Goal: Transaction & Acquisition: Book appointment/travel/reservation

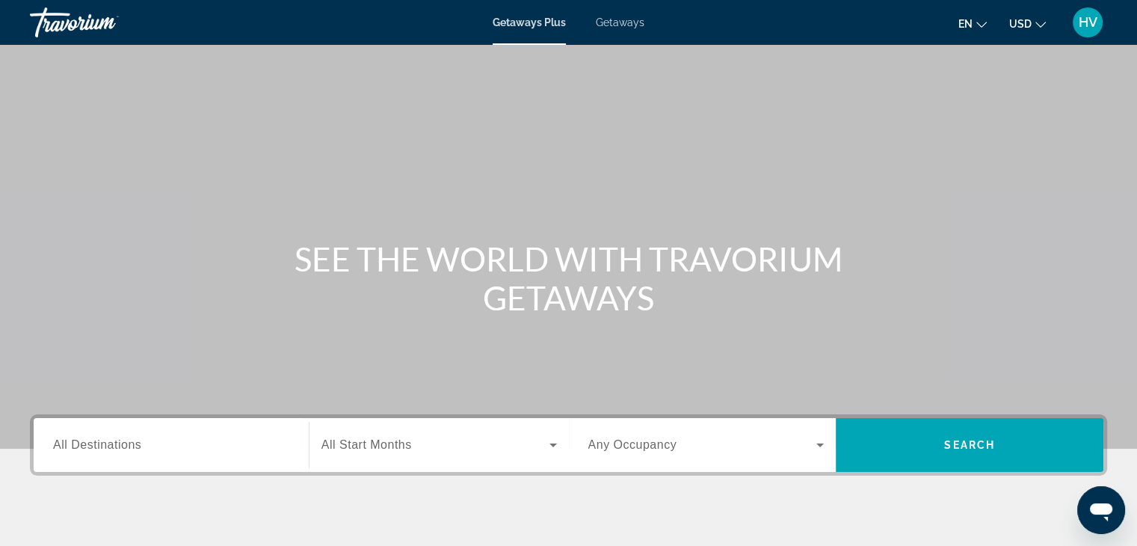
click at [173, 456] on div "Search widget" at bounding box center [171, 445] width 236 height 43
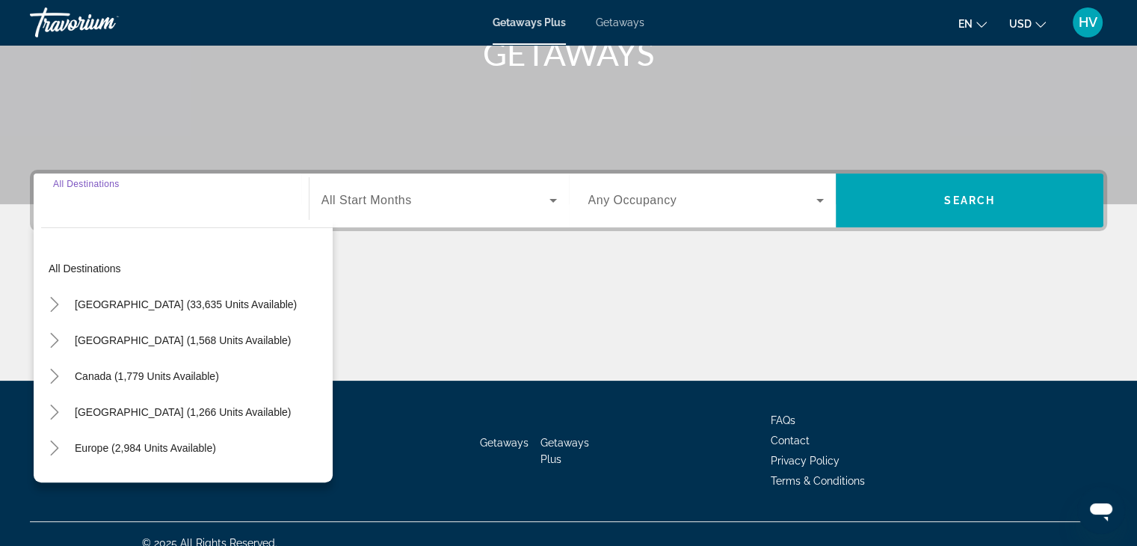
scroll to position [262, 0]
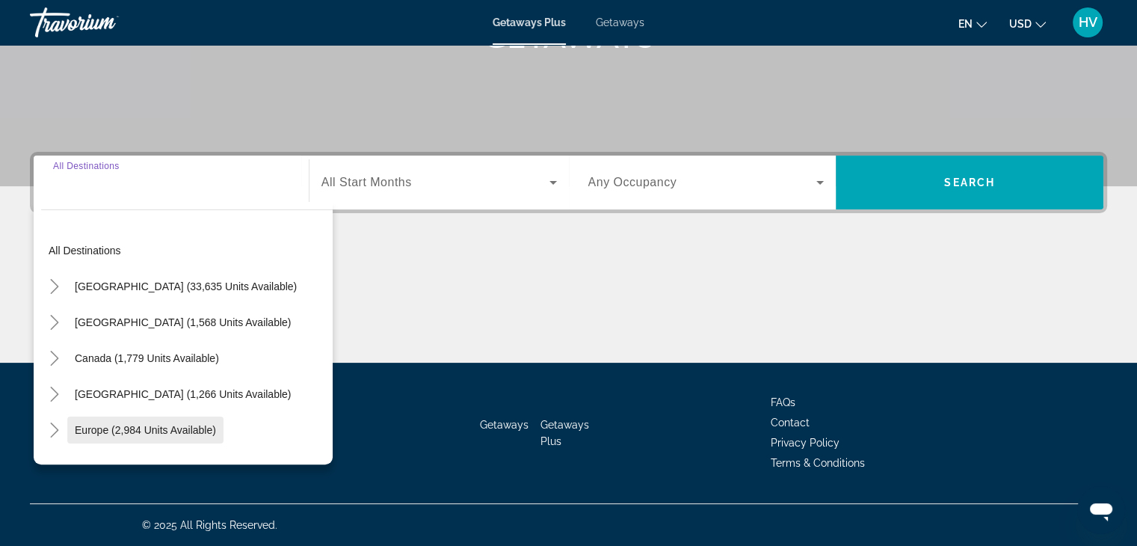
click at [152, 425] on span "Europe (2,984 units available)" at bounding box center [145, 430] width 141 height 12
type input "**********"
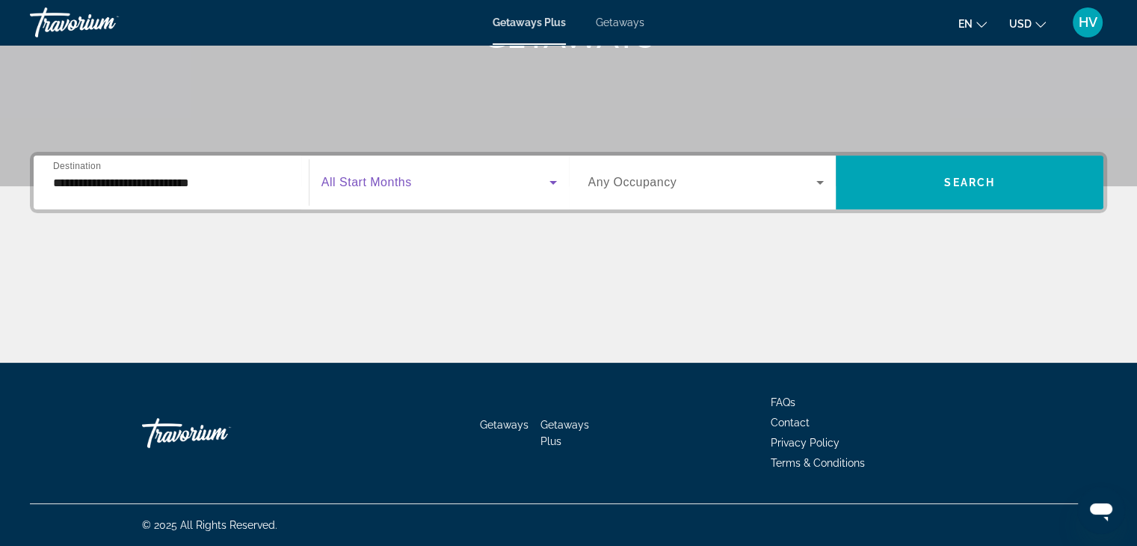
click at [434, 185] on span "Search widget" at bounding box center [435, 182] width 228 height 18
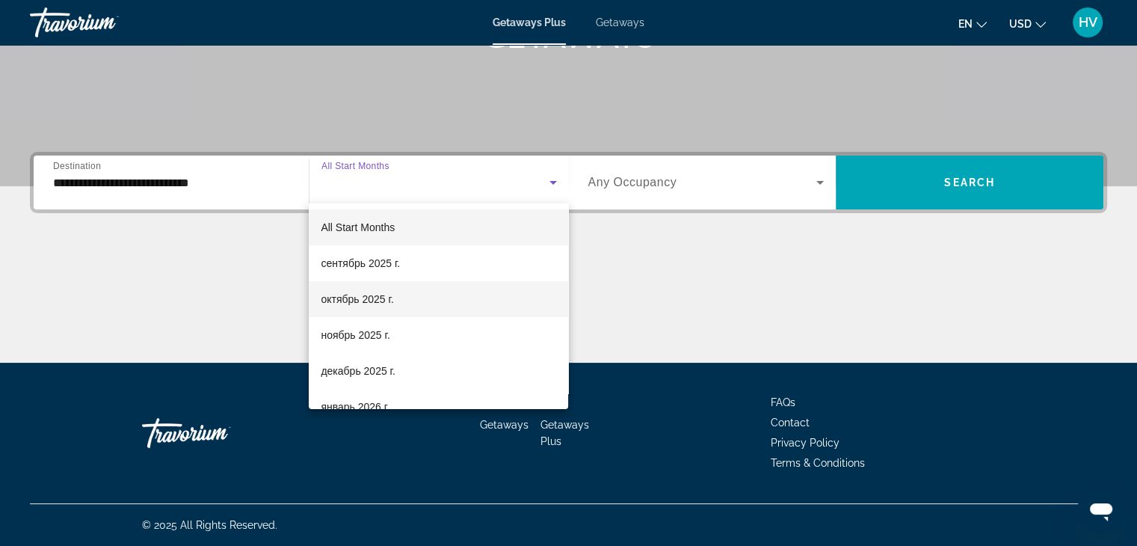
click at [386, 294] on span "октябрь 2025 г." at bounding box center [357, 299] width 73 height 18
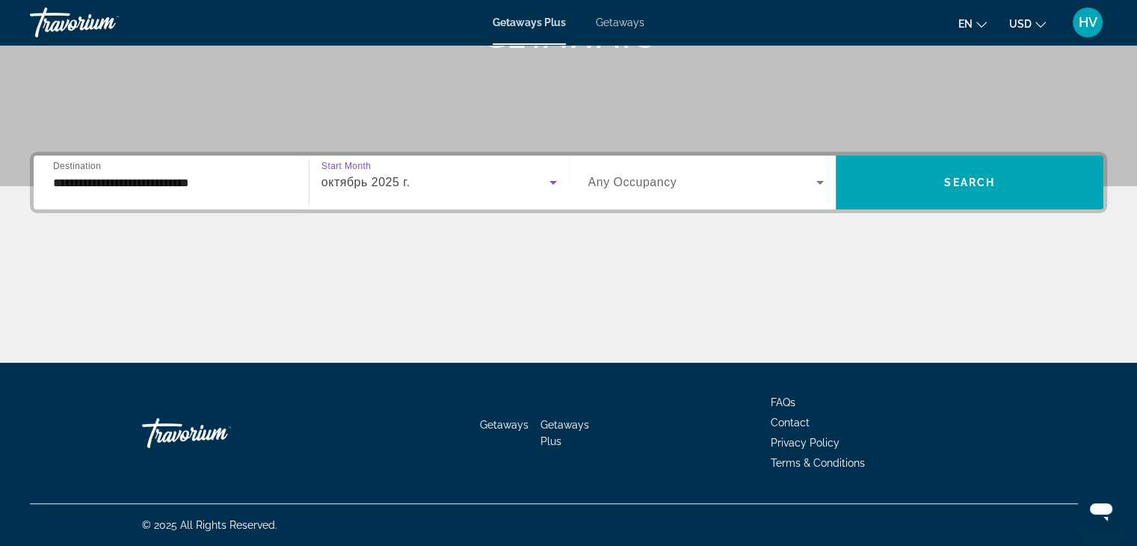
click at [626, 179] on span "Any Occupancy" at bounding box center [632, 182] width 89 height 13
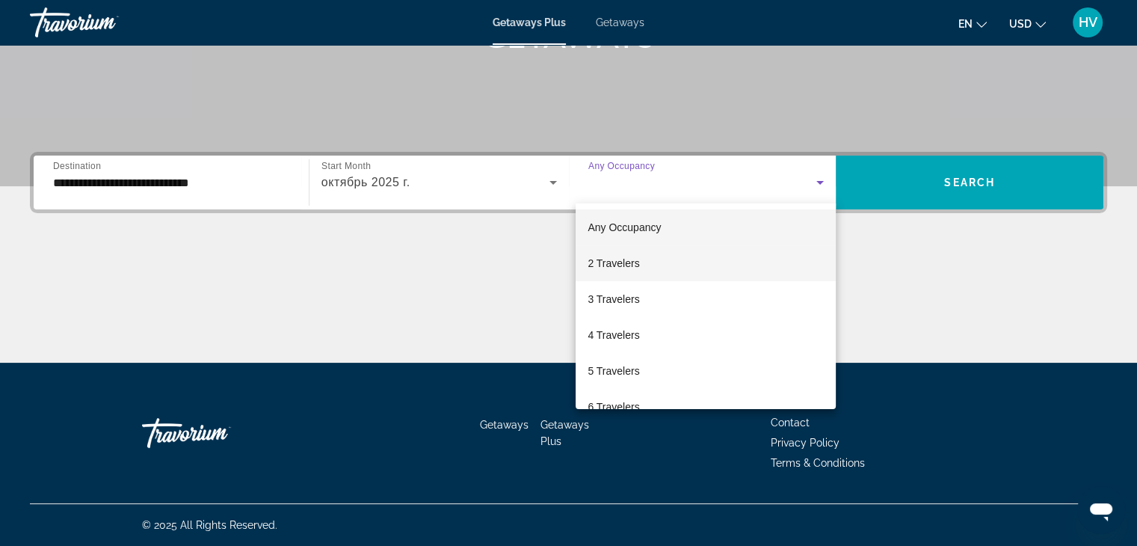
click at [630, 259] on span "2 Travelers" at bounding box center [614, 263] width 52 height 18
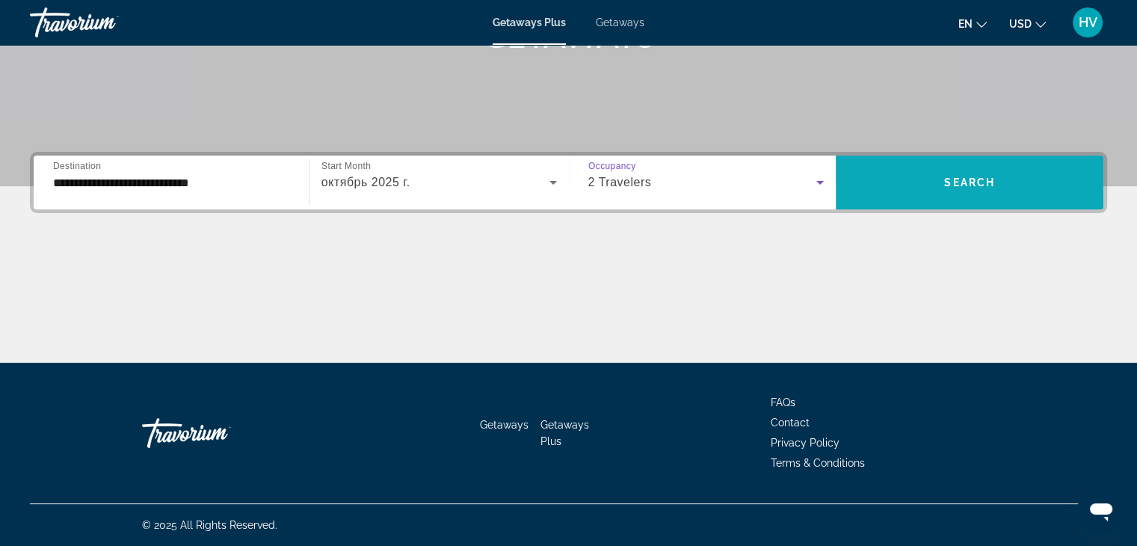
click at [955, 174] on span "Search widget" at bounding box center [970, 182] width 268 height 36
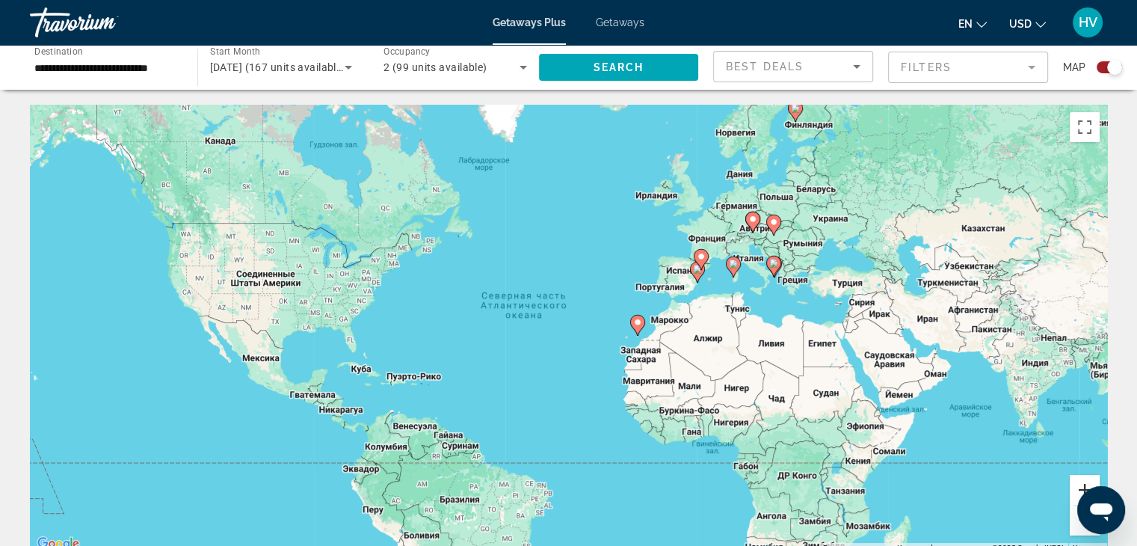
click at [1079, 484] on button "Увеличить" at bounding box center [1085, 490] width 30 height 30
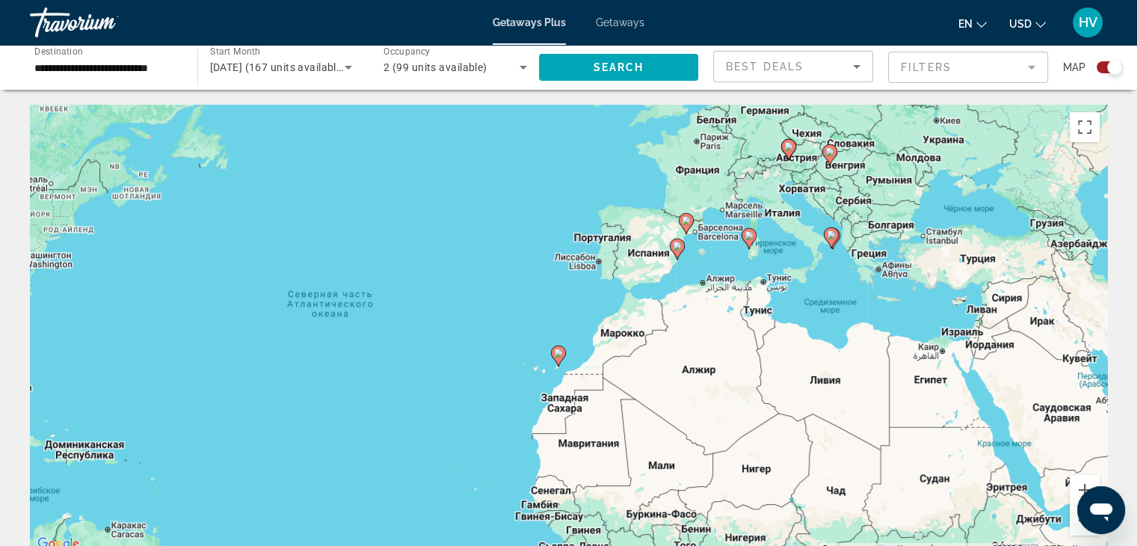
drag, startPoint x: 988, startPoint y: 289, endPoint x: 837, endPoint y: 312, distance: 152.8
click at [837, 312] on div "Чтобы активировать перетаскивание с помощью клавиатуры, нажмите Alt + Ввод. Пос…" at bounding box center [568, 329] width 1077 height 448
click at [1085, 483] on button "Увеличить" at bounding box center [1085, 490] width 30 height 30
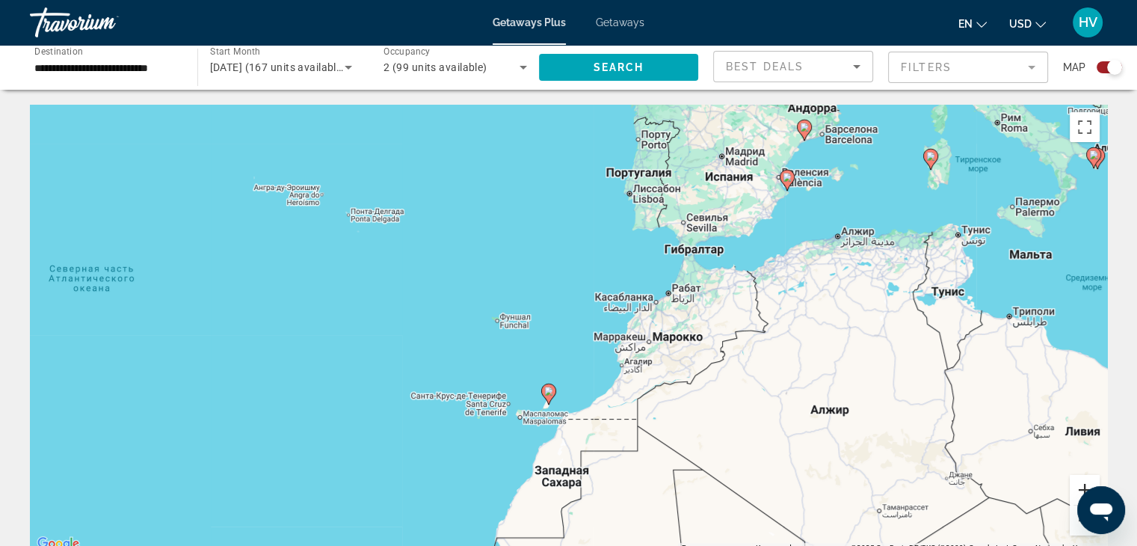
click at [1085, 483] on button "Увеличить" at bounding box center [1085, 490] width 30 height 30
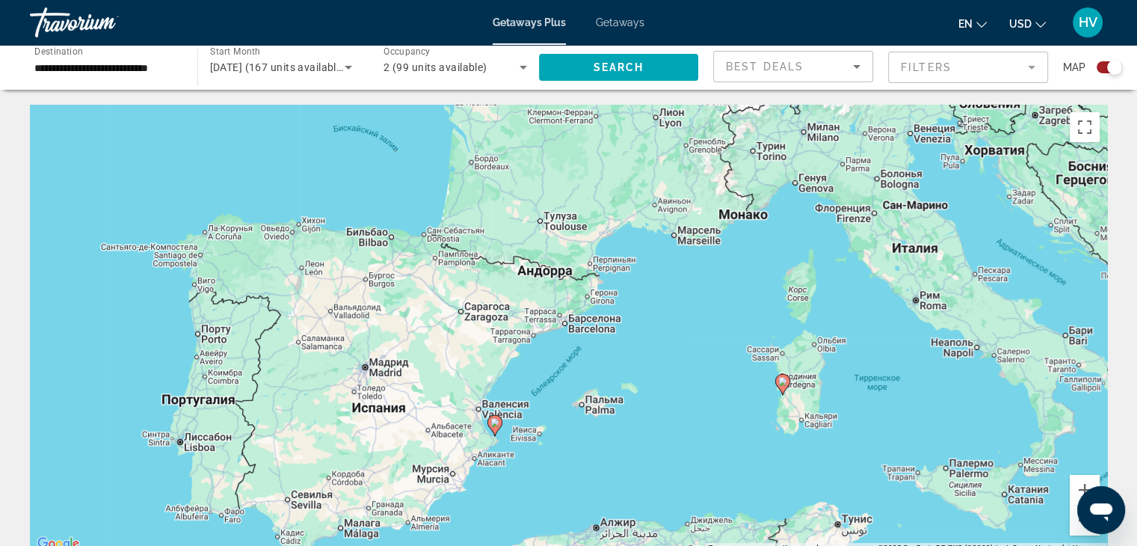
drag, startPoint x: 1003, startPoint y: 128, endPoint x: 493, endPoint y: 512, distance: 639.0
click at [493, 512] on div "Чтобы активировать перетаскивание с помощью клавиатуры, нажмите Alt + Ввод. Пос…" at bounding box center [568, 329] width 1077 height 448
click at [493, 425] on image "Main content" at bounding box center [494, 422] width 9 height 9
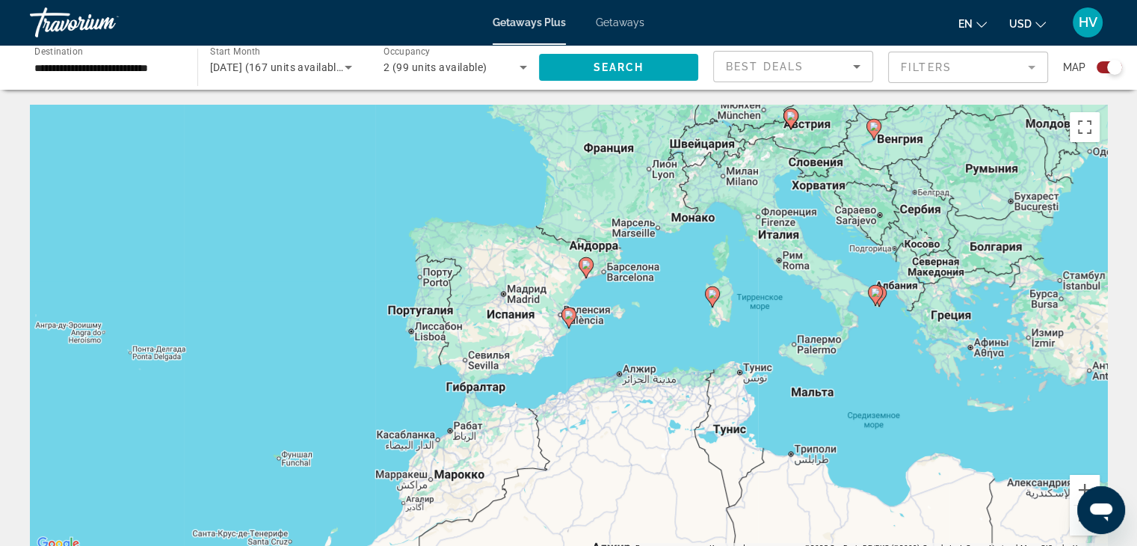
click at [570, 315] on image "Main content" at bounding box center [568, 314] width 9 height 9
type input "**********"
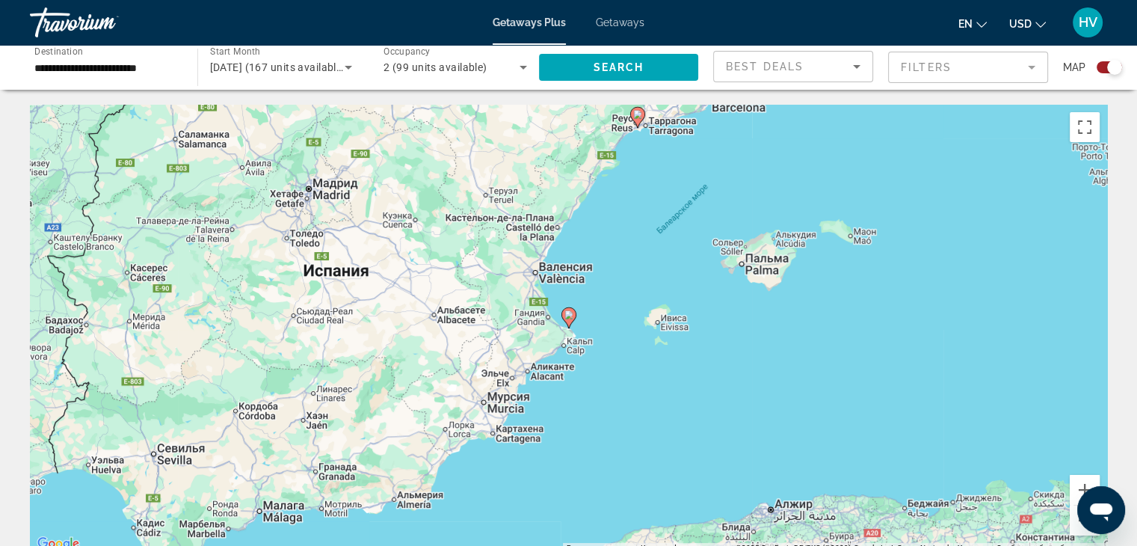
click at [570, 315] on image "Main content" at bounding box center [568, 314] width 9 height 9
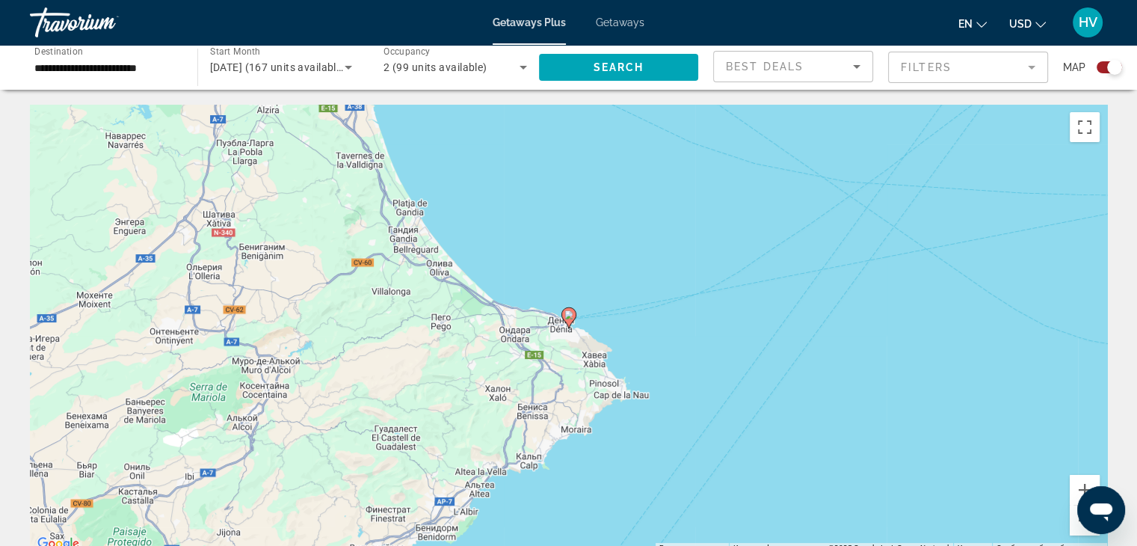
click at [570, 315] on image "Main content" at bounding box center [568, 314] width 9 height 9
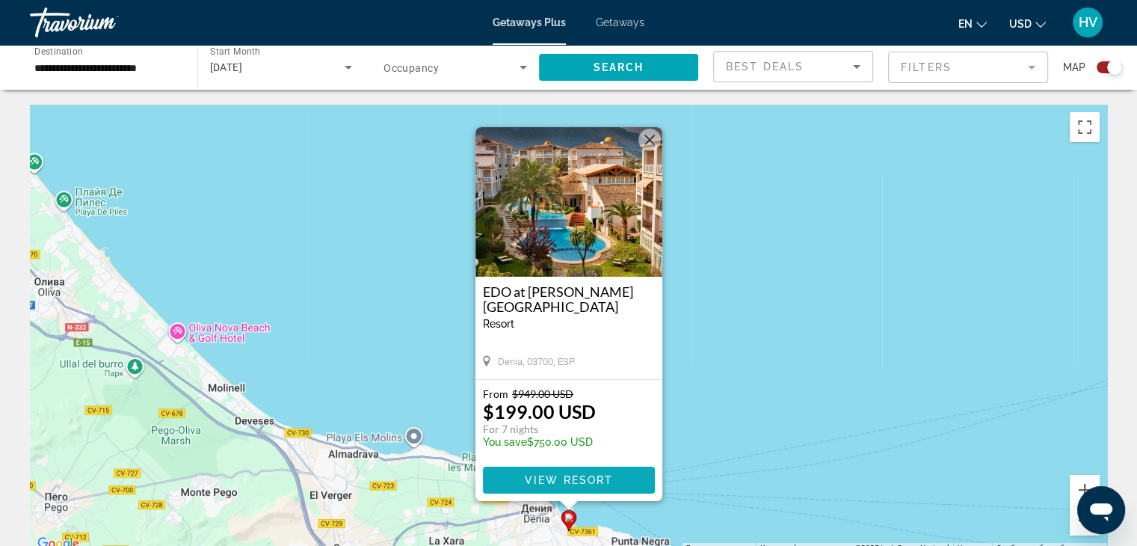
click at [556, 476] on span "View Resort" at bounding box center [568, 480] width 88 height 12
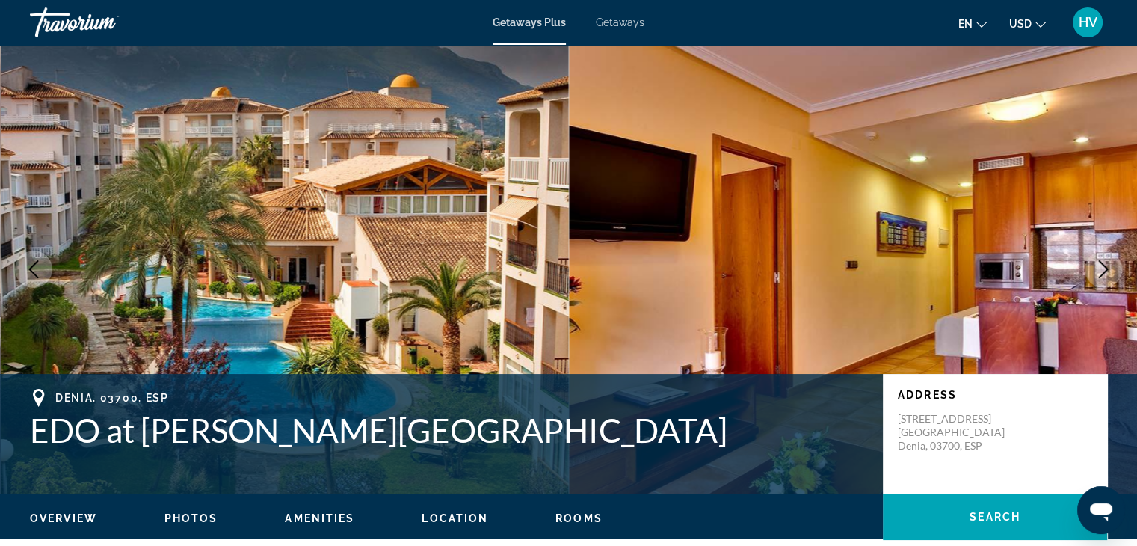
drag, startPoint x: 703, startPoint y: 274, endPoint x: 780, endPoint y: 25, distance: 260.5
drag, startPoint x: 780, startPoint y: 25, endPoint x: 976, endPoint y: 20, distance: 195.9
click at [976, 20] on button "en English Español Français Italiano Português русский" at bounding box center [972, 24] width 28 height 22
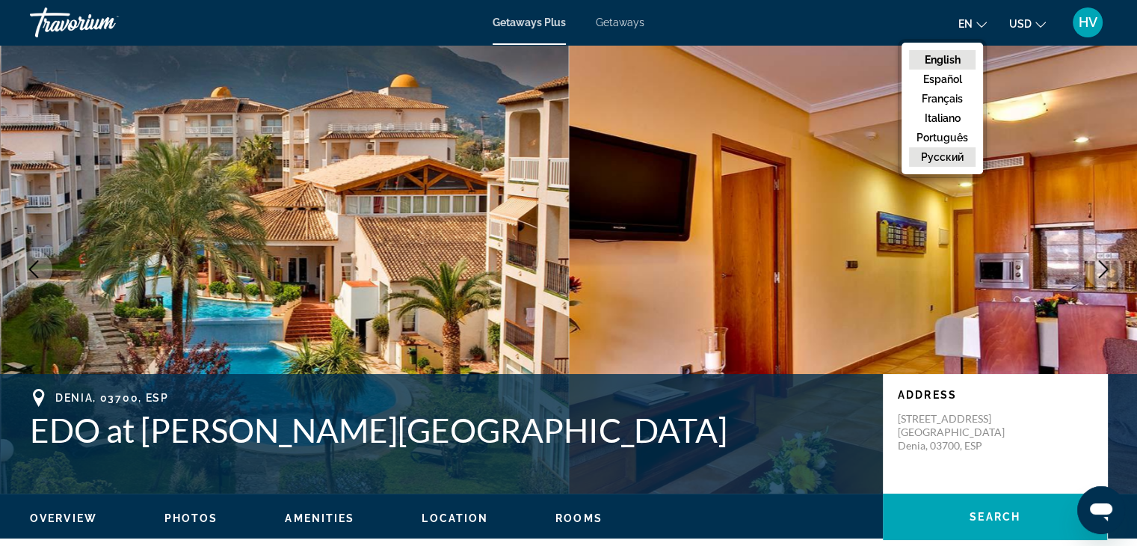
click at [929, 156] on button "русский" at bounding box center [942, 156] width 67 height 19
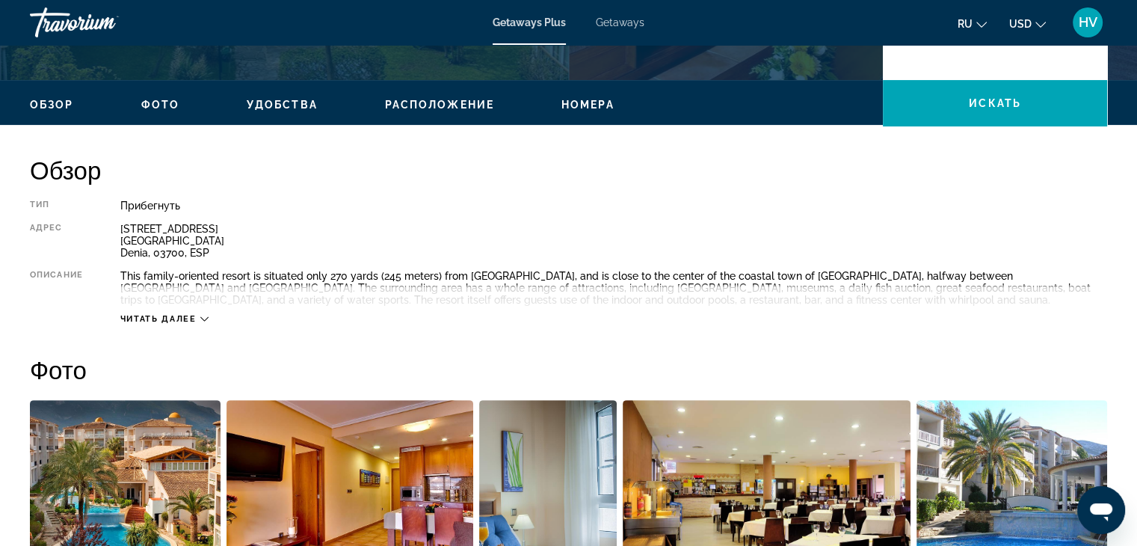
scroll to position [422, 0]
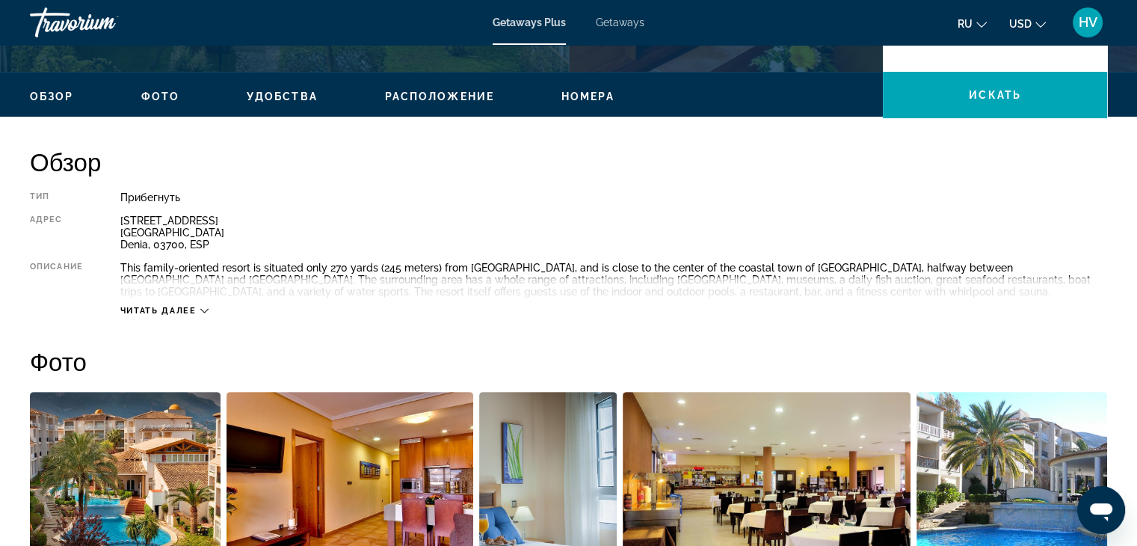
click at [201, 312] on icon "Main content" at bounding box center [204, 310] width 8 height 8
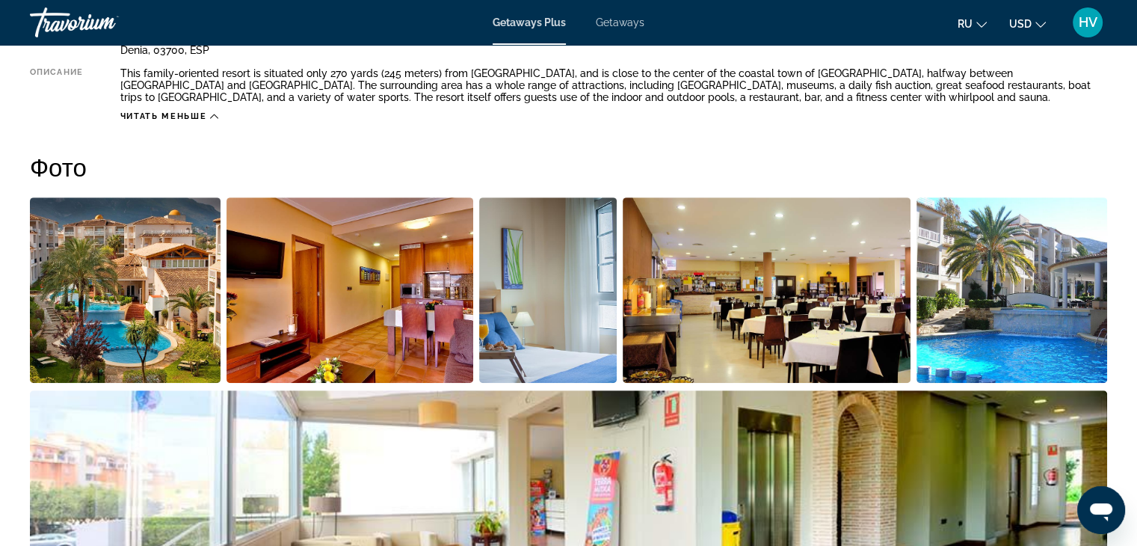
scroll to position [380, 0]
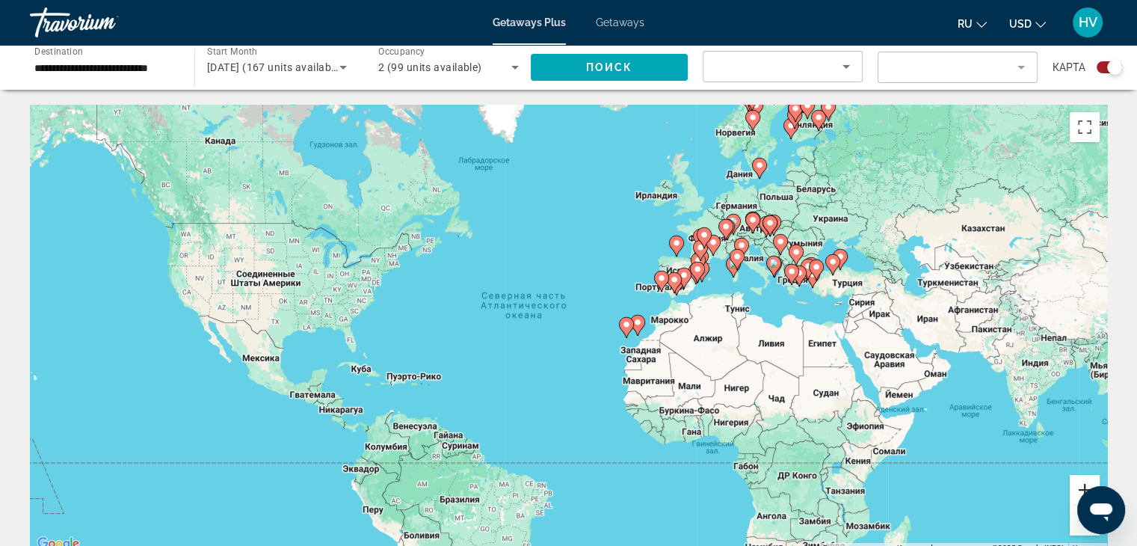
click at [1080, 480] on button "Увеличить" at bounding box center [1085, 490] width 30 height 30
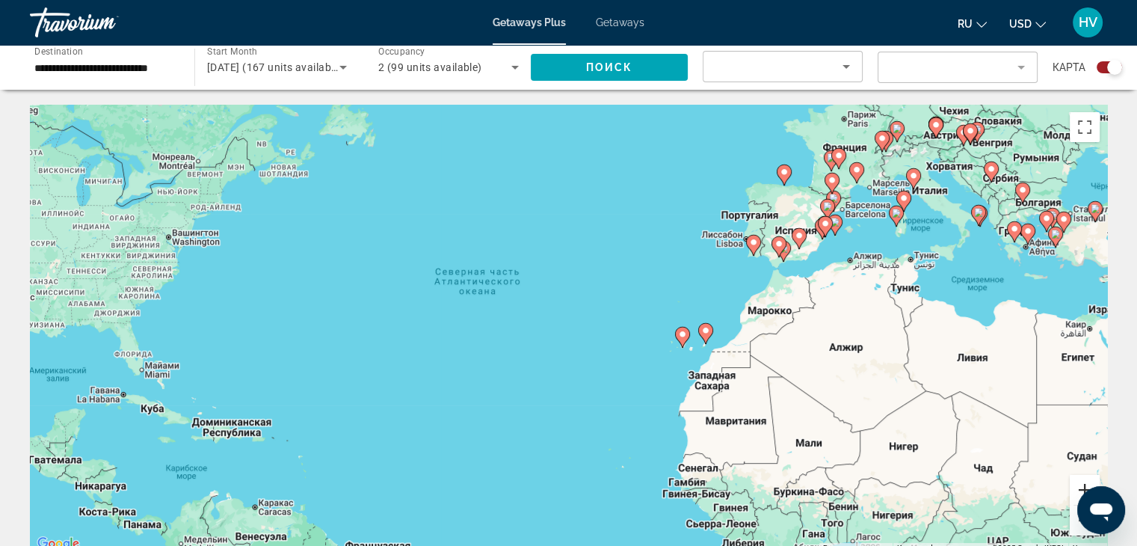
click at [1080, 480] on button "Увеличить" at bounding box center [1085, 490] width 30 height 30
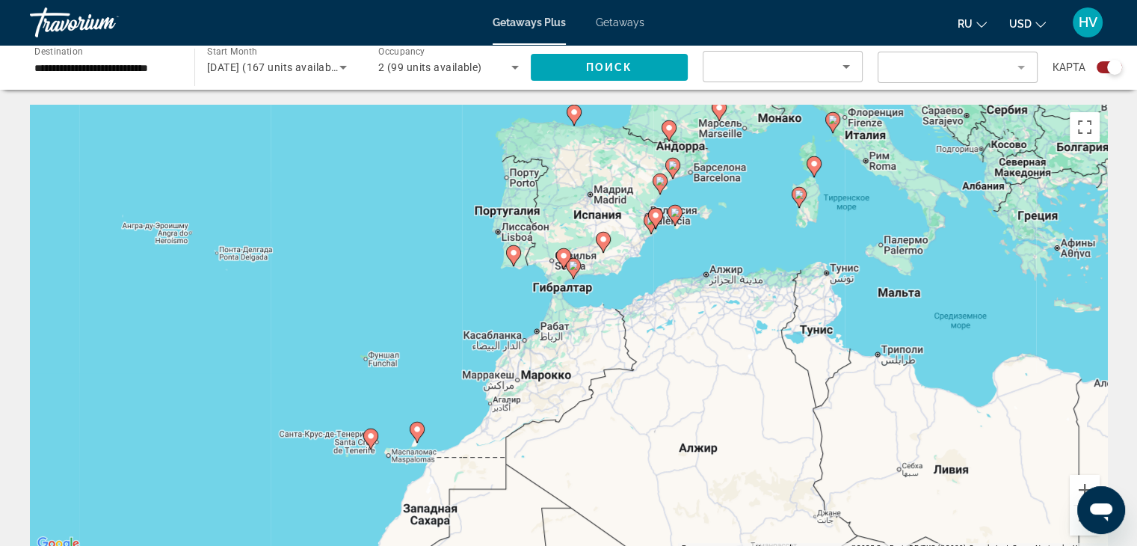
drag, startPoint x: 1060, startPoint y: 207, endPoint x: 623, endPoint y: 293, distance: 445.6
click at [623, 293] on div "Чтобы активировать перетаскивание с помощью клавиатуры, нажмите Alt + Ввод. Пос…" at bounding box center [568, 329] width 1077 height 448
click at [1085, 482] on button "Увеличить" at bounding box center [1085, 490] width 30 height 30
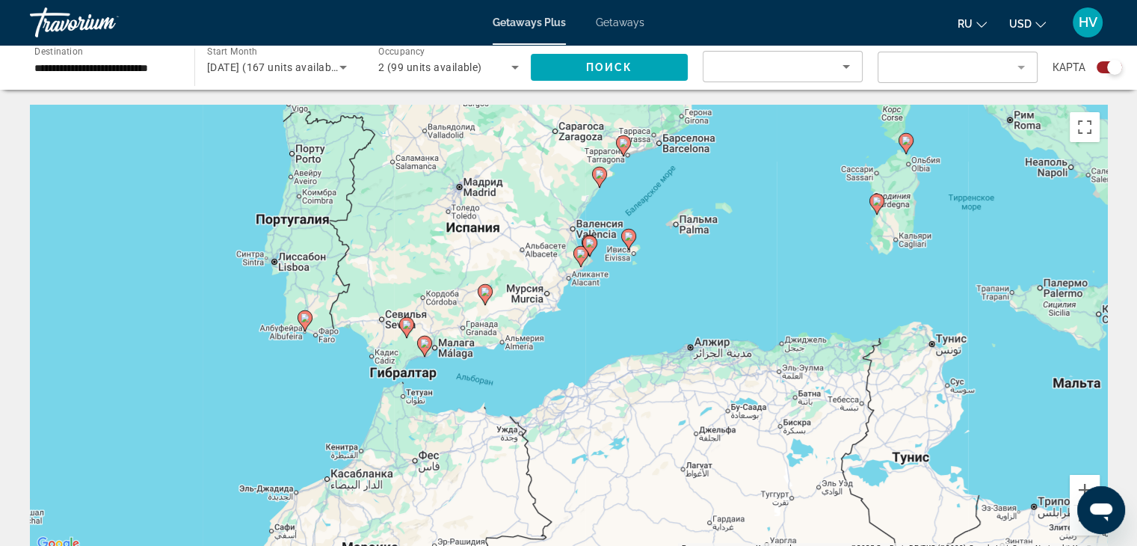
drag, startPoint x: 854, startPoint y: 136, endPoint x: 700, endPoint y: 265, distance: 200.0
click at [700, 265] on div "Чтобы активировать перетаскивание с помощью клавиатуры, нажмите Alt + Ввод. Пос…" at bounding box center [568, 329] width 1077 height 448
click at [425, 348] on icon "Main content" at bounding box center [423, 345] width 13 height 19
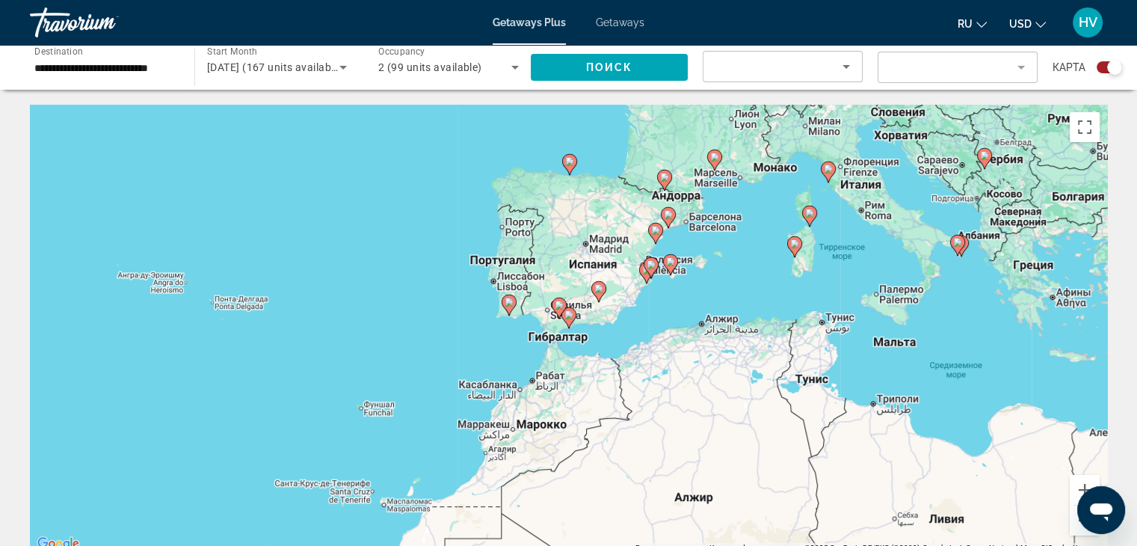
click at [567, 318] on image "Main content" at bounding box center [568, 314] width 9 height 9
type input "**********"
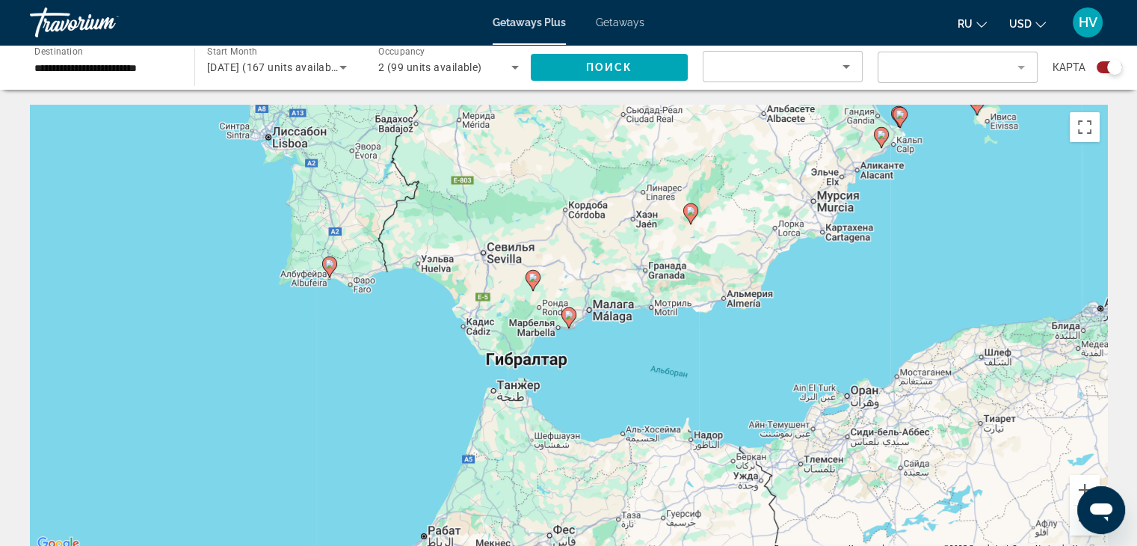
click at [567, 318] on image "Main content" at bounding box center [568, 314] width 9 height 9
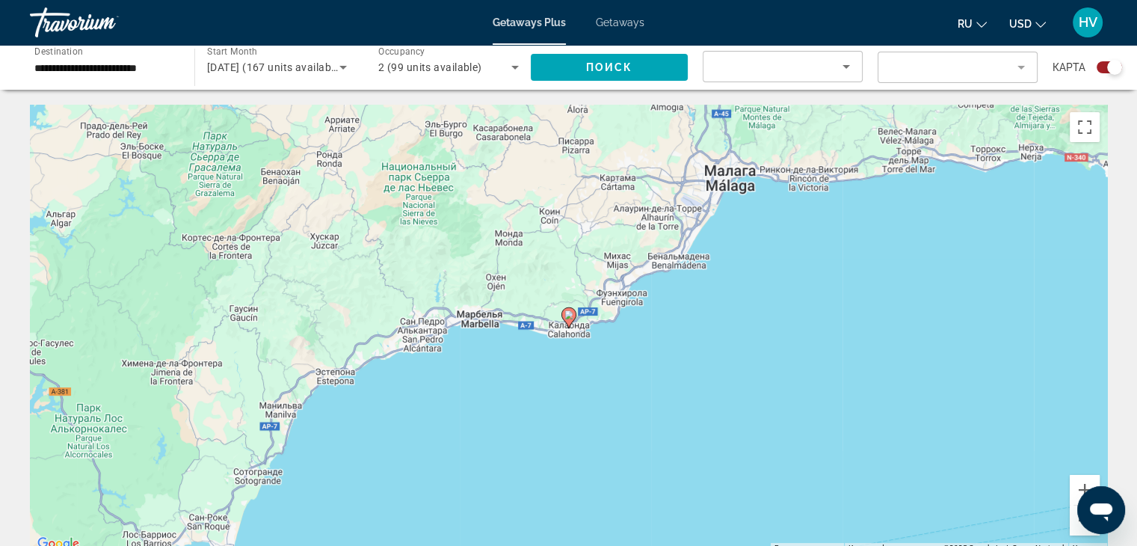
click at [567, 318] on image "Main content" at bounding box center [568, 314] width 9 height 9
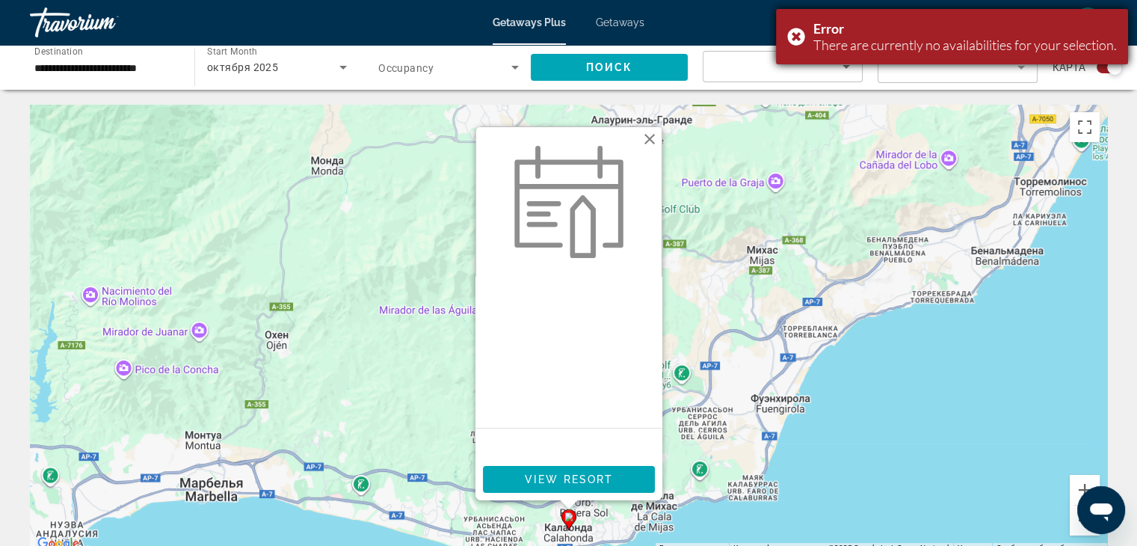
click at [793, 34] on div "Error There are currently no availabilities for your selection." at bounding box center [952, 36] width 352 height 55
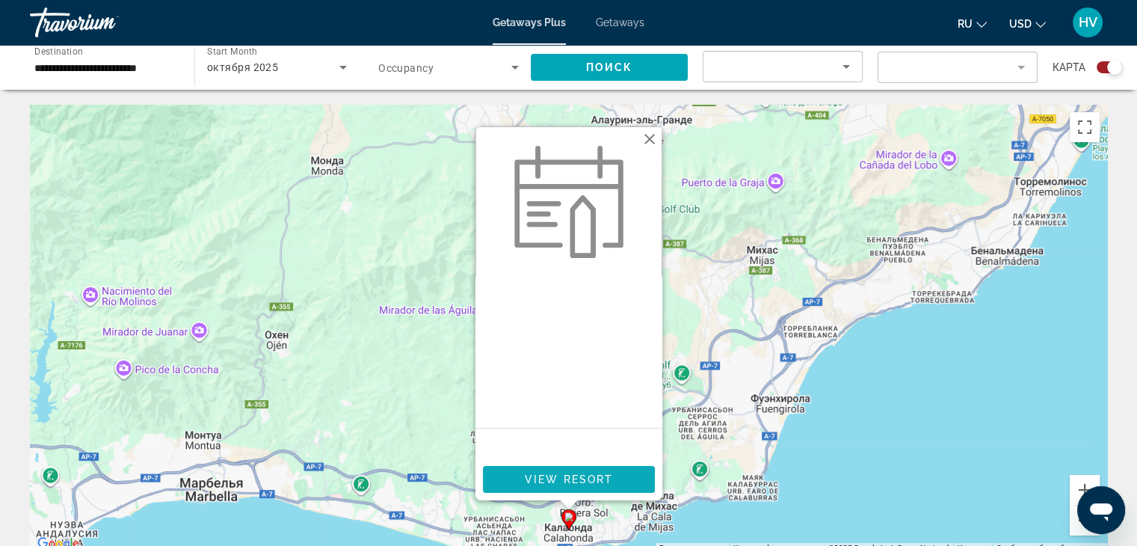
click at [549, 478] on span "View Resort" at bounding box center [568, 479] width 88 height 12
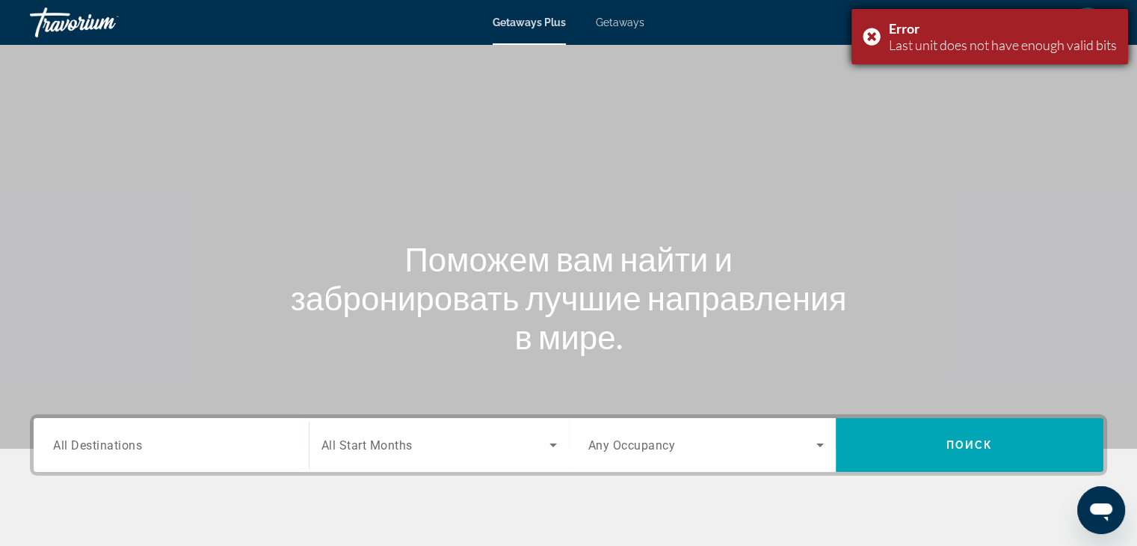
click at [870, 34] on div "Error Last unit does not have enough valid bits" at bounding box center [989, 36] width 277 height 55
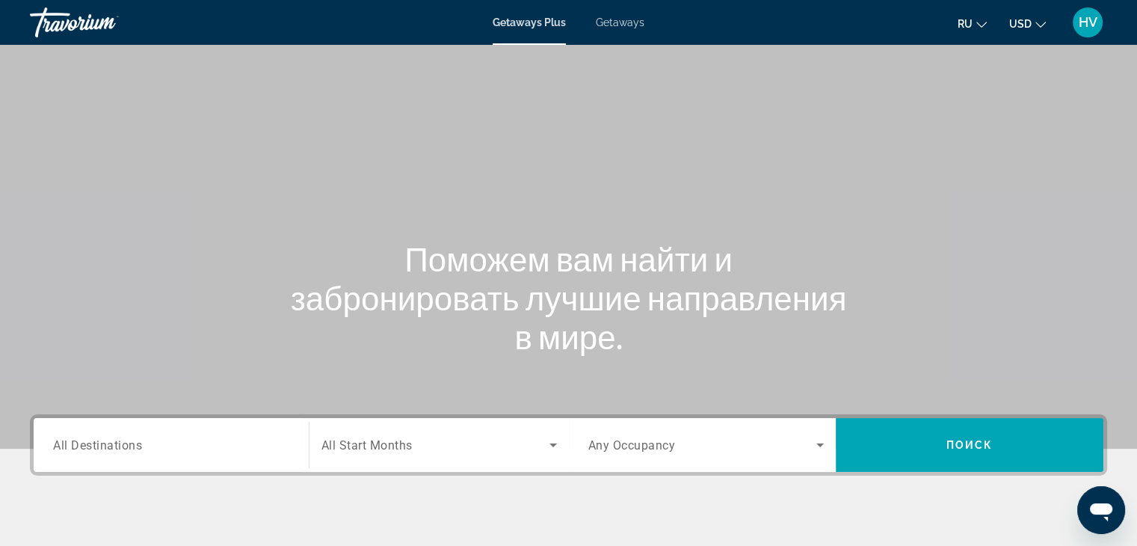
click at [90, 19] on div "Travorium" at bounding box center [104, 22] width 149 height 39
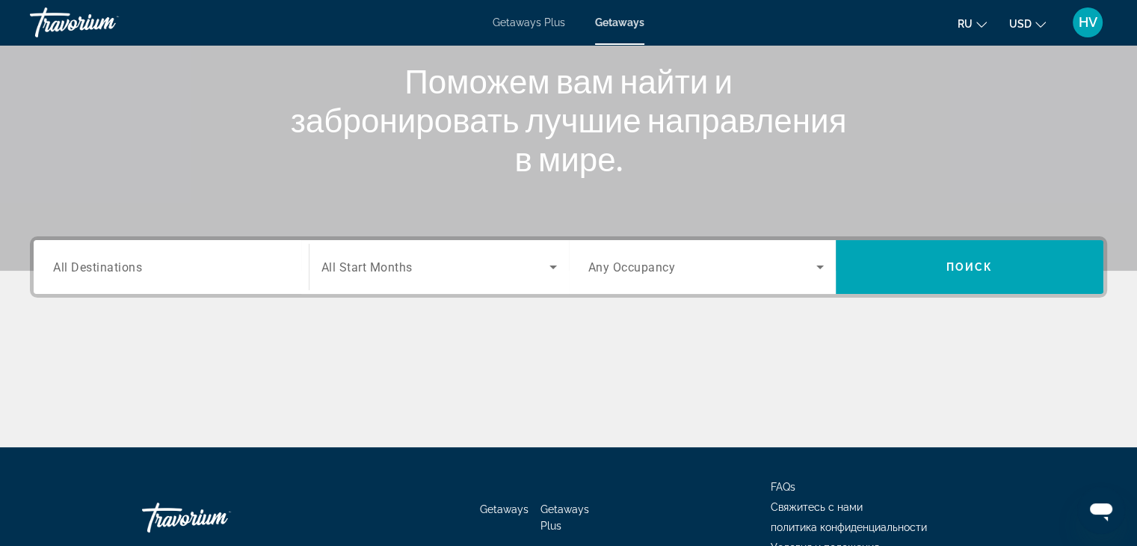
scroll to position [262, 0]
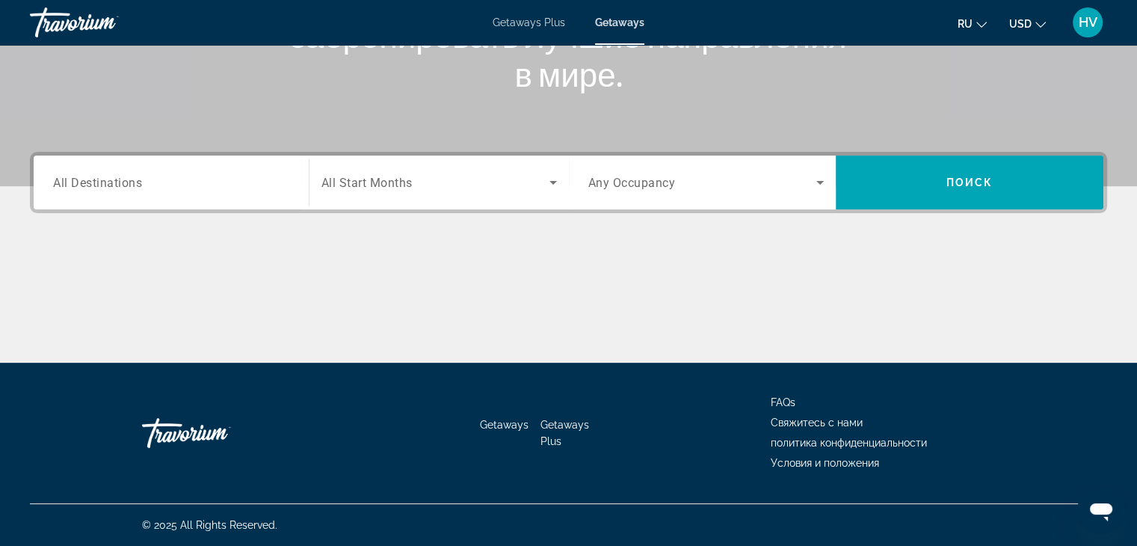
click at [170, 175] on input "Destination All Destinations" at bounding box center [171, 183] width 236 height 18
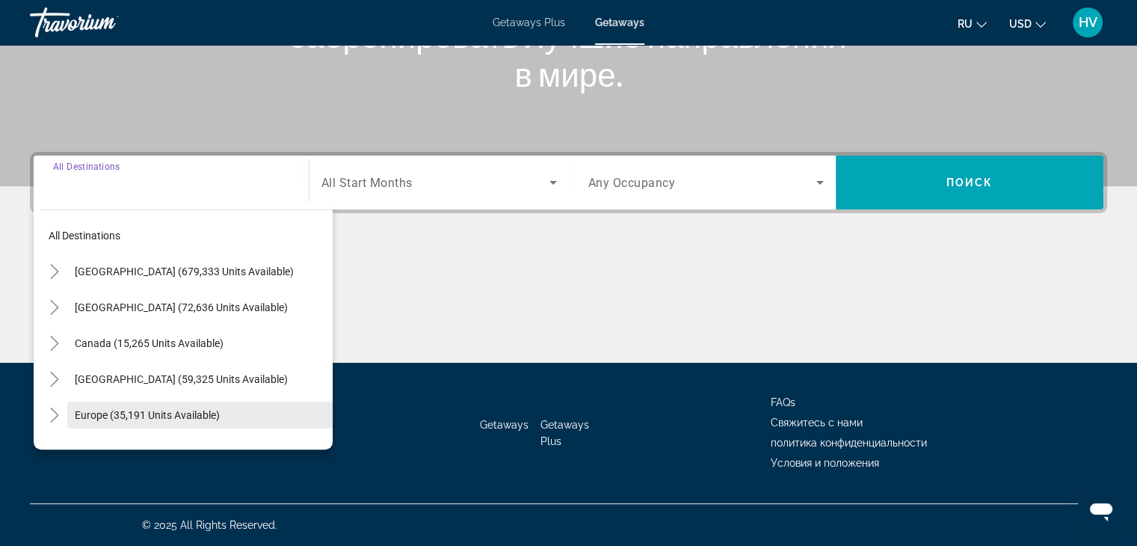
click at [108, 411] on span "Europe (35,191 units available)" at bounding box center [147, 415] width 145 height 12
type input "**********"
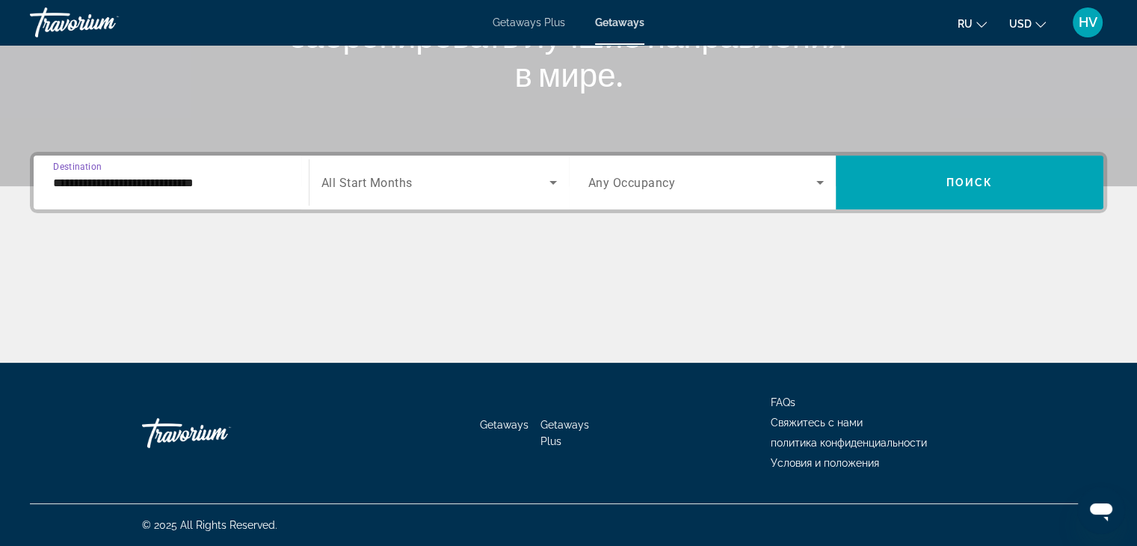
click at [463, 183] on span "Search widget" at bounding box center [435, 182] width 228 height 18
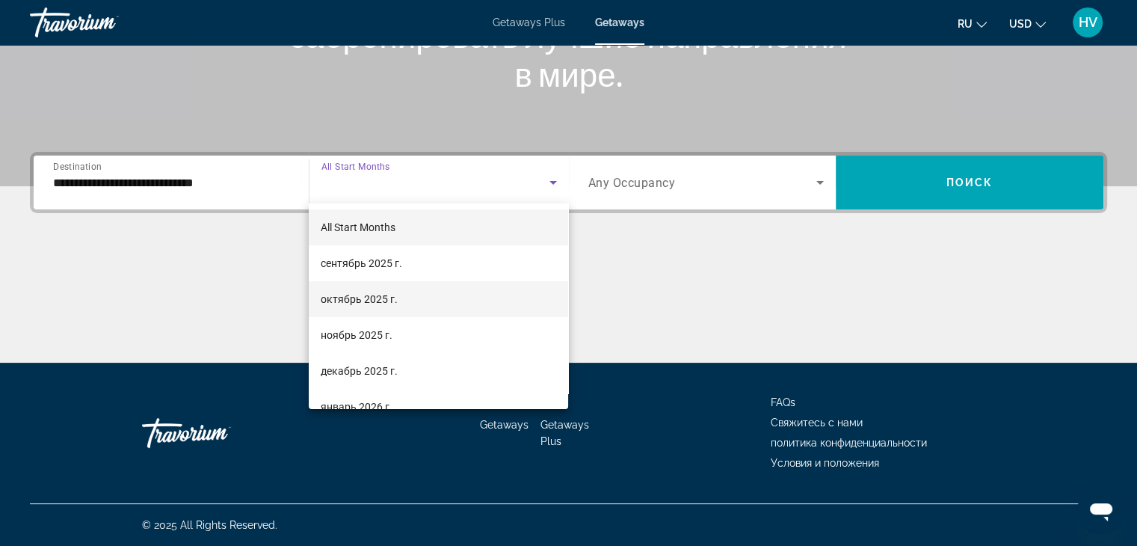
click at [385, 297] on span "октябрь 2025 г." at bounding box center [359, 299] width 77 height 18
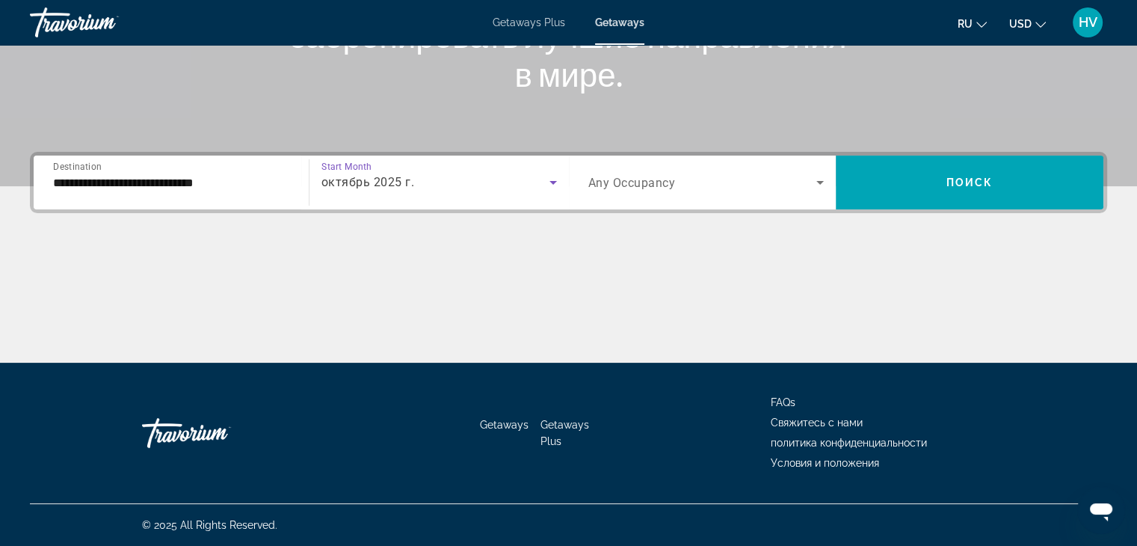
click at [670, 188] on span "Any Occupancy" at bounding box center [631, 183] width 87 height 14
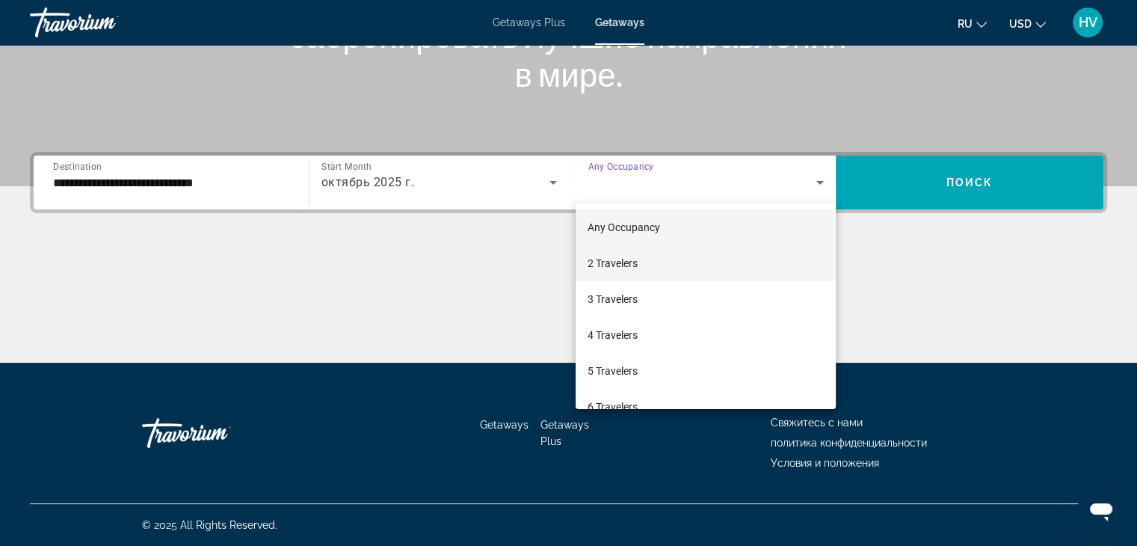
click at [638, 268] on span "2 Travelers" at bounding box center [613, 263] width 50 height 18
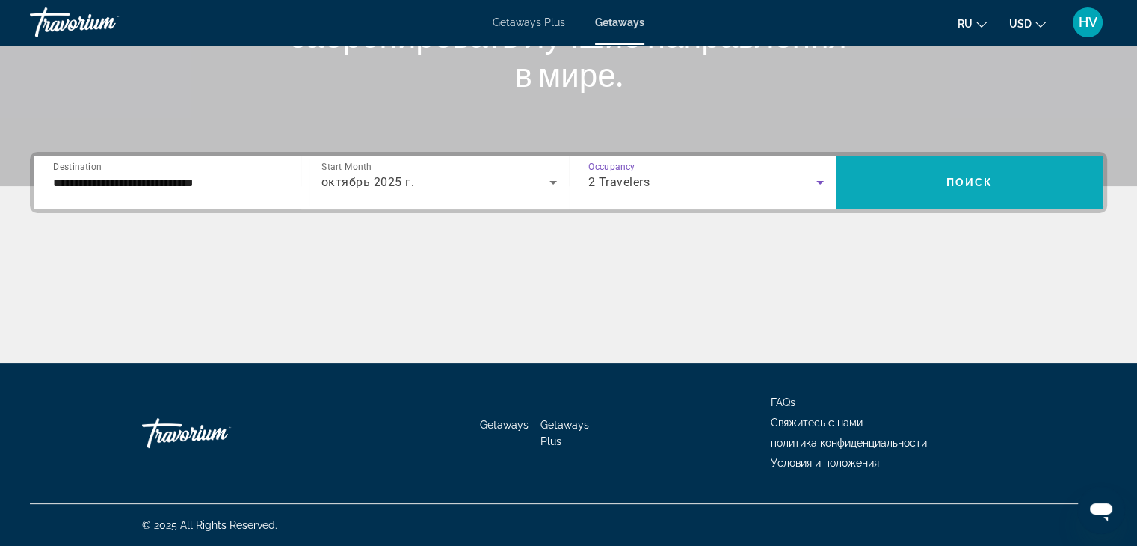
click at [889, 180] on span "Search widget" at bounding box center [970, 182] width 268 height 36
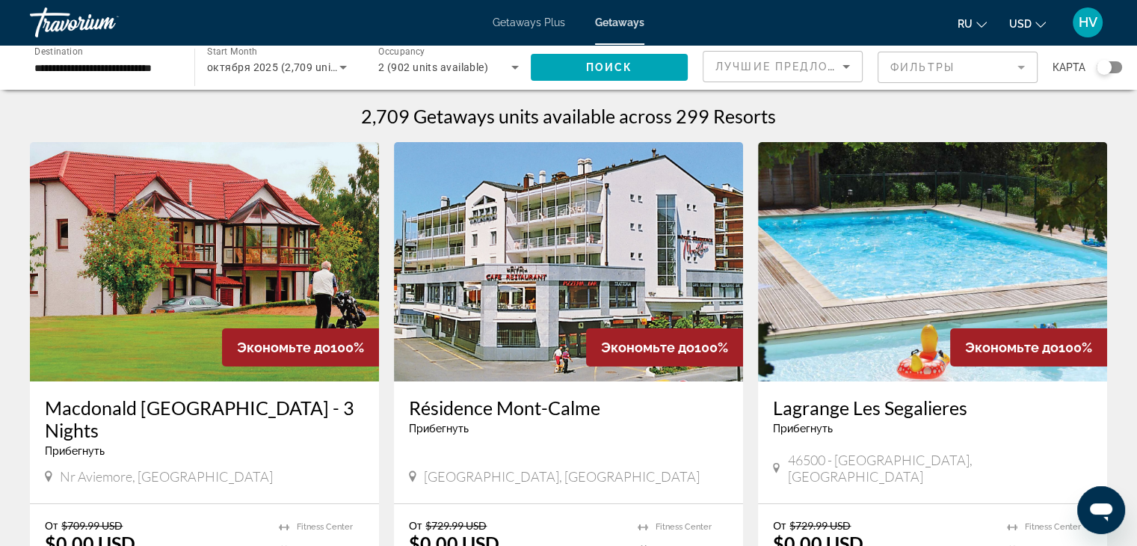
click at [966, 67] on mat-form-field "Фильтры" at bounding box center [958, 67] width 160 height 31
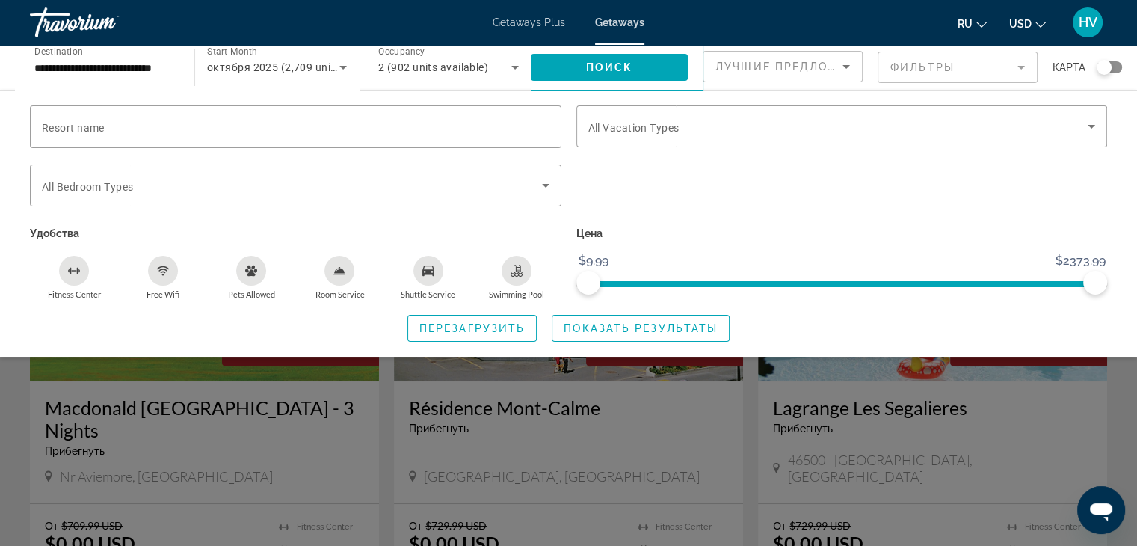
click at [1121, 379] on div "Search widget" at bounding box center [568, 384] width 1137 height 321
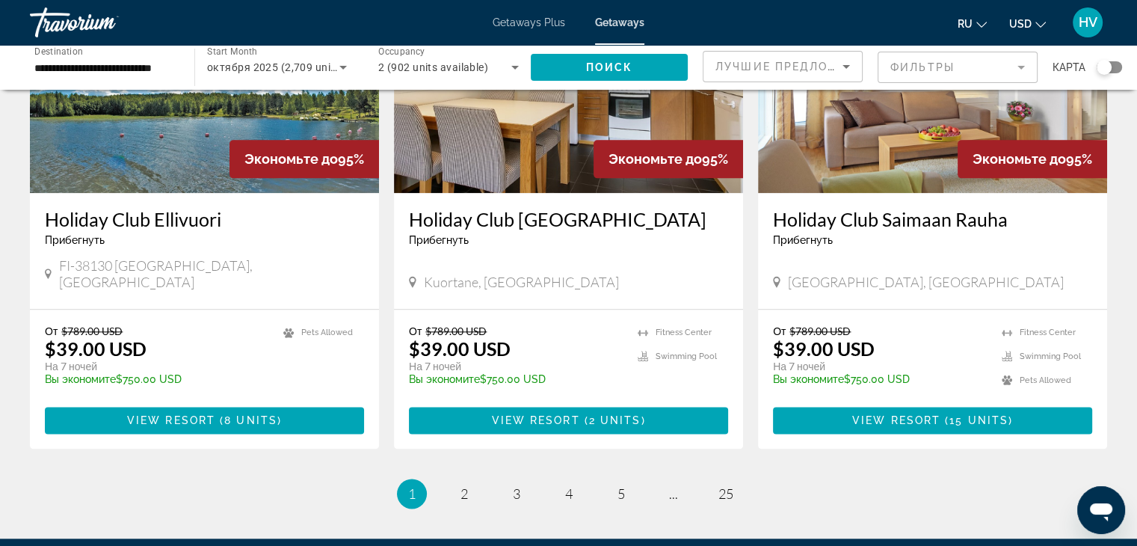
scroll to position [1781, 0]
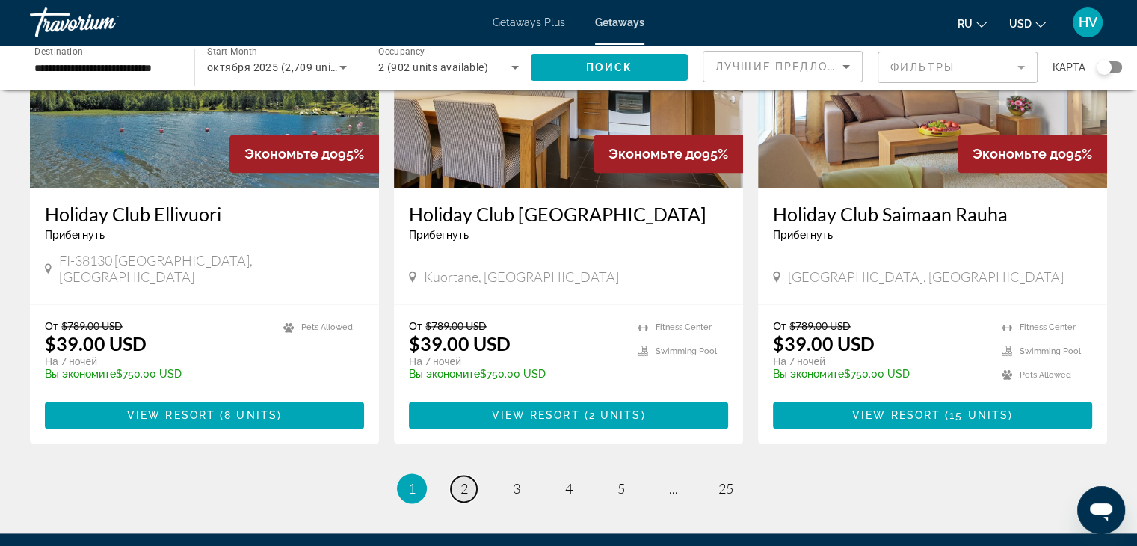
click at [464, 480] on span "2" at bounding box center [463, 488] width 7 height 16
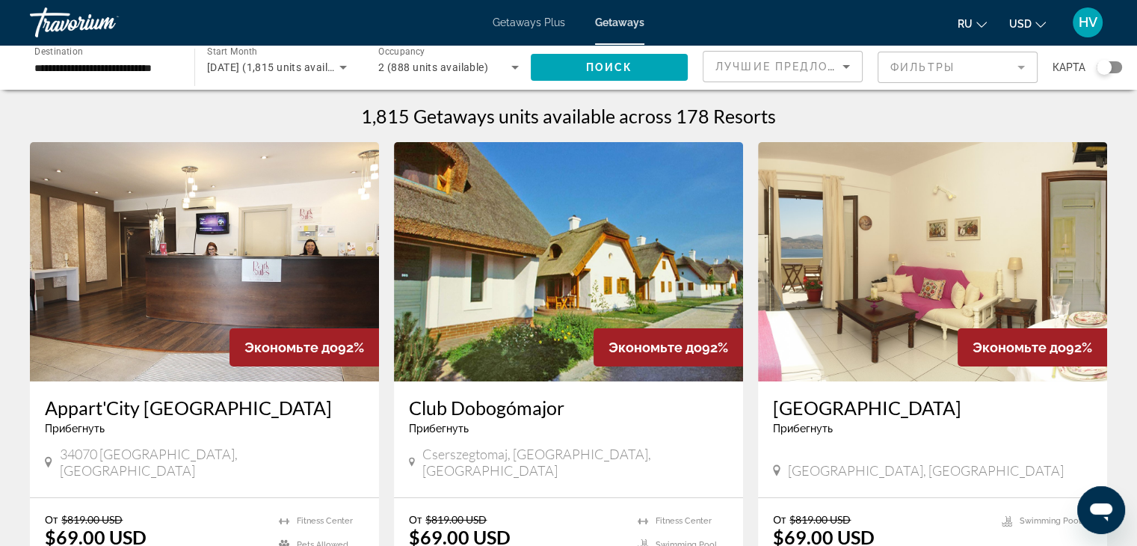
click at [852, 65] on icon "Sort by" at bounding box center [846, 67] width 18 height 18
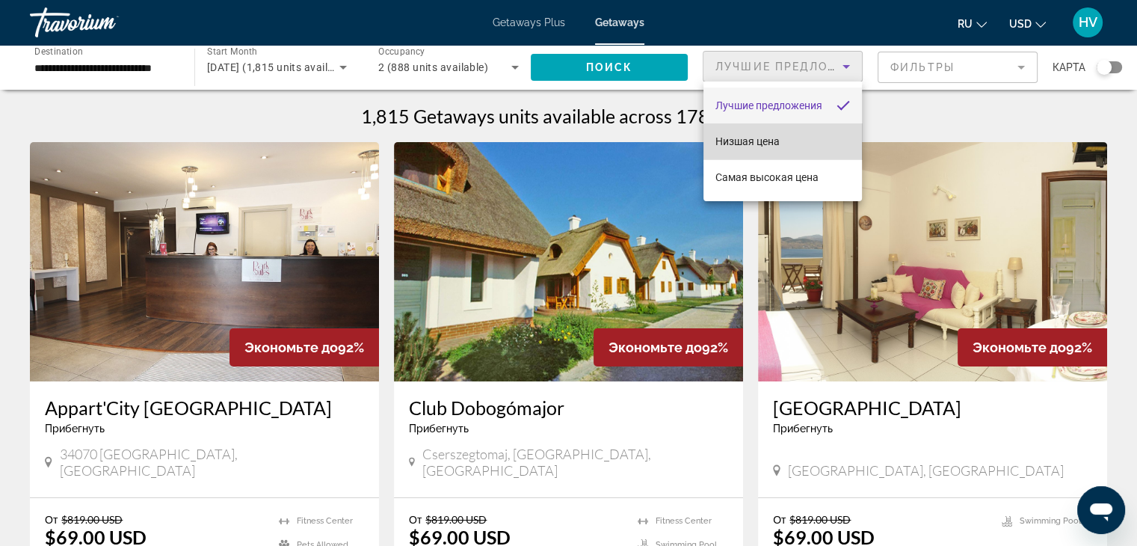
click at [791, 144] on mat-option "Низшая цена" at bounding box center [782, 141] width 158 height 36
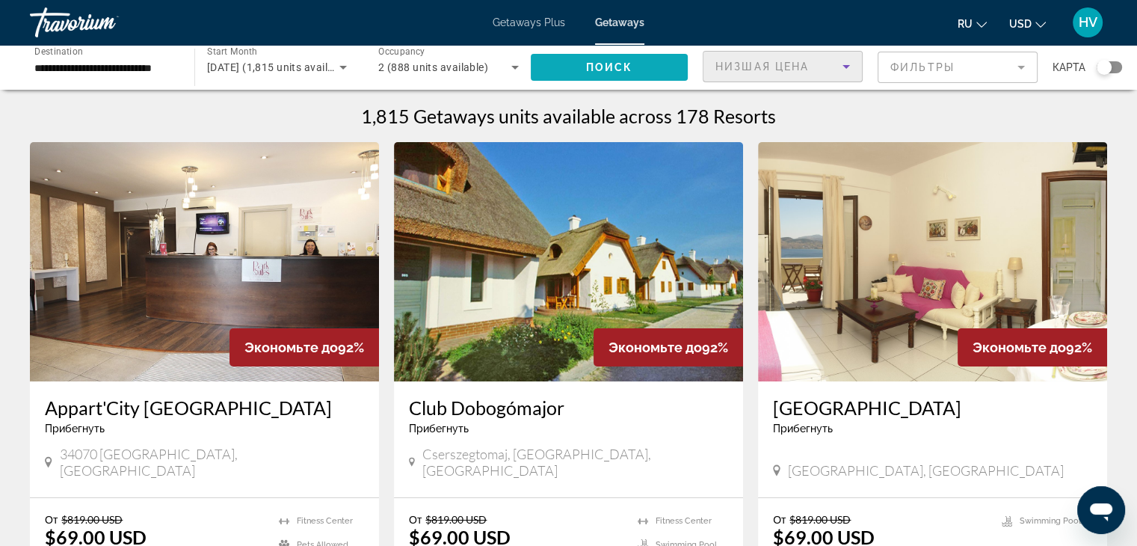
click at [619, 64] on span "Поиск" at bounding box center [609, 67] width 47 height 12
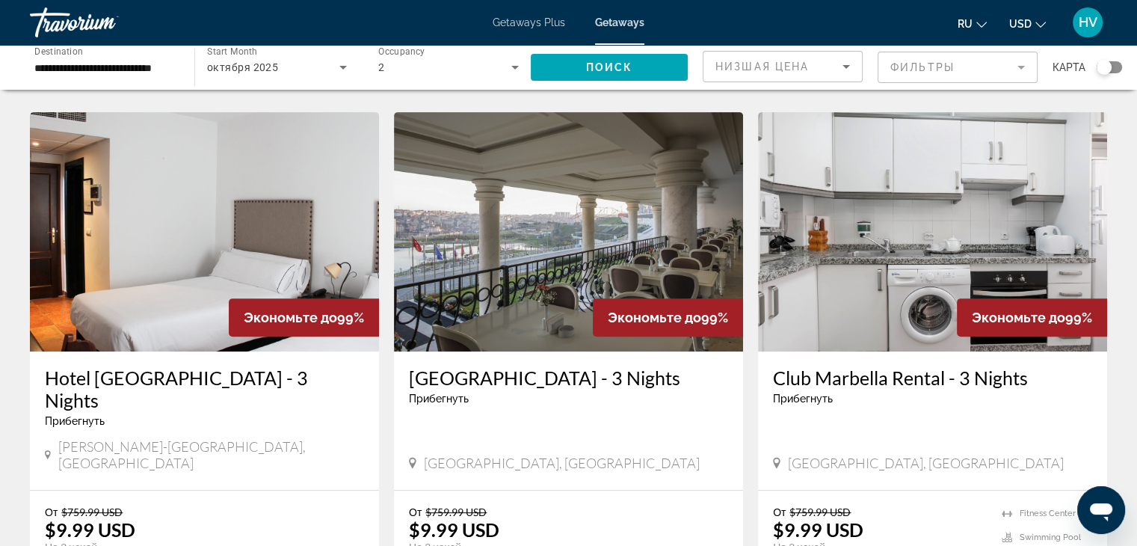
scroll to position [558, 0]
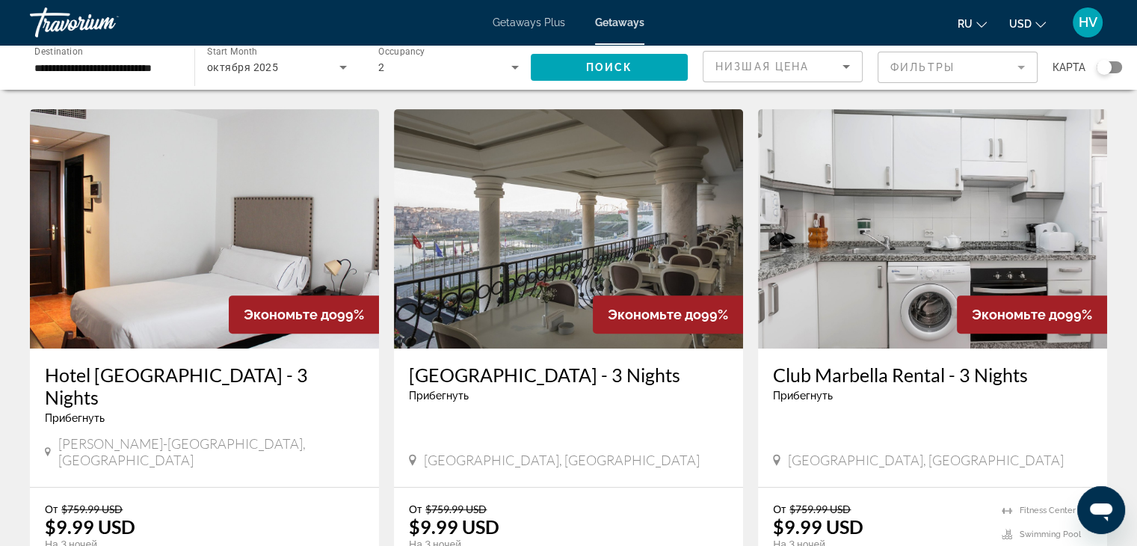
click at [887, 226] on img "Main content" at bounding box center [932, 228] width 349 height 239
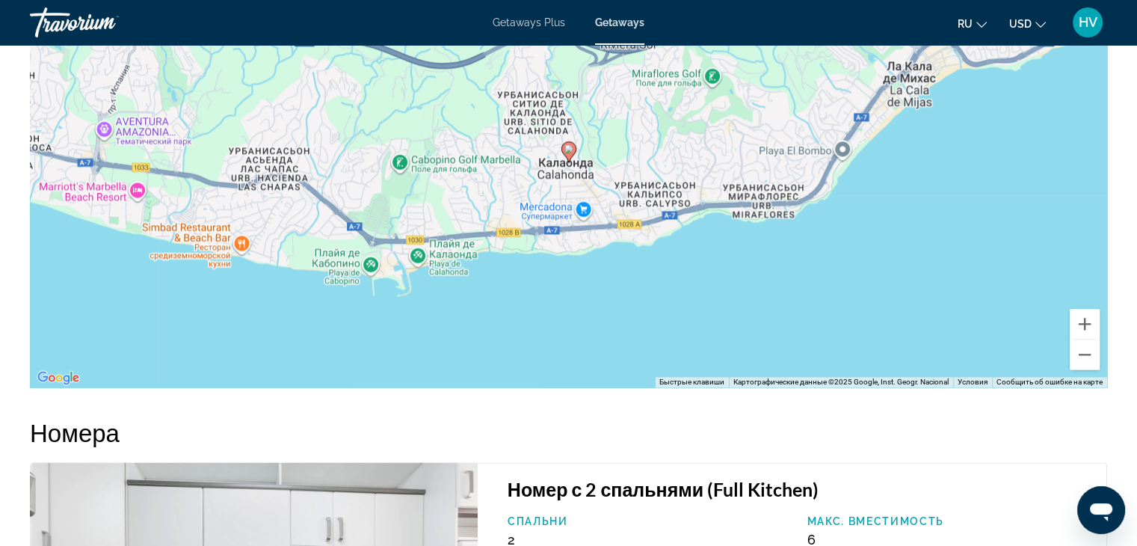
scroll to position [2039, 0]
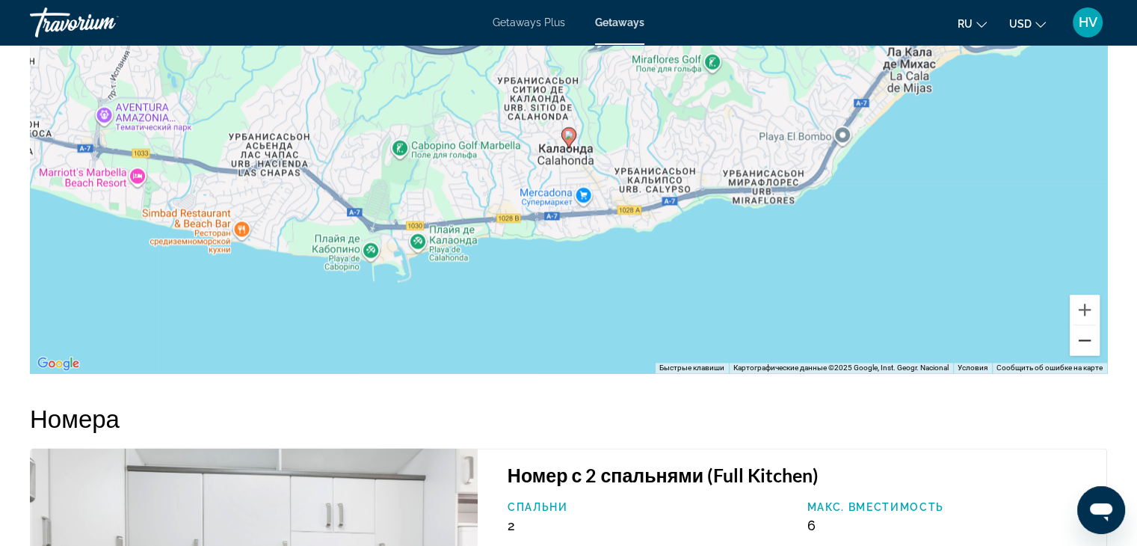
click at [1088, 336] on button "Уменьшить" at bounding box center [1085, 340] width 30 height 30
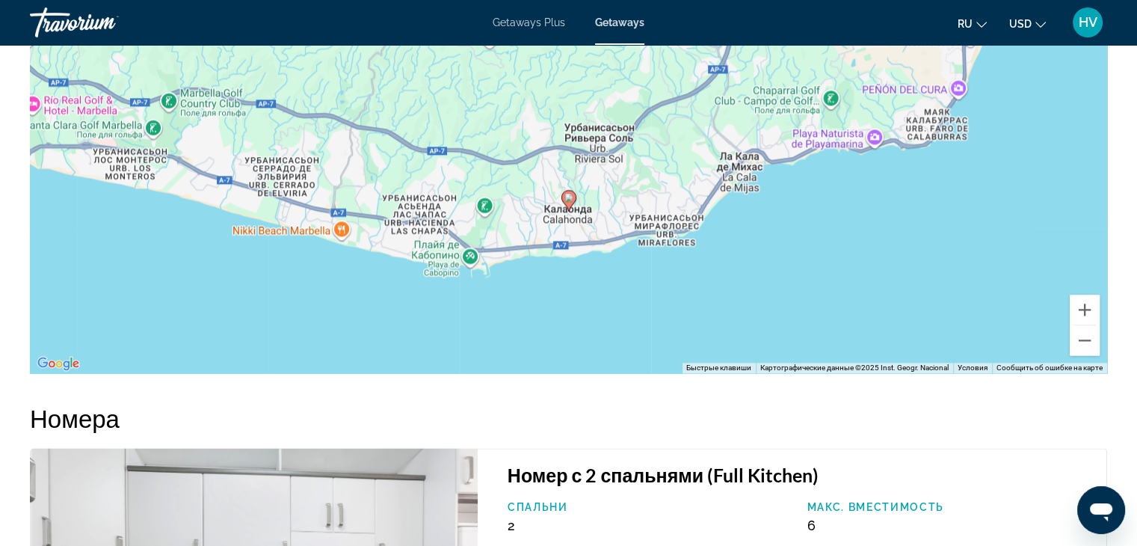
drag, startPoint x: 960, startPoint y: 164, endPoint x: 960, endPoint y: 228, distance: 64.3
click at [960, 228] on div "Чтобы активировать перетаскивание с помощью клавиатуры, нажмите Alt + Ввод. Пос…" at bounding box center [568, 149] width 1077 height 448
click at [1085, 344] on button "Уменьшить" at bounding box center [1085, 340] width 30 height 30
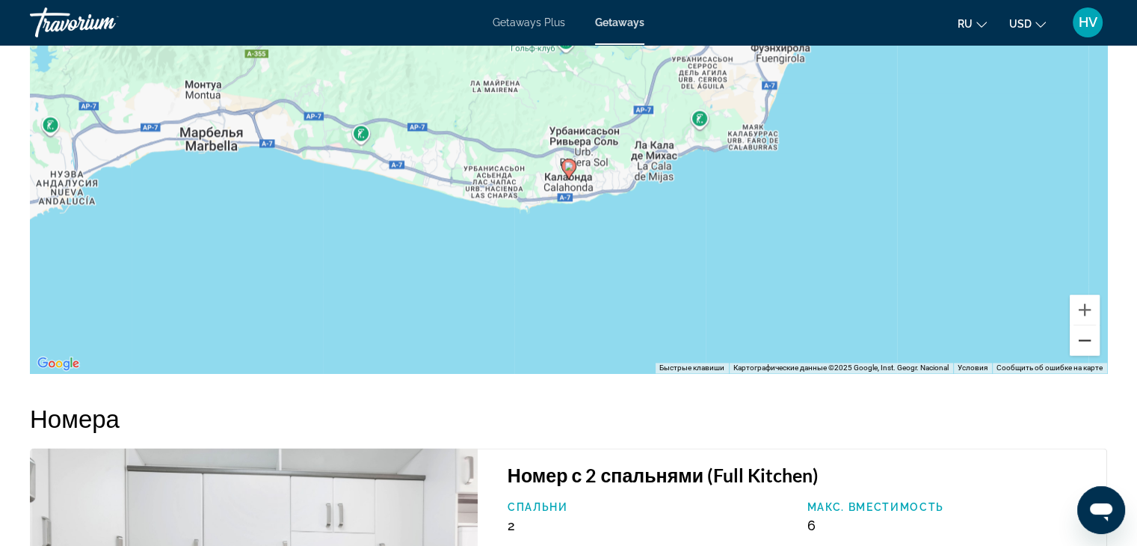
click at [1085, 344] on button "Уменьшить" at bounding box center [1085, 340] width 30 height 30
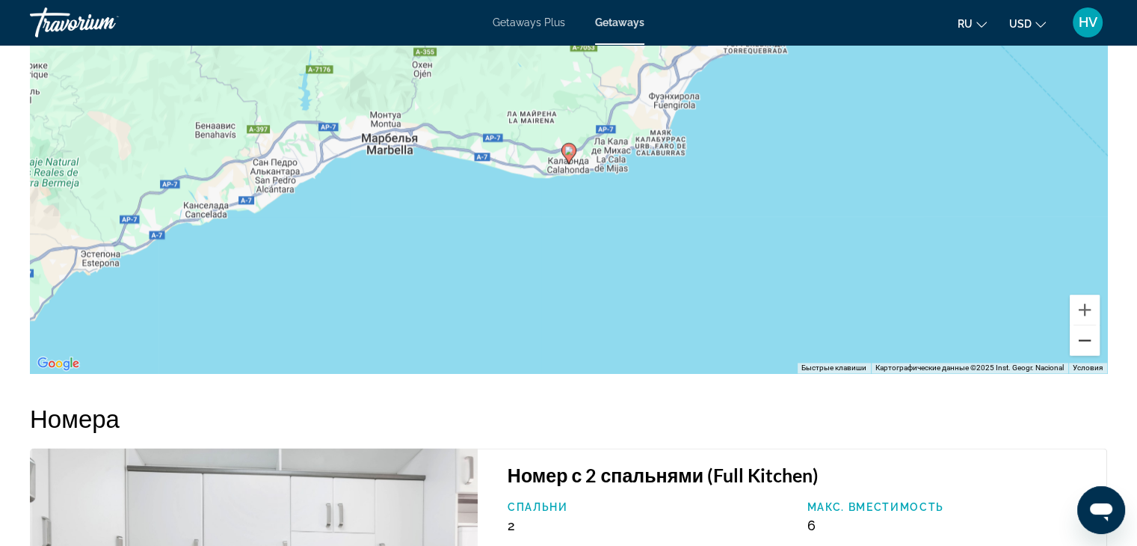
click at [1085, 344] on button "Уменьшить" at bounding box center [1085, 340] width 30 height 30
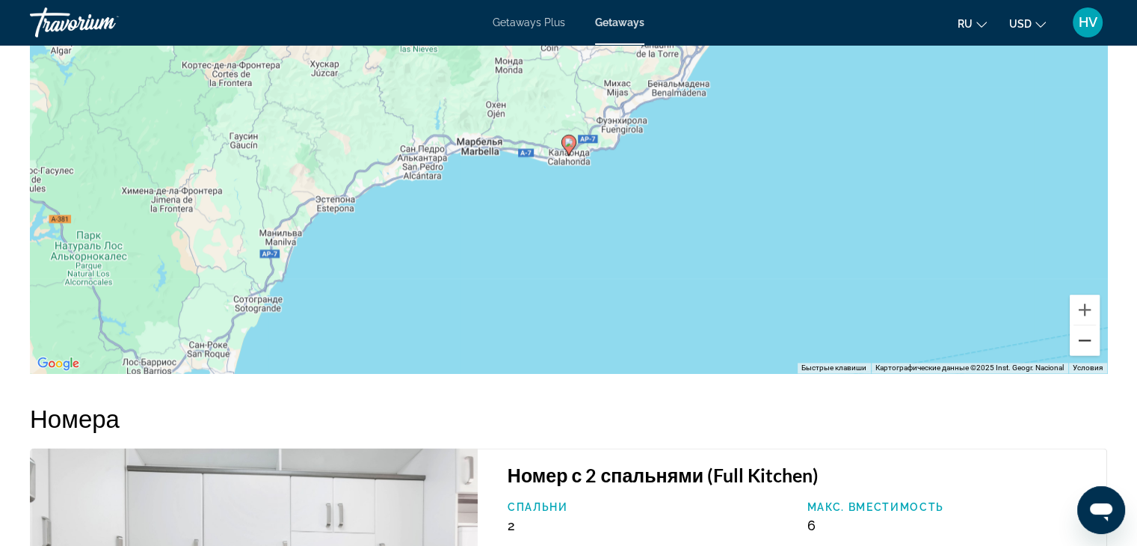
click at [1085, 344] on button "Уменьшить" at bounding box center [1085, 340] width 30 height 30
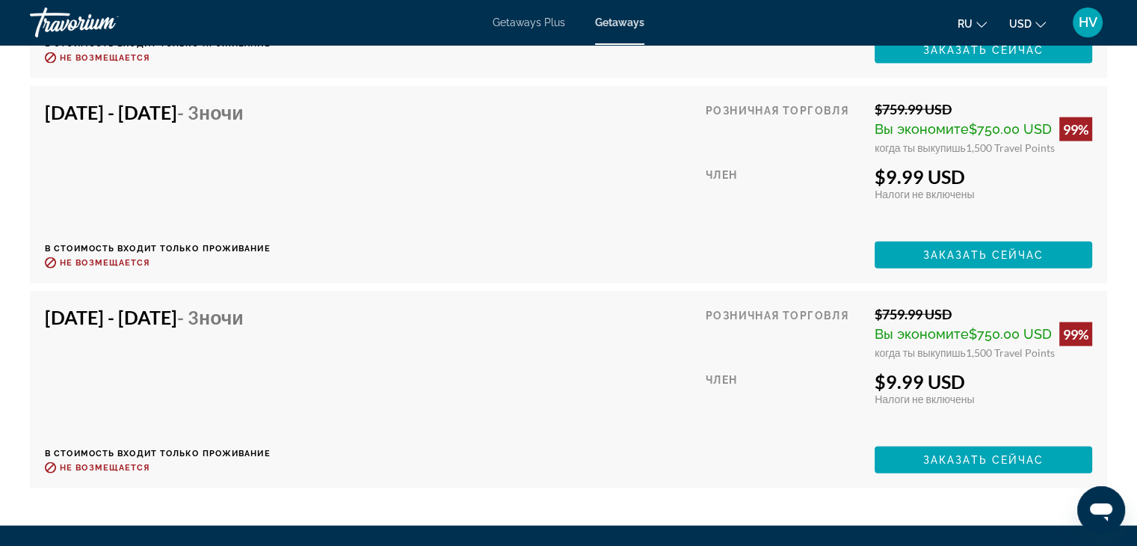
scroll to position [3373, 0]
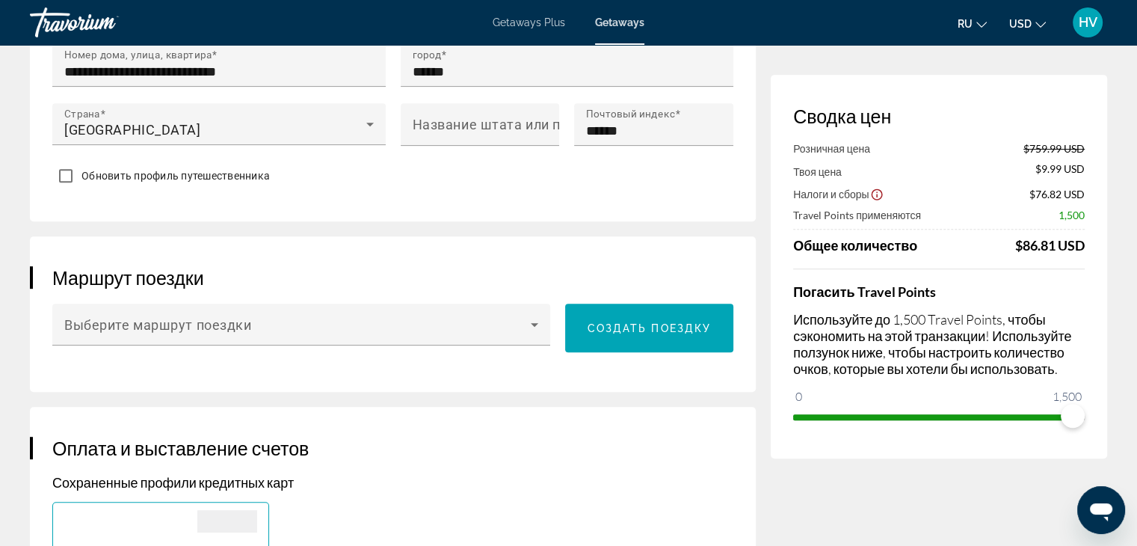
scroll to position [678, 0]
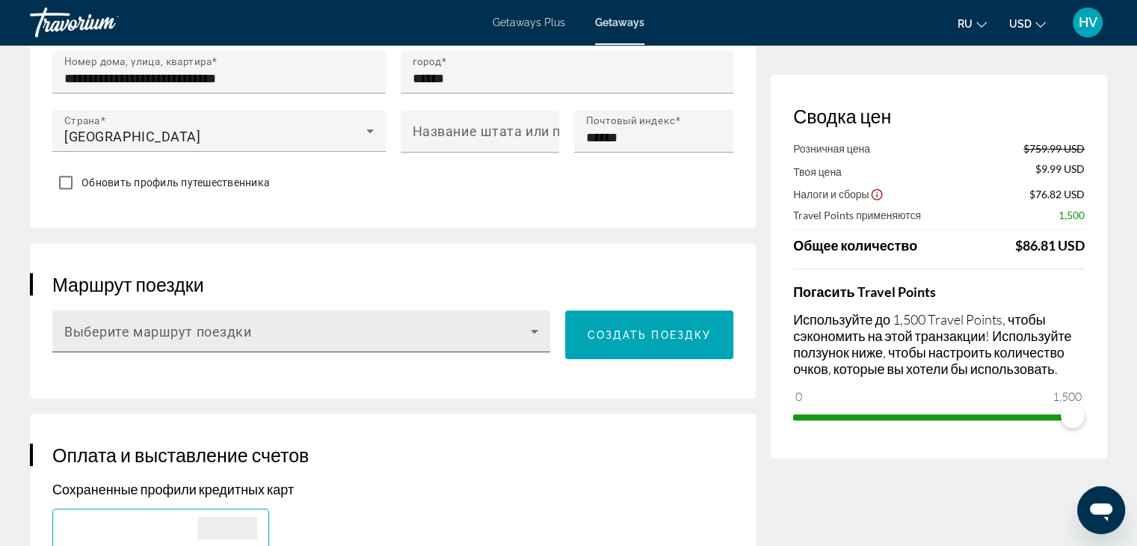
click at [535, 339] on div "Main content" at bounding box center [301, 337] width 474 height 18
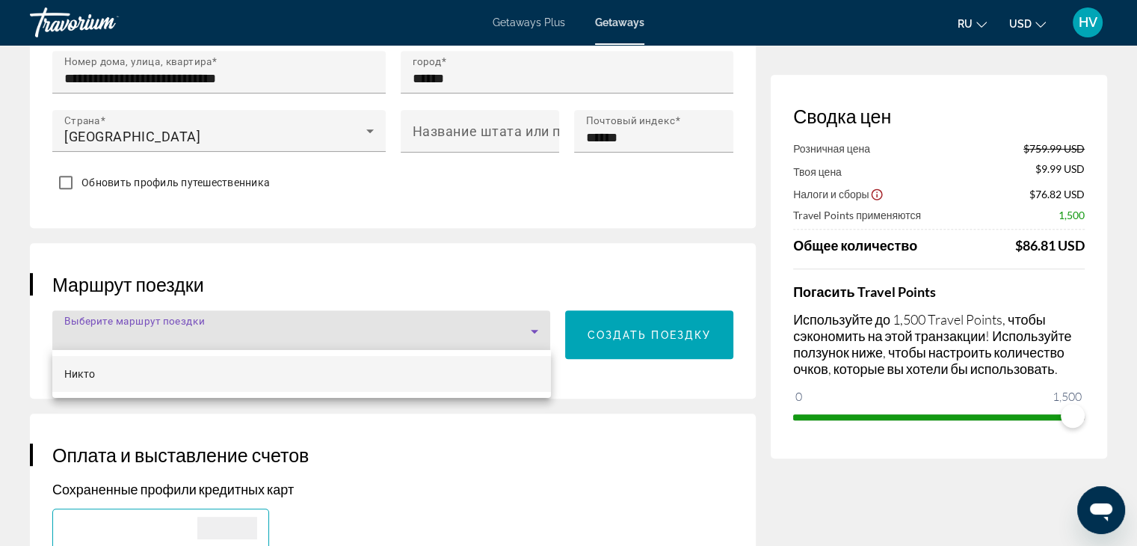
click at [454, 370] on mat-option "Никто" at bounding box center [301, 374] width 499 height 36
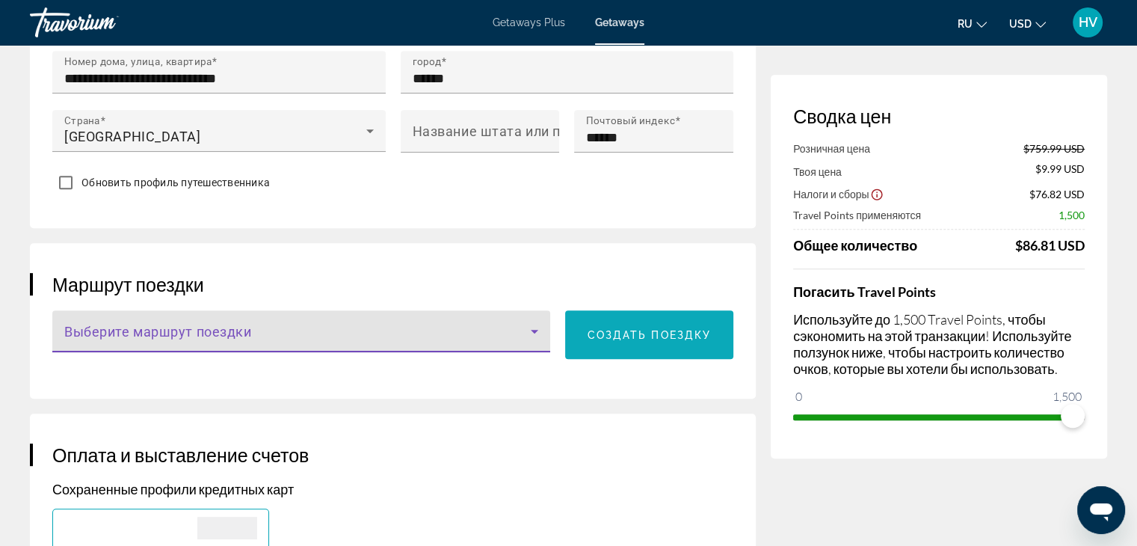
click at [605, 329] on span "Создать поездку" at bounding box center [650, 335] width 124 height 12
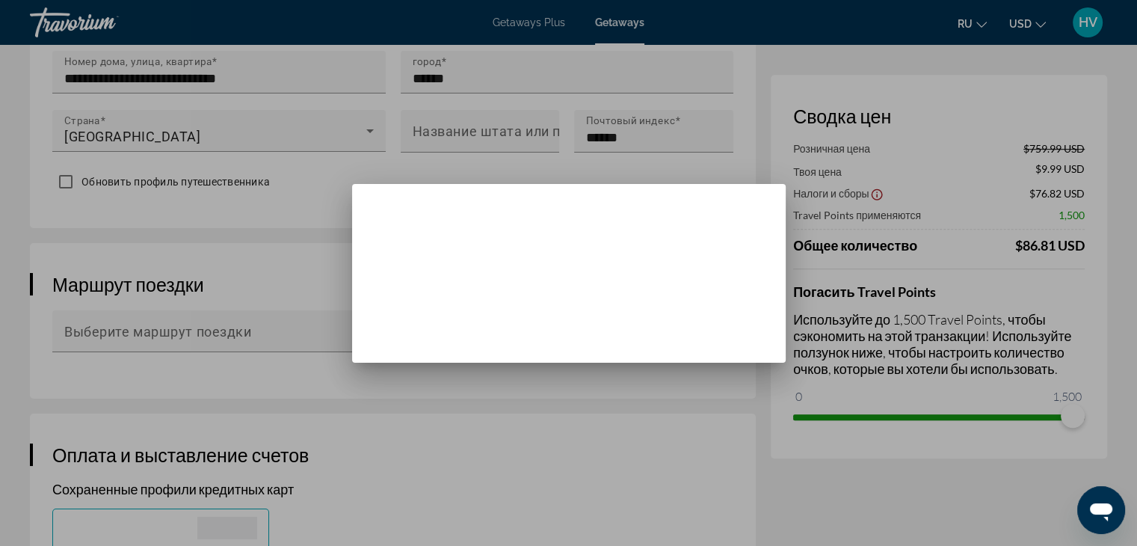
scroll to position [0, 0]
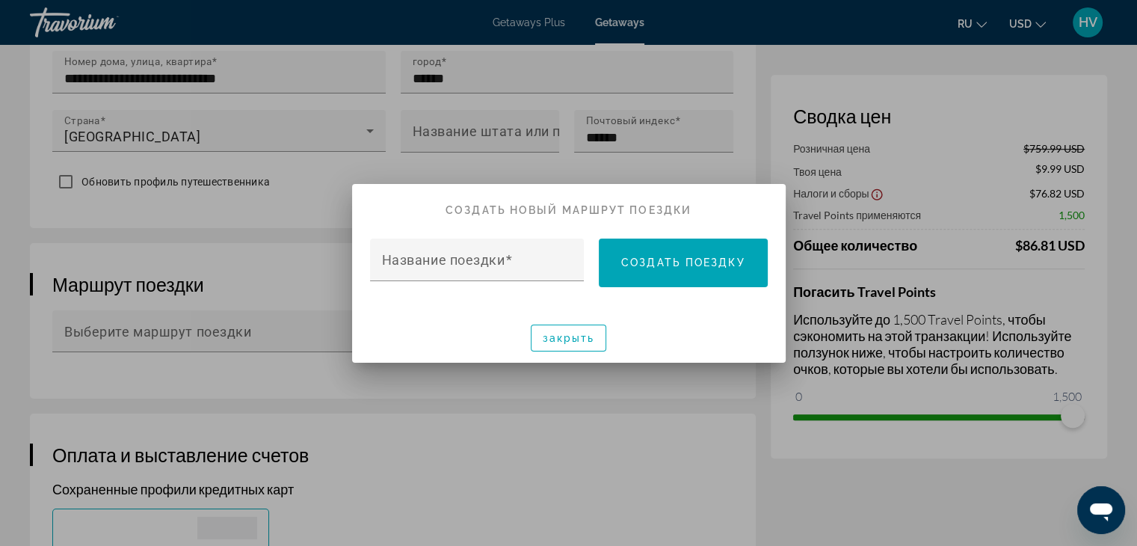
click at [693, 173] on div at bounding box center [568, 273] width 1137 height 546
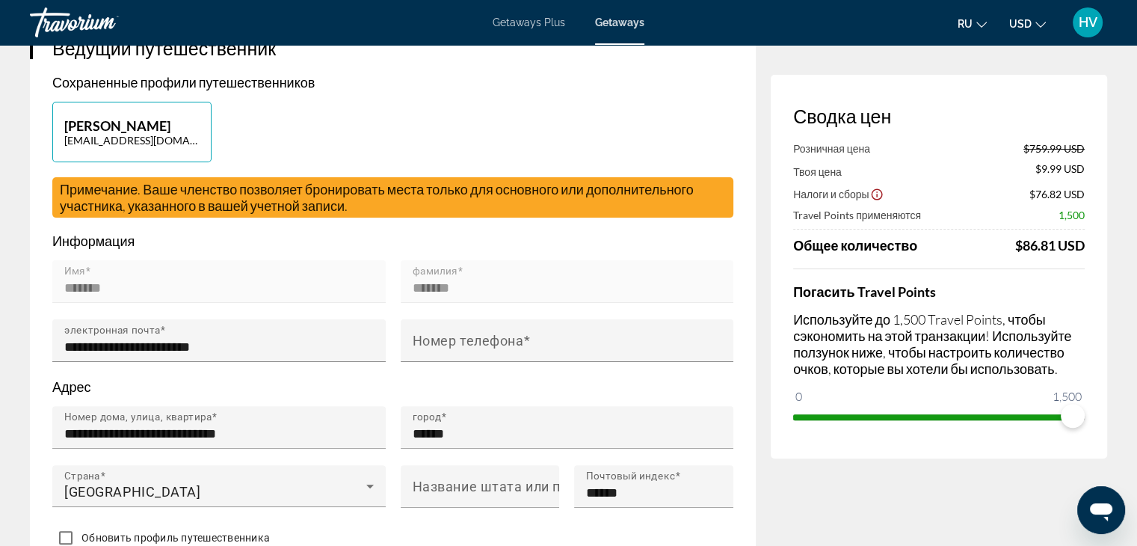
scroll to position [319, 0]
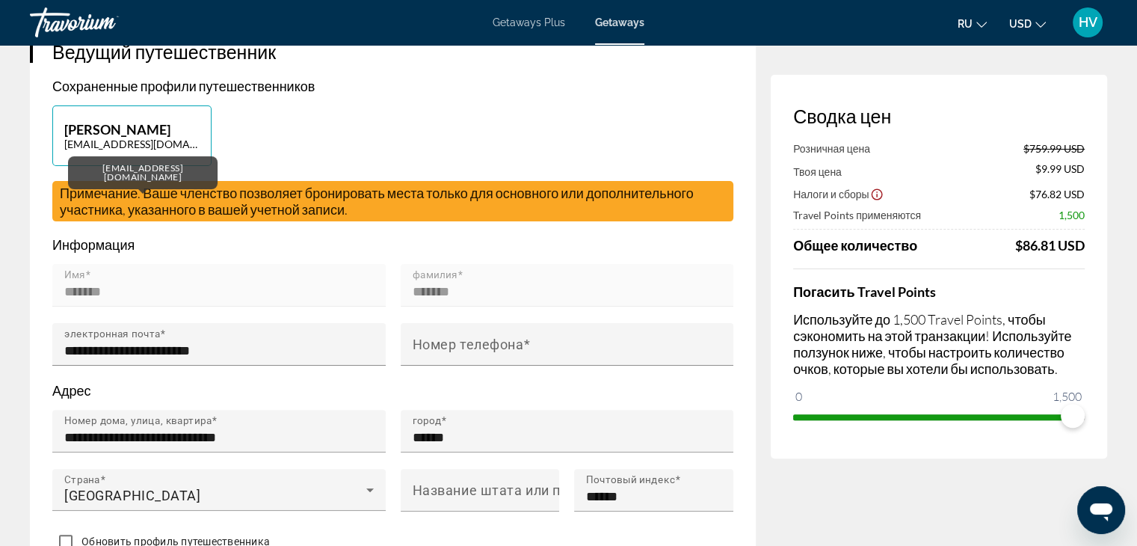
click at [178, 139] on p "[EMAIL_ADDRESS][DOMAIN_NAME]" at bounding box center [131, 144] width 135 height 13
type input "*******"
type input "**********"
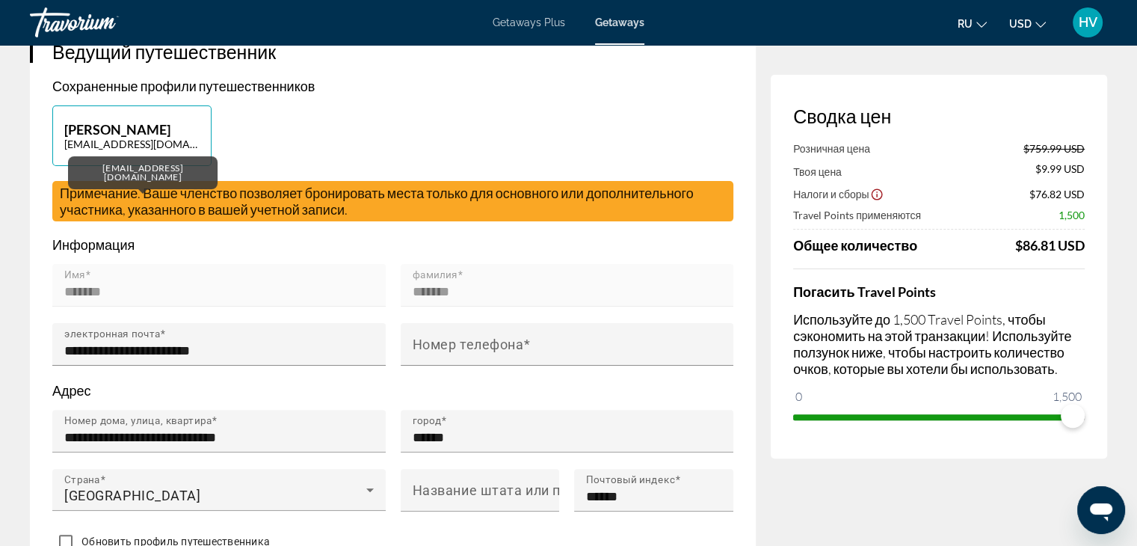
type input "******"
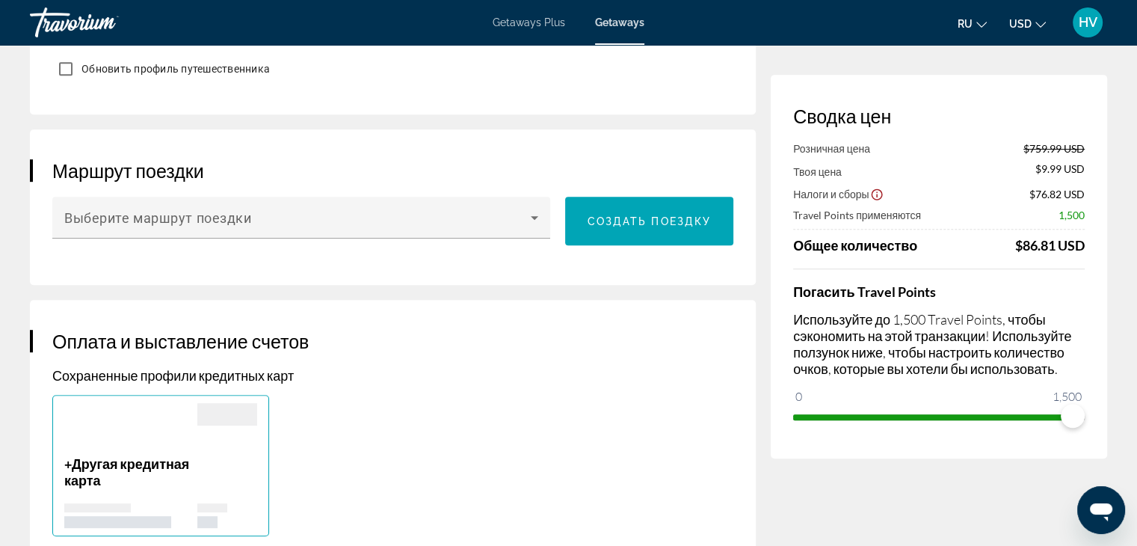
scroll to position [271, 0]
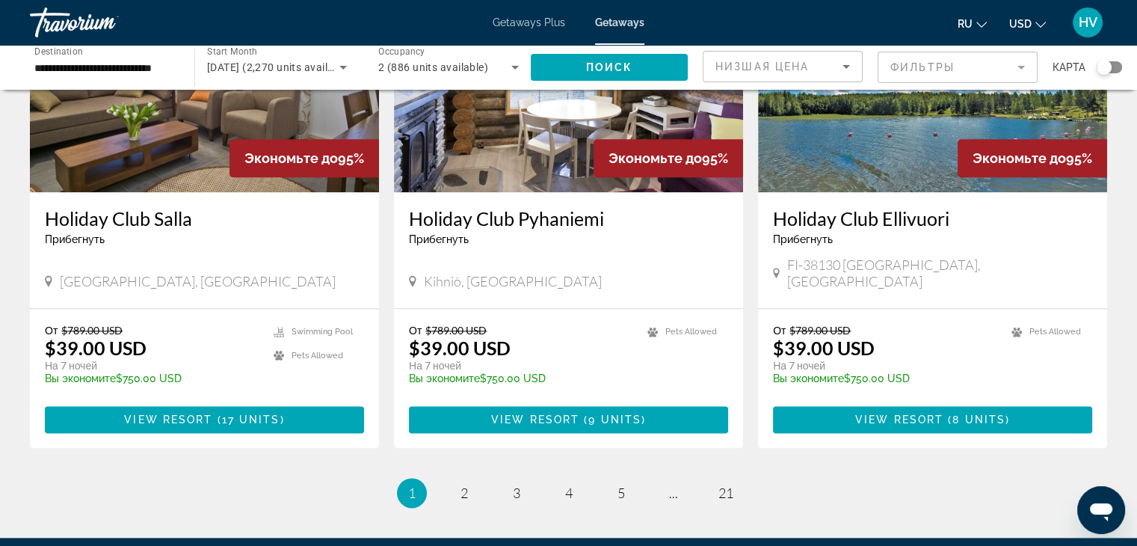
scroll to position [1887, 0]
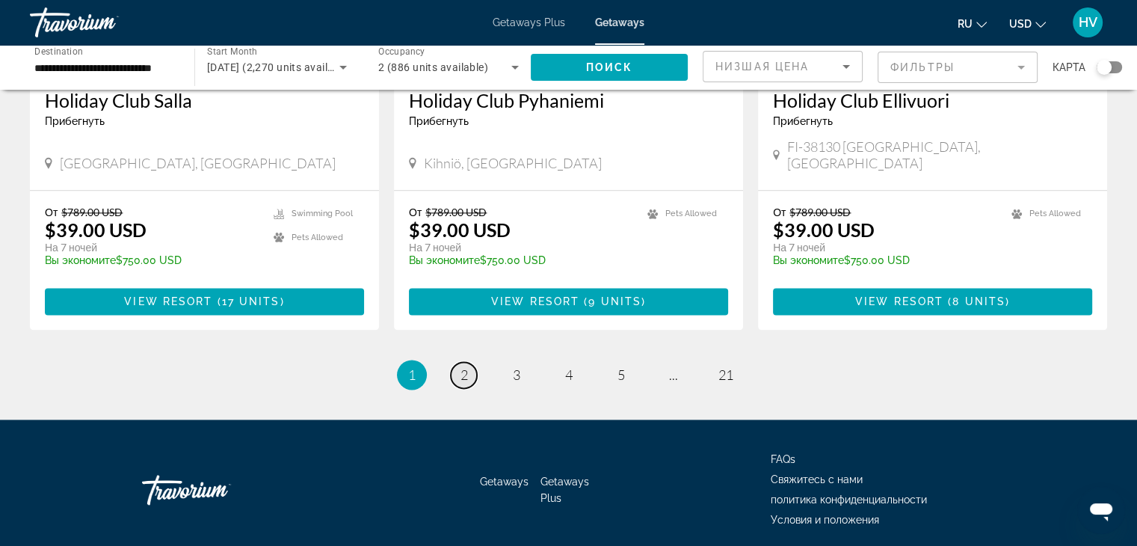
click at [466, 366] on span "2" at bounding box center [463, 374] width 7 height 16
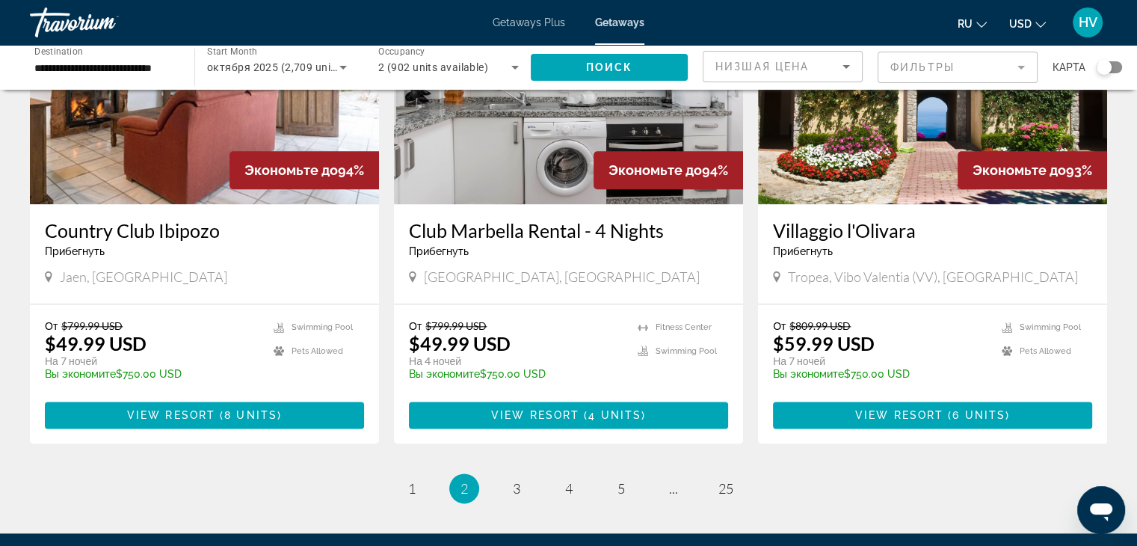
scroll to position [1752, 0]
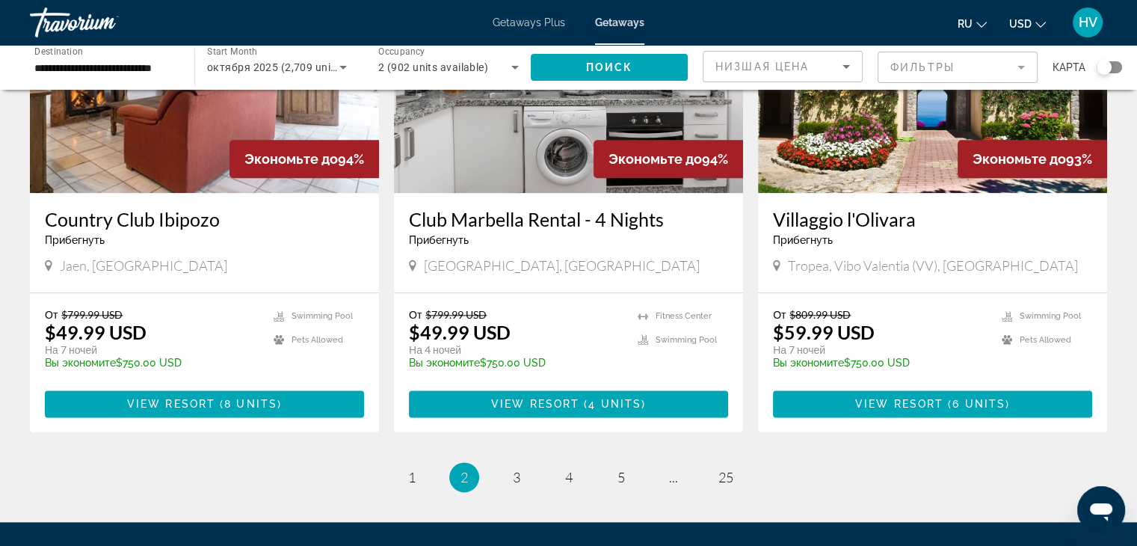
click at [592, 257] on div "[GEOGRAPHIC_DATA], [GEOGRAPHIC_DATA]" at bounding box center [568, 265] width 319 height 16
click at [553, 164] on img "Main content" at bounding box center [568, 73] width 349 height 239
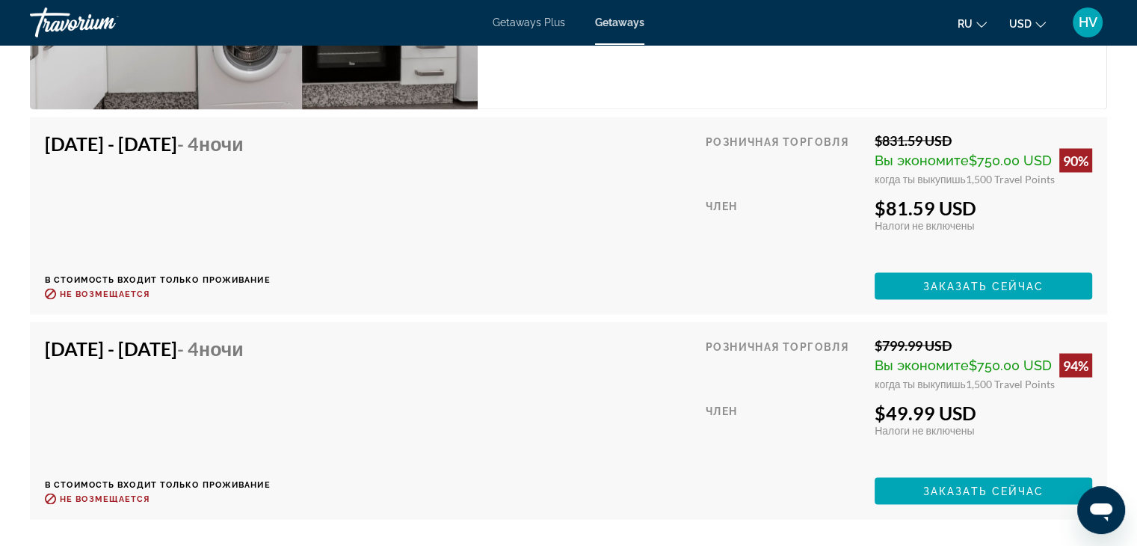
scroll to position [2715, 0]
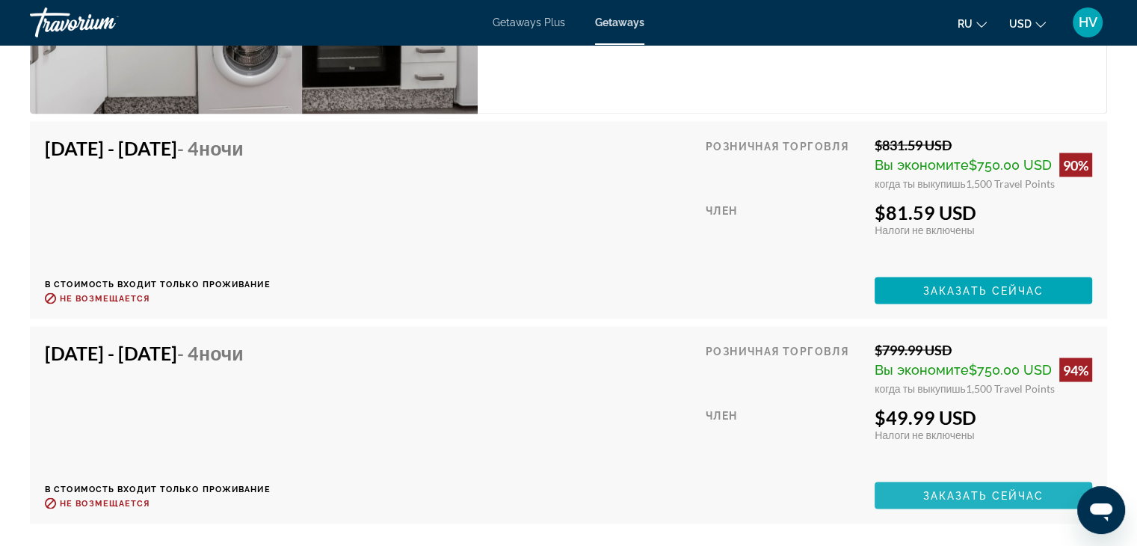
click at [950, 489] on span "Заказать сейчас" at bounding box center [983, 495] width 121 height 12
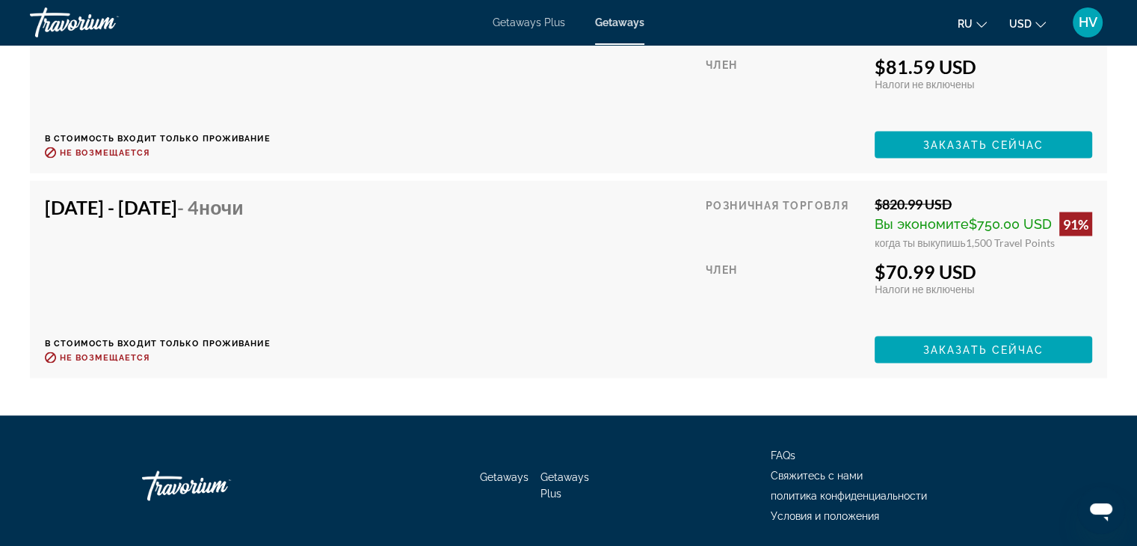
scroll to position [2912, 0]
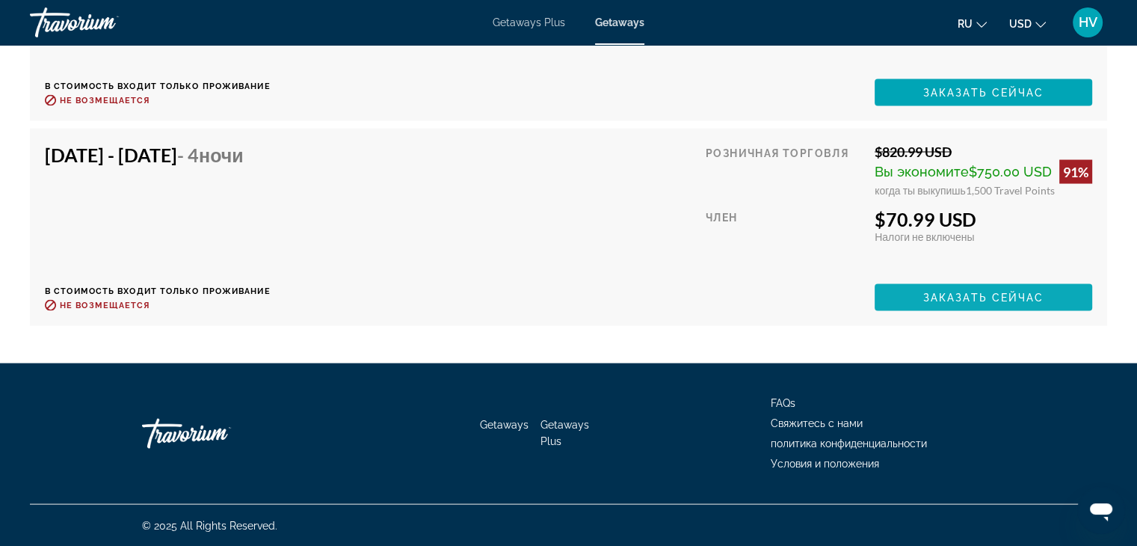
click at [955, 111] on span "Main content" at bounding box center [984, 93] width 218 height 36
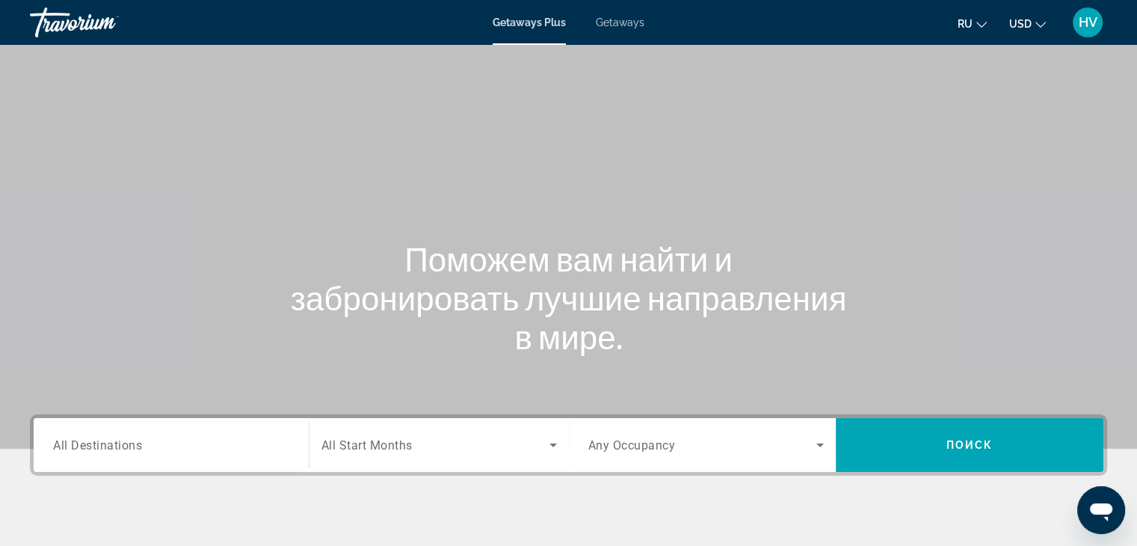
click at [613, 23] on span "Getaways" at bounding box center [620, 22] width 49 height 12
click at [179, 424] on div "Search widget" at bounding box center [171, 445] width 236 height 43
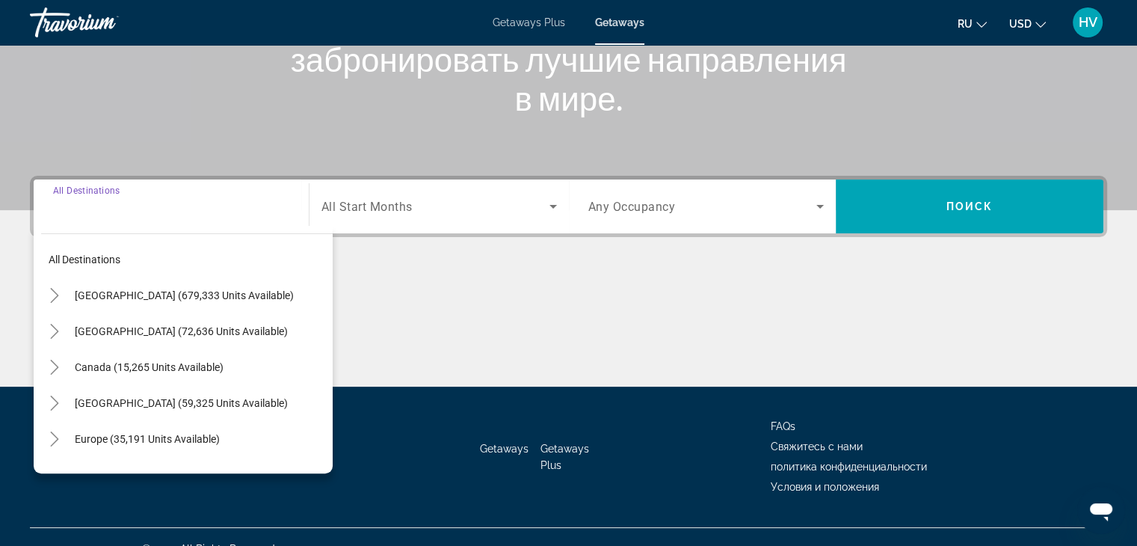
scroll to position [262, 0]
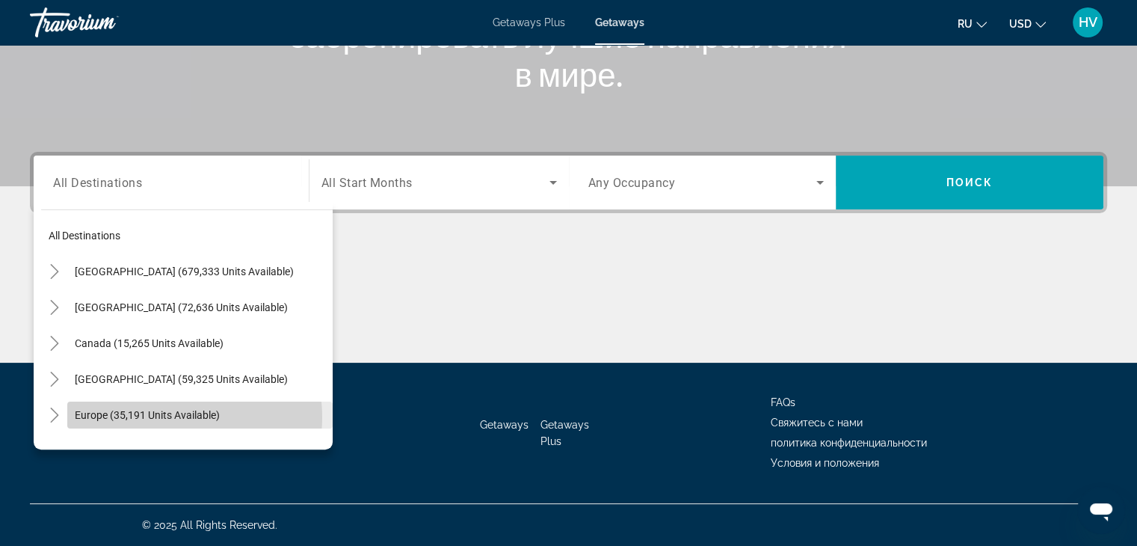
click at [169, 416] on span "Europe (35,191 units available)" at bounding box center [147, 415] width 145 height 12
type input "**********"
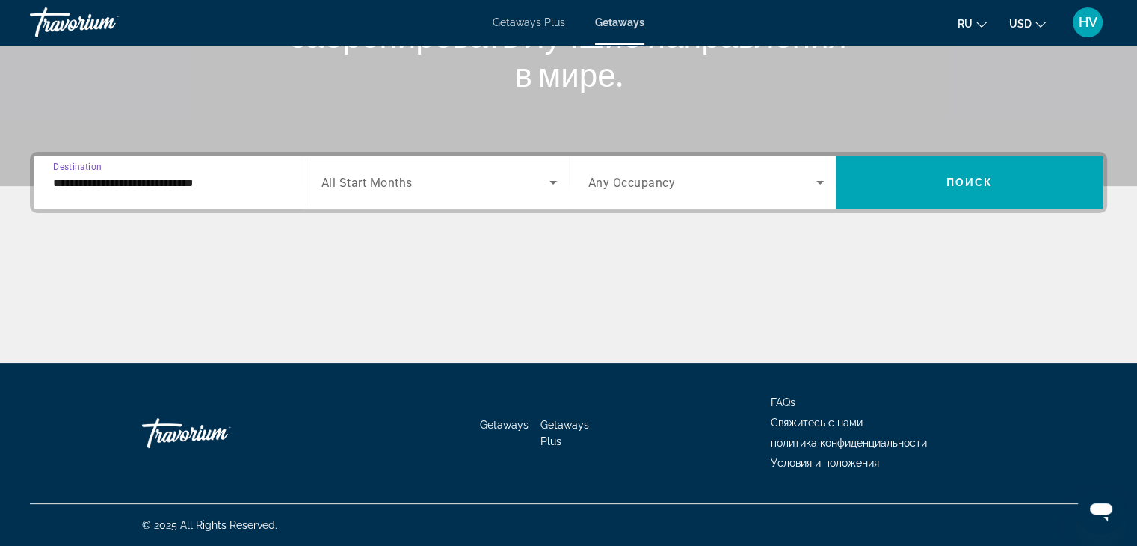
click at [401, 194] on div "Search widget" at bounding box center [438, 182] width 235 height 42
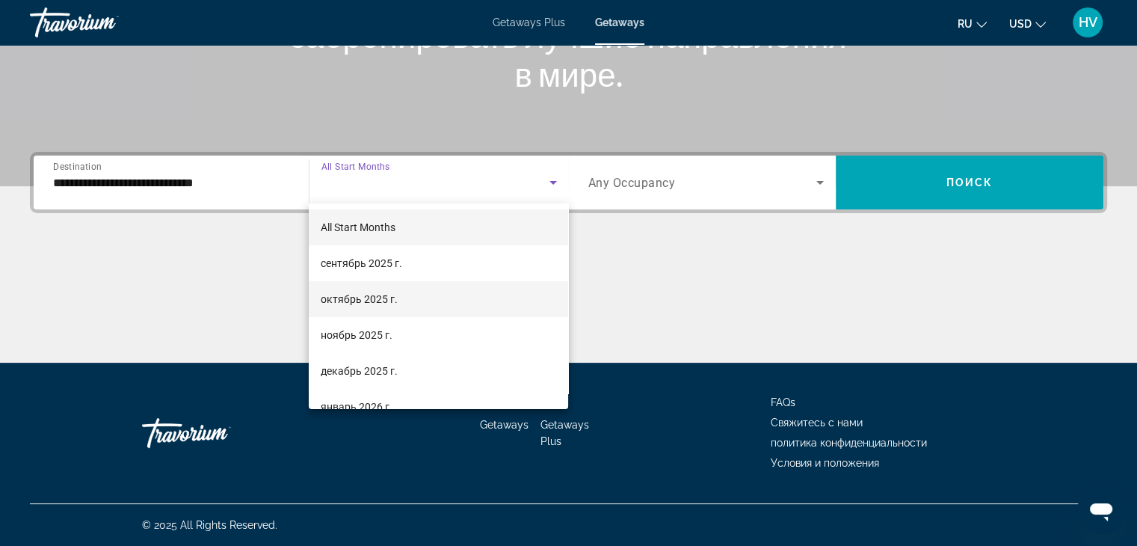
click at [366, 297] on span "октябрь 2025 г." at bounding box center [359, 299] width 77 height 18
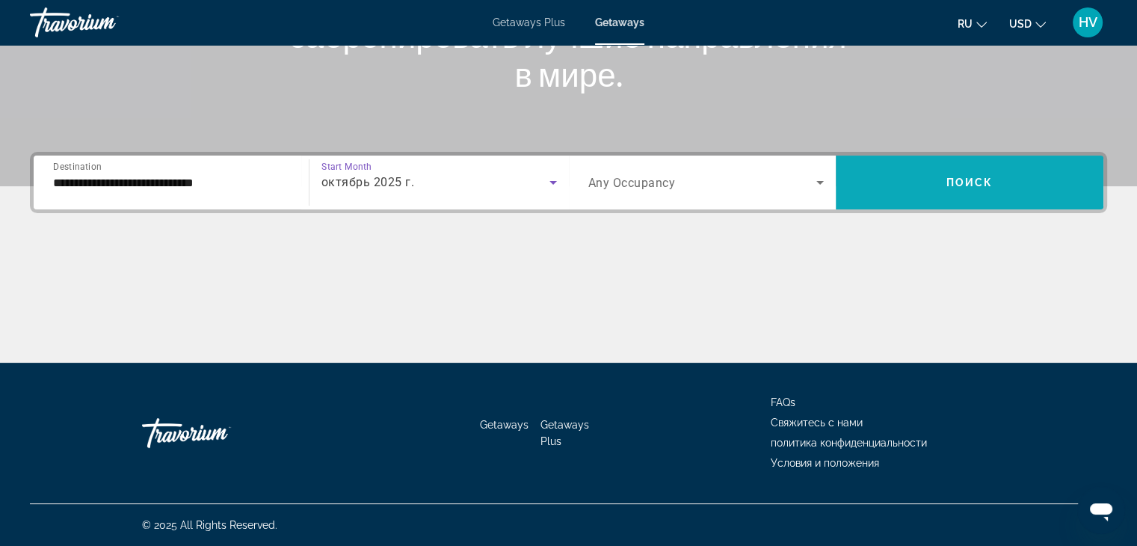
click at [918, 173] on span "Search widget" at bounding box center [970, 182] width 268 height 36
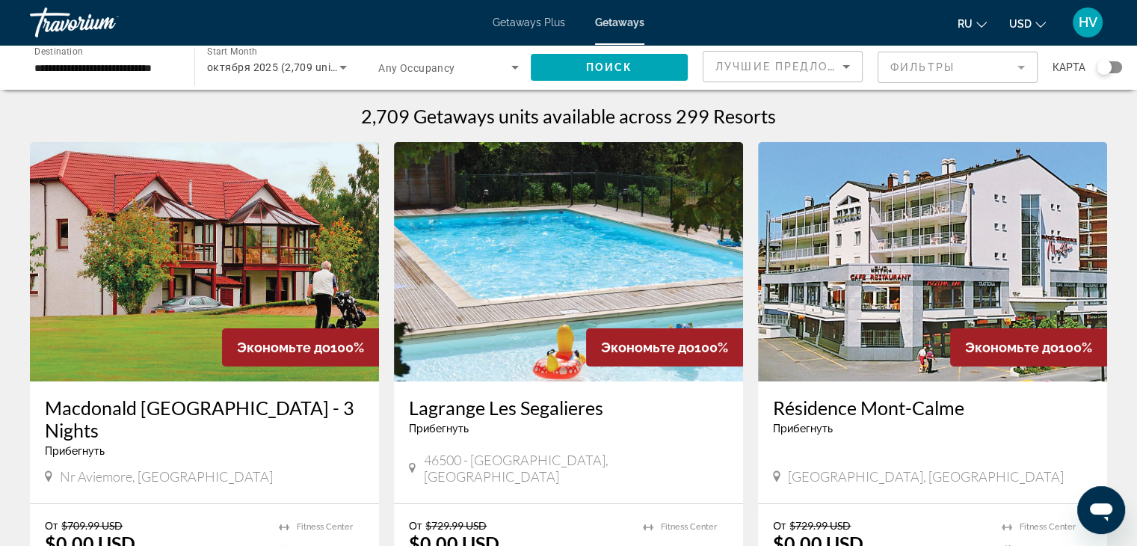
click at [413, 65] on span "Any Occupancy" at bounding box center [416, 68] width 77 height 12
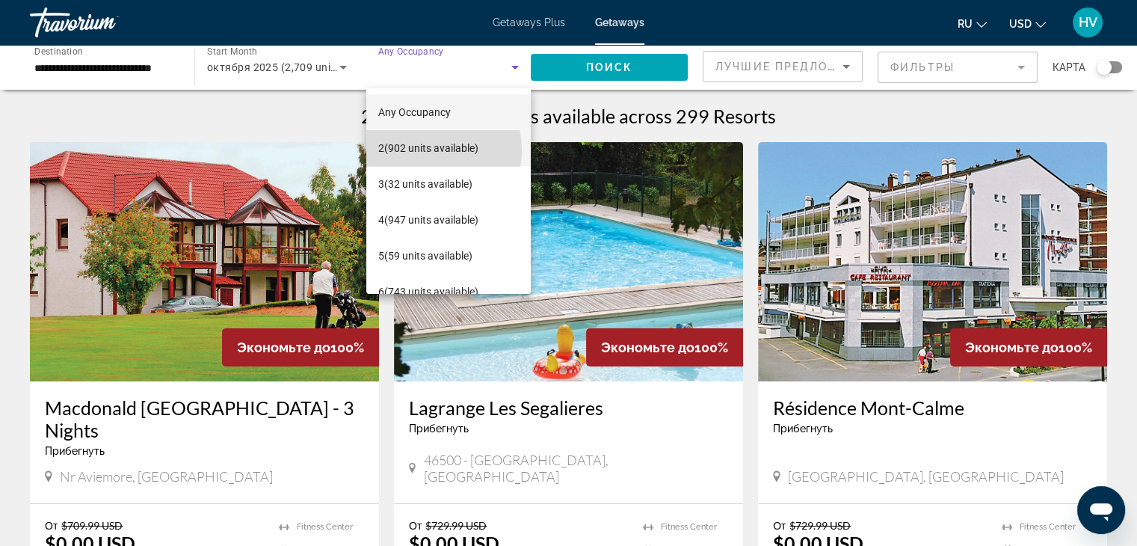
click at [427, 150] on span "2 (902 units available)" at bounding box center [428, 148] width 100 height 18
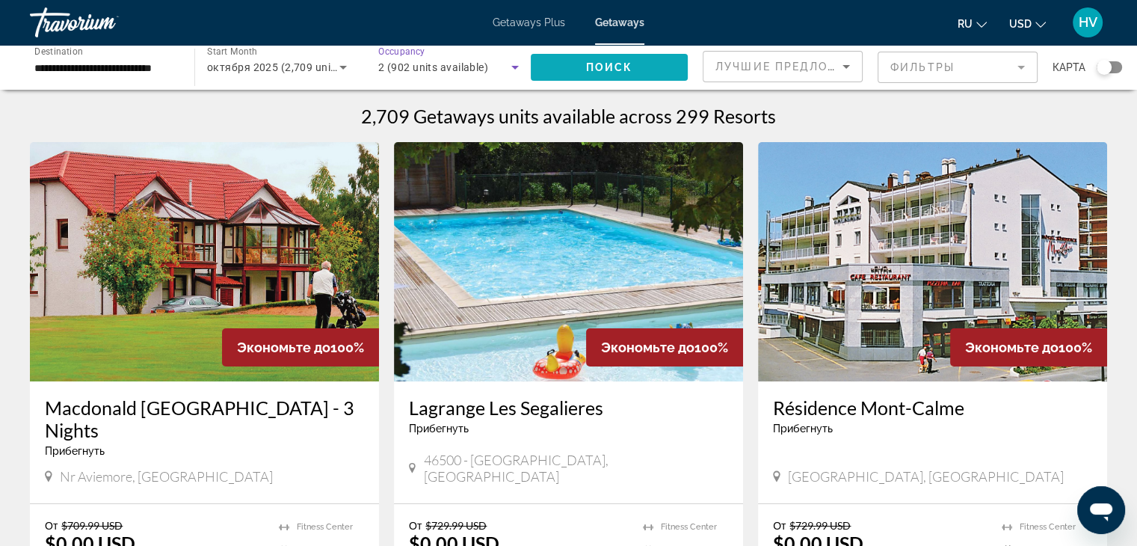
click at [598, 61] on span "Поиск" at bounding box center [609, 67] width 47 height 12
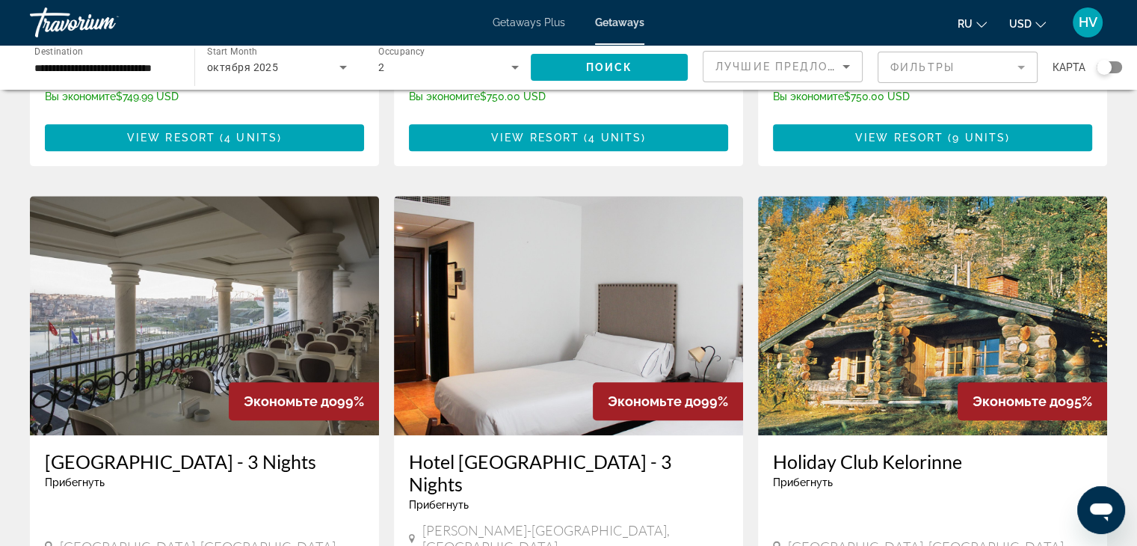
scroll to position [910, 0]
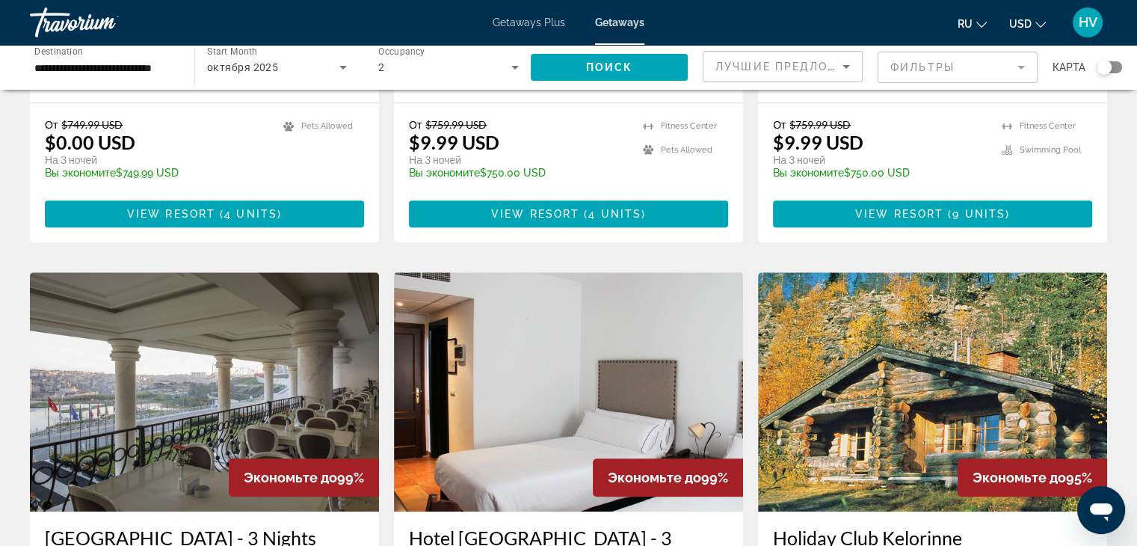
click at [991, 61] on mat-form-field "Фильтры" at bounding box center [958, 67] width 160 height 31
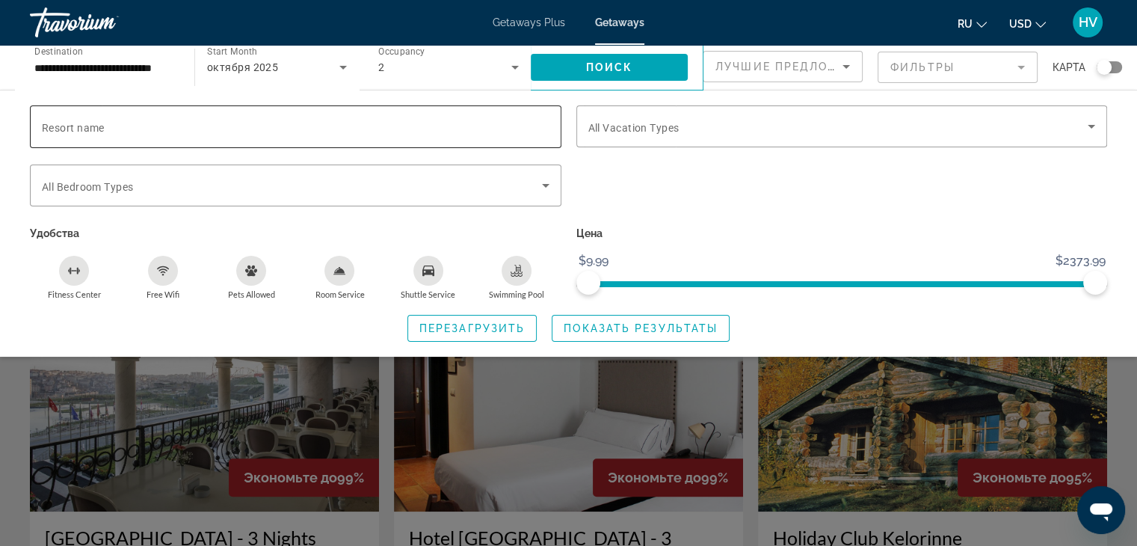
click at [253, 123] on input "Resort name" at bounding box center [296, 127] width 508 height 18
click at [493, 232] on p "Удобства" at bounding box center [295, 233] width 531 height 21
click at [167, 268] on icon "Free Wifi" at bounding box center [163, 271] width 12 height 12
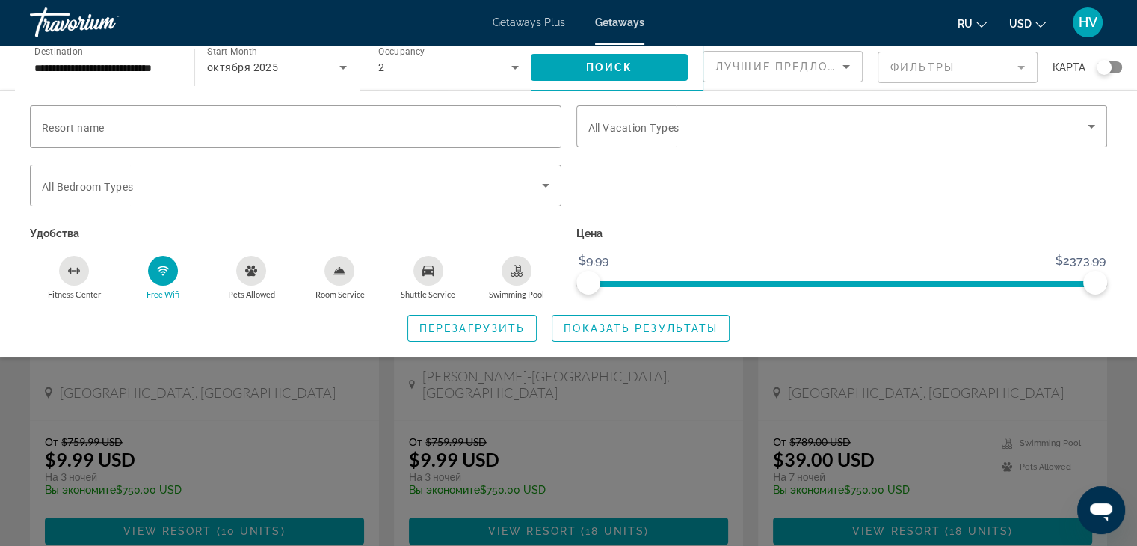
scroll to position [1145, 0]
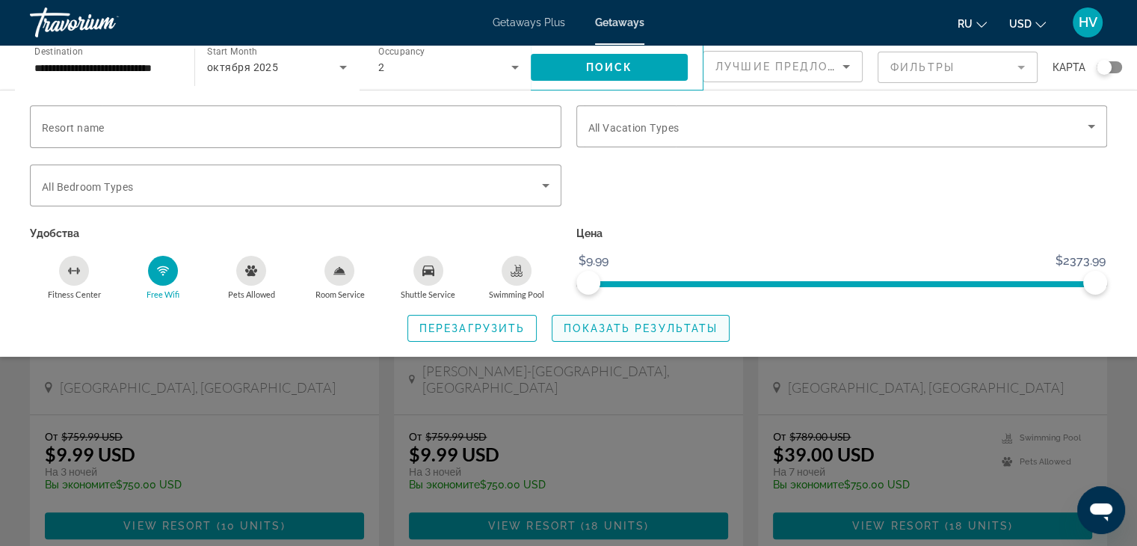
click at [667, 329] on span "Показать результаты" at bounding box center [641, 328] width 154 height 12
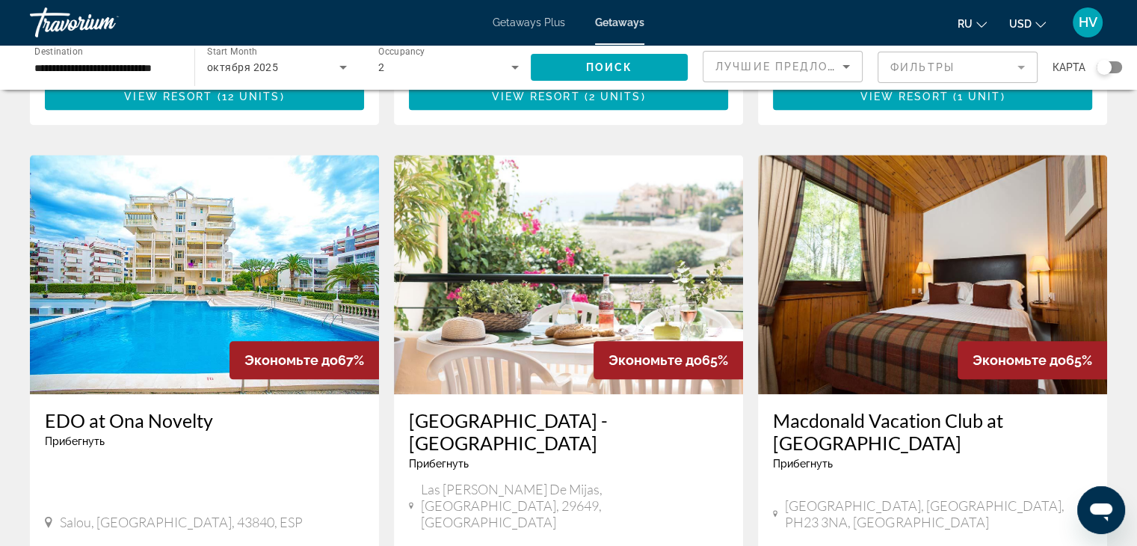
scroll to position [1973, 0]
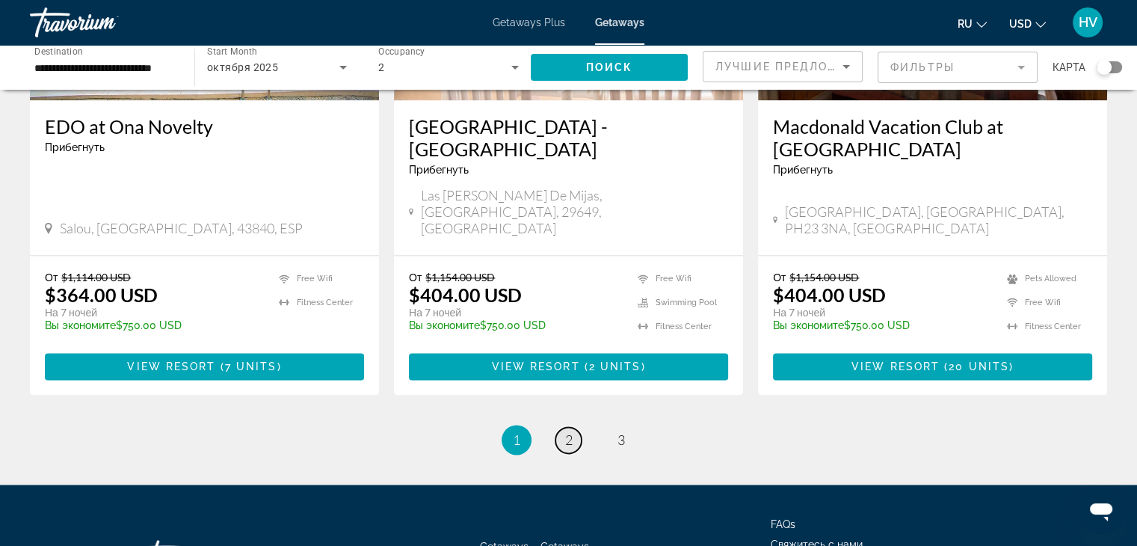
click at [568, 431] on span "2" at bounding box center [568, 439] width 7 height 16
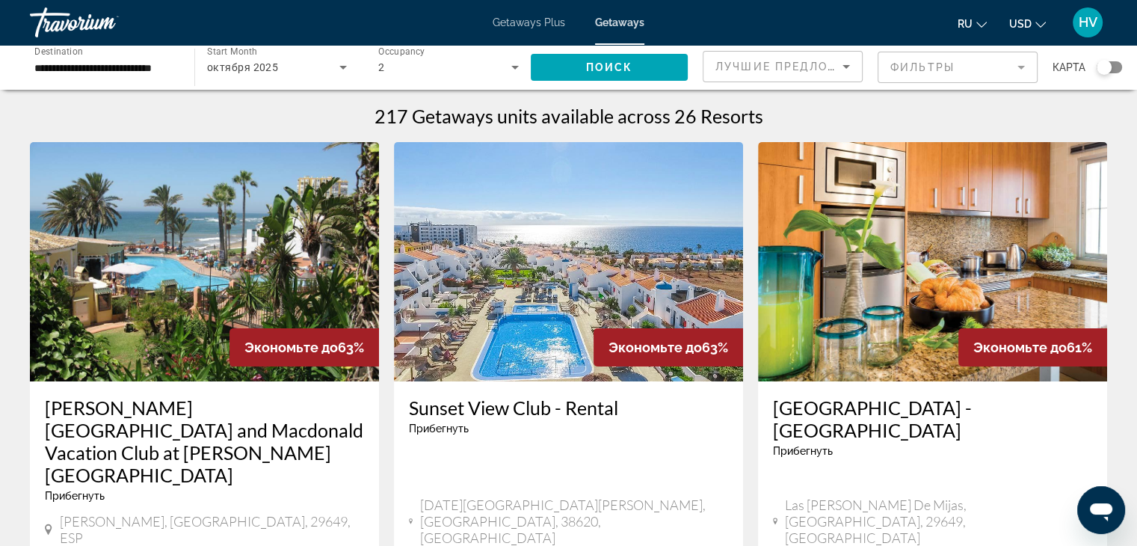
click at [843, 58] on icon "Sort by" at bounding box center [846, 67] width 18 height 18
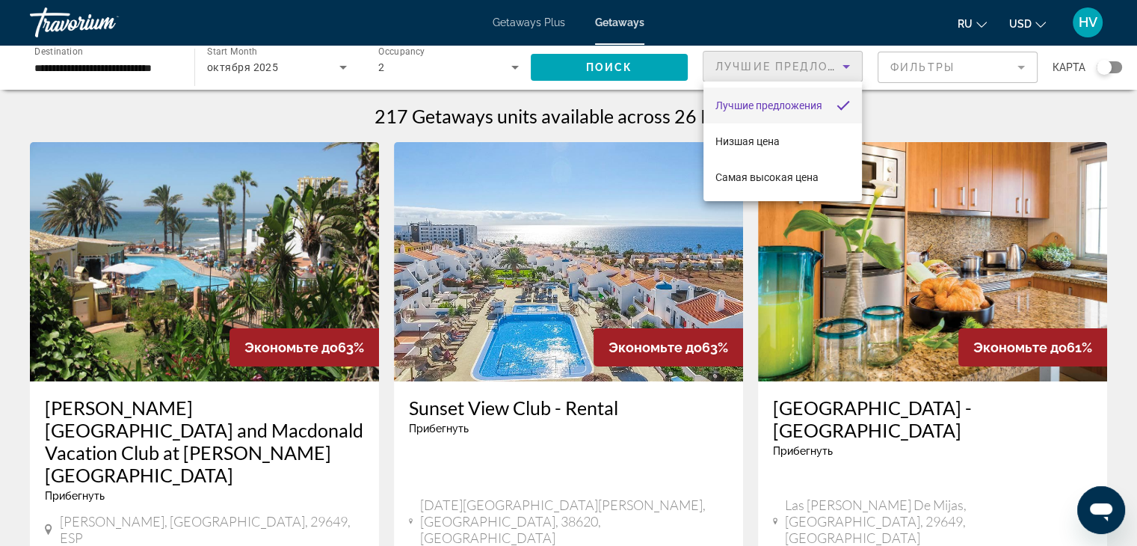
click at [585, 134] on div at bounding box center [568, 273] width 1137 height 546
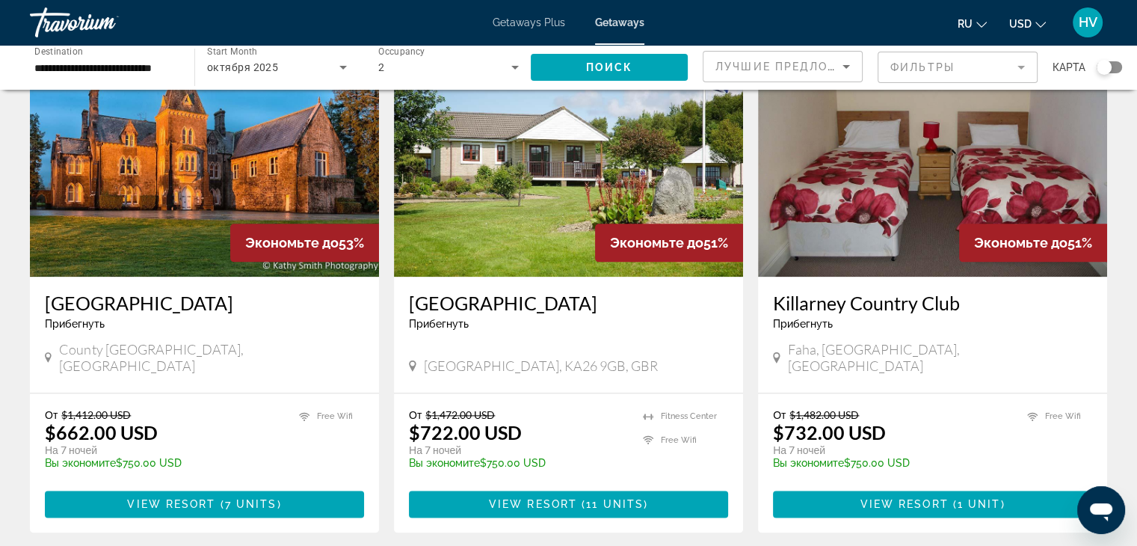
scroll to position [1961, 0]
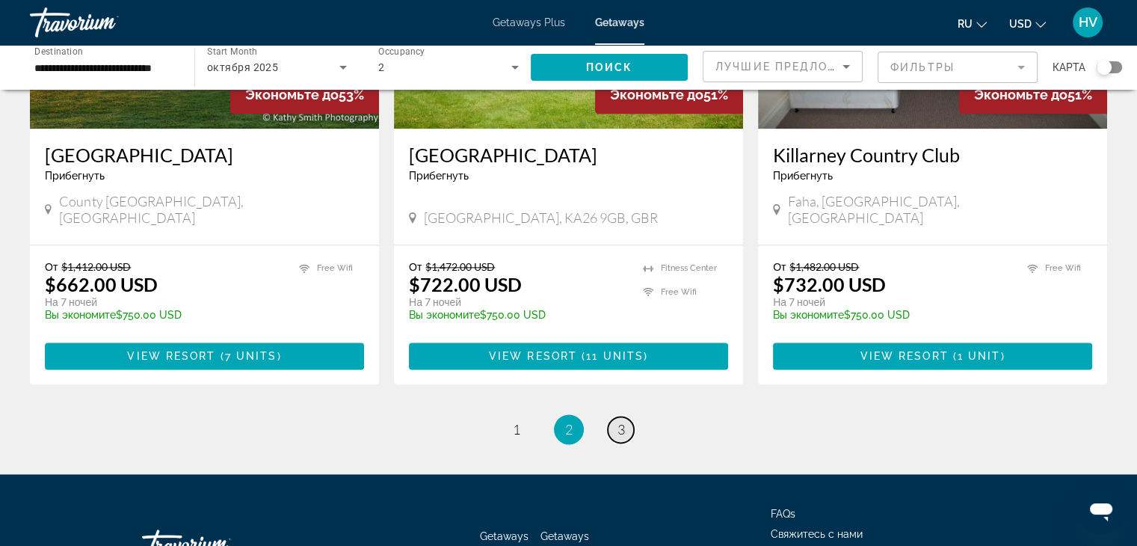
click at [617, 421] on span "3" at bounding box center [620, 429] width 7 height 16
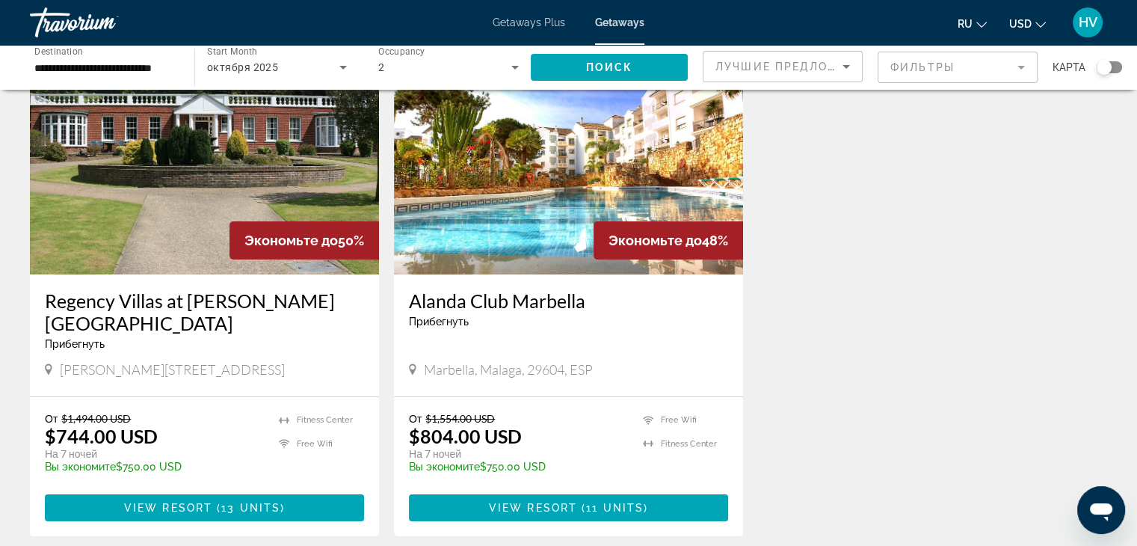
scroll to position [105, 0]
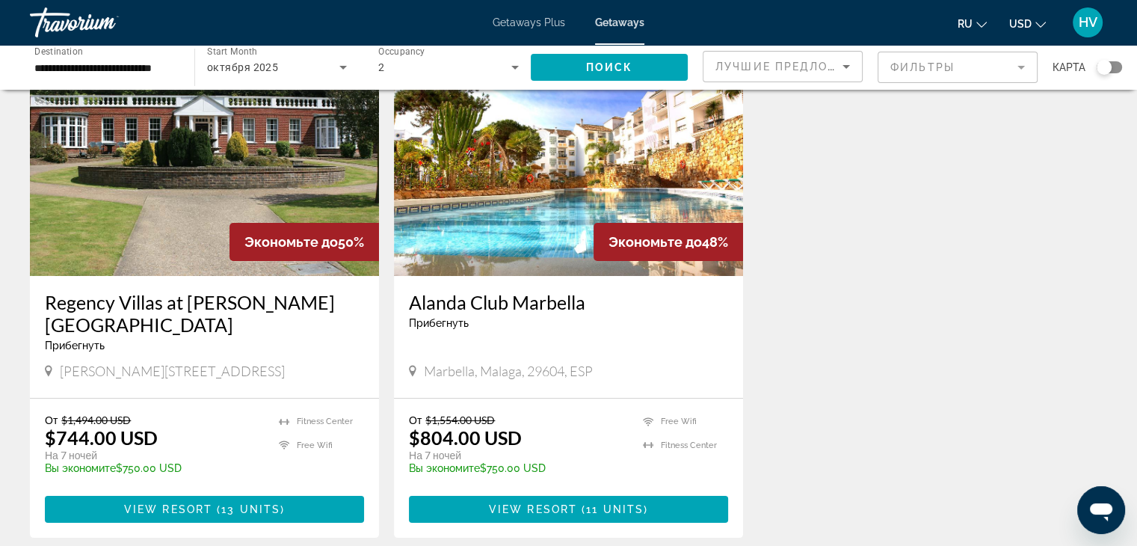
drag, startPoint x: 1113, startPoint y: 132, endPoint x: 1121, endPoint y: 228, distance: 96.8
click at [1121, 228] on div "217 Getaways units available across 26 Resorts Экономьте до 50% Regency Villas …" at bounding box center [568, 298] width 1137 height 598
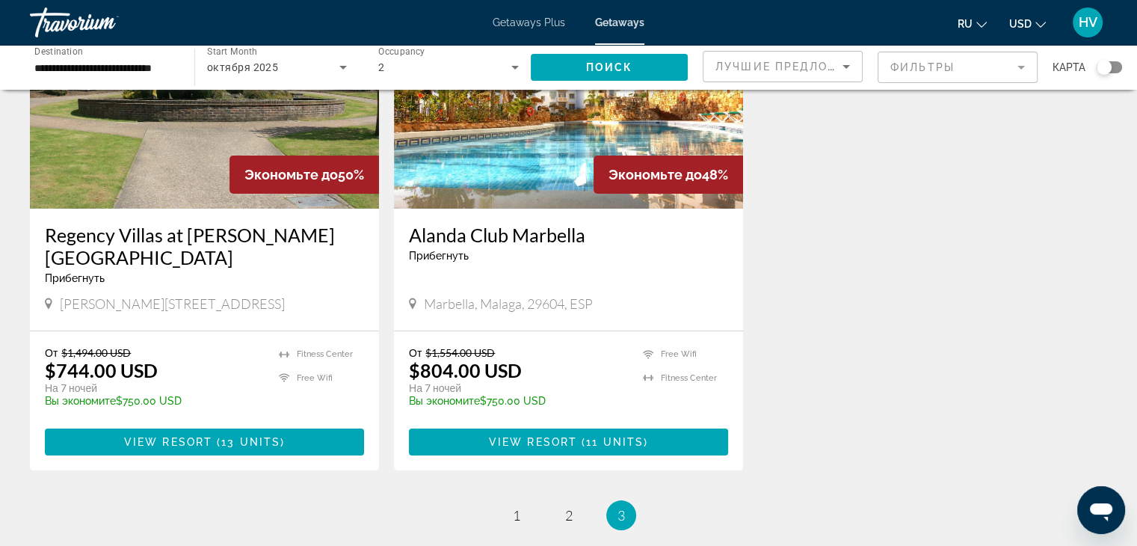
scroll to position [173, 0]
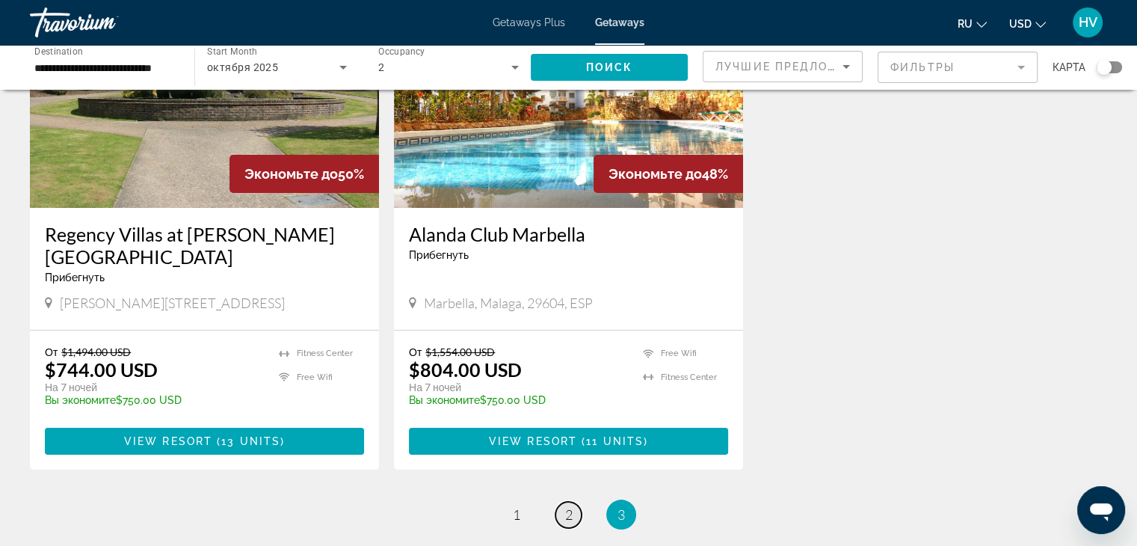
click at [565, 506] on span "2" at bounding box center [568, 514] width 7 height 16
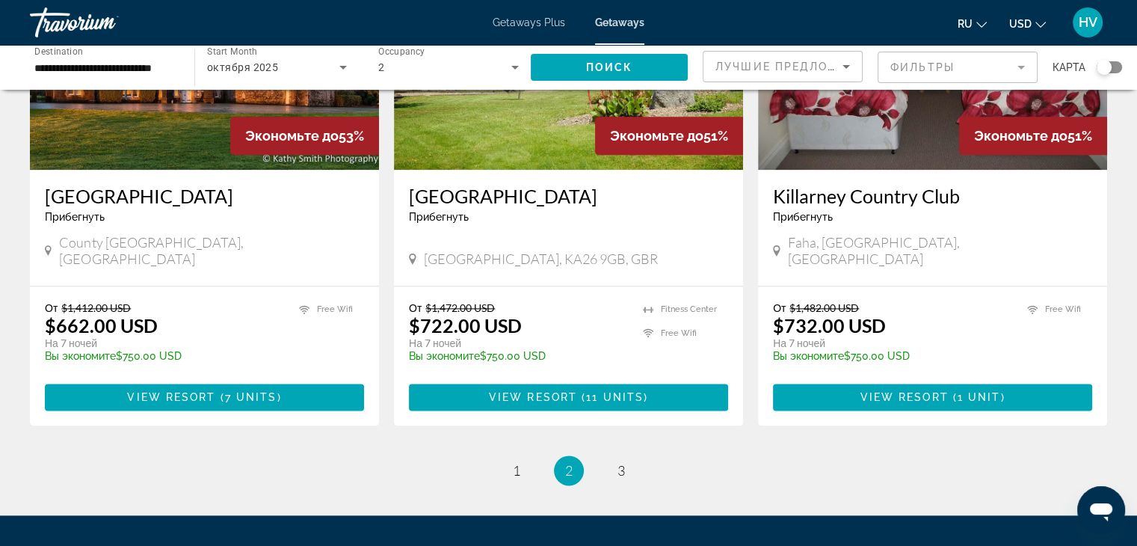
scroll to position [1929, 0]
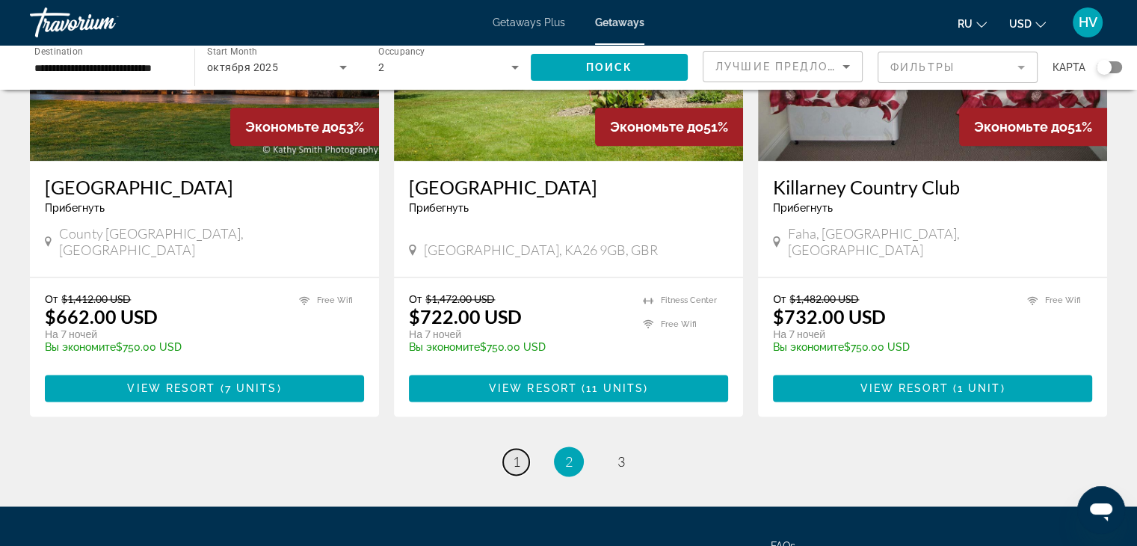
click at [523, 448] on link "page 1" at bounding box center [516, 461] width 26 height 26
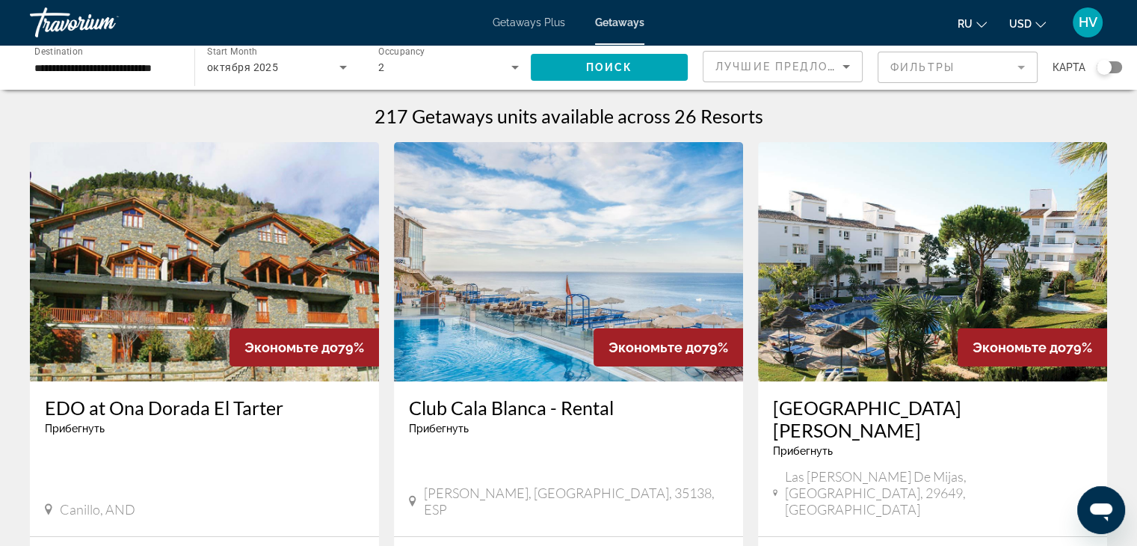
click at [832, 71] on span "Лучшие предложения" at bounding box center [794, 67] width 159 height 12
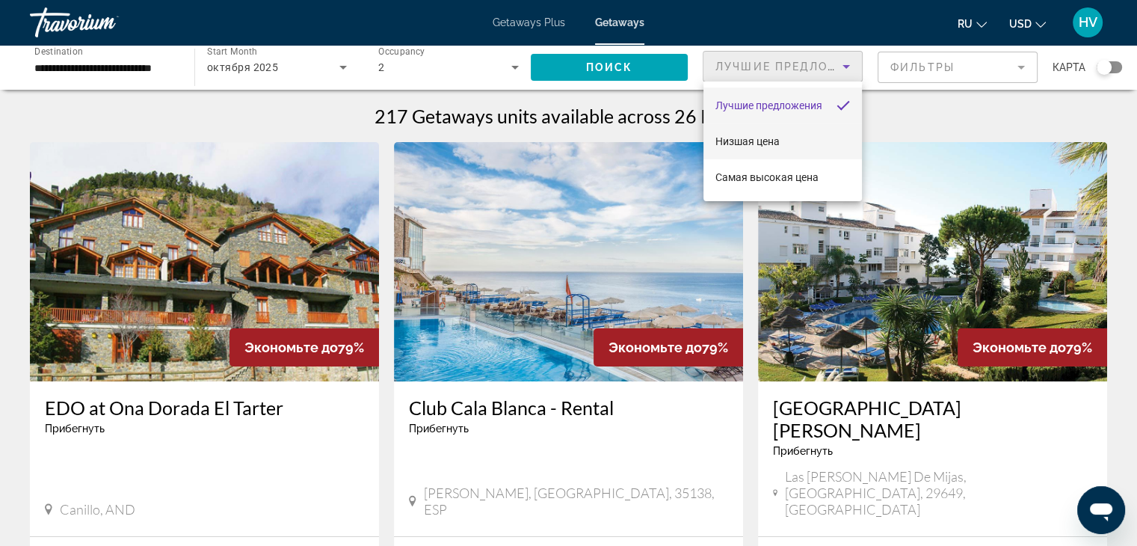
click at [758, 142] on span "Низшая цена" at bounding box center [747, 141] width 64 height 12
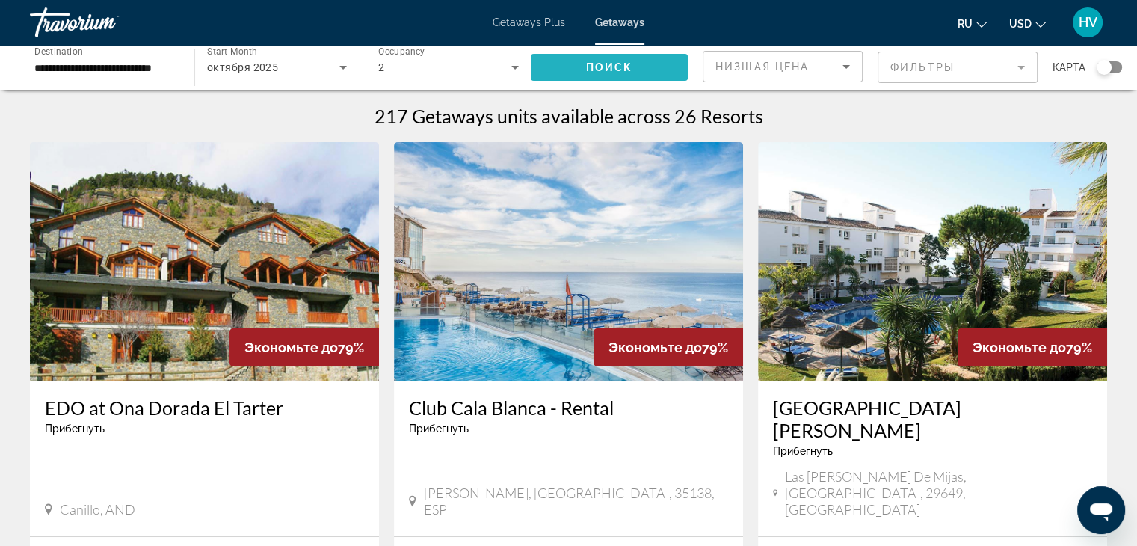
click at [601, 61] on span "Поиск" at bounding box center [609, 67] width 47 height 12
click at [1117, 62] on div "Search widget" at bounding box center [1109, 67] width 25 height 12
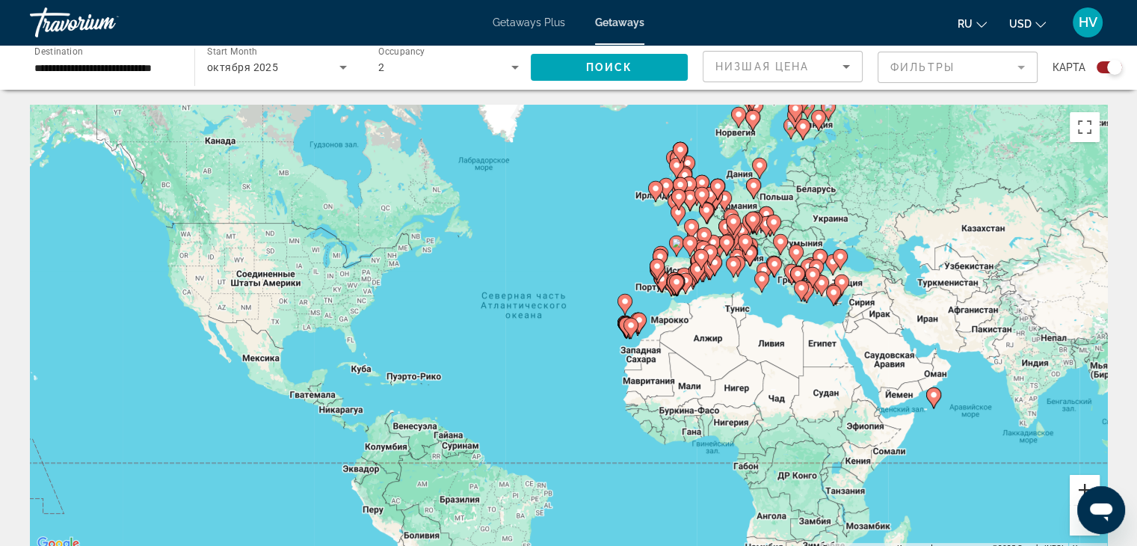
click at [1076, 491] on button "Увеличить" at bounding box center [1085, 490] width 30 height 30
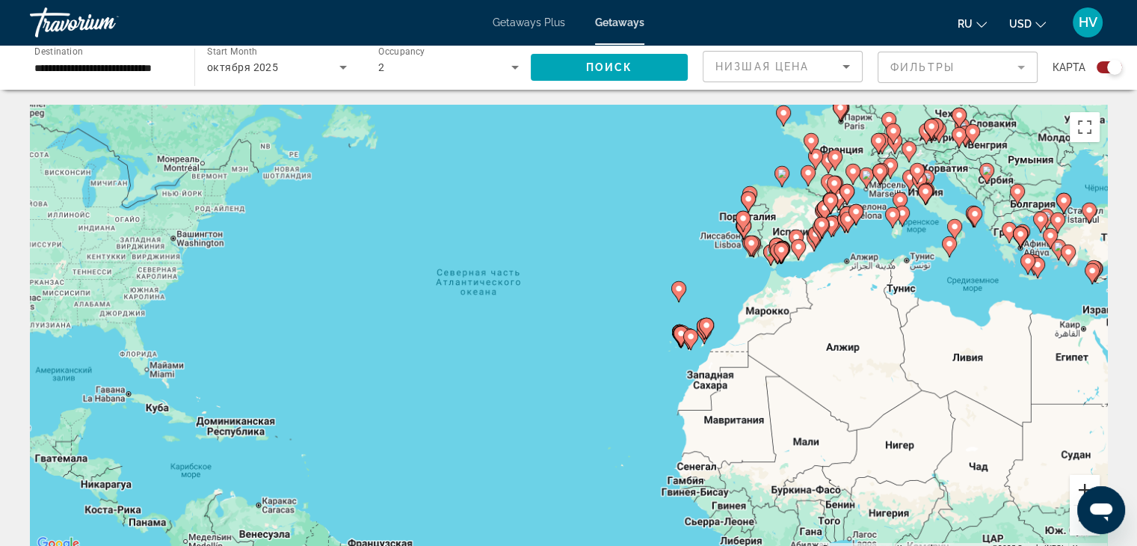
click at [1076, 491] on button "Увеличить" at bounding box center [1085, 490] width 30 height 30
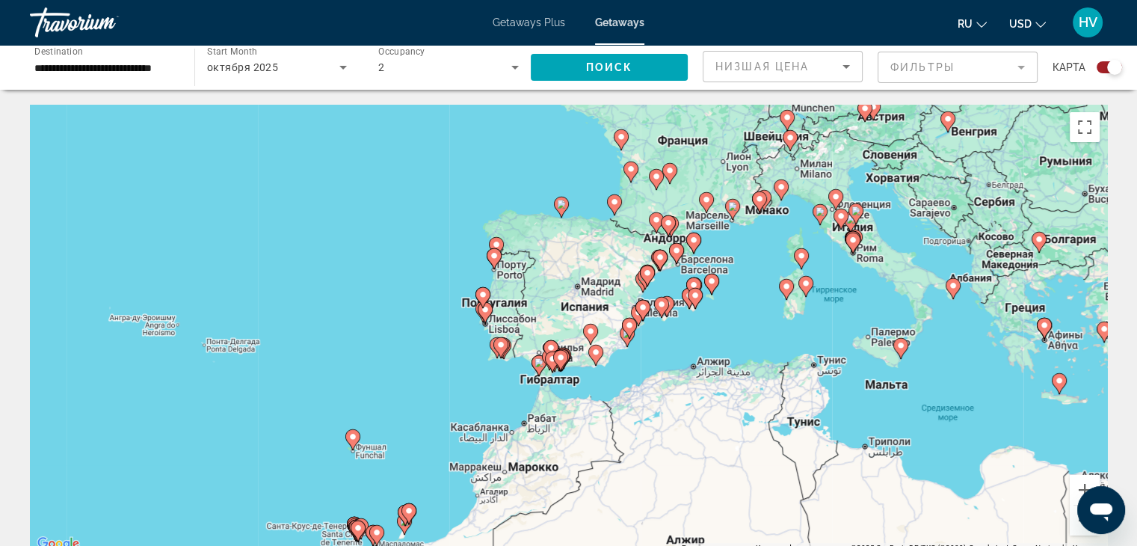
drag, startPoint x: 1061, startPoint y: 212, endPoint x: 605, endPoint y: 392, distance: 490.7
click at [605, 392] on div "Чтобы активировать перетаскивание с помощью клавиатуры, нажмите Alt + Ввод. Пос…" at bounding box center [568, 329] width 1077 height 448
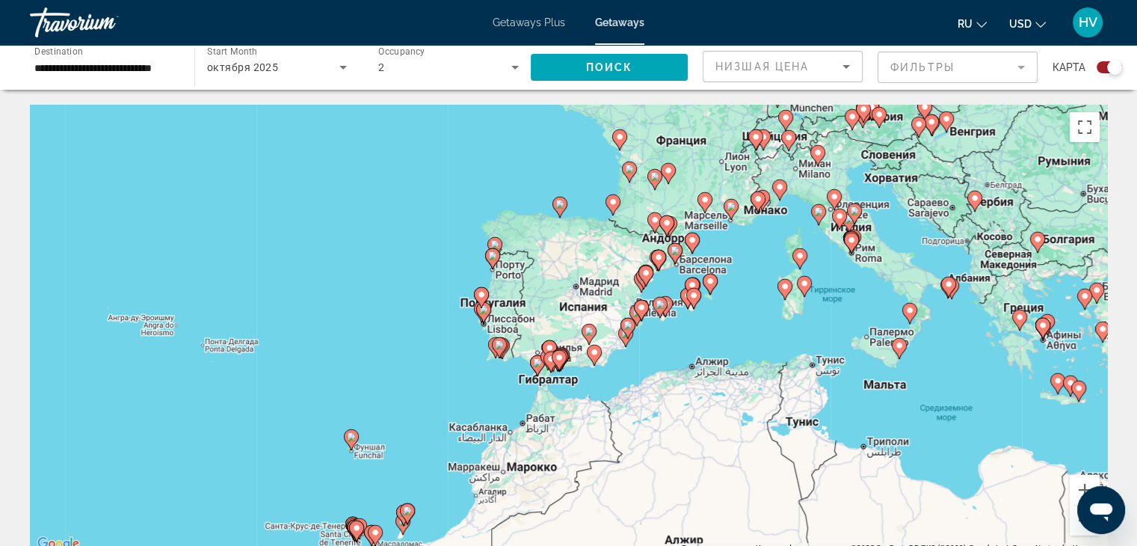
click at [483, 316] on icon "Main content" at bounding box center [482, 312] width 13 height 19
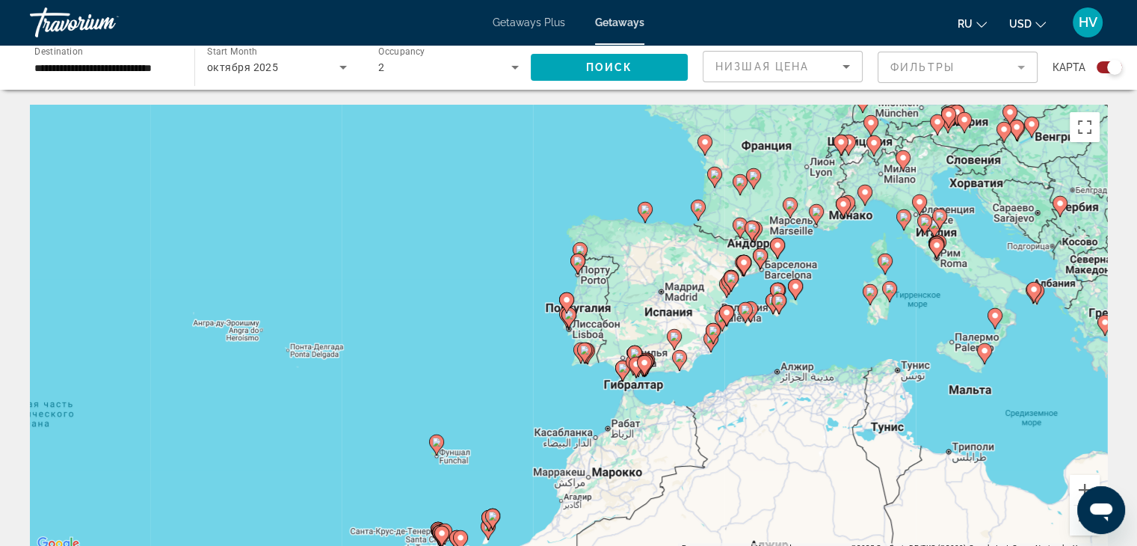
click at [569, 319] on icon "Main content" at bounding box center [567, 317] width 13 height 19
type input "**********"
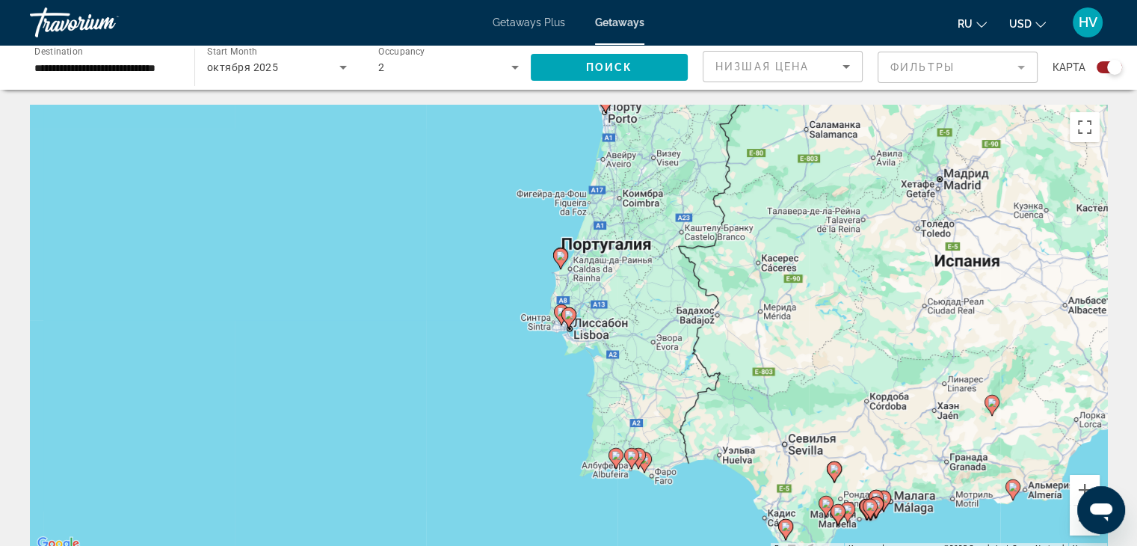
click at [571, 318] on image "Main content" at bounding box center [568, 314] width 9 height 9
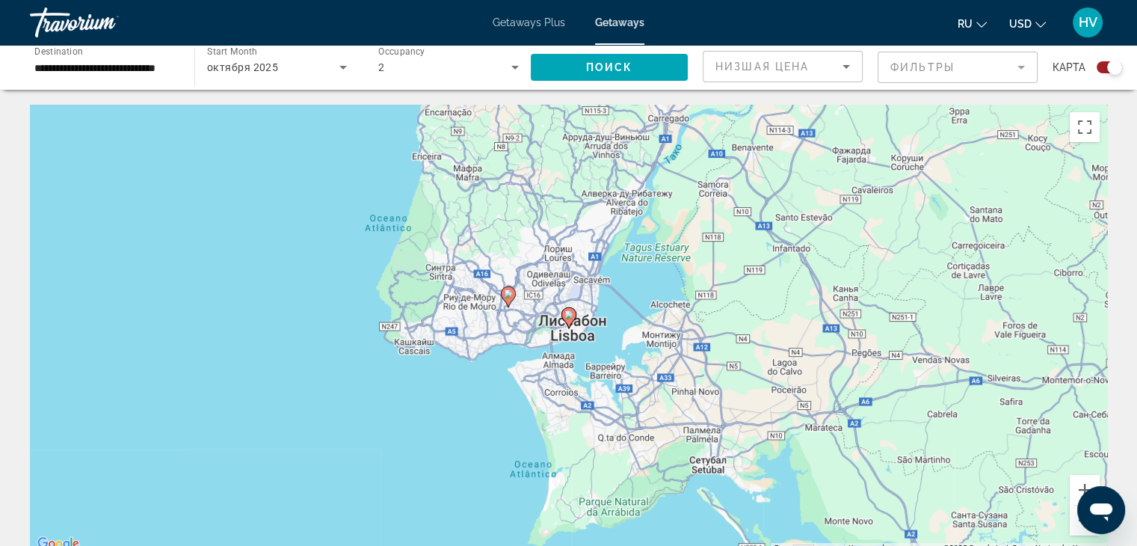
click at [567, 318] on image "Main content" at bounding box center [568, 314] width 9 height 9
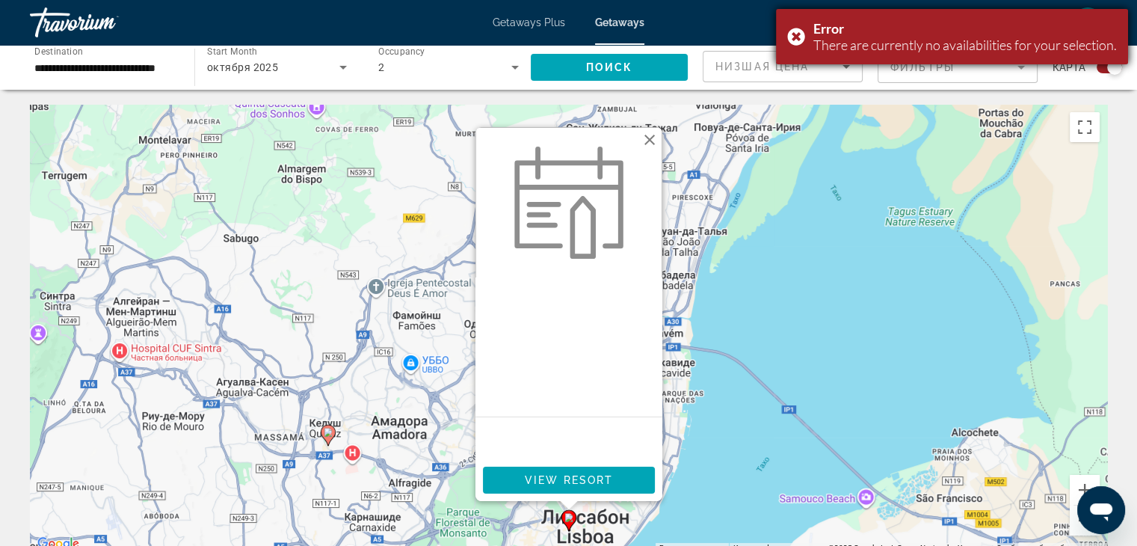
click at [789, 37] on div "Error There are currently no availabilities for your selection." at bounding box center [952, 36] width 352 height 55
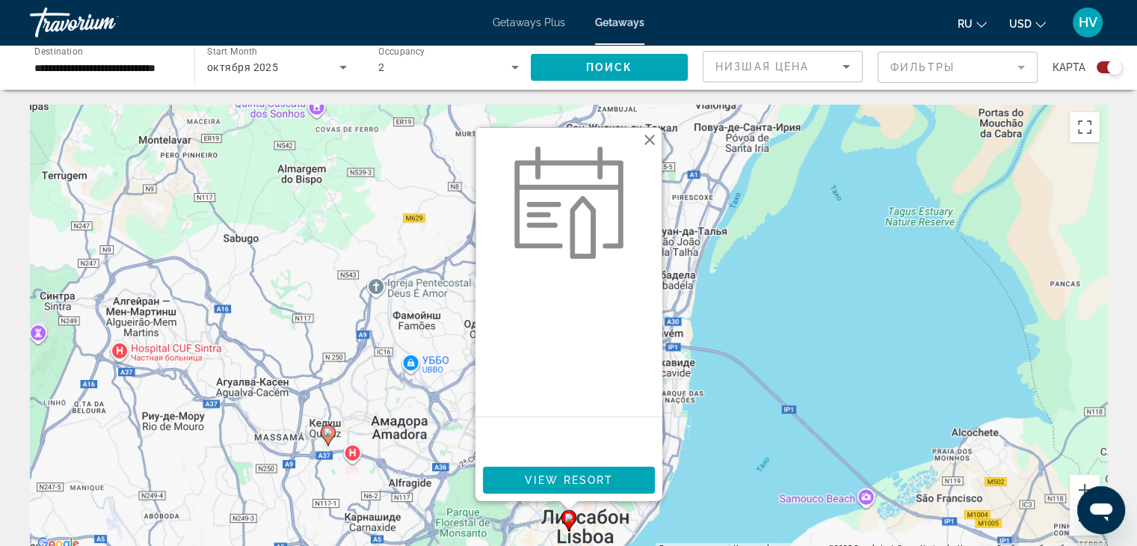
click at [1081, 528] on button "Уменьшить" at bounding box center [1085, 520] width 30 height 30
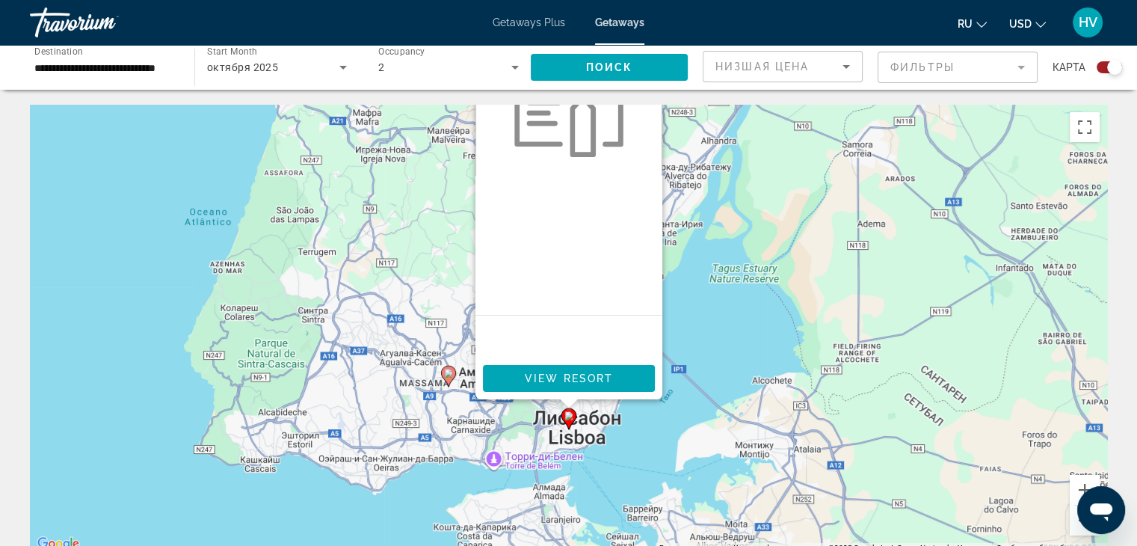
click at [454, 377] on gmp-advanced-marker "Main content" at bounding box center [448, 376] width 15 height 22
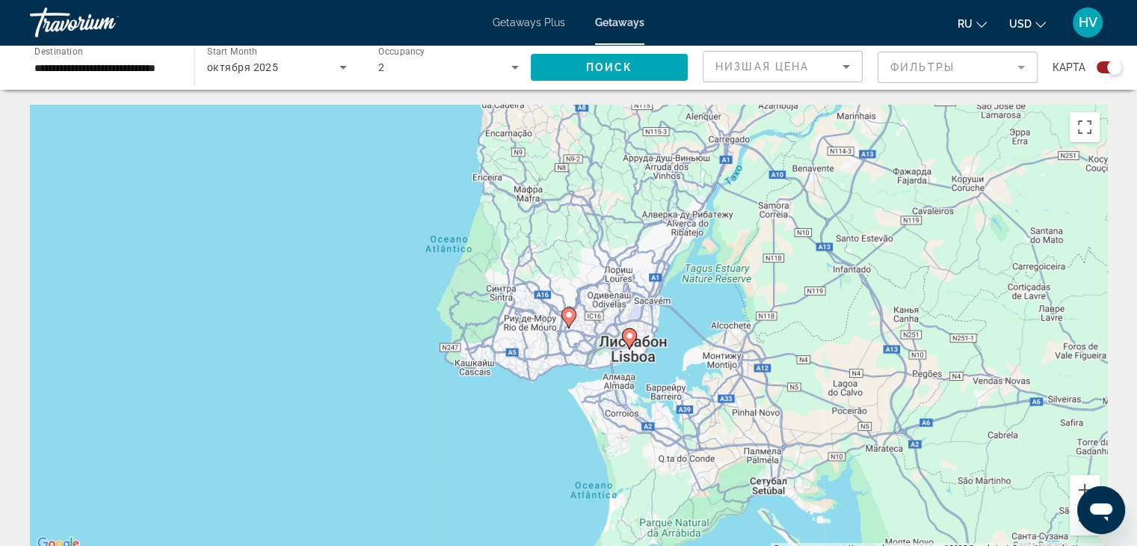
click at [568, 317] on image "Main content" at bounding box center [568, 314] width 9 height 9
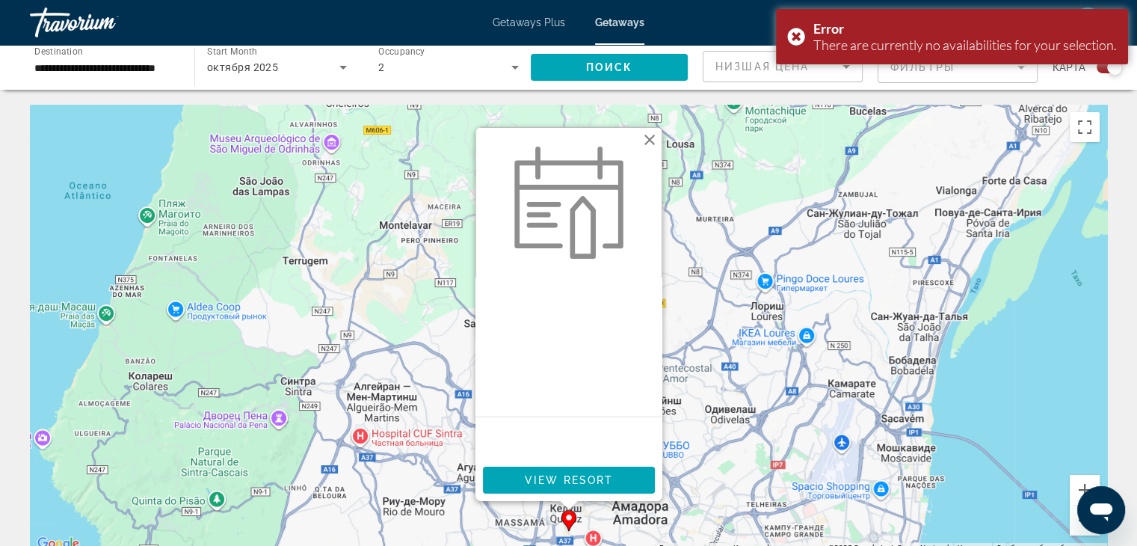
click at [571, 521] on image "Main content" at bounding box center [568, 517] width 9 height 9
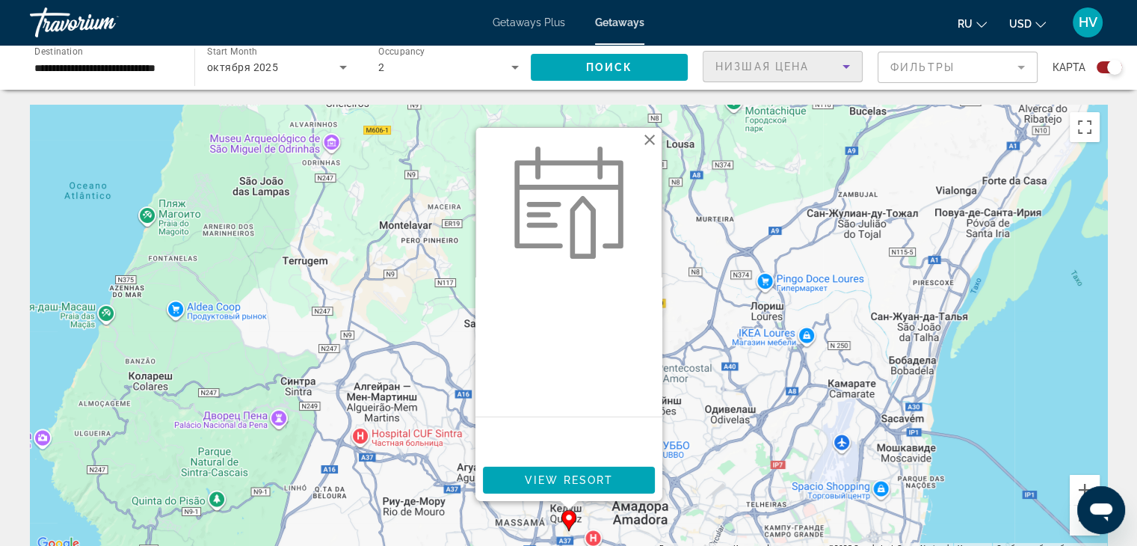
click at [760, 59] on div "Низшая цена" at bounding box center [778, 67] width 127 height 18
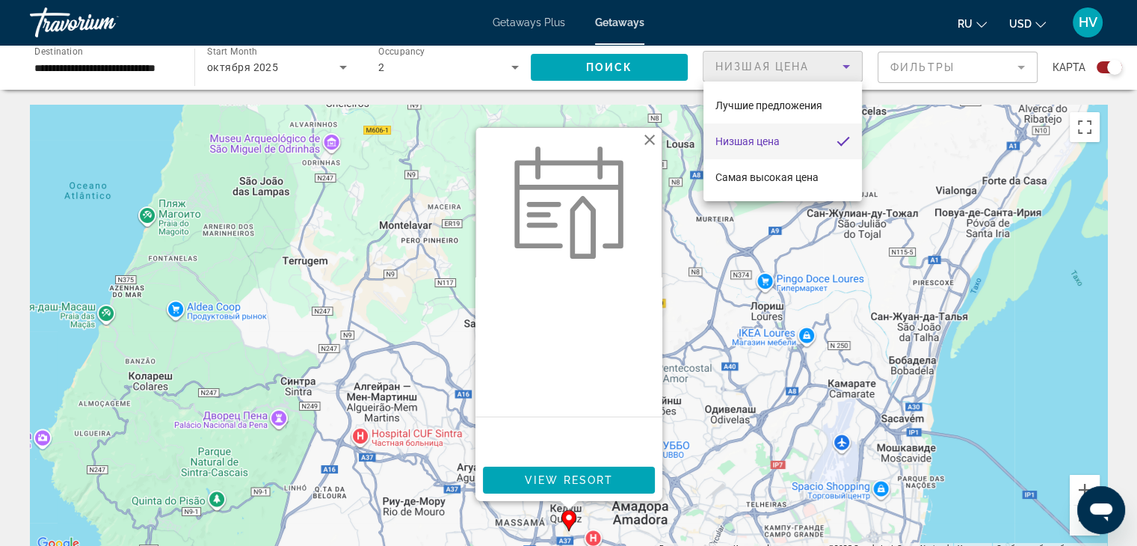
click at [529, 21] on div at bounding box center [568, 273] width 1137 height 546
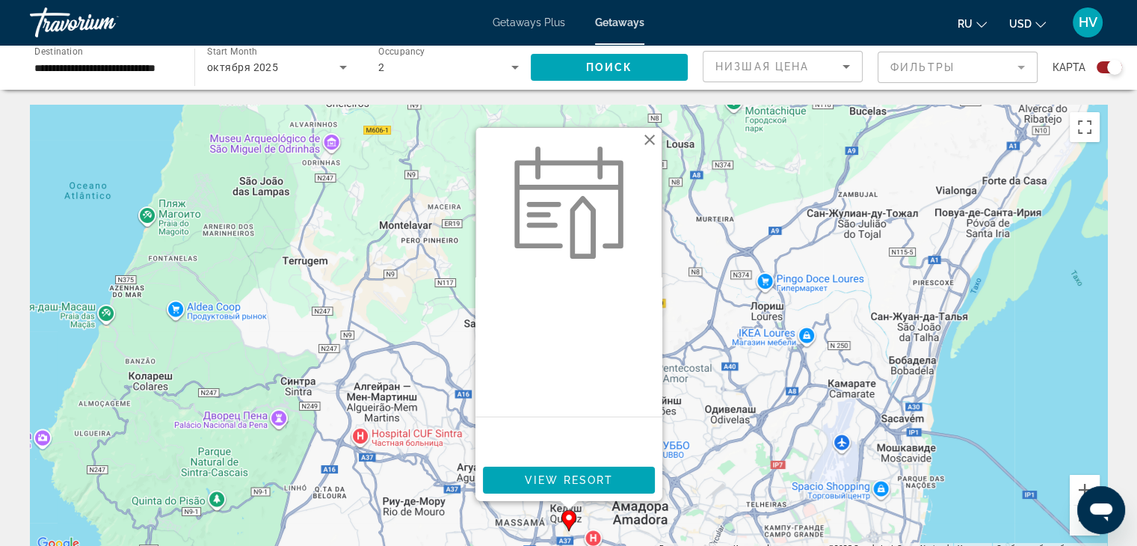
click at [529, 21] on span "Getaways Plus" at bounding box center [529, 22] width 73 height 12
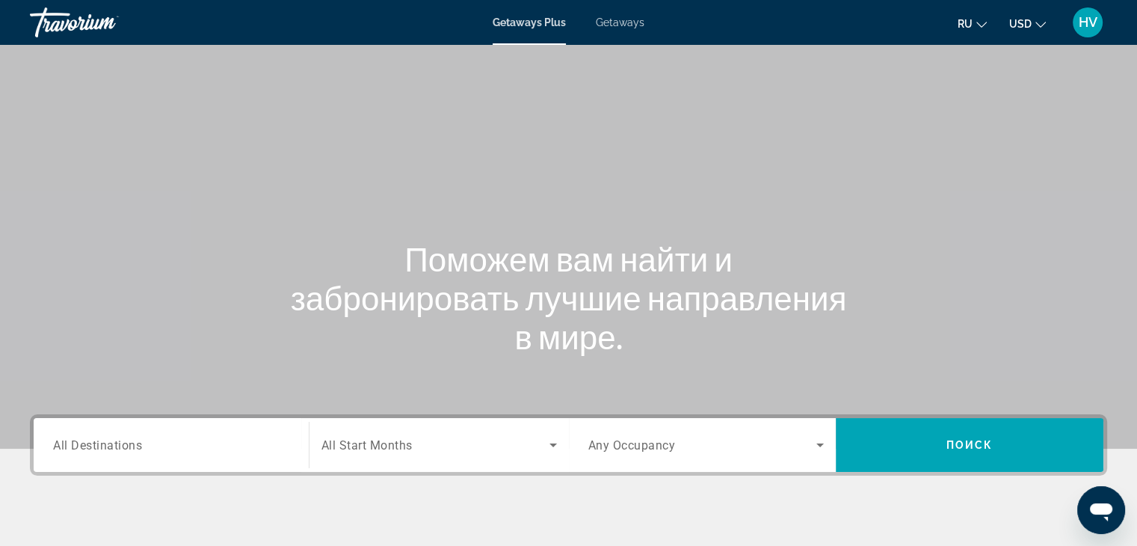
click at [181, 443] on input "Destination All Destinations" at bounding box center [171, 446] width 236 height 18
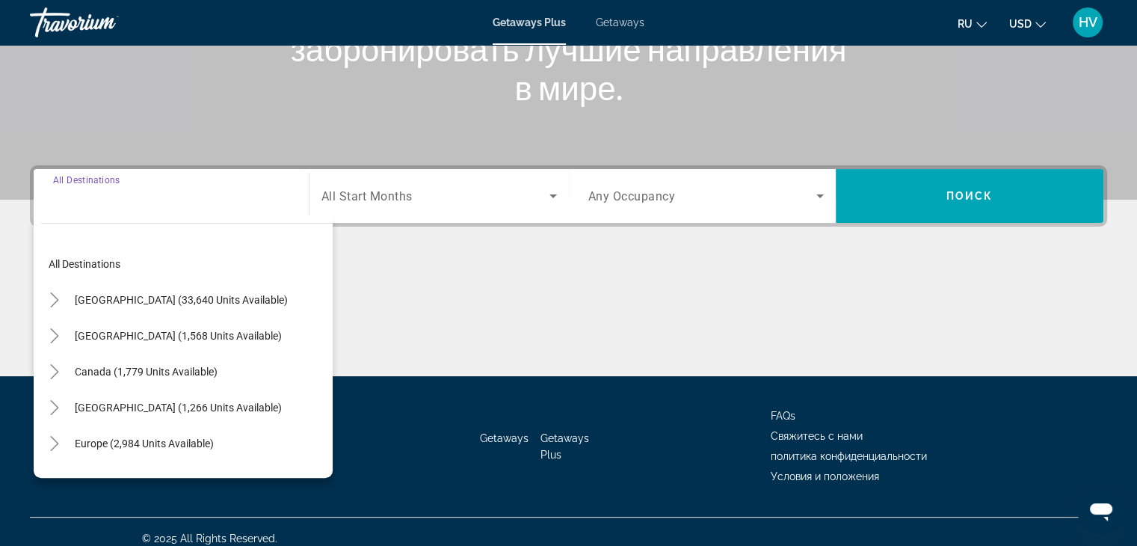
scroll to position [262, 0]
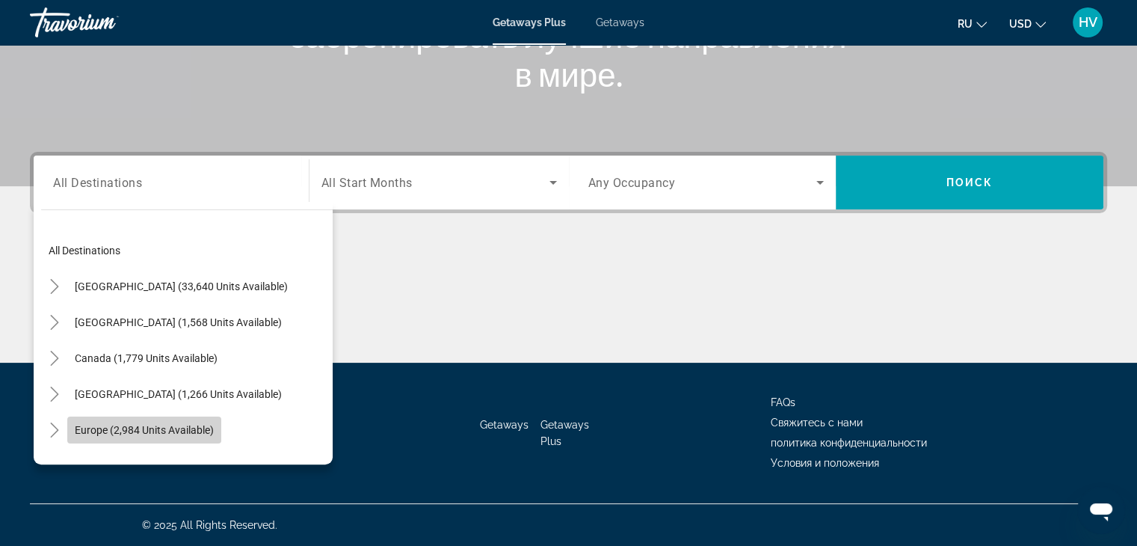
click at [155, 427] on span "Europe (2,984 units available)" at bounding box center [144, 430] width 139 height 12
type input "**********"
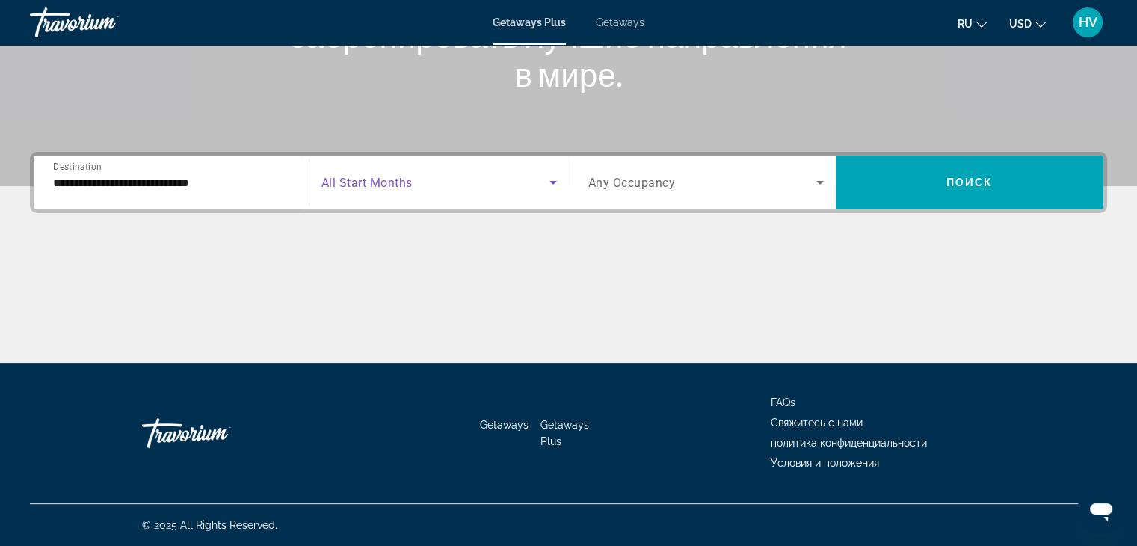
click at [395, 191] on span "Search widget" at bounding box center [435, 182] width 228 height 18
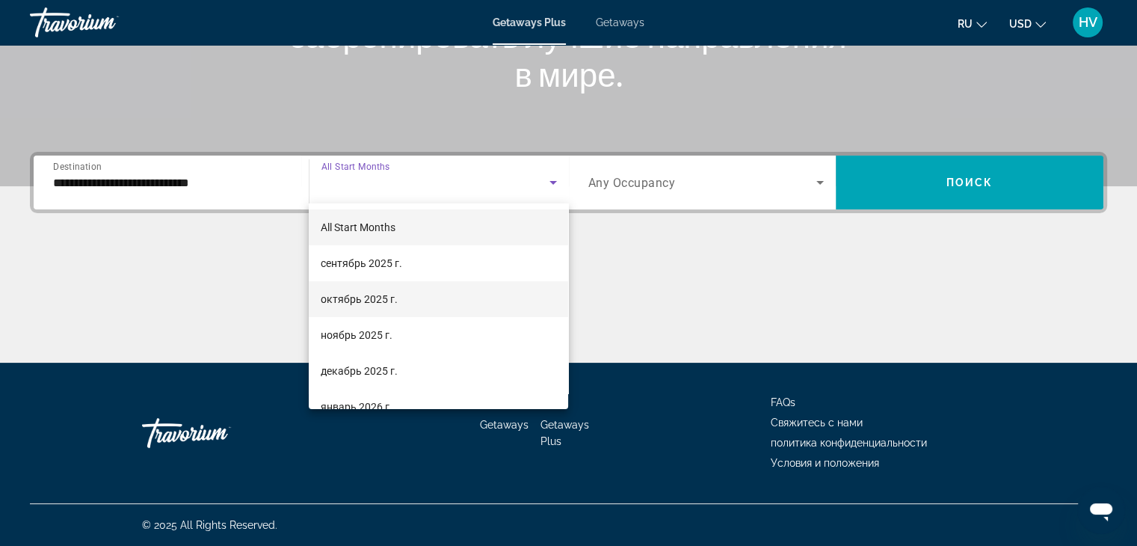
click at [371, 294] on span "октябрь 2025 г." at bounding box center [359, 299] width 77 height 18
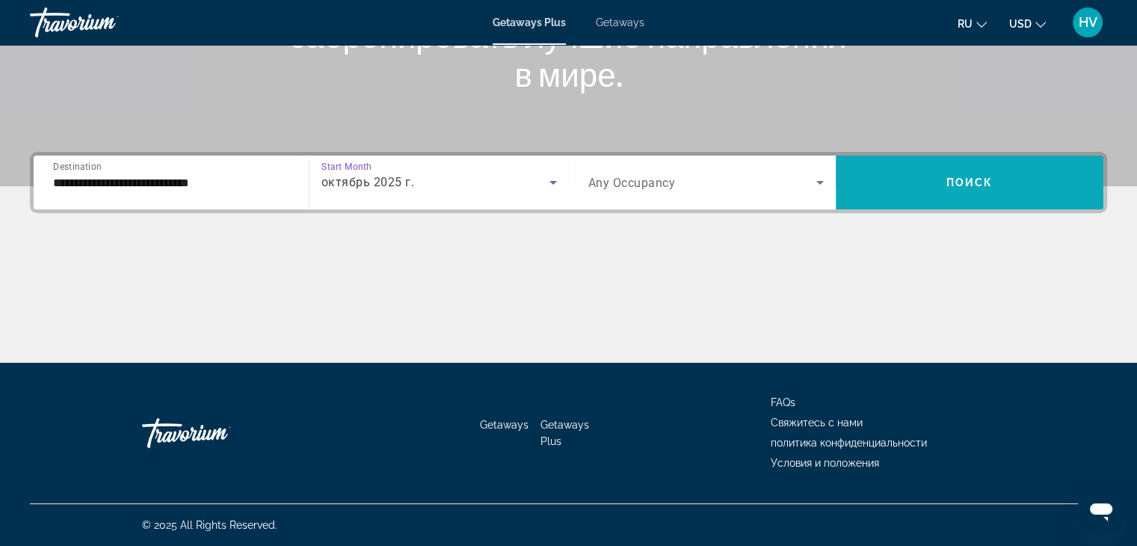
click at [915, 175] on span "Search widget" at bounding box center [970, 182] width 268 height 36
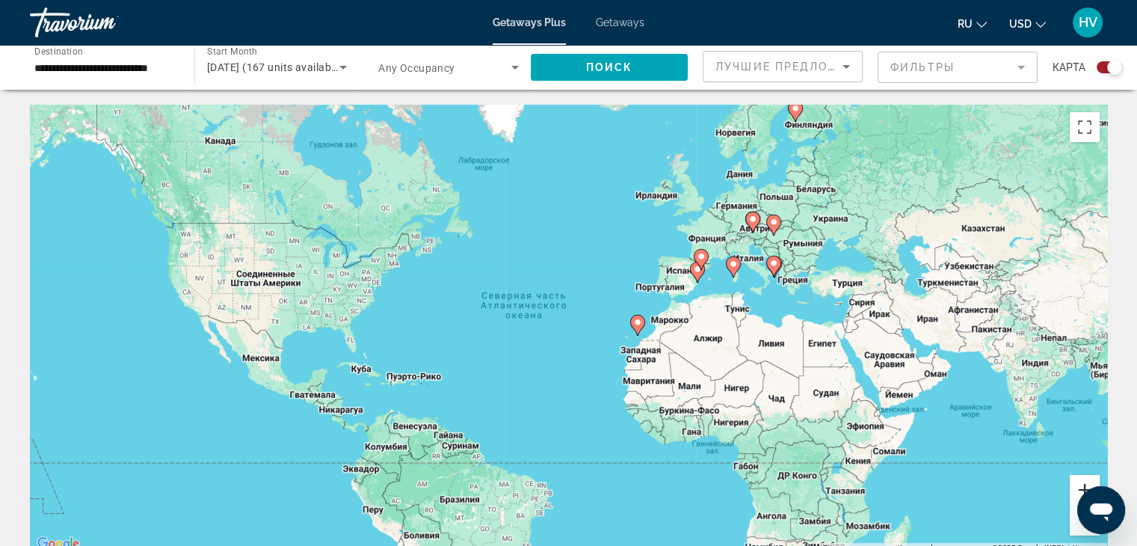
click at [1076, 486] on button "Увеличить" at bounding box center [1085, 490] width 30 height 30
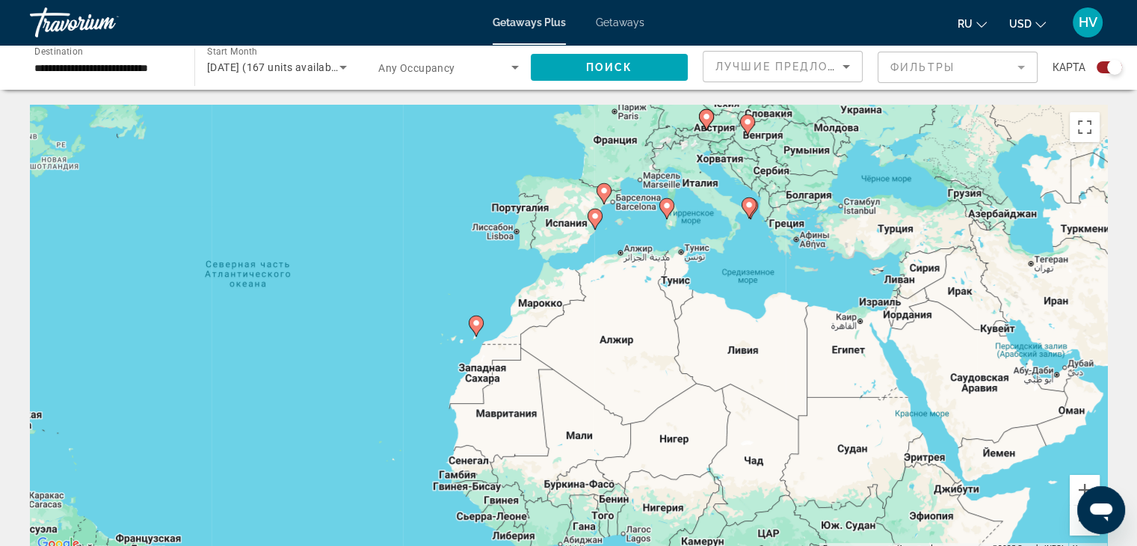
drag, startPoint x: 961, startPoint y: 254, endPoint x: 730, endPoint y: 247, distance: 231.1
click at [730, 247] on div "Чтобы активировать перетаскивание с помощью клавиатуры, нажмите Alt + Ввод. Пос…" at bounding box center [568, 329] width 1077 height 448
click at [475, 321] on image "Main content" at bounding box center [475, 322] width 9 height 9
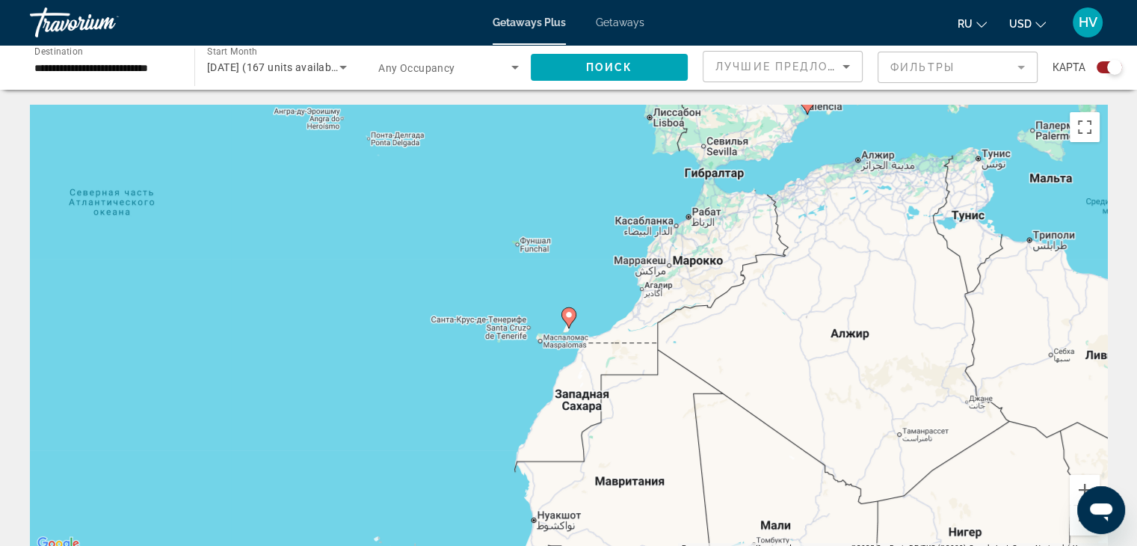
click at [569, 312] on image "Main content" at bounding box center [568, 314] width 9 height 9
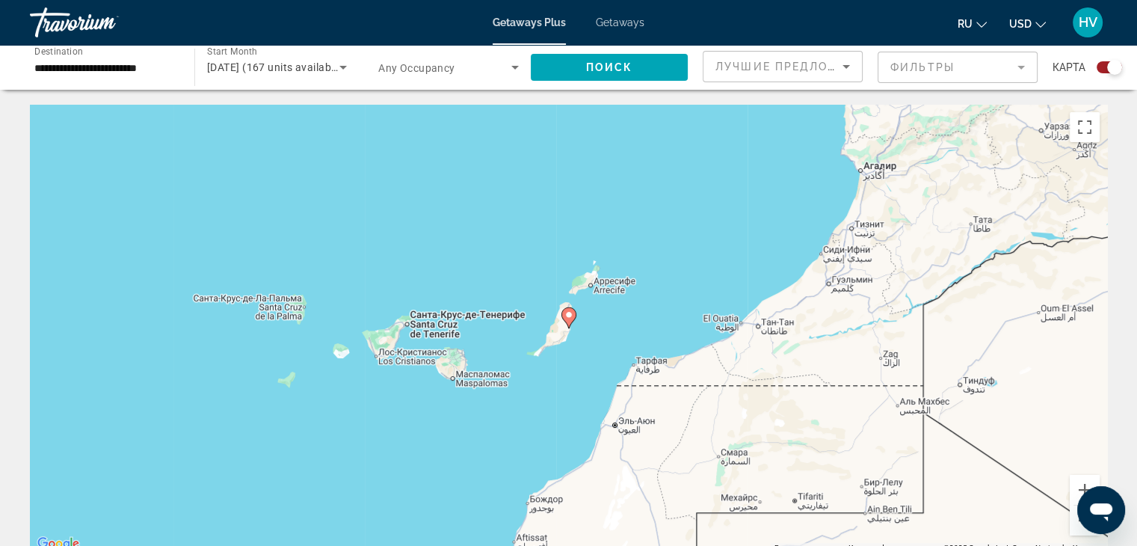
click at [569, 312] on image "Main content" at bounding box center [568, 314] width 9 height 9
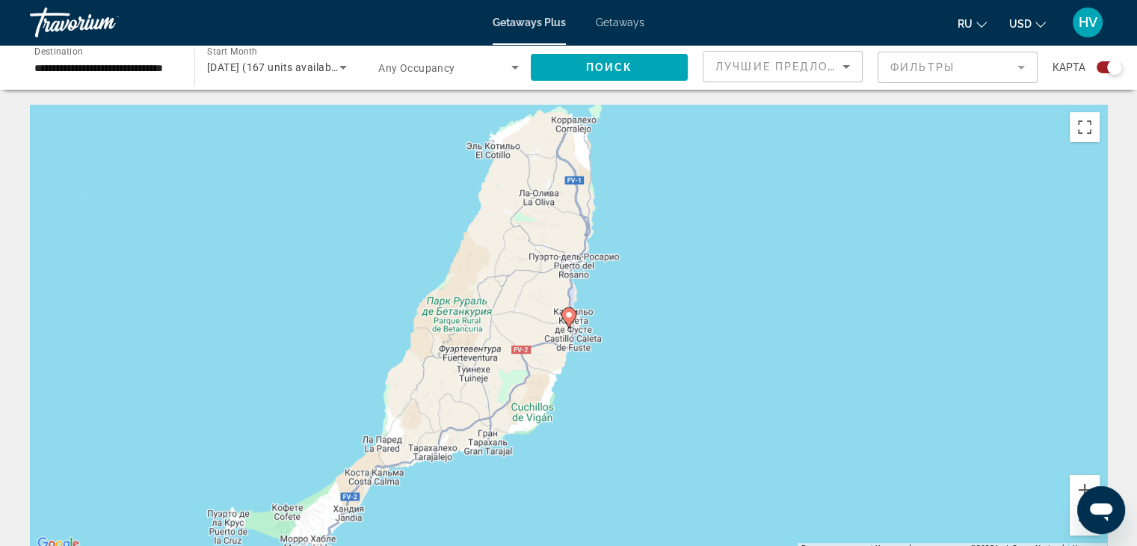
click at [569, 312] on image "Main content" at bounding box center [568, 314] width 9 height 9
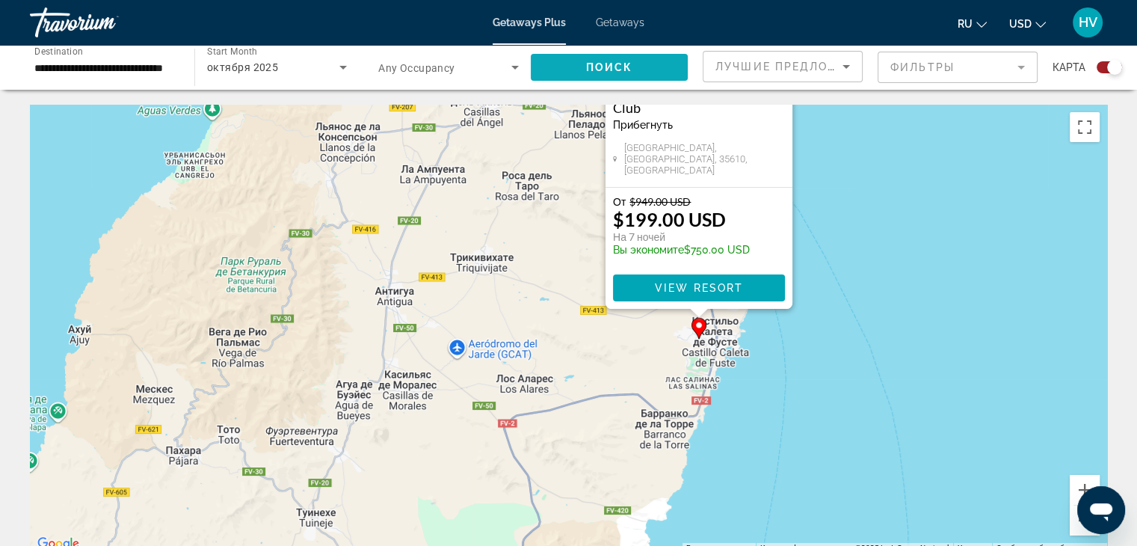
drag, startPoint x: 422, startPoint y: 248, endPoint x: 556, endPoint y: 51, distance: 238.8
click at [1077, 522] on button "Уменьшить" at bounding box center [1085, 520] width 30 height 30
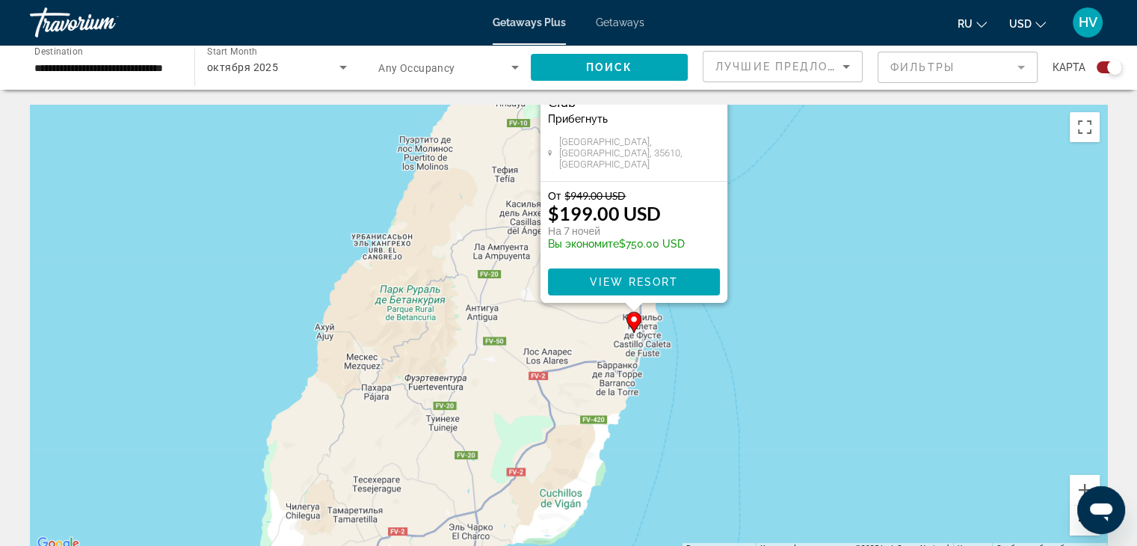
click at [1077, 522] on button "Уменьшить" at bounding box center [1085, 520] width 30 height 30
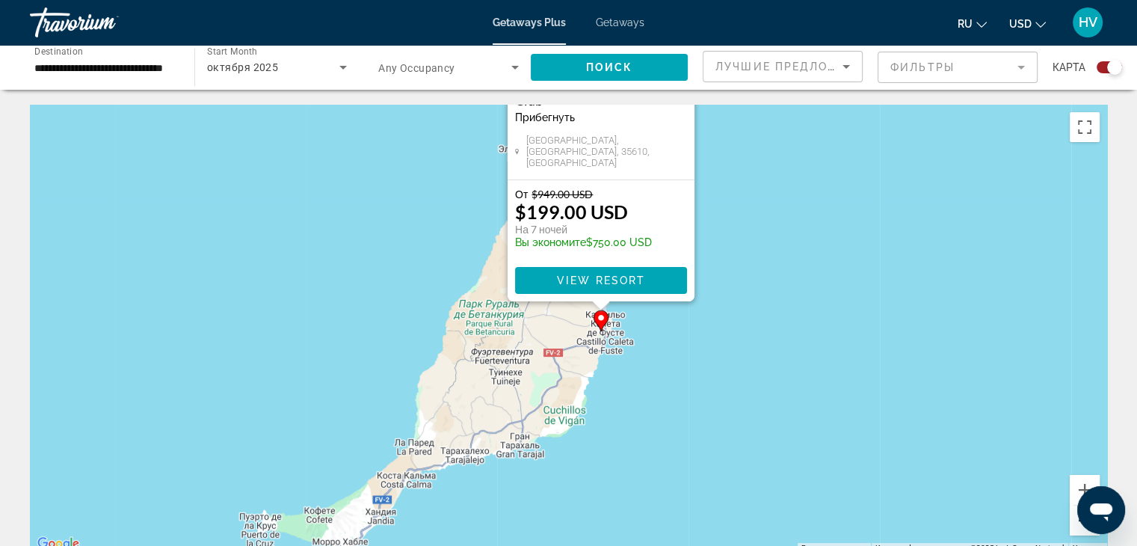
click at [1077, 522] on button "Уменьшить" at bounding box center [1085, 520] width 30 height 30
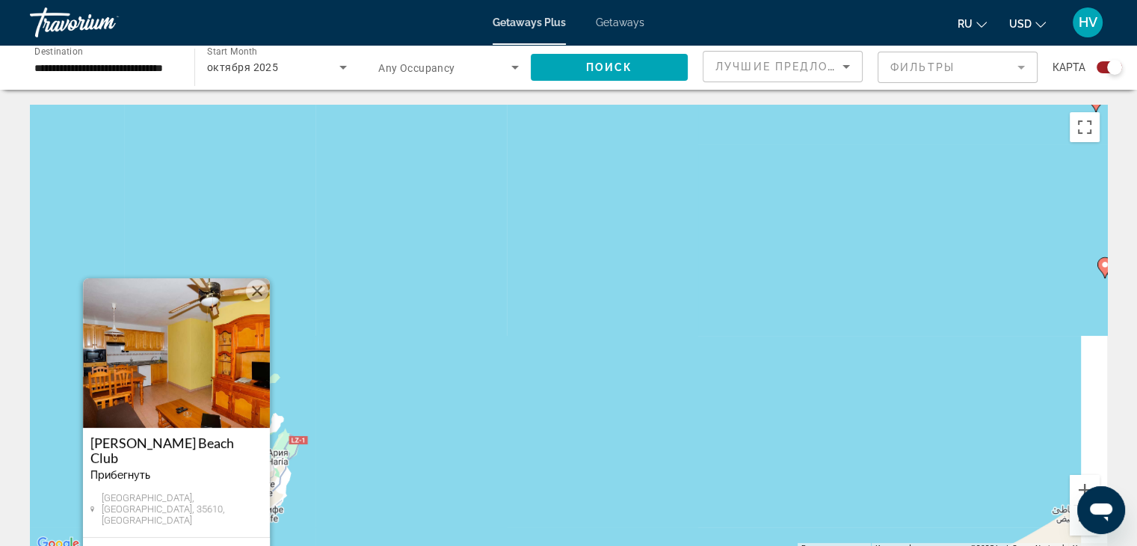
drag, startPoint x: 803, startPoint y: 220, endPoint x: 392, endPoint y: 580, distance: 546.6
click at [392, 545] on html "**********" at bounding box center [568, 273] width 1137 height 546
click at [1073, 523] on button "Уменьшить" at bounding box center [1085, 520] width 30 height 30
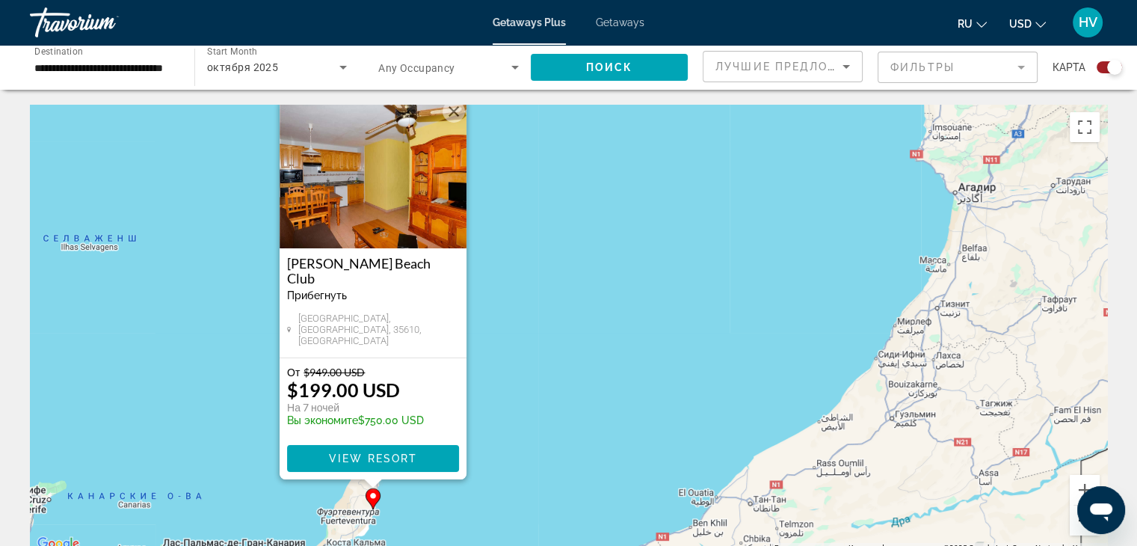
click at [1073, 523] on button "Уменьшить" at bounding box center [1085, 520] width 30 height 30
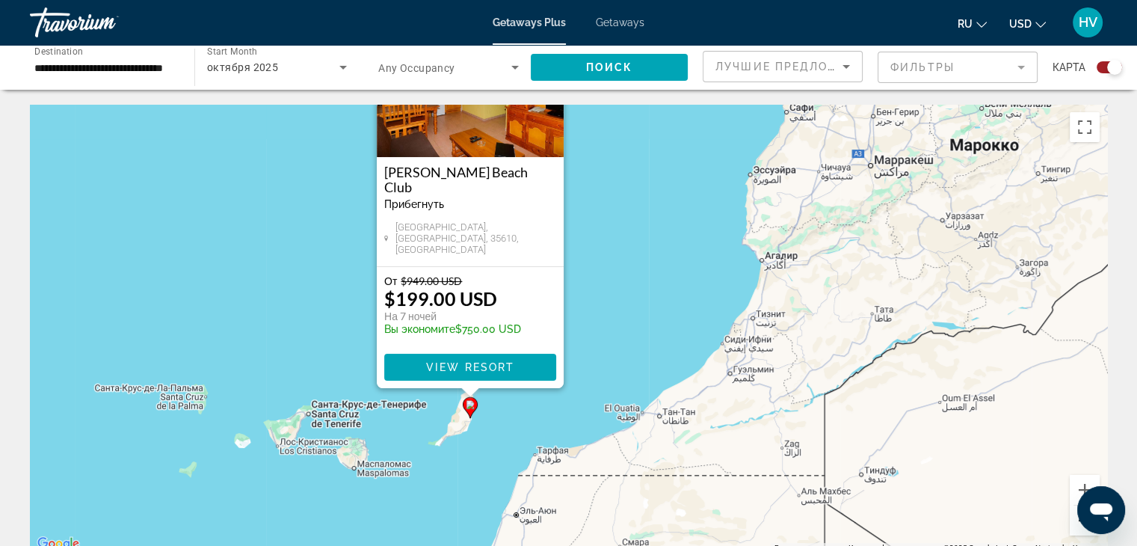
click at [1073, 523] on button "Уменьшить" at bounding box center [1085, 520] width 30 height 30
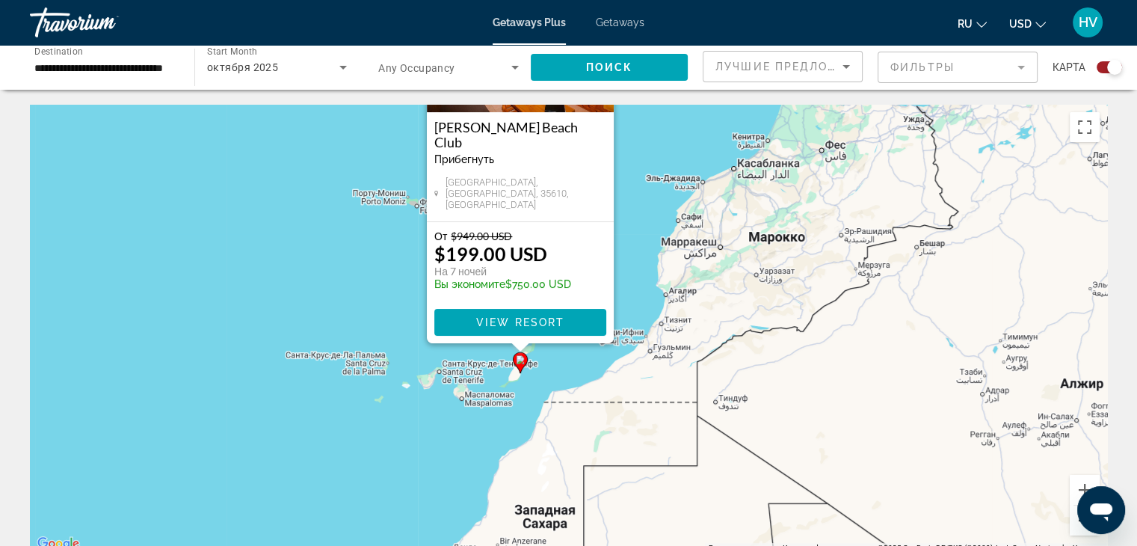
click at [1073, 523] on button "Уменьшить" at bounding box center [1085, 520] width 30 height 30
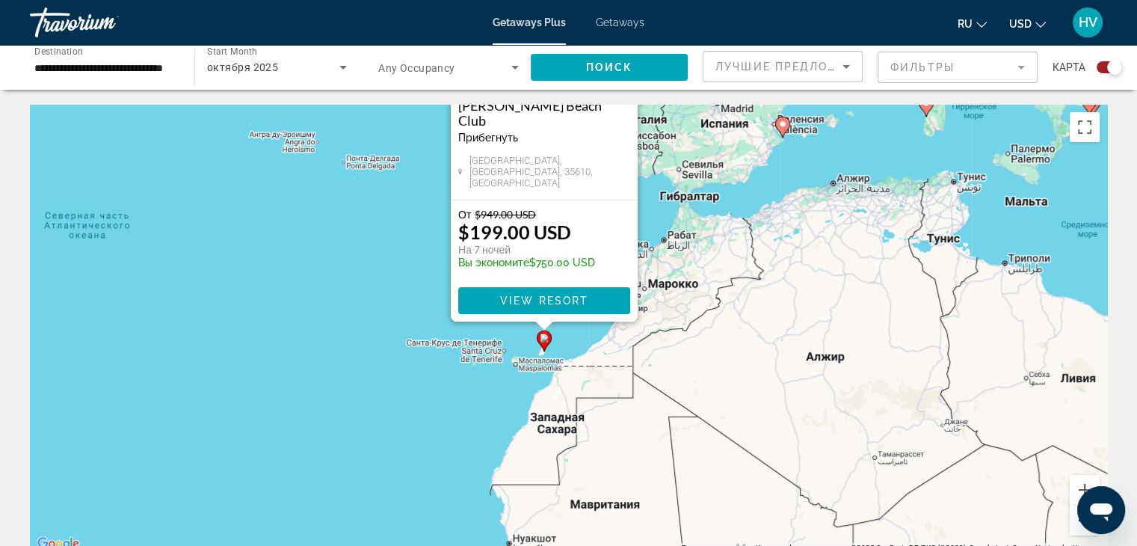
click at [1073, 523] on button "Уменьшить" at bounding box center [1085, 520] width 30 height 30
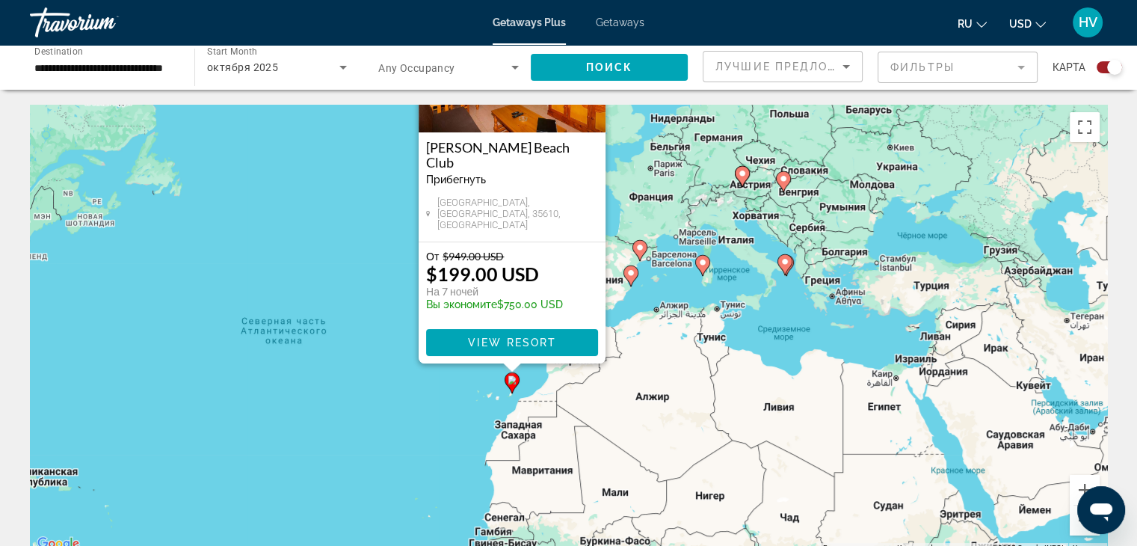
drag, startPoint x: 740, startPoint y: 260, endPoint x: 694, endPoint y: 313, distance: 70.5
click at [694, 313] on div "Чтобы активировать перетаскивание с помощью клавиатуры, нажмите Alt + Ввод. Пос…" at bounding box center [568, 329] width 1077 height 448
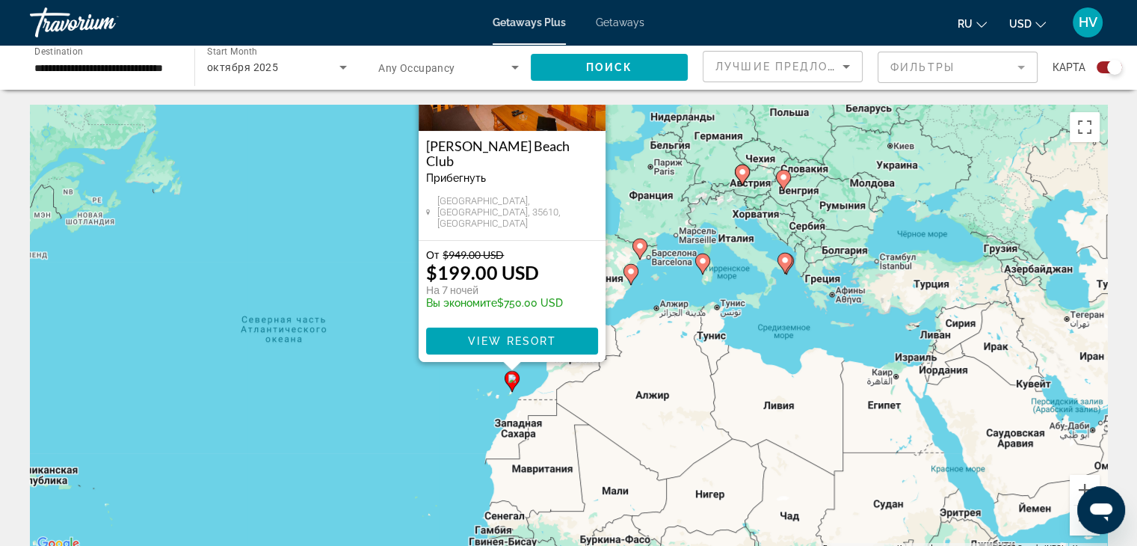
click at [705, 259] on image "Main content" at bounding box center [702, 260] width 9 height 9
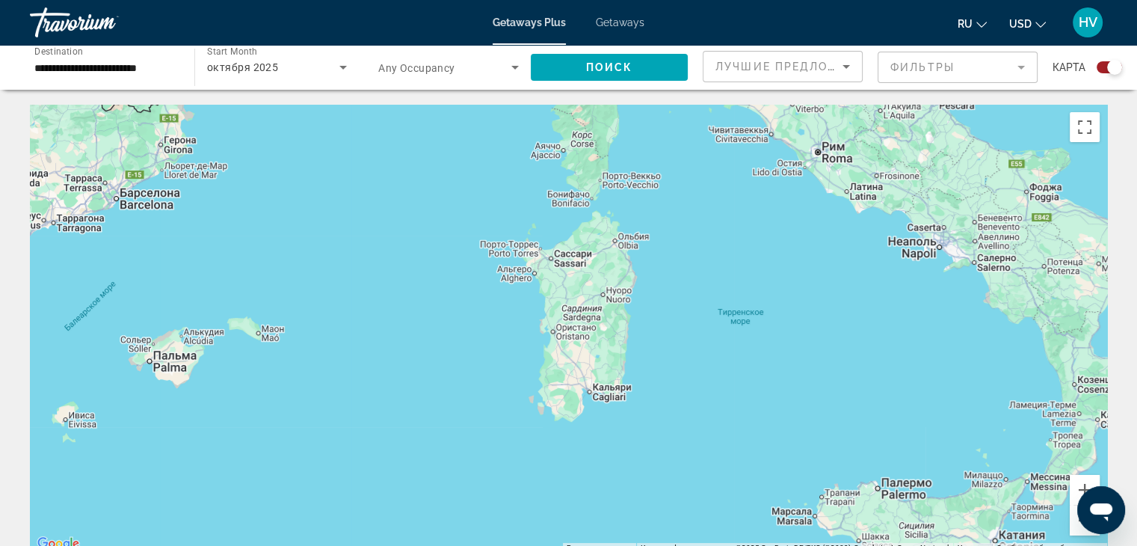
drag, startPoint x: 706, startPoint y: 238, endPoint x: 686, endPoint y: 255, distance: 25.9
click at [686, 255] on div "Main content" at bounding box center [568, 329] width 1077 height 448
click at [1078, 485] on button "Увеличить" at bounding box center [1085, 490] width 30 height 30
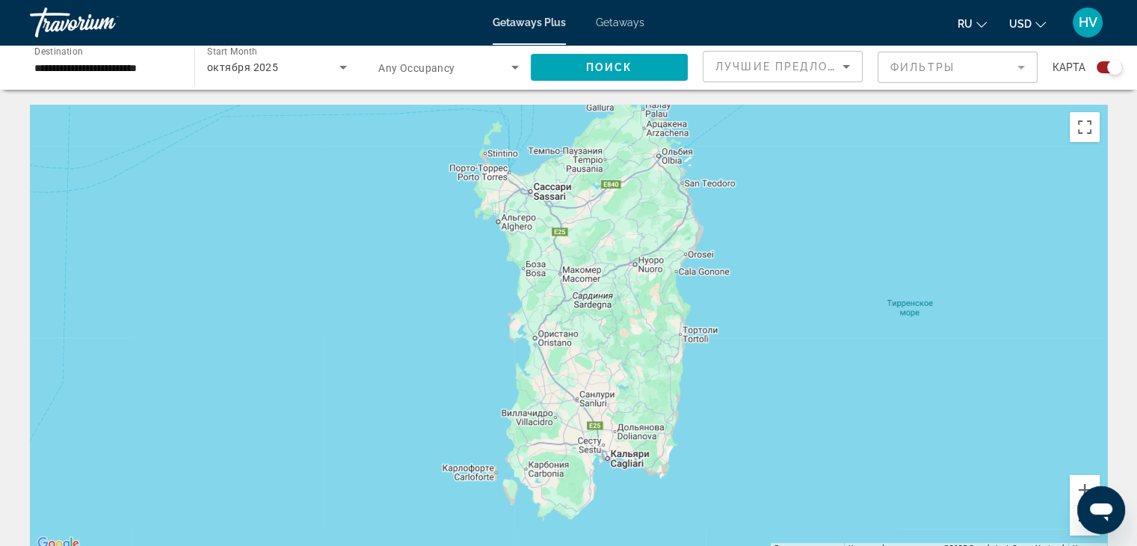
click at [1078, 524] on button "Уменьшить" at bounding box center [1085, 520] width 30 height 30
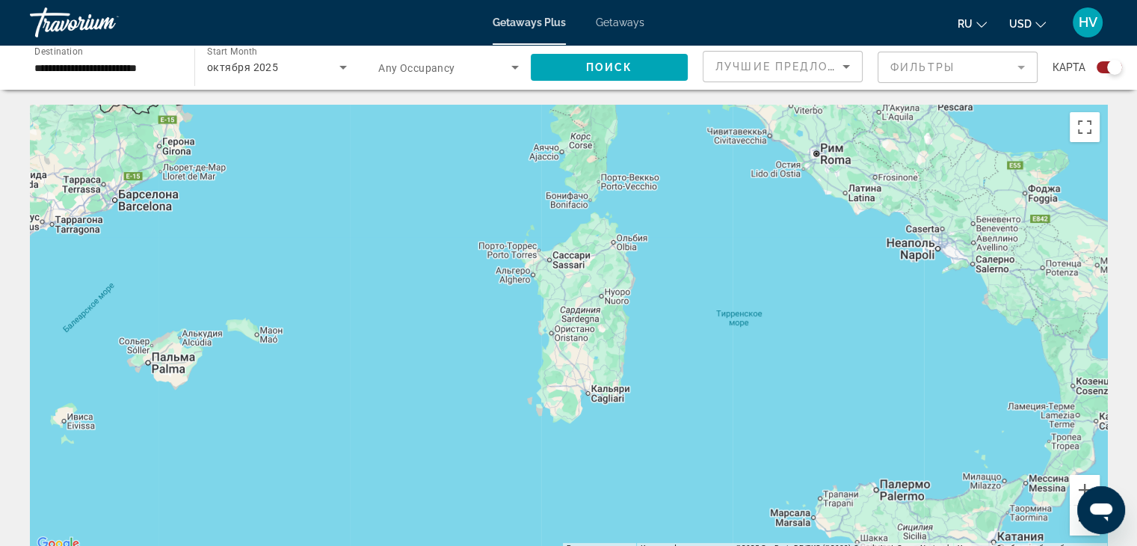
click at [1078, 524] on button "Уменьшить" at bounding box center [1085, 520] width 30 height 30
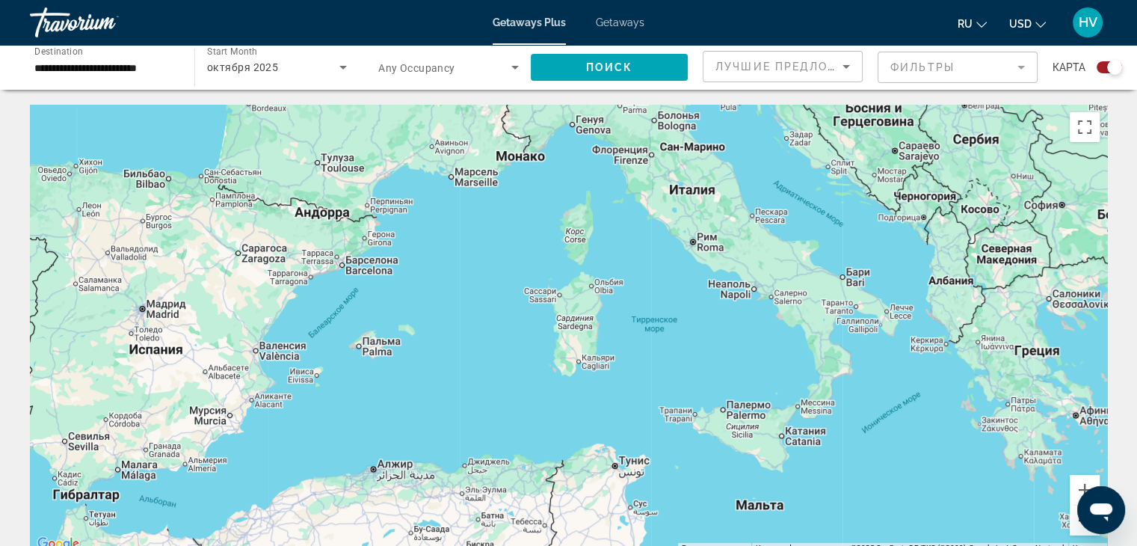
click at [1078, 524] on button "Уменьшить" at bounding box center [1085, 520] width 30 height 30
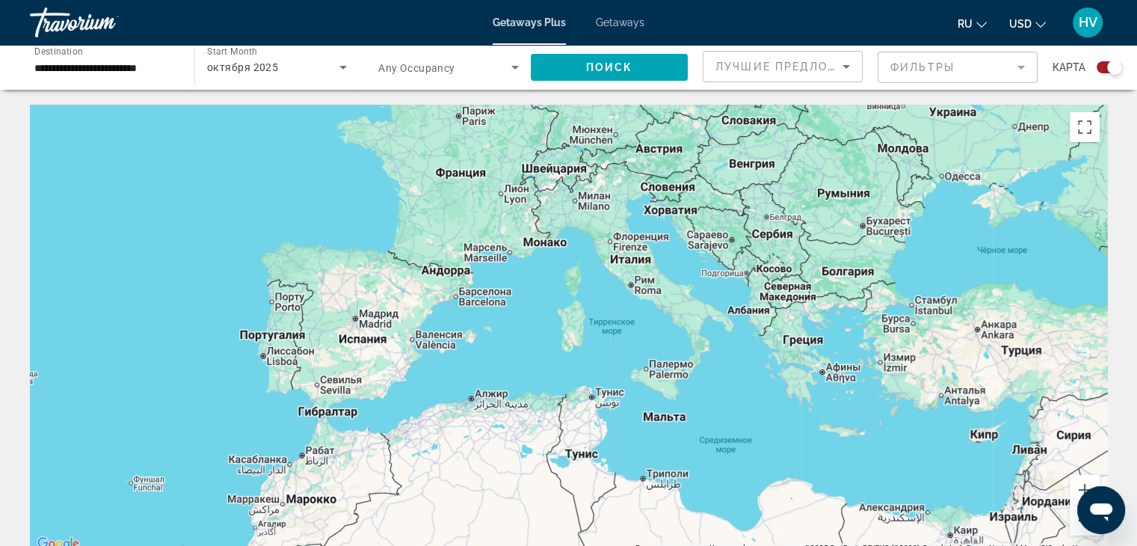
click at [1078, 524] on button "Уменьшить" at bounding box center [1085, 520] width 30 height 30
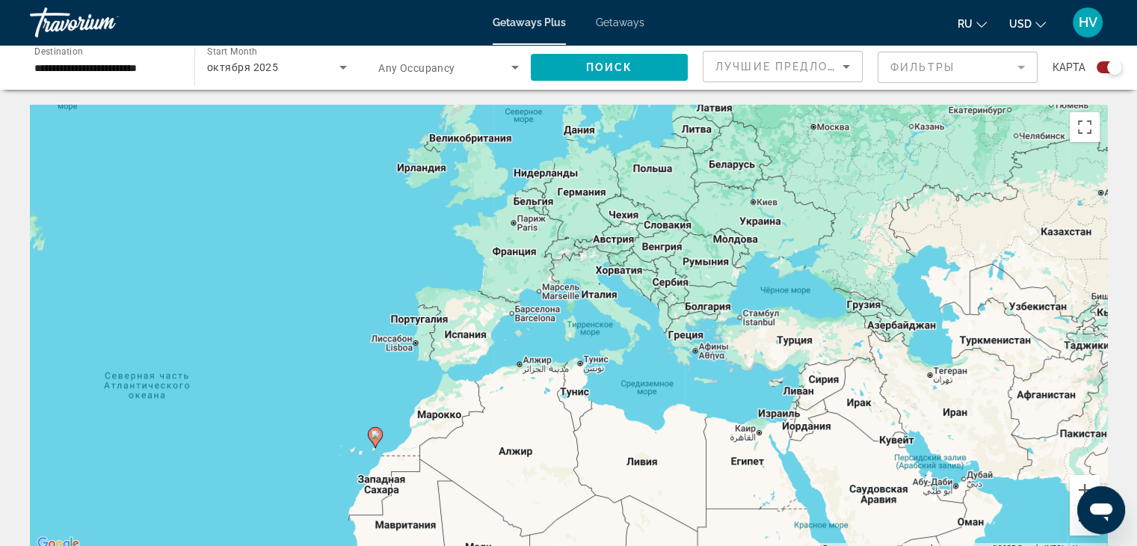
click at [1078, 524] on button "Уменьшить" at bounding box center [1085, 520] width 30 height 30
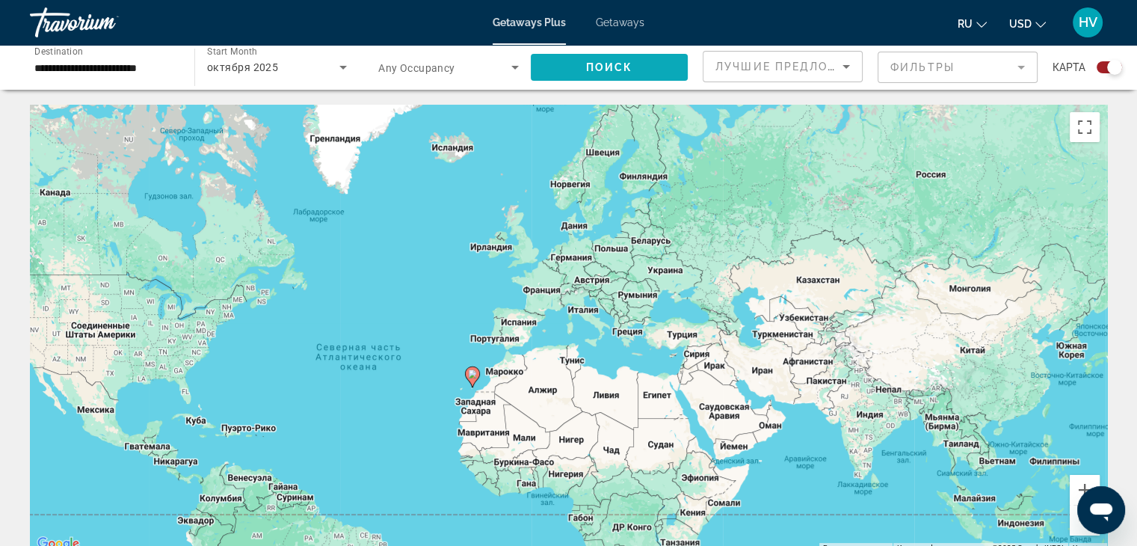
click at [577, 61] on span "Search widget" at bounding box center [609, 67] width 157 height 36
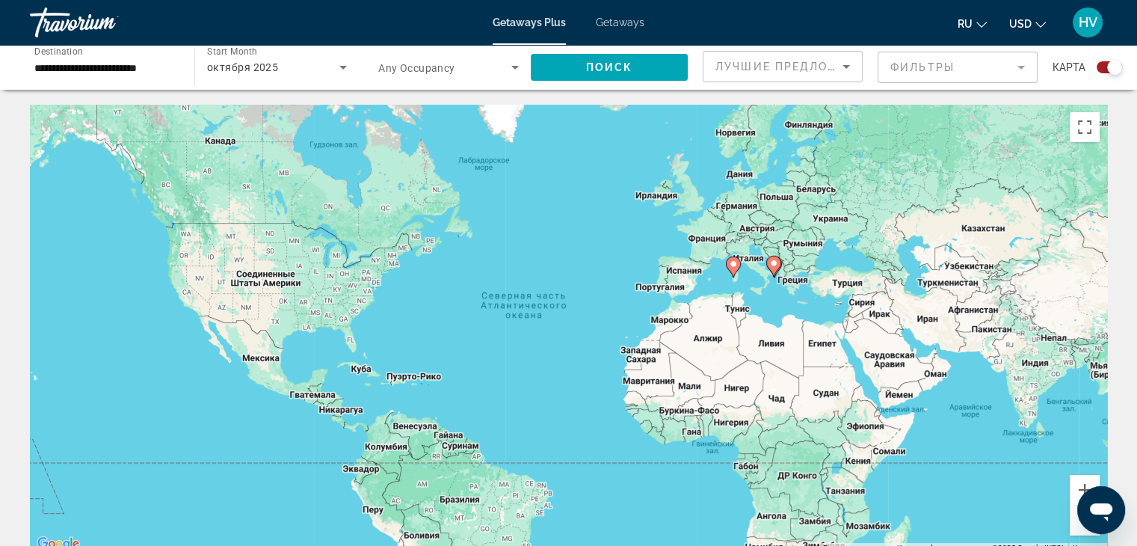
click at [774, 264] on image "Main content" at bounding box center [773, 263] width 9 height 9
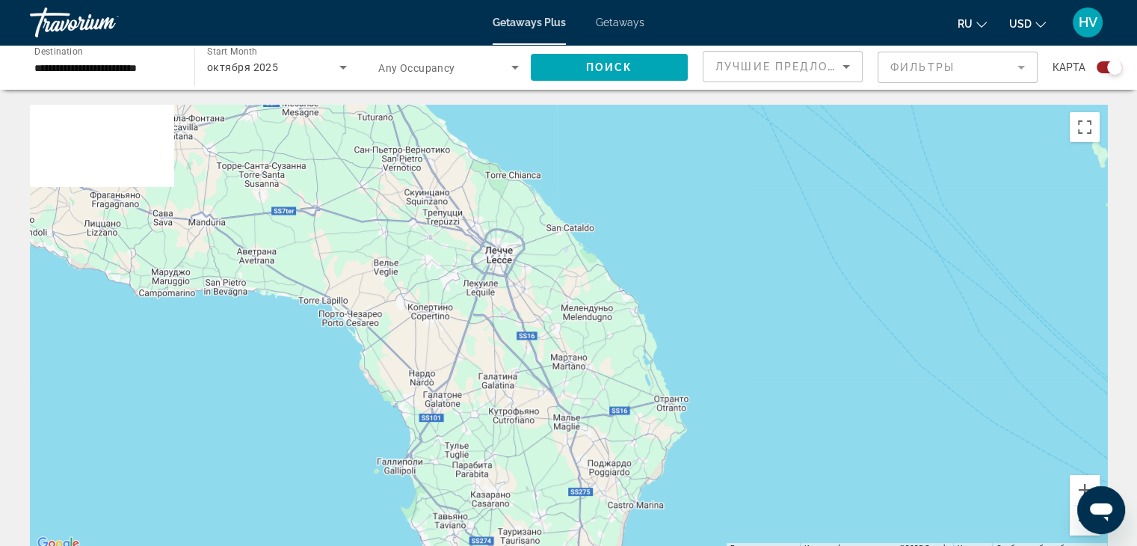
drag, startPoint x: 635, startPoint y: 155, endPoint x: 560, endPoint y: 434, distance: 289.6
click at [560, 434] on div "Чтобы активировать перетаскивание с помощью клавиатуры, нажмите Alt + Ввод. Пос…" at bounding box center [568, 329] width 1077 height 448
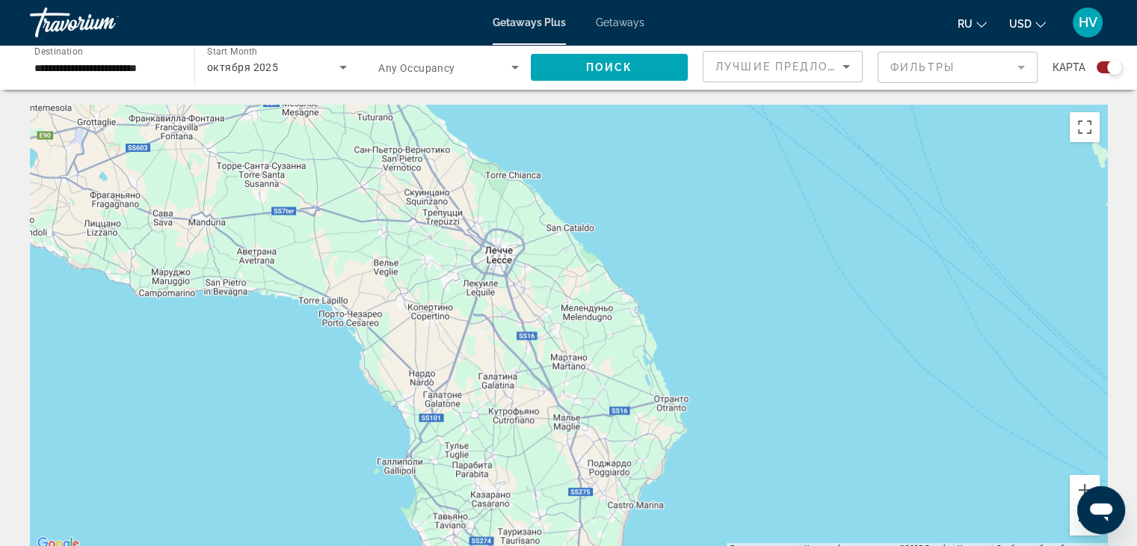
click at [1076, 523] on button "Уменьшить" at bounding box center [1085, 520] width 30 height 30
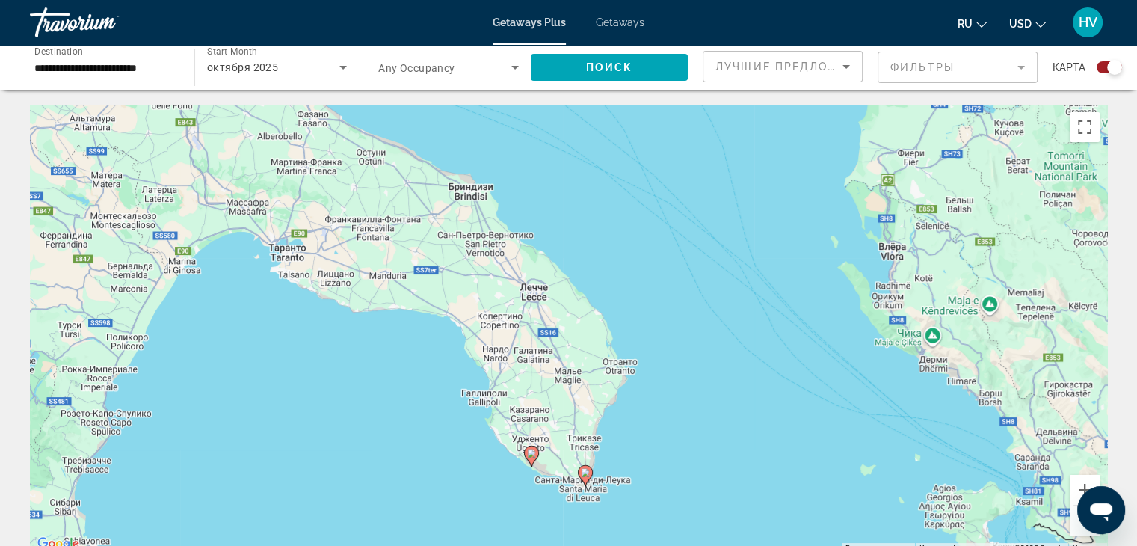
click at [1076, 523] on button "Уменьшить" at bounding box center [1085, 520] width 30 height 30
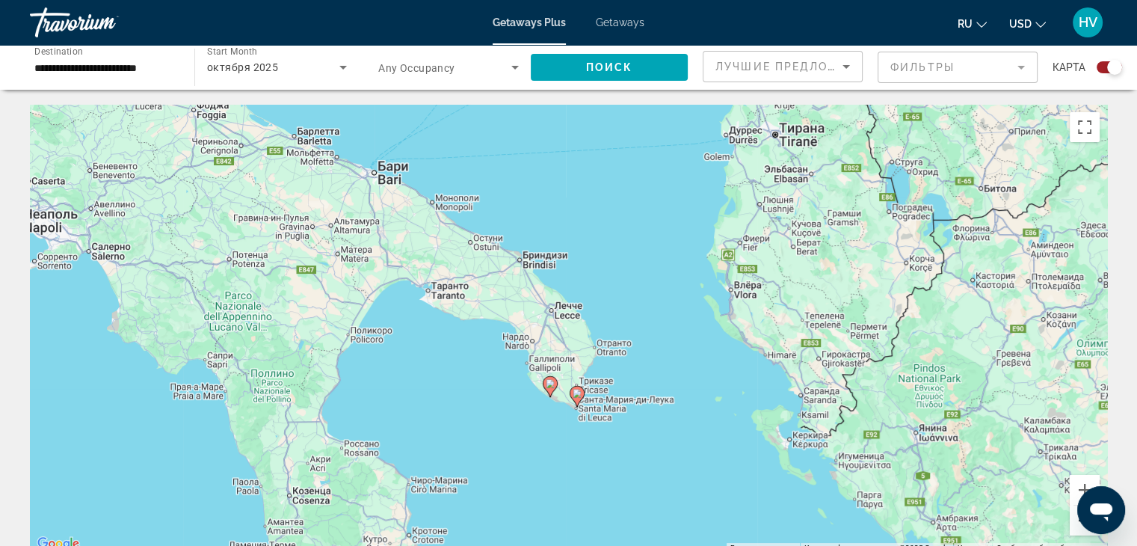
click at [1076, 523] on button "Уменьшить" at bounding box center [1085, 520] width 30 height 30
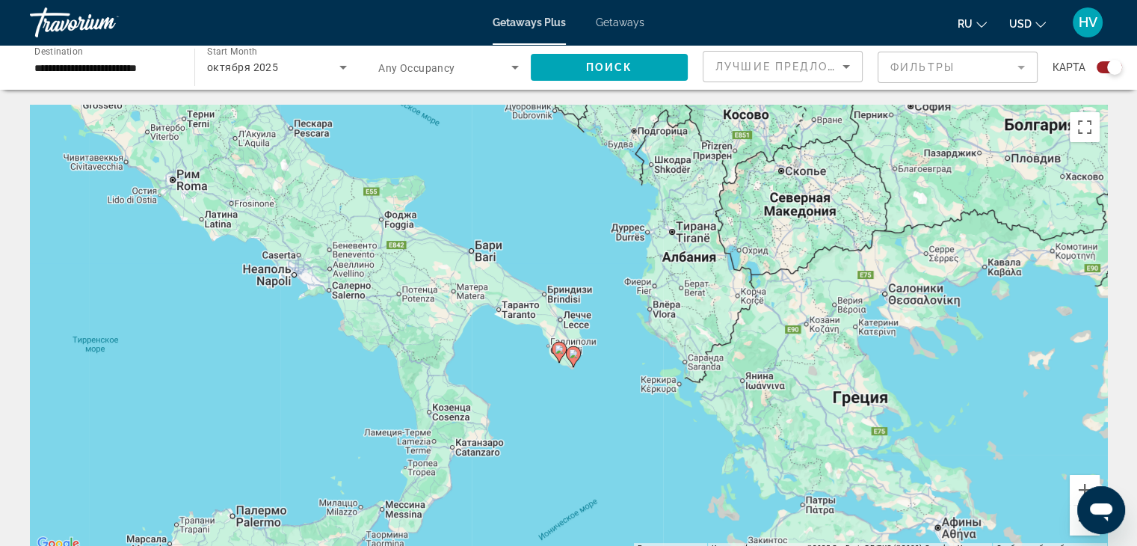
click at [1073, 527] on button "Уменьшить" at bounding box center [1085, 520] width 30 height 30
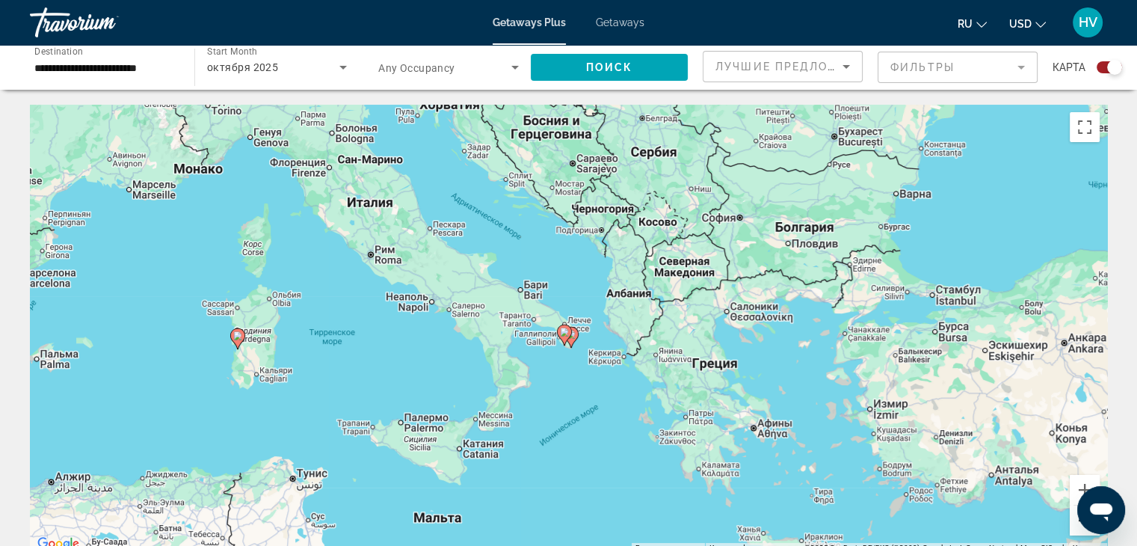
click at [1073, 527] on button "Уменьшить" at bounding box center [1085, 520] width 30 height 30
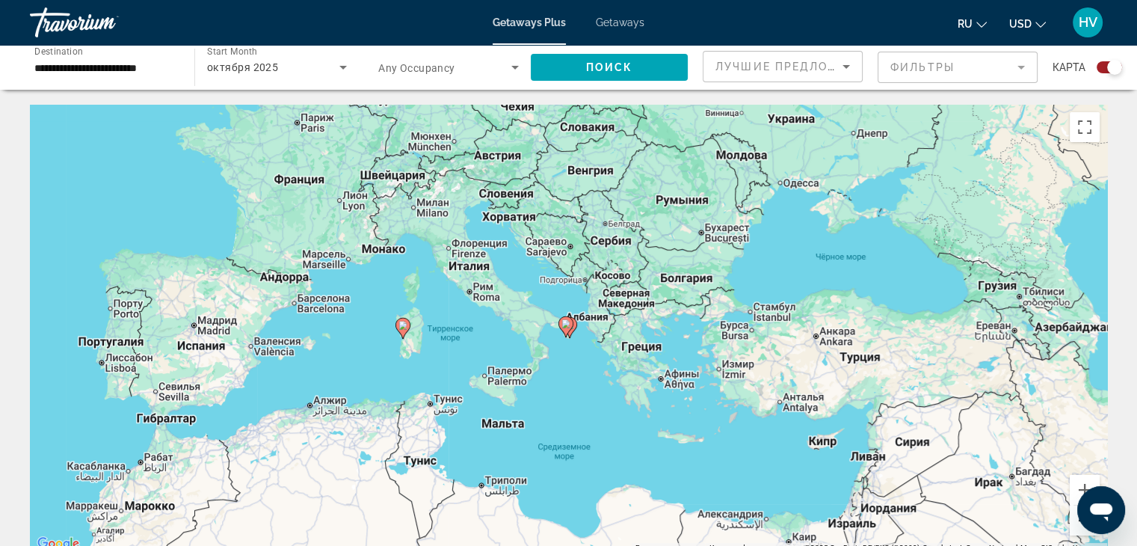
click at [1073, 527] on button "Уменьшить" at bounding box center [1085, 520] width 30 height 30
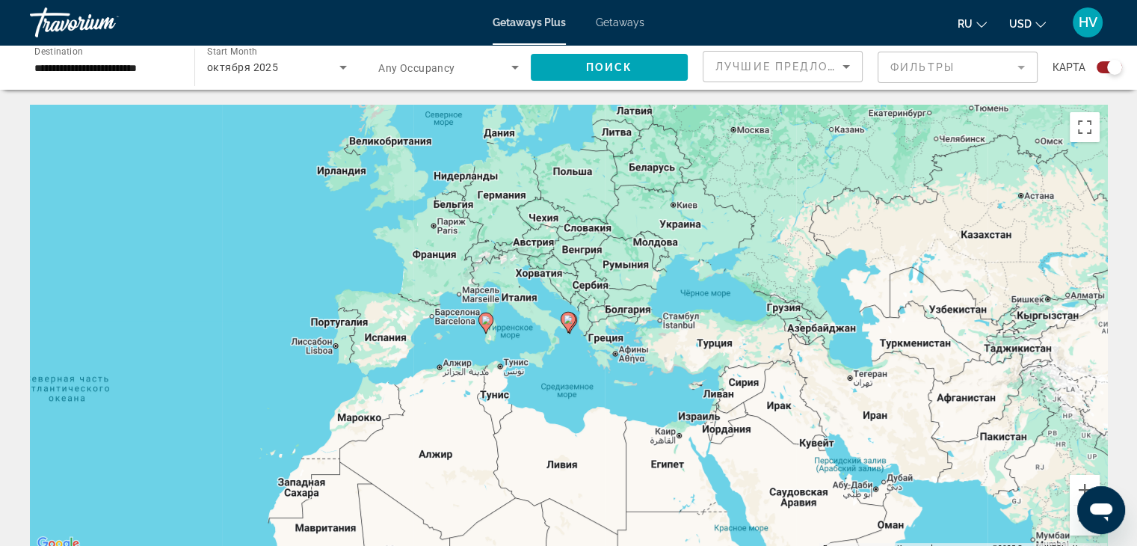
click at [436, 62] on span "Any Occupancy" at bounding box center [416, 68] width 77 height 12
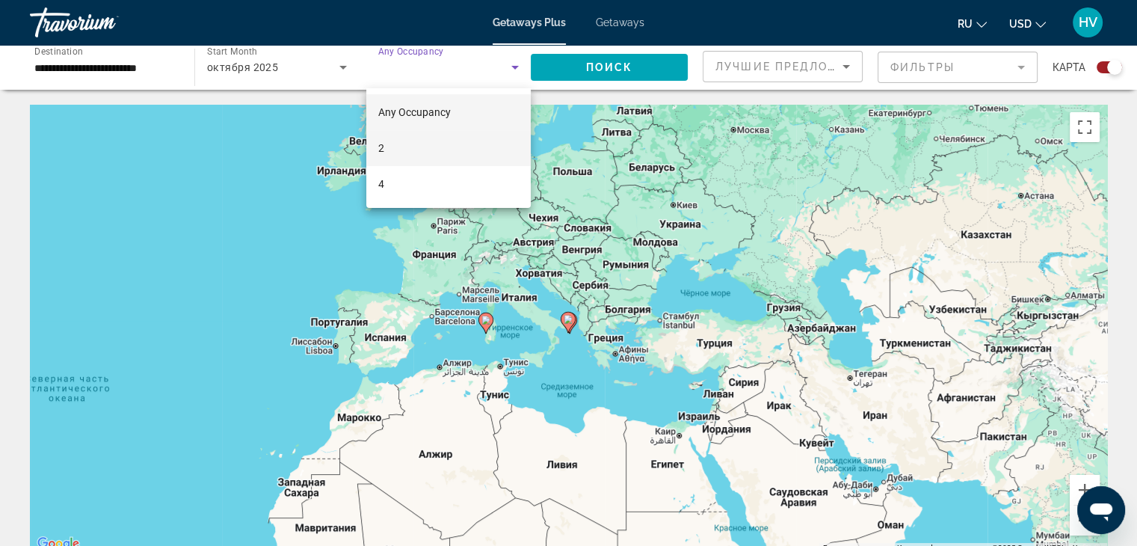
click at [400, 144] on mat-option "2" at bounding box center [448, 148] width 164 height 36
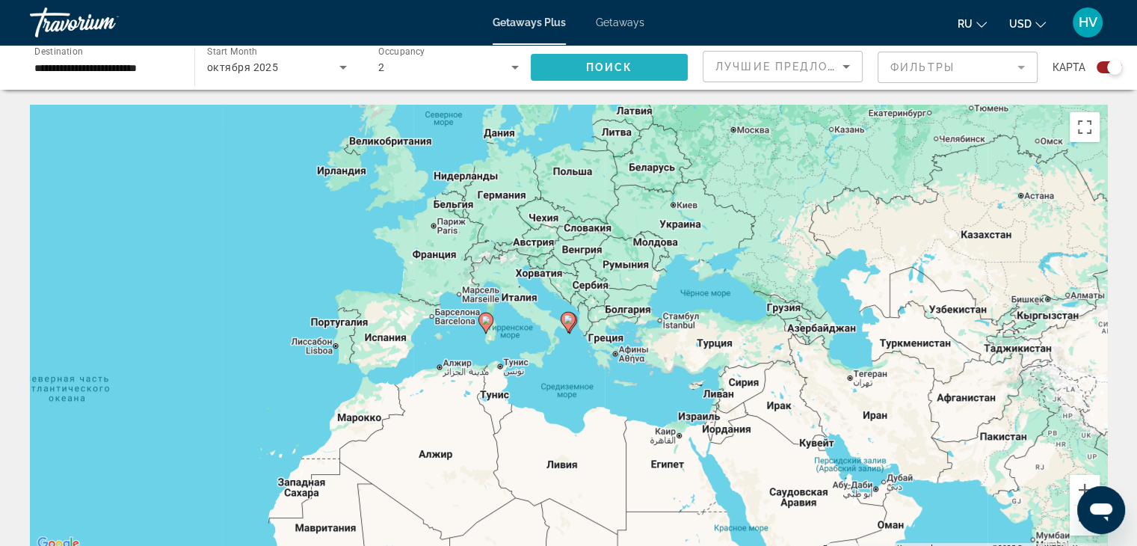
click at [617, 58] on span "Search widget" at bounding box center [609, 67] width 157 height 36
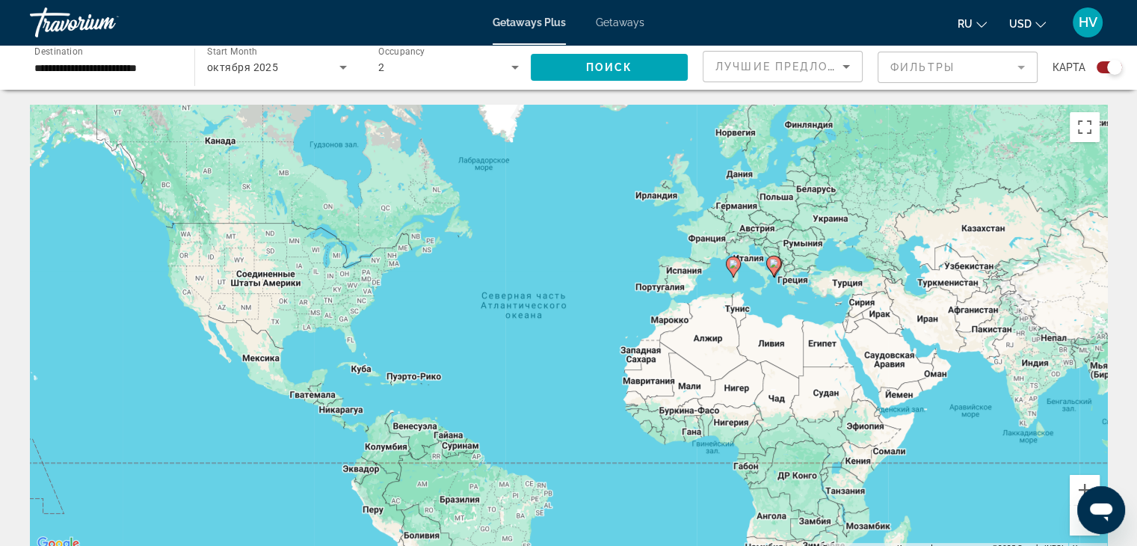
click at [143, 62] on input "**********" at bounding box center [104, 68] width 141 height 18
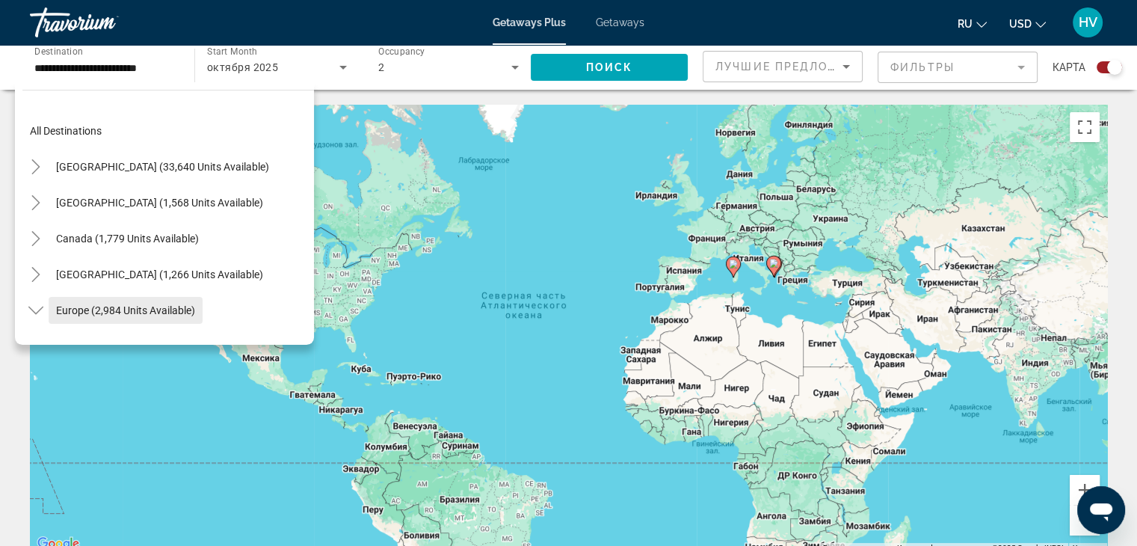
click at [103, 309] on span "Europe (2,984 units available)" at bounding box center [125, 310] width 139 height 12
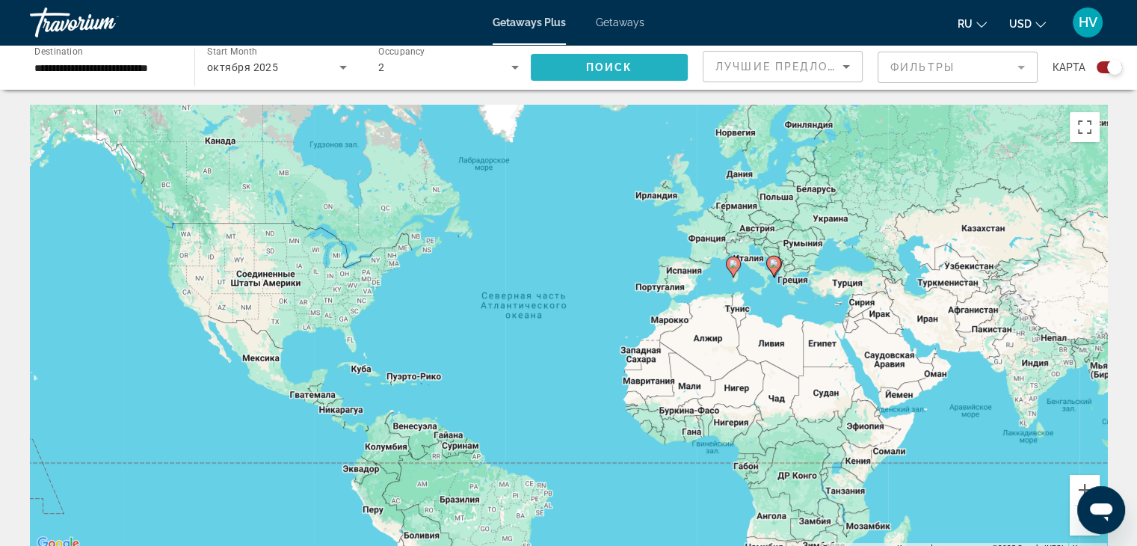
click at [608, 64] on span "Поиск" at bounding box center [609, 67] width 47 height 12
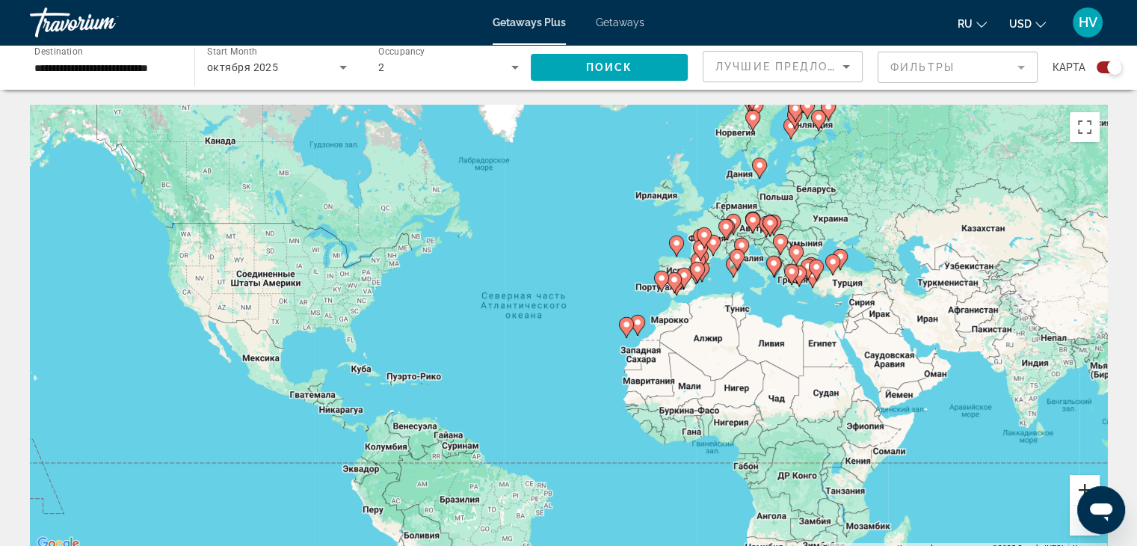
click at [1079, 481] on button "Увеличить" at bounding box center [1085, 490] width 30 height 30
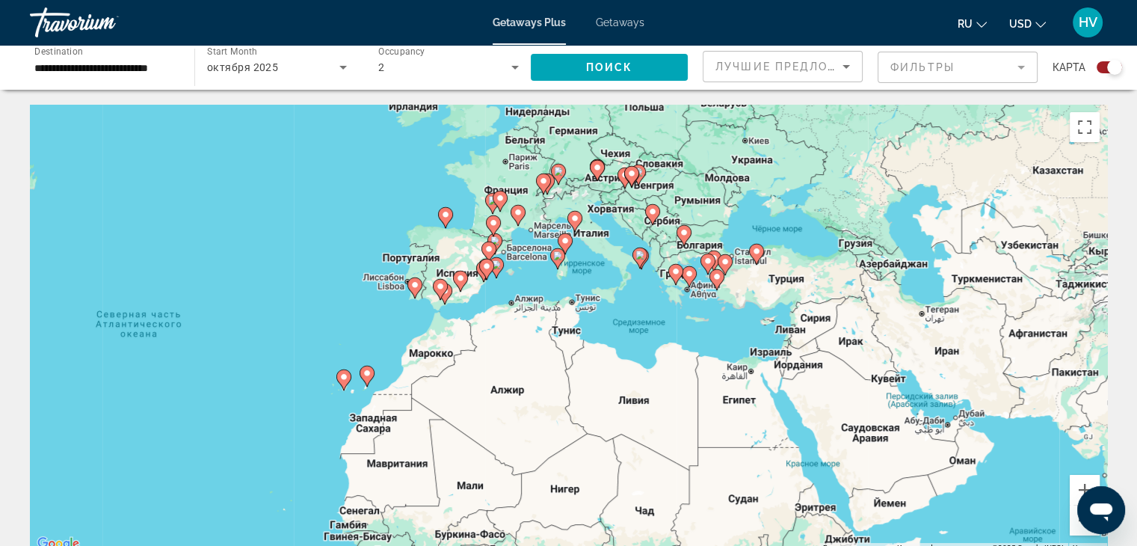
drag, startPoint x: 966, startPoint y: 265, endPoint x: 616, endPoint y: 312, distance: 353.0
click at [616, 312] on div "Чтобы активировать перетаскивание с помощью клавиатуры, нажмите Alt + Ввод. Пос…" at bounding box center [568, 329] width 1077 height 448
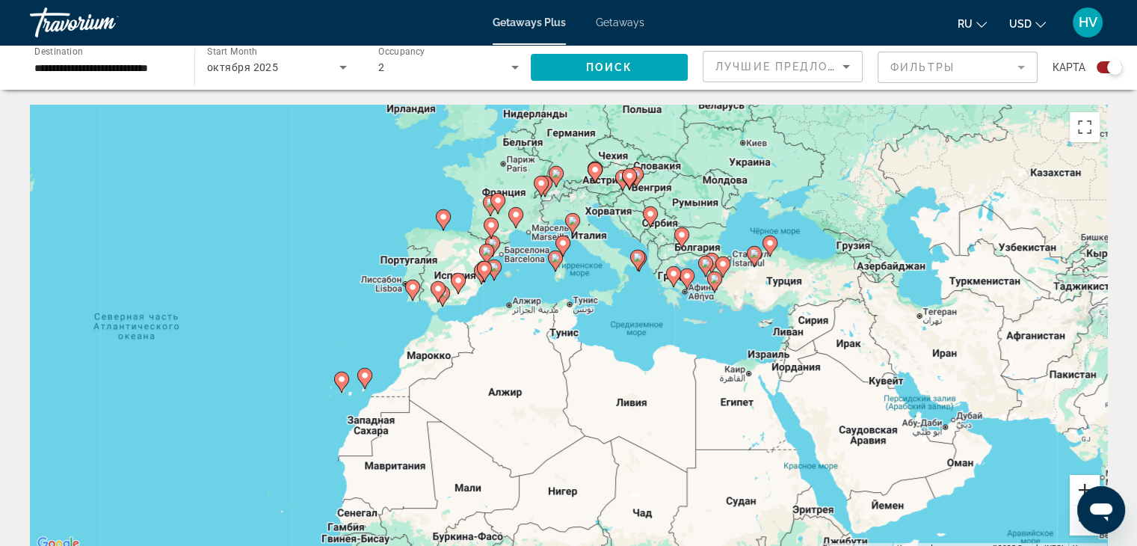
click at [1082, 478] on button "Увеличить" at bounding box center [1085, 490] width 30 height 30
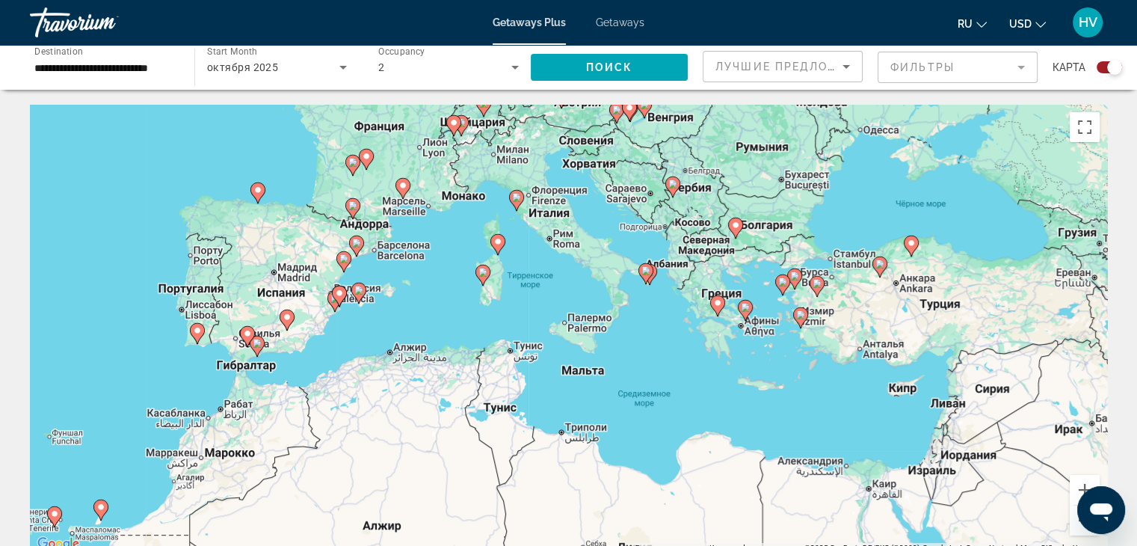
drag, startPoint x: 437, startPoint y: 254, endPoint x: 367, endPoint y: 332, distance: 104.3
click at [367, 332] on div "Чтобы активировать перетаскивание с помощью клавиатуры, нажмите Alt + Ввод. Пос…" at bounding box center [568, 329] width 1077 height 448
click at [1079, 485] on button "Увеличить" at bounding box center [1085, 490] width 30 height 30
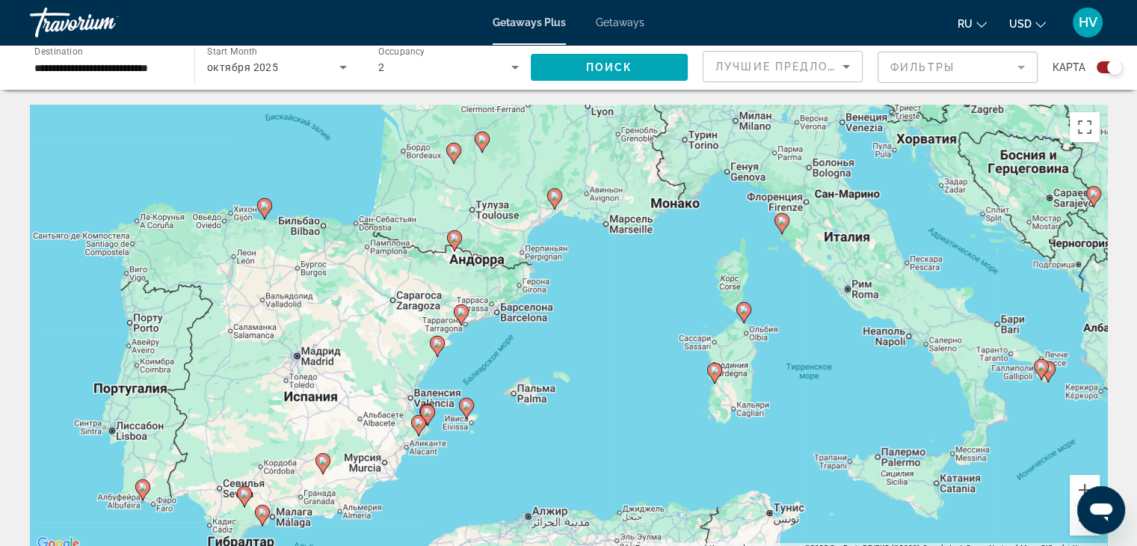
drag, startPoint x: 656, startPoint y: 194, endPoint x: 971, endPoint y: 337, distance: 346.6
click at [971, 337] on div "Чтобы активировать перетаскивание с помощью клавиатуры, нажмите Alt + Ввод. Пос…" at bounding box center [568, 329] width 1077 height 448
click at [1082, 485] on button "Увеличить" at bounding box center [1085, 490] width 30 height 30
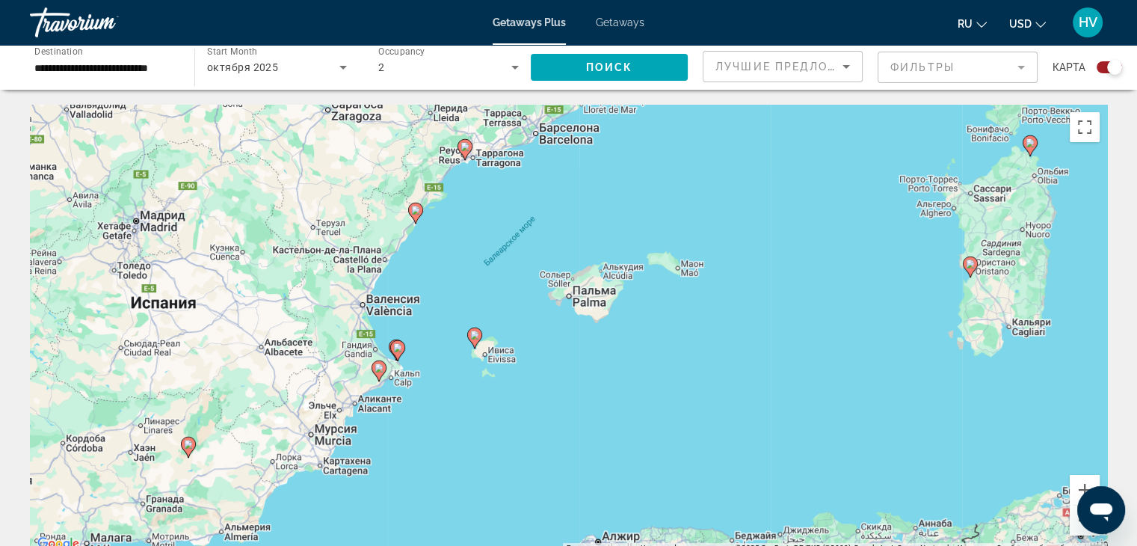
drag, startPoint x: 641, startPoint y: 201, endPoint x: 747, endPoint y: 58, distance: 178.9
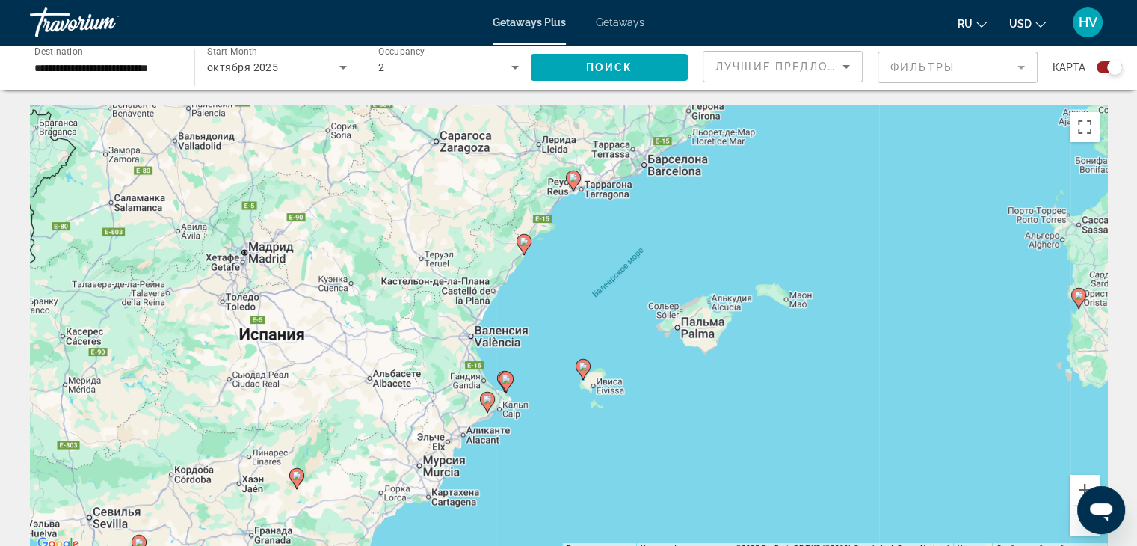
drag, startPoint x: 434, startPoint y: 405, endPoint x: 544, endPoint y: 435, distance: 114.6
click at [544, 435] on div "Чтобы активировать перетаскивание с помощью клавиатуры, нажмите Alt + Ввод. Пос…" at bounding box center [568, 329] width 1077 height 448
click at [582, 363] on image "Main content" at bounding box center [583, 366] width 9 height 9
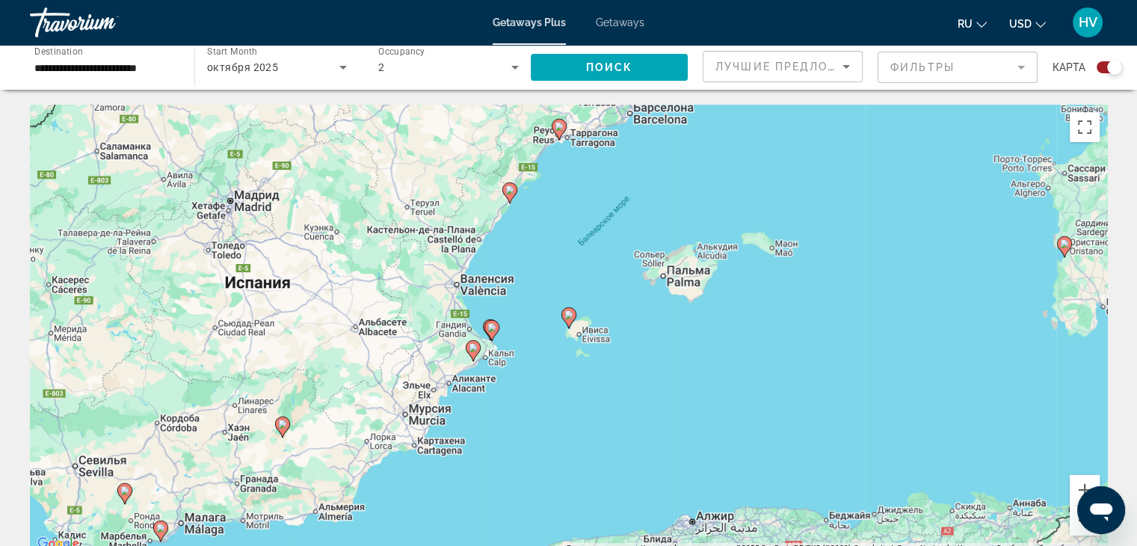
click at [569, 318] on image "Main content" at bounding box center [568, 314] width 9 height 9
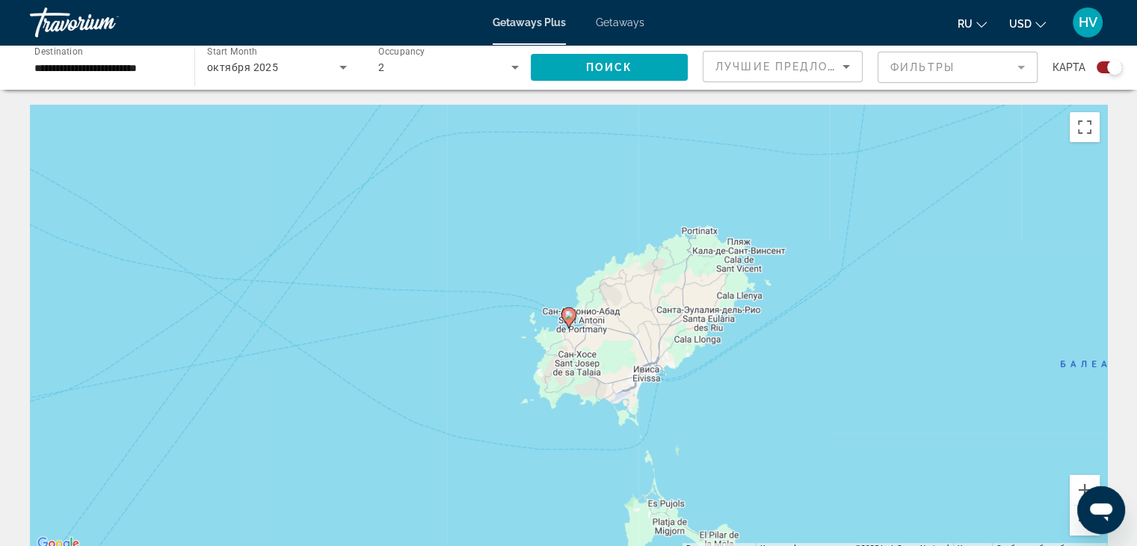
click at [569, 318] on image "Main content" at bounding box center [568, 314] width 9 height 9
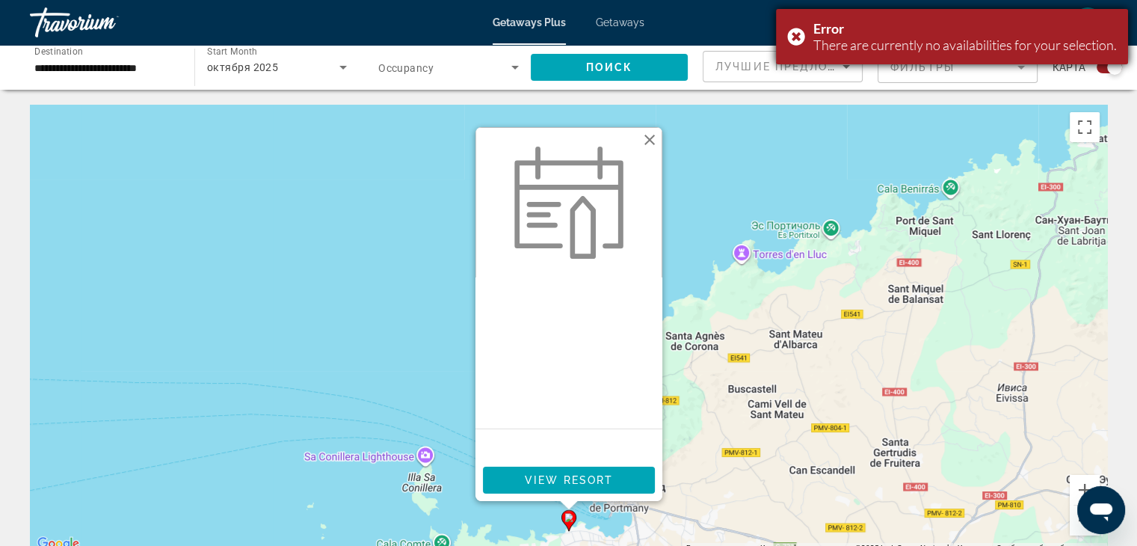
click at [792, 32] on div "Error There are currently no availabilities for your selection." at bounding box center [952, 36] width 352 height 55
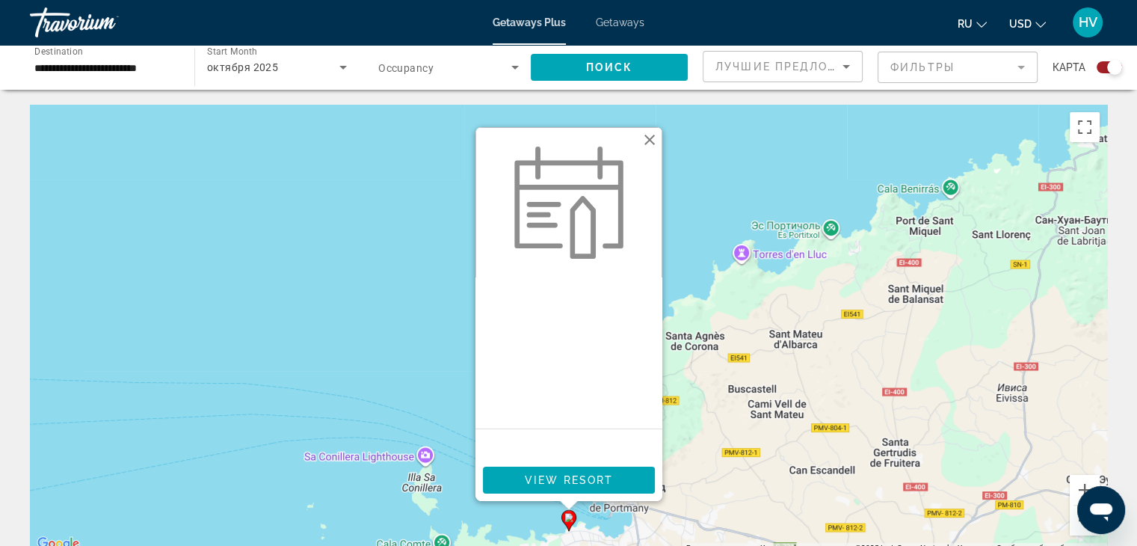
click at [646, 136] on button "Закрыть" at bounding box center [649, 140] width 22 height 22
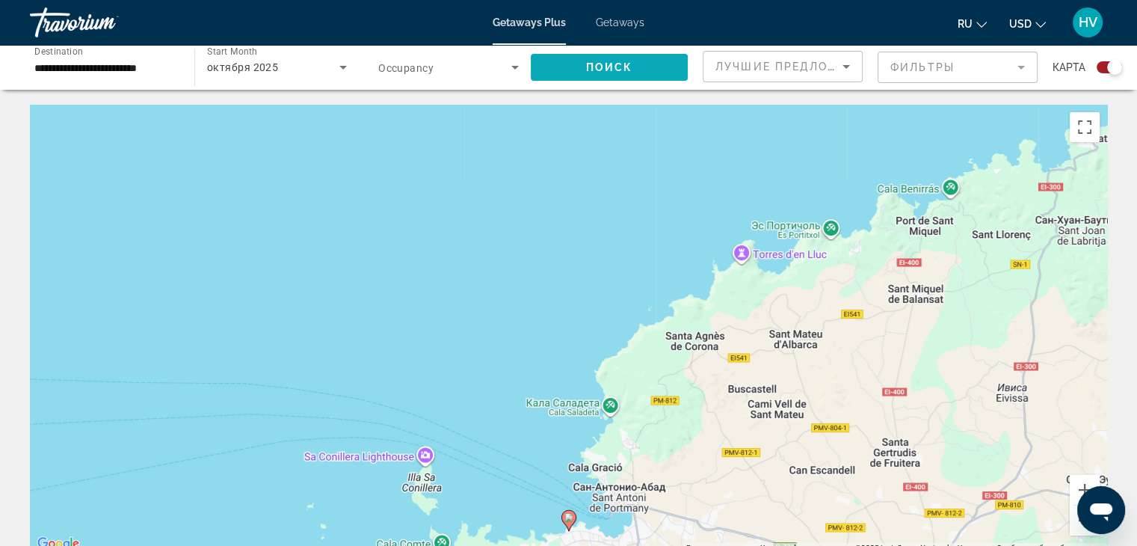
click at [575, 70] on span "Search widget" at bounding box center [609, 67] width 157 height 36
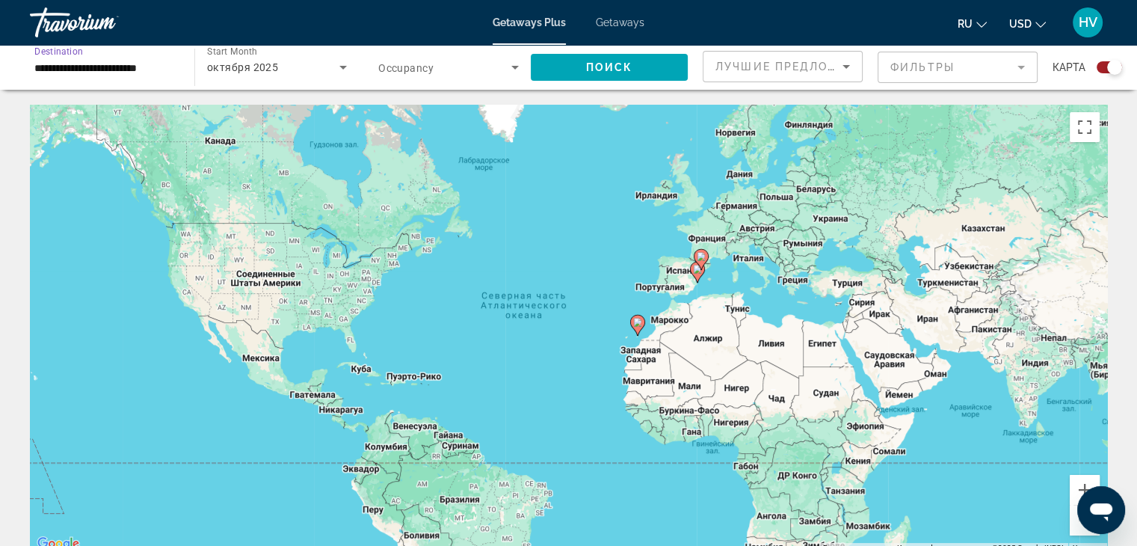
click at [166, 69] on input "**********" at bounding box center [104, 68] width 141 height 18
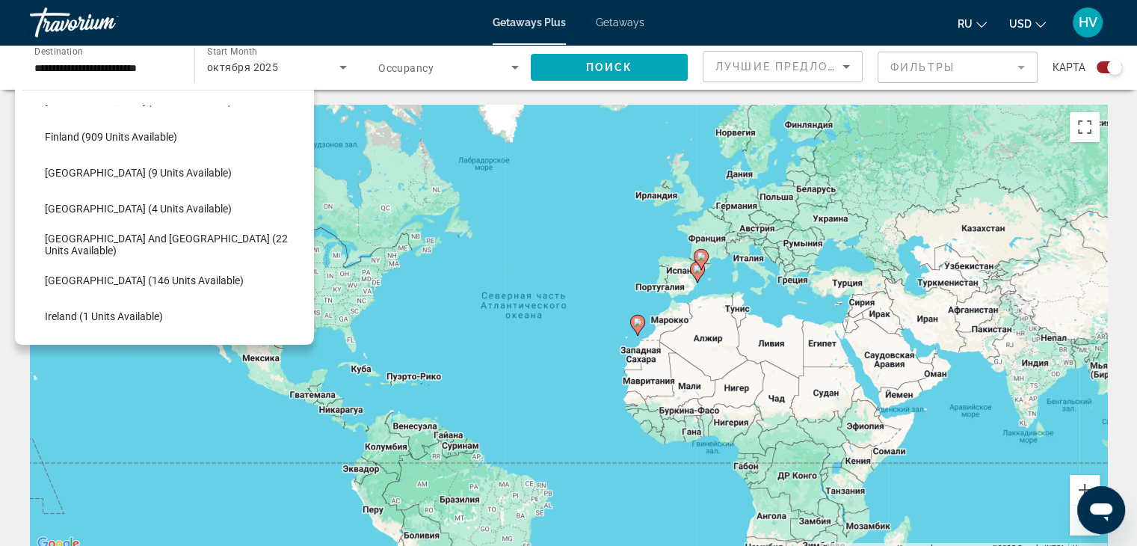
scroll to position [357, 0]
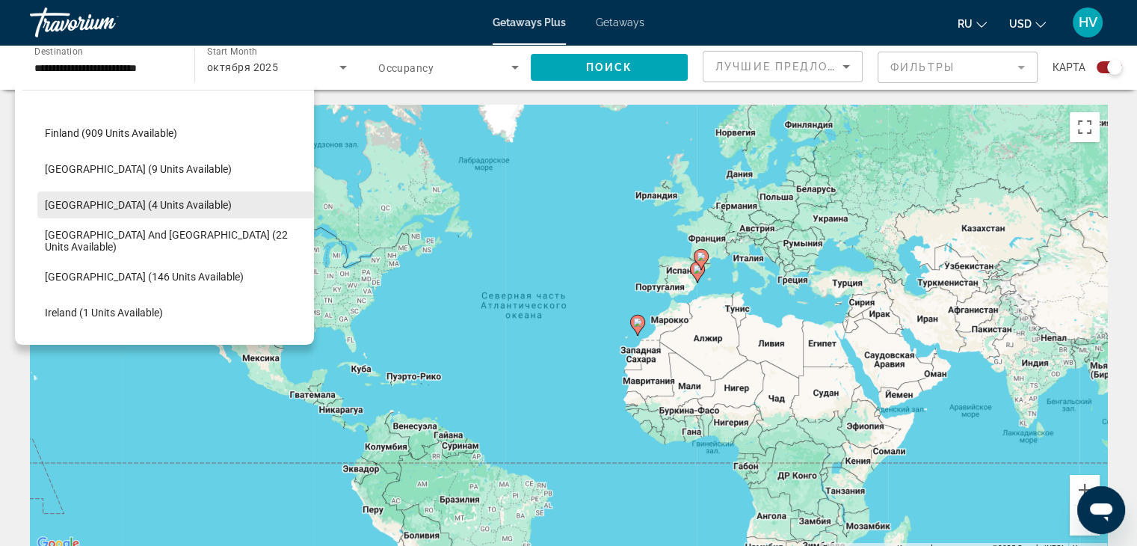
click at [102, 200] on span "[GEOGRAPHIC_DATA] (4 units available)" at bounding box center [138, 205] width 187 height 12
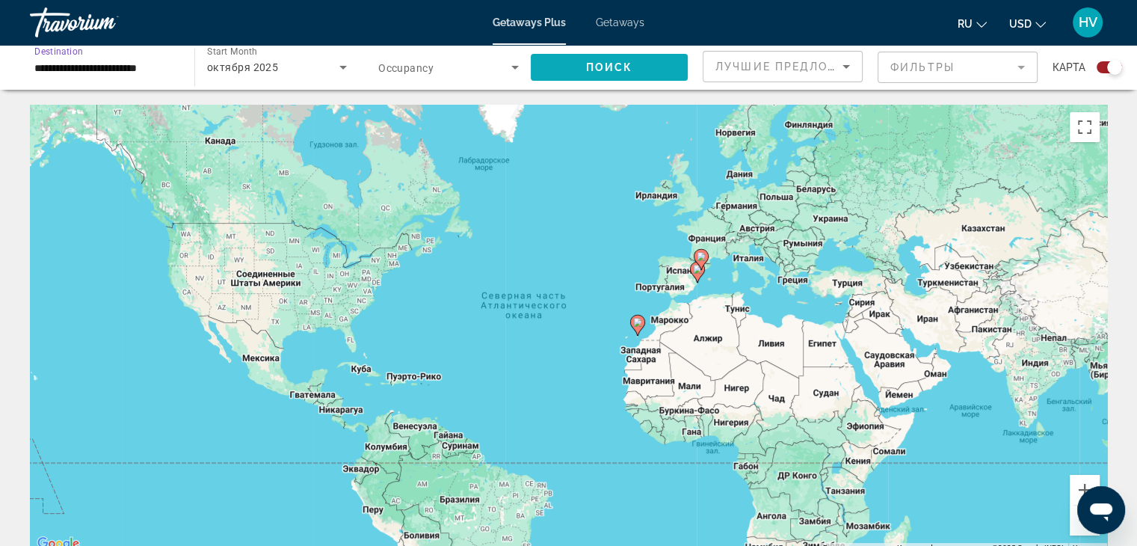
click at [594, 59] on span "Search widget" at bounding box center [609, 67] width 157 height 36
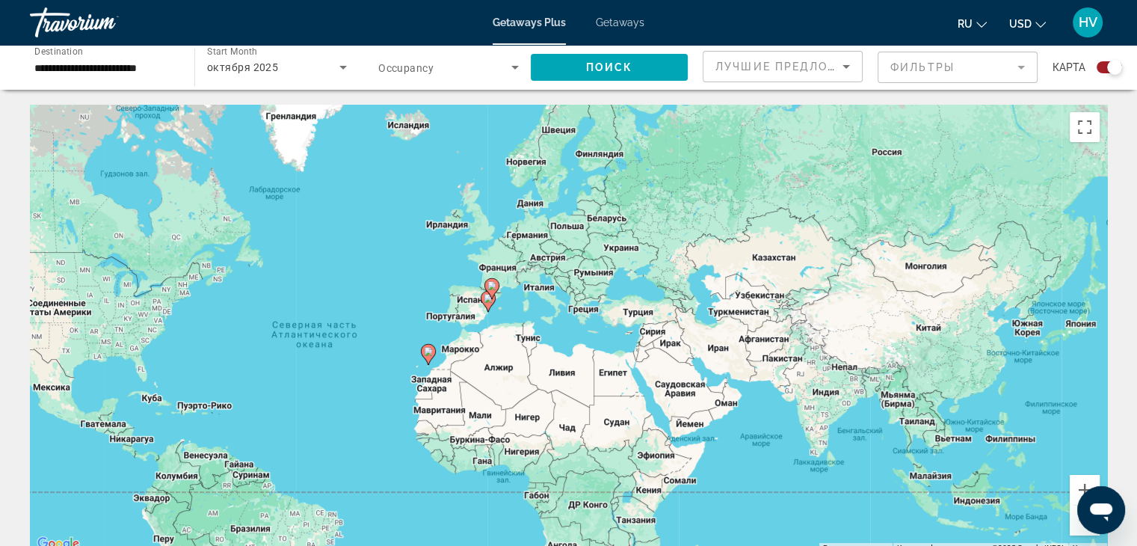
drag, startPoint x: 726, startPoint y: 232, endPoint x: 514, endPoint y: 261, distance: 213.5
click at [514, 261] on div "Чтобы активировать перетаскивание с помощью клавиатуры, нажмите Alt + Ввод. Пос…" at bounding box center [568, 329] width 1077 height 448
click at [1076, 485] on button "Увеличить" at bounding box center [1085, 490] width 30 height 30
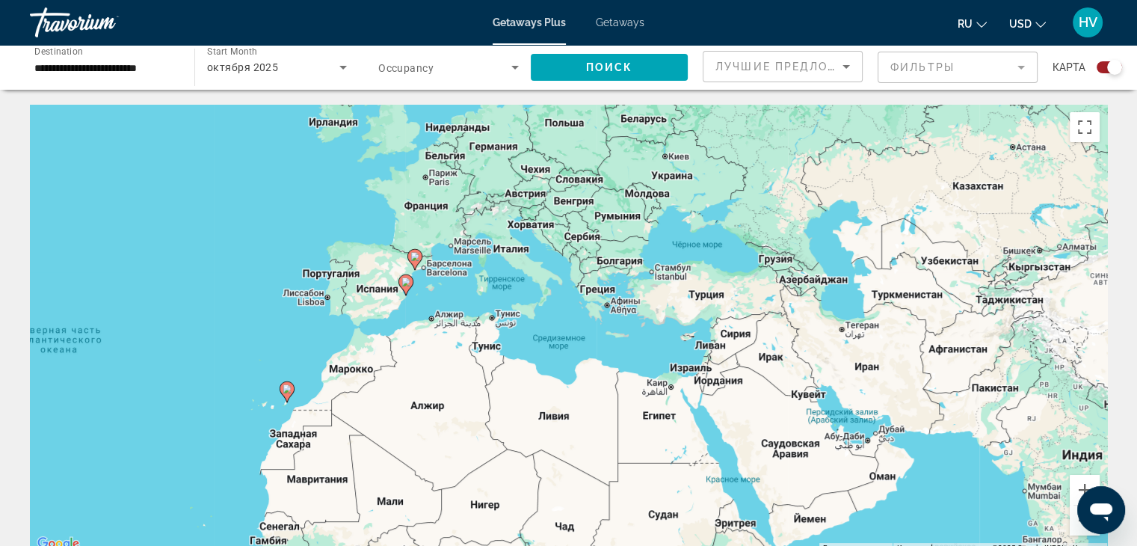
click at [318, 224] on div "Чтобы активировать перетаскивание с помощью клавиатуры, нажмите Alt + Ввод. Пос…" at bounding box center [568, 329] width 1077 height 448
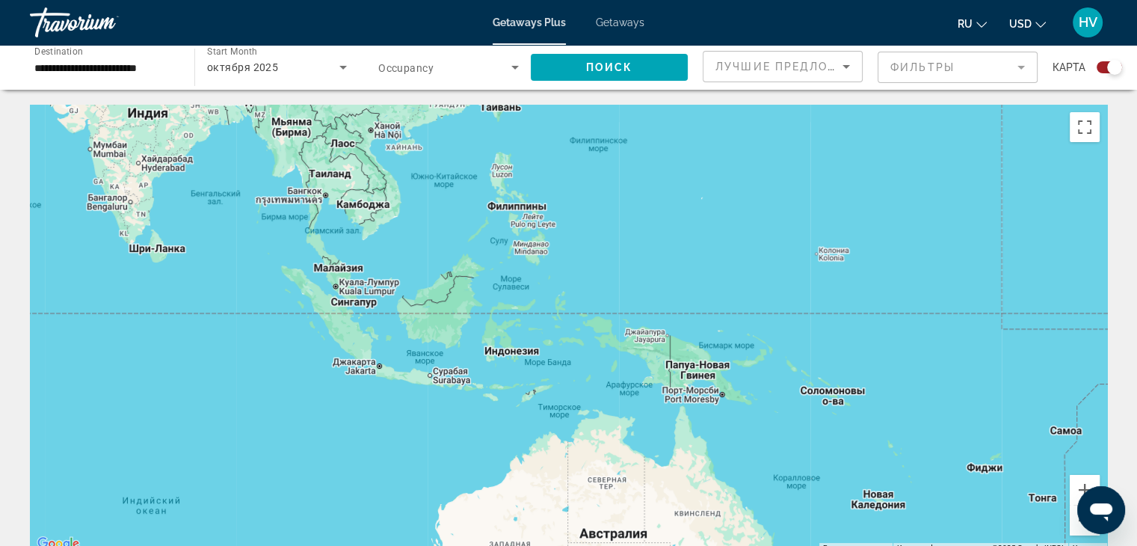
click at [405, 64] on span "Occupancy" at bounding box center [405, 68] width 55 height 12
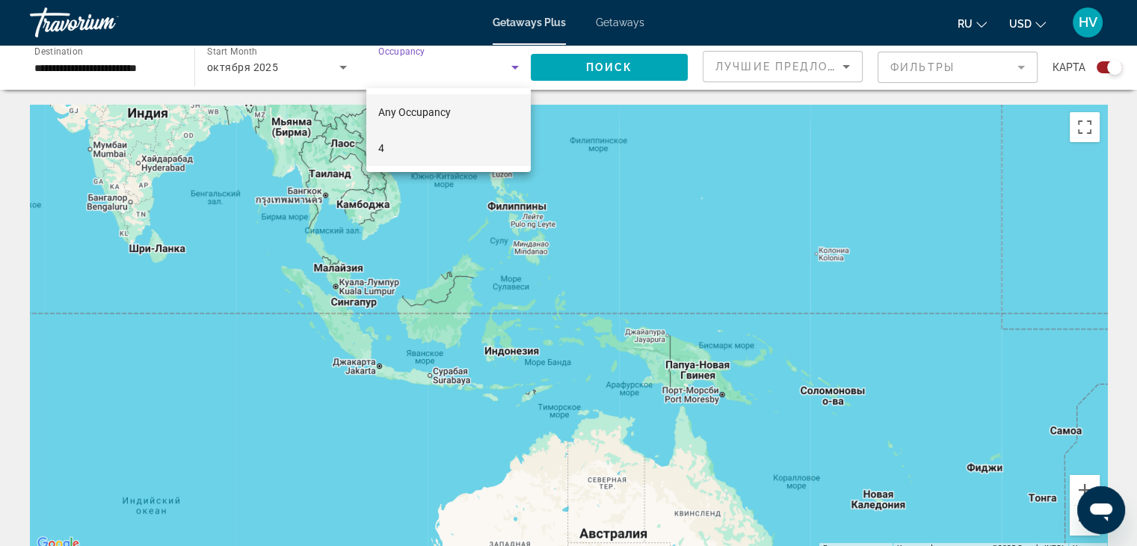
click at [388, 141] on mat-option "4" at bounding box center [448, 148] width 164 height 36
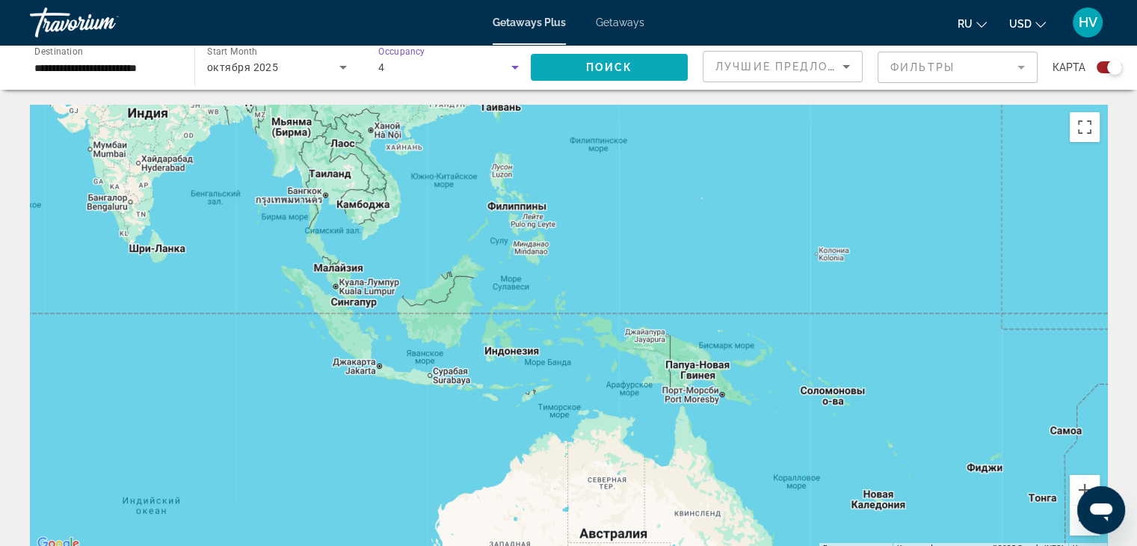
click at [586, 70] on span "Поиск" at bounding box center [609, 67] width 47 height 12
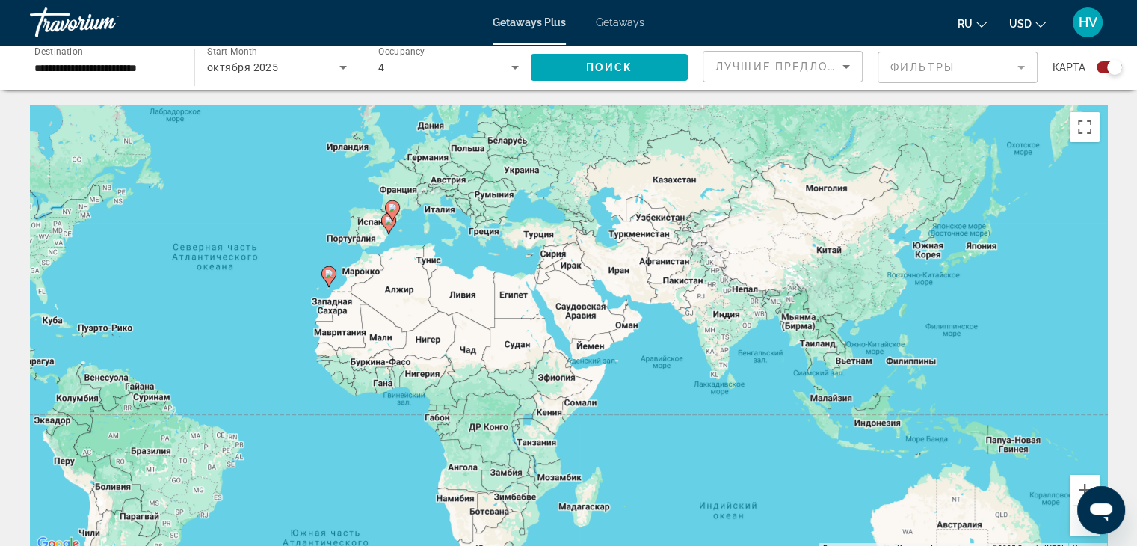
drag, startPoint x: 470, startPoint y: 212, endPoint x: 868, endPoint y: 299, distance: 407.2
click at [868, 299] on div "Чтобы активировать перетаскивание с помощью клавиатуры, нажмите Alt + Ввод. Пос…" at bounding box center [568, 329] width 1077 height 448
click at [158, 75] on input "**********" at bounding box center [104, 68] width 141 height 18
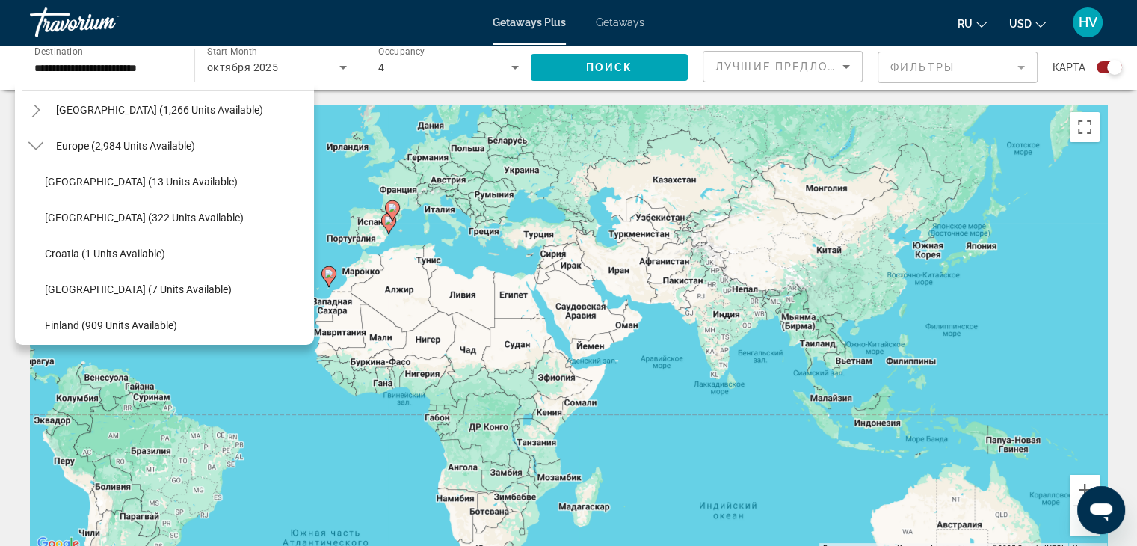
scroll to position [161, 0]
click at [141, 144] on span "Europe (2,984 units available)" at bounding box center [125, 149] width 139 height 12
type input "**********"
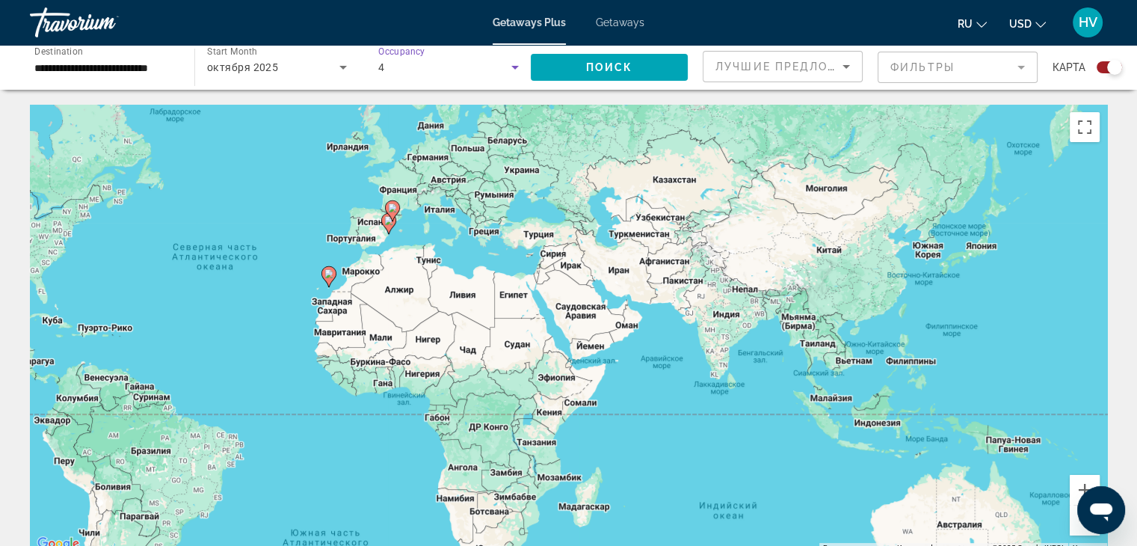
click at [478, 71] on div "4" at bounding box center [444, 67] width 133 height 18
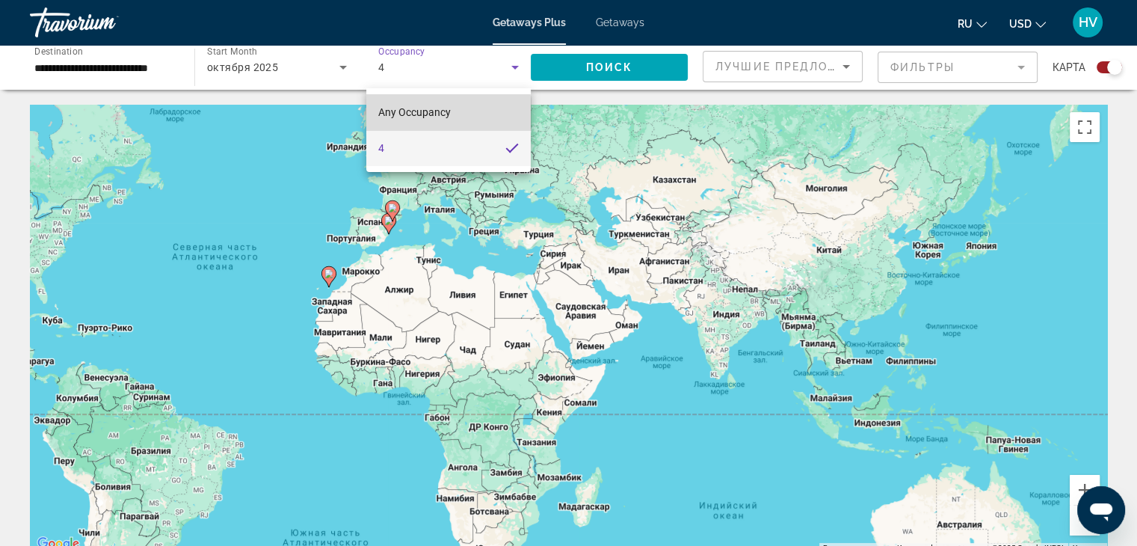
click at [446, 114] on span "Any Occupancy" at bounding box center [414, 112] width 73 height 12
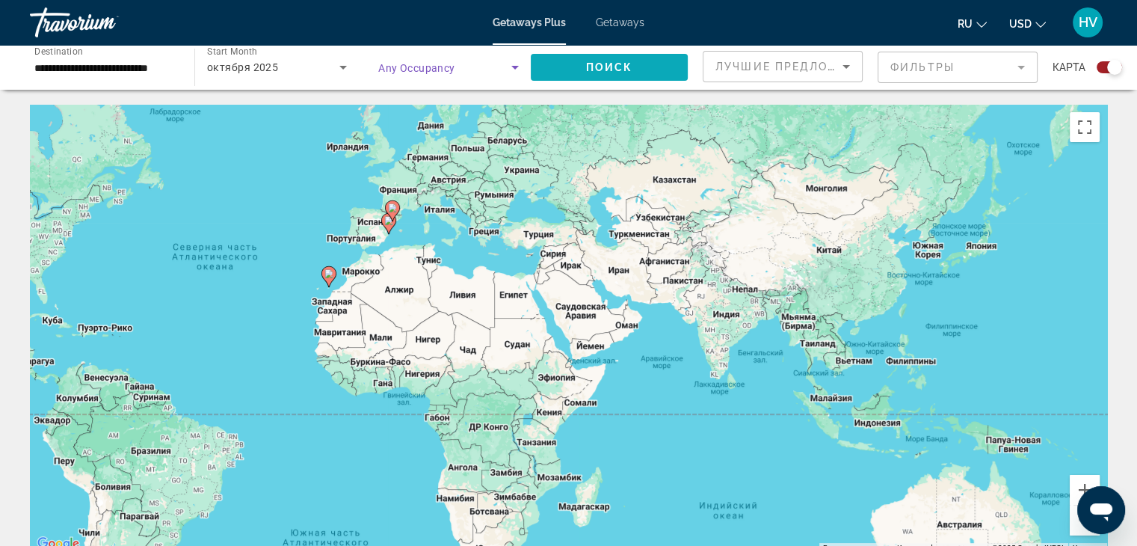
click at [558, 73] on span "Search widget" at bounding box center [609, 67] width 157 height 36
click at [1082, 483] on button "Увеличить" at bounding box center [1085, 490] width 30 height 30
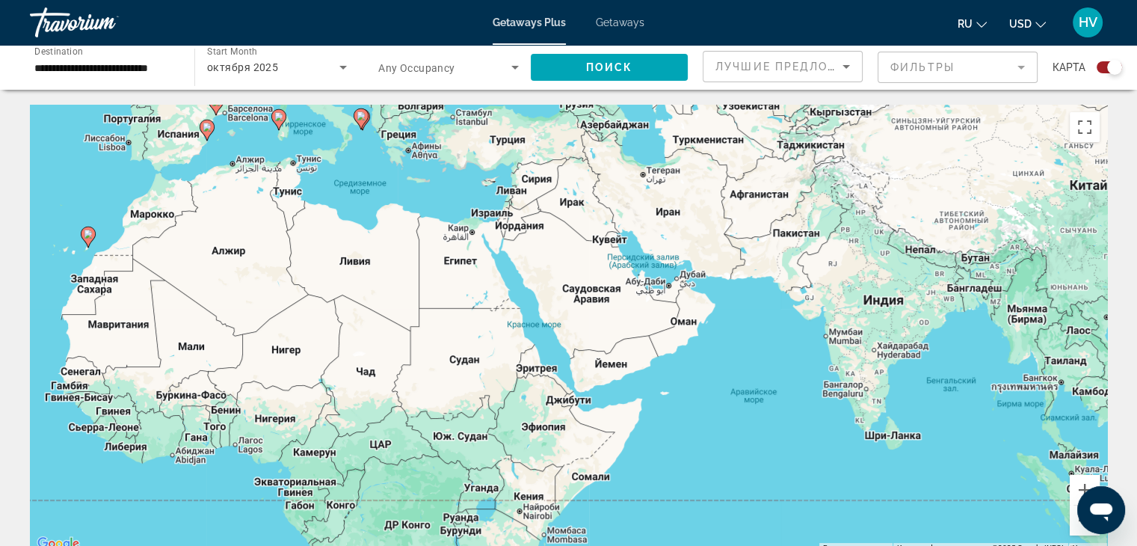
click at [170, 75] on input "**********" at bounding box center [104, 68] width 141 height 18
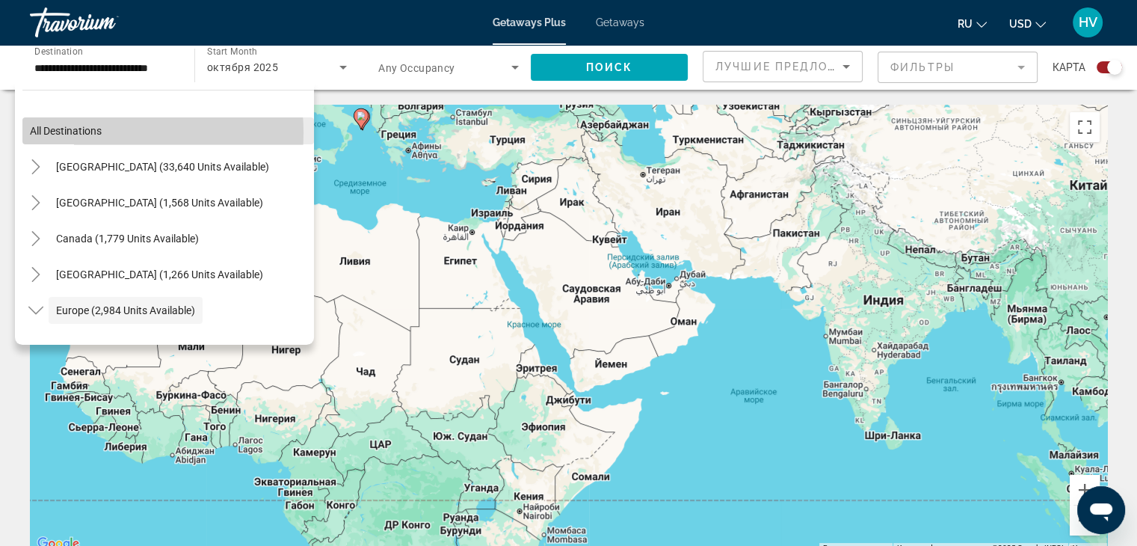
click at [93, 132] on span "All destinations" at bounding box center [66, 131] width 72 height 12
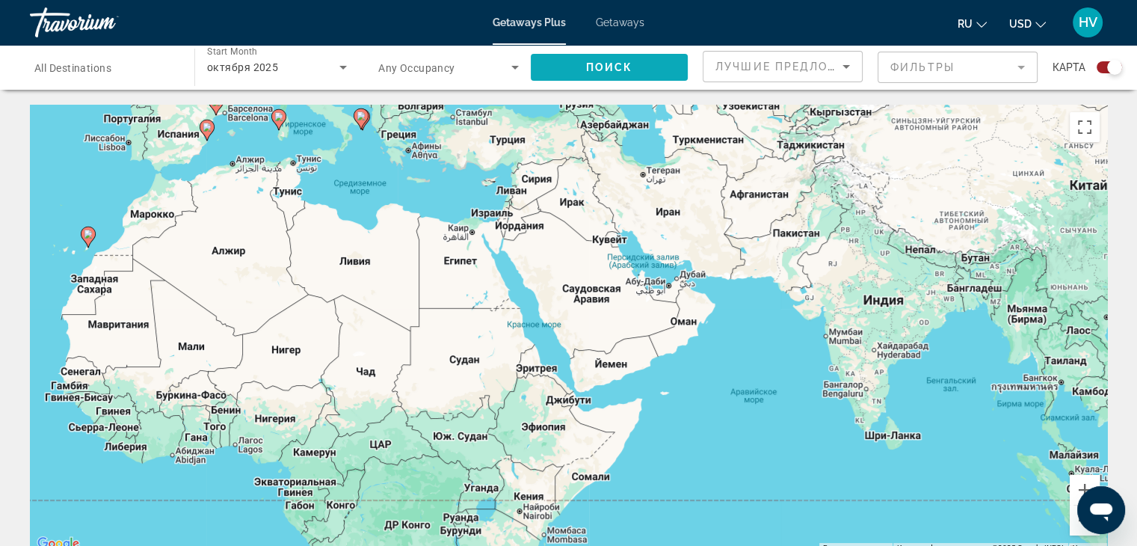
click at [571, 71] on span "Search widget" at bounding box center [609, 67] width 157 height 36
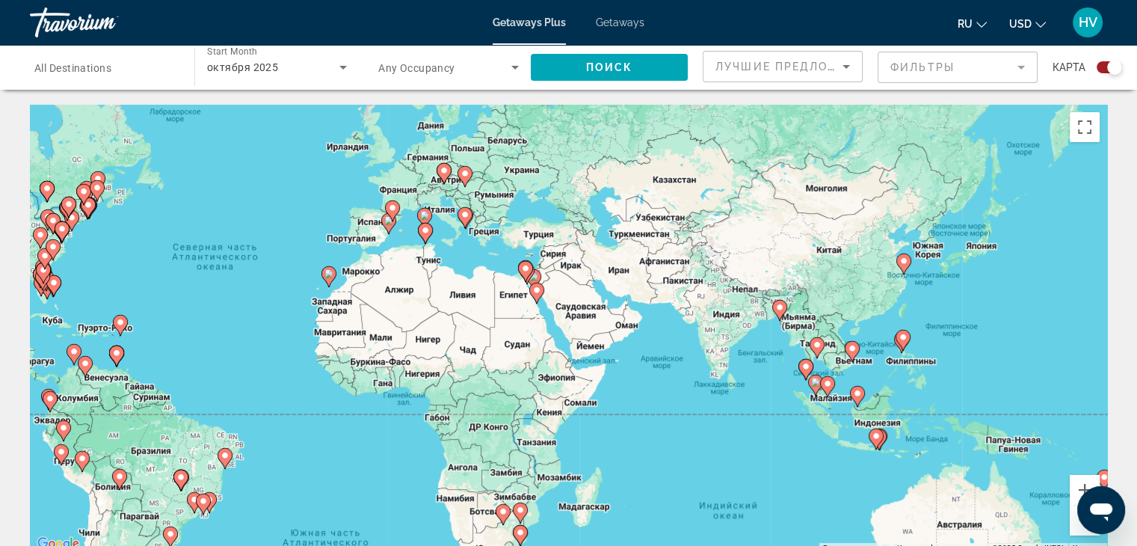
click at [512, 19] on span "Getaways Plus" at bounding box center [529, 22] width 73 height 12
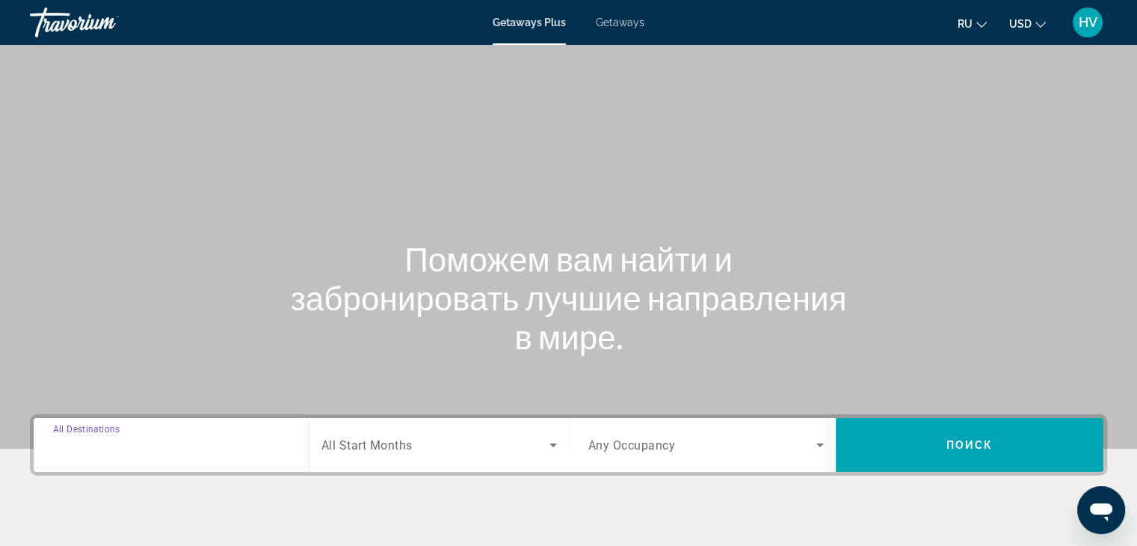
click at [161, 443] on input "Destination All Destinations" at bounding box center [171, 446] width 236 height 18
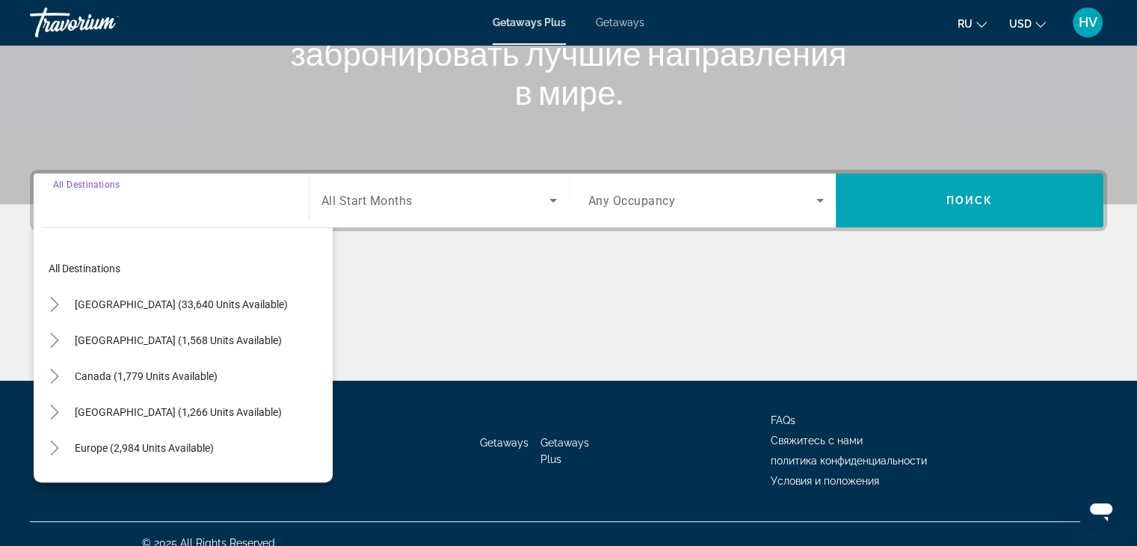
scroll to position [262, 0]
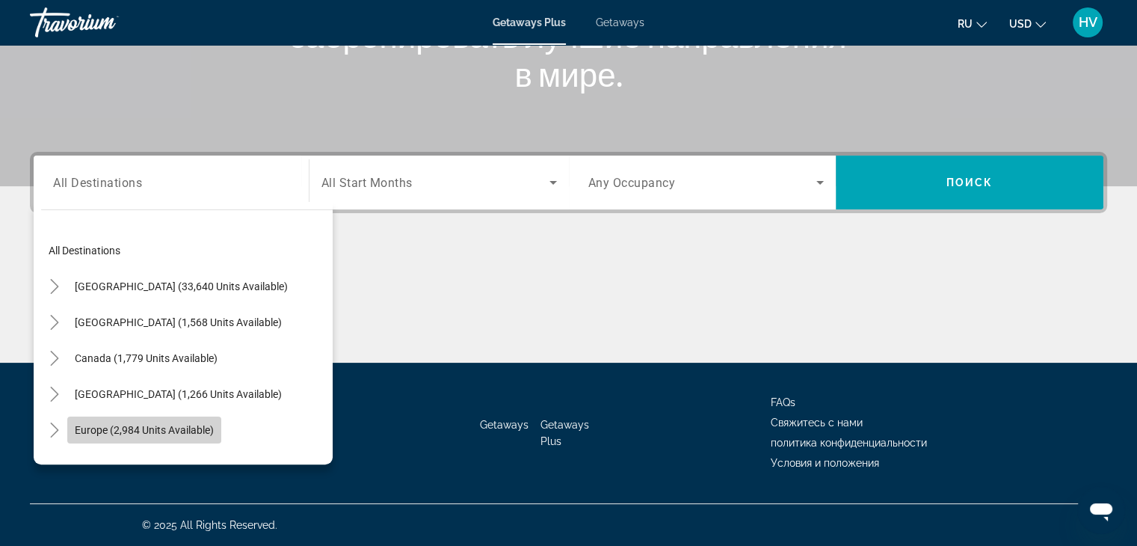
click at [126, 427] on span "Europe (2,984 units available)" at bounding box center [144, 430] width 139 height 12
type input "**********"
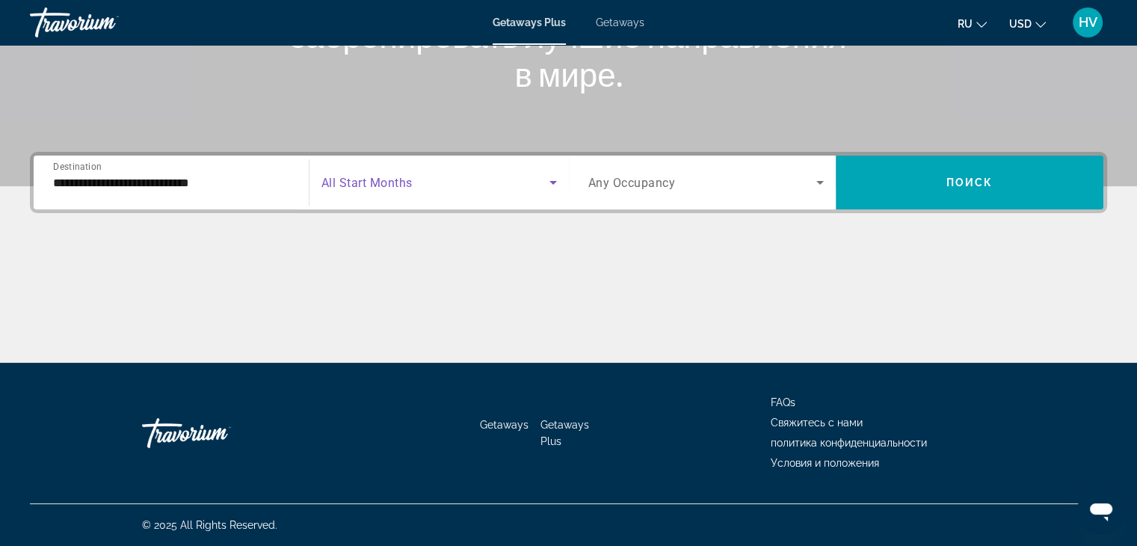
click at [416, 176] on span "Search widget" at bounding box center [435, 182] width 228 height 18
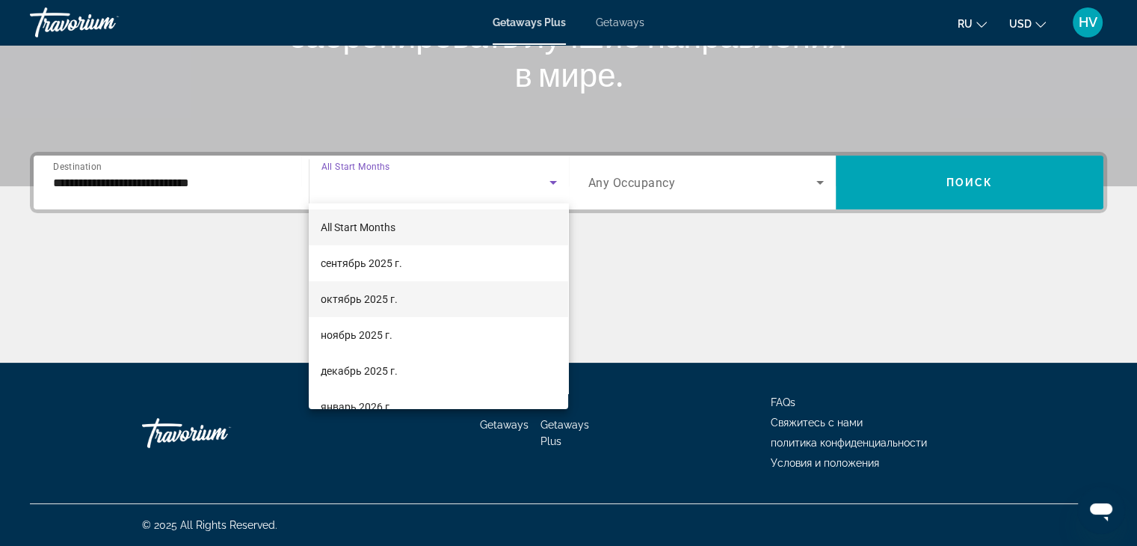
click at [380, 299] on span "октябрь 2025 г." at bounding box center [359, 299] width 77 height 18
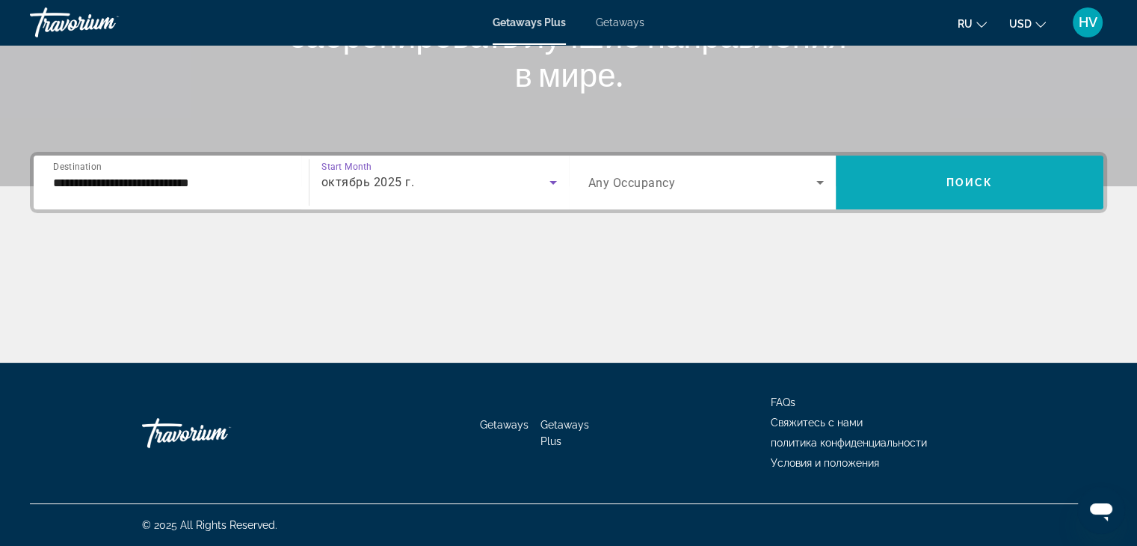
click at [914, 176] on span "Search widget" at bounding box center [970, 182] width 268 height 36
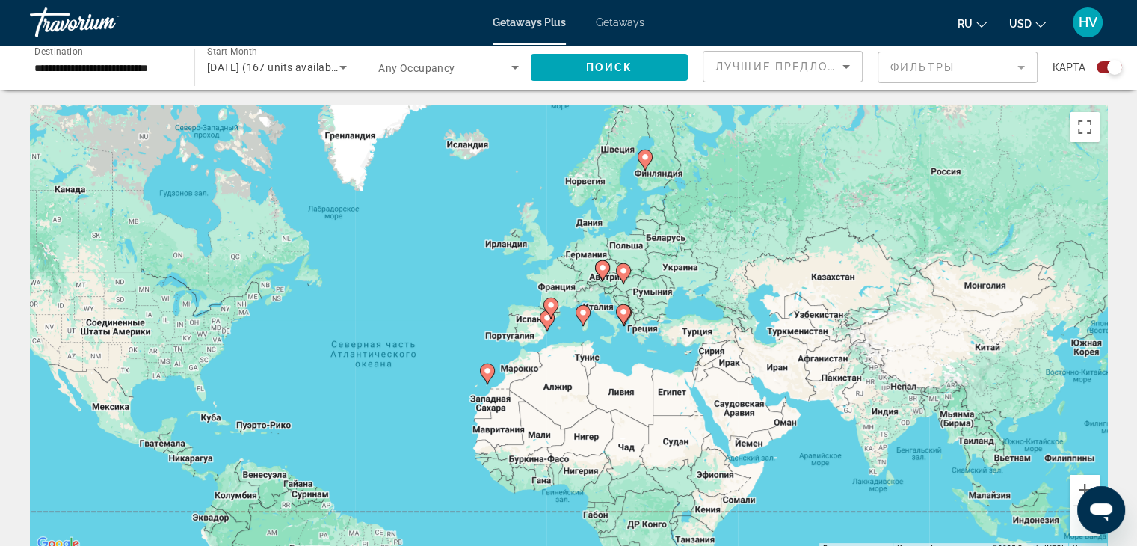
drag, startPoint x: 868, startPoint y: 245, endPoint x: 703, endPoint y: 295, distance: 172.6
click at [703, 295] on div "Чтобы активировать перетаскивание с помощью клавиатуры, нажмите Alt + Ввод. Пос…" at bounding box center [568, 329] width 1077 height 448
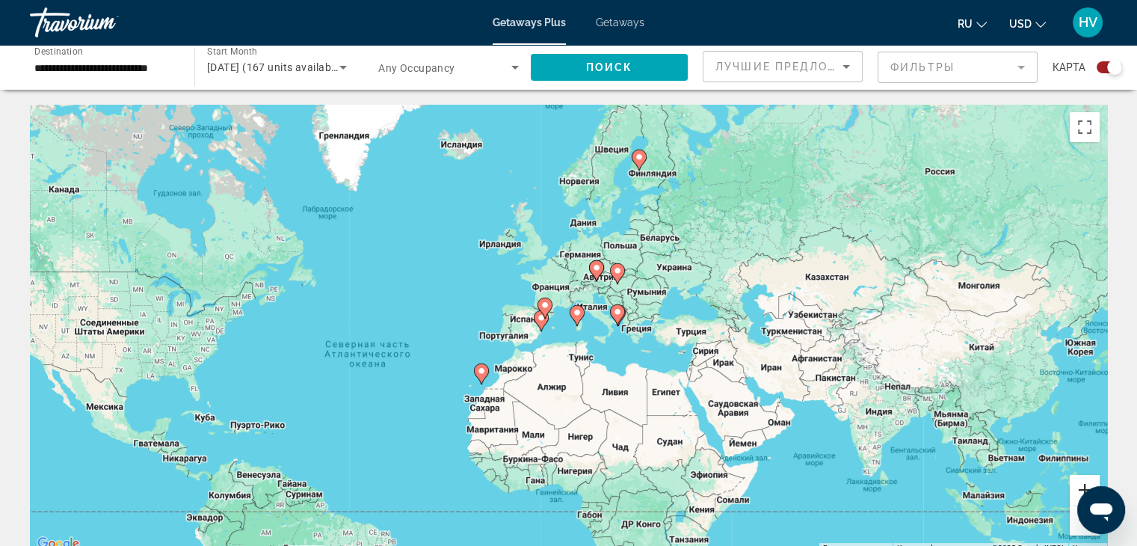
click at [1079, 477] on button "Увеличить" at bounding box center [1085, 490] width 30 height 30
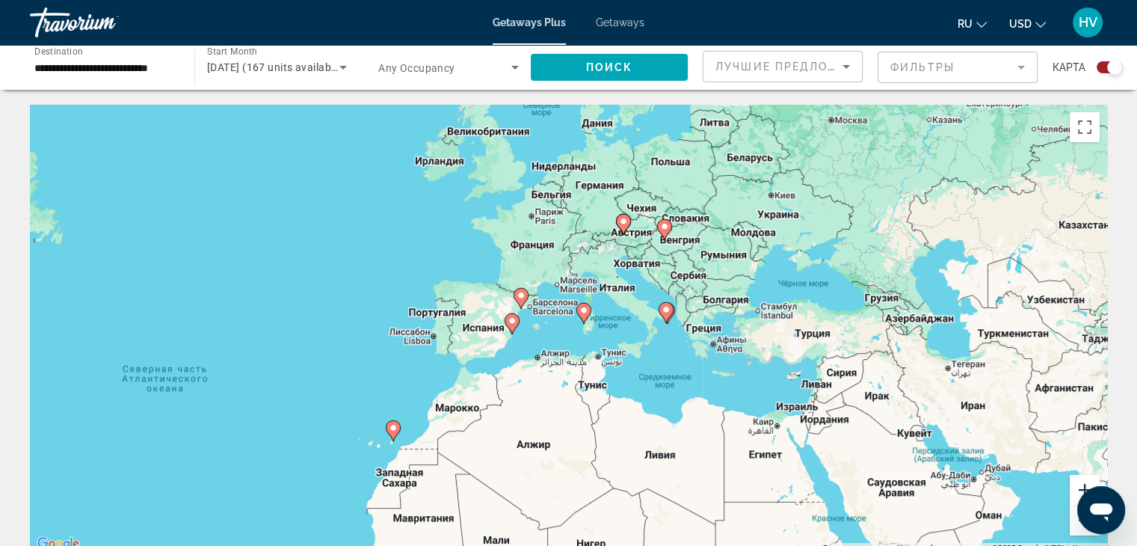
click at [1079, 477] on button "Увеличить" at bounding box center [1085, 490] width 30 height 30
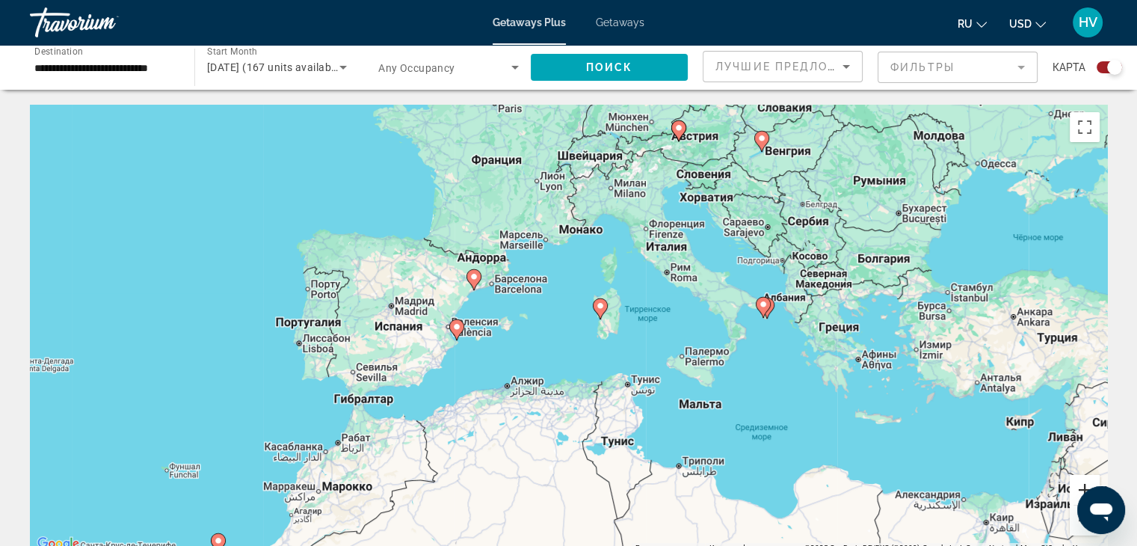
click at [1079, 477] on button "Увеличить" at bounding box center [1085, 490] width 30 height 30
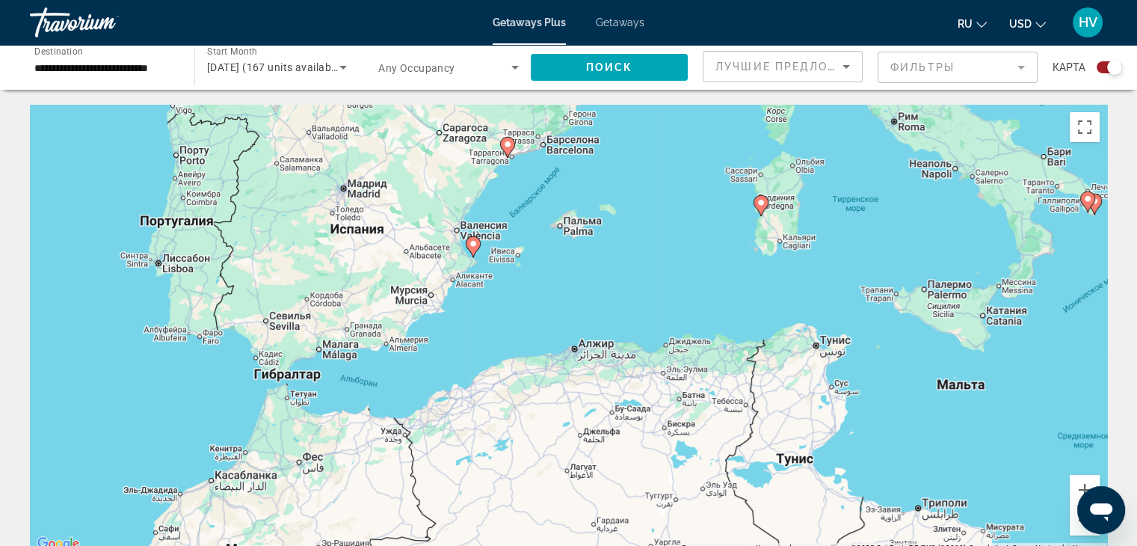
drag, startPoint x: 530, startPoint y: 361, endPoint x: 662, endPoint y: 266, distance: 162.8
click at [662, 266] on div "Чтобы активировать перетаскивание с помощью клавиатуры, нажмите Alt + Ввод. Пос…" at bounding box center [568, 329] width 1077 height 448
click at [472, 247] on image "Main content" at bounding box center [473, 243] width 9 height 9
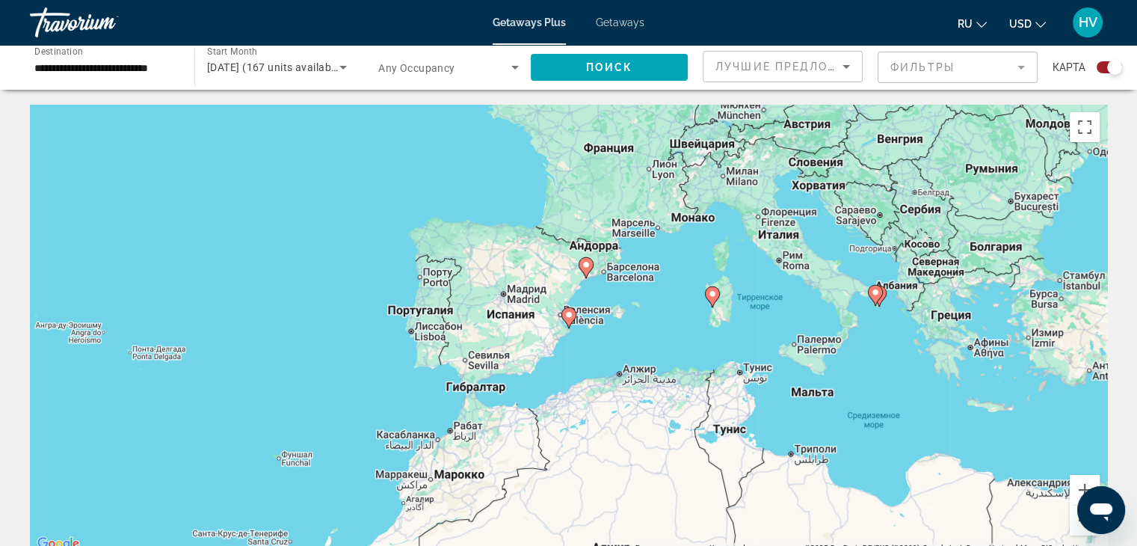
click at [567, 315] on image "Main content" at bounding box center [568, 314] width 9 height 9
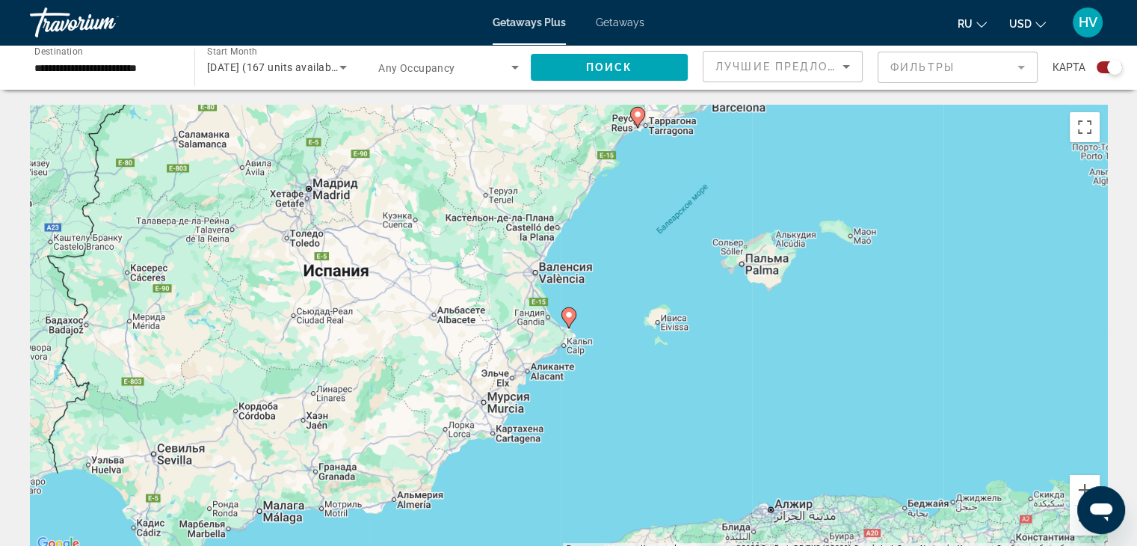
click at [567, 315] on image "Main content" at bounding box center [568, 314] width 9 height 9
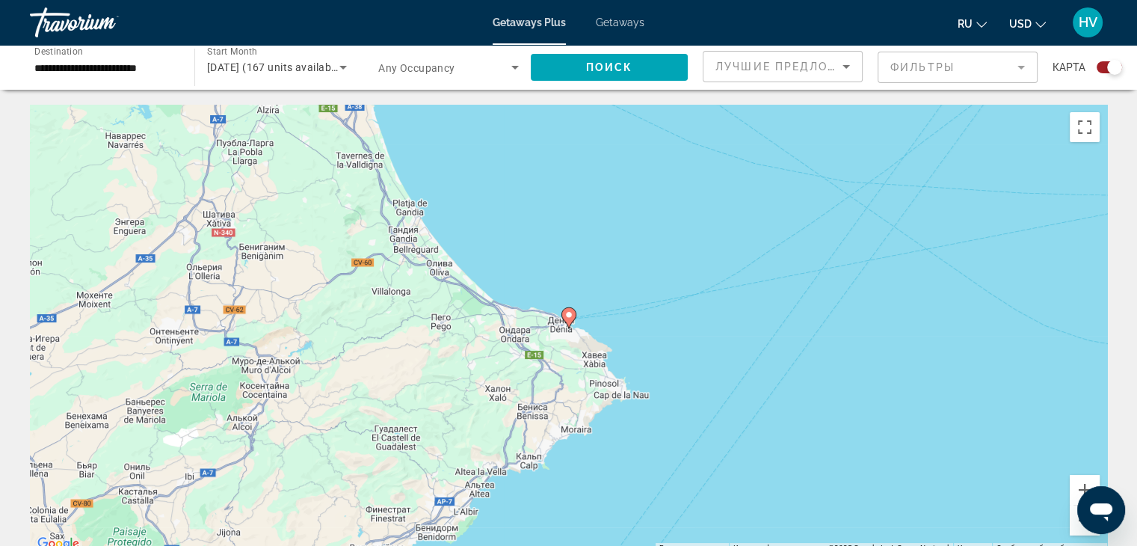
click at [567, 315] on image "Main content" at bounding box center [568, 314] width 9 height 9
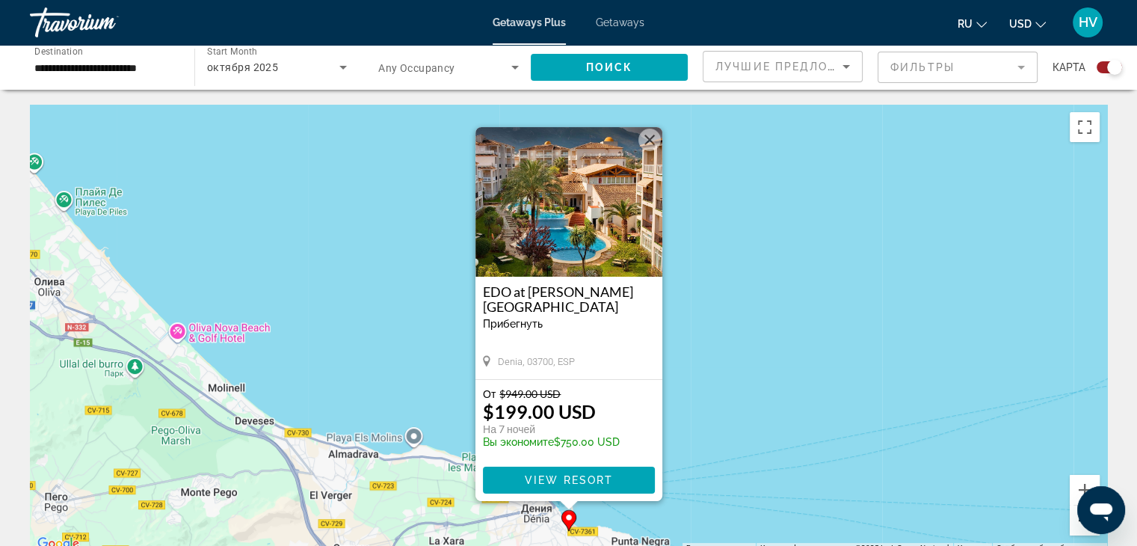
click at [1076, 525] on button "Уменьшить" at bounding box center [1085, 520] width 30 height 30
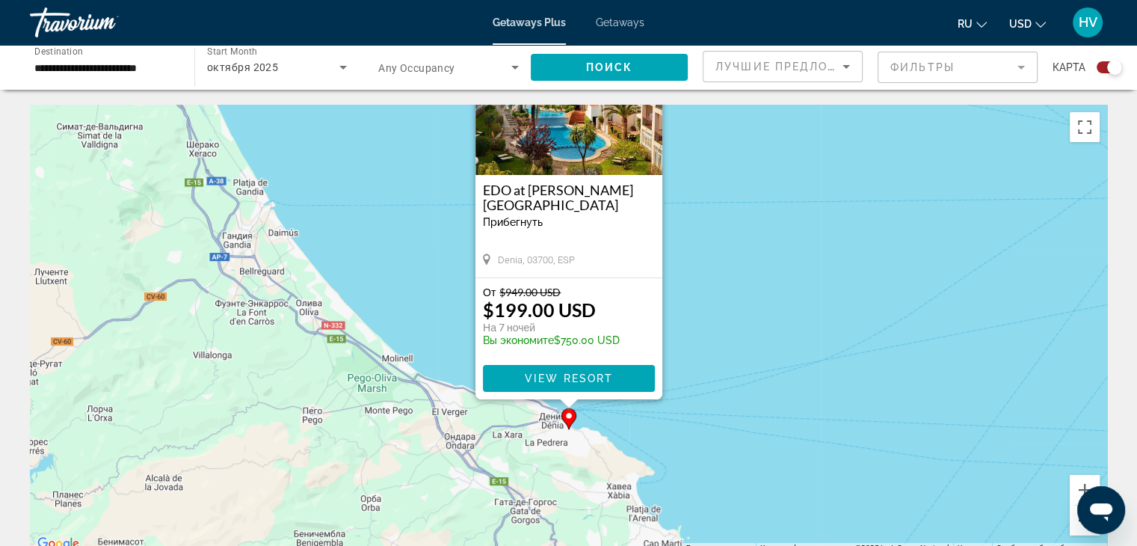
click at [1076, 525] on button "Уменьшить" at bounding box center [1085, 520] width 30 height 30
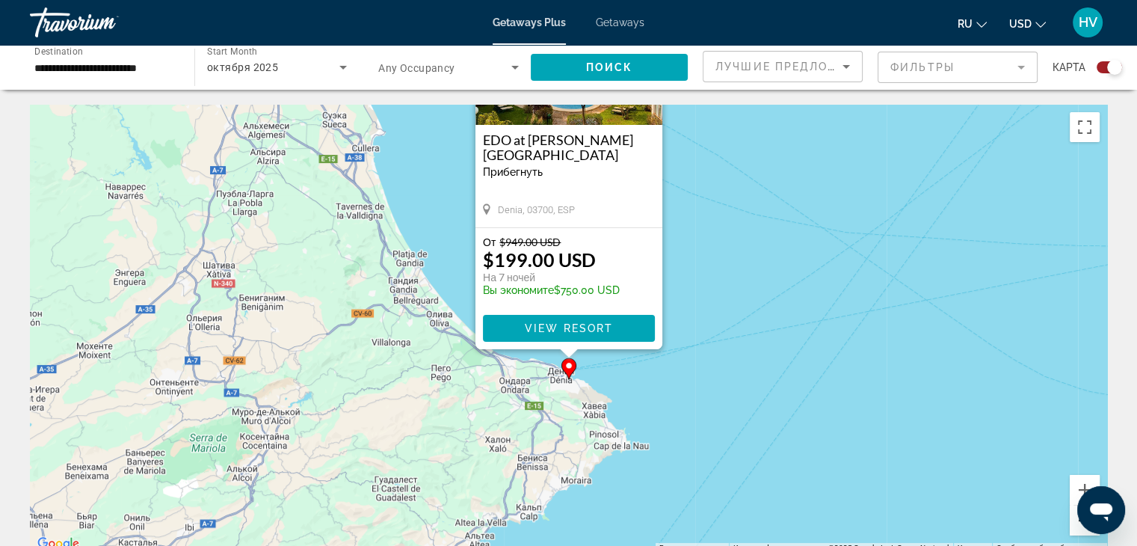
click at [1076, 525] on button "Уменьшить" at bounding box center [1085, 520] width 30 height 30
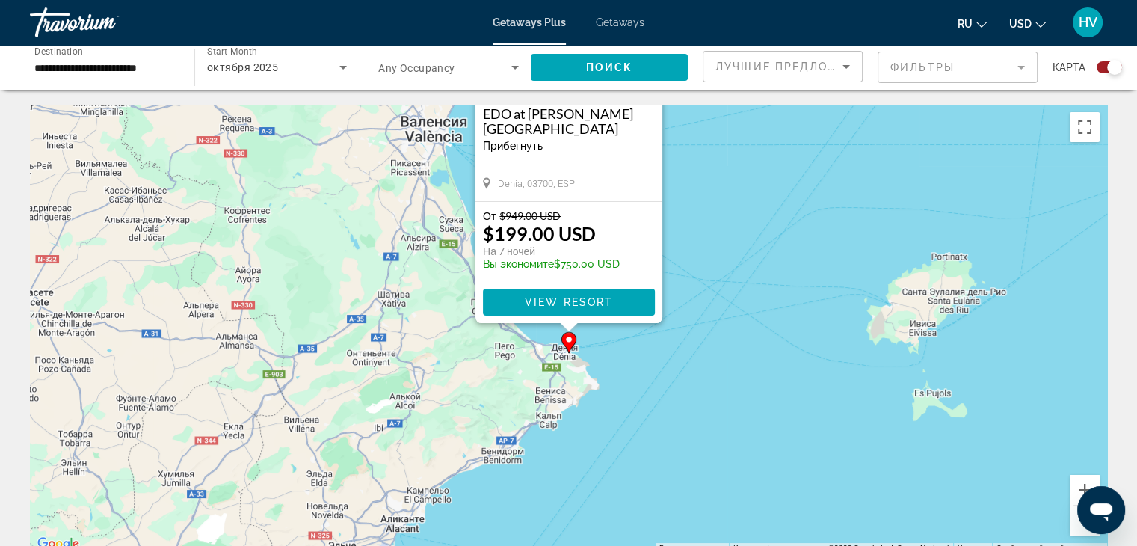
click at [1076, 525] on button "Уменьшить" at bounding box center [1085, 520] width 30 height 30
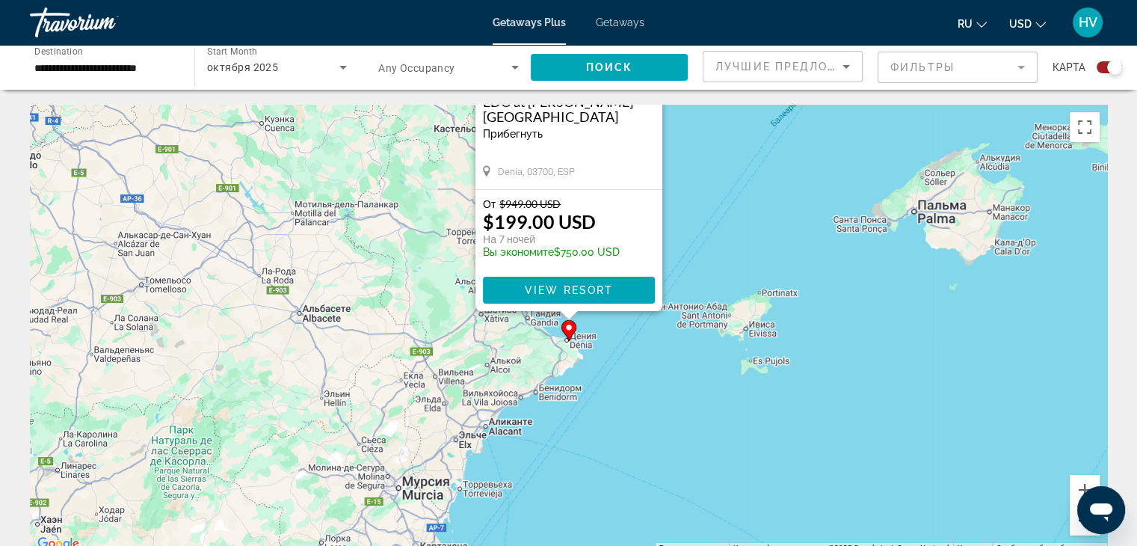
click at [1076, 525] on button "Уменьшить" at bounding box center [1085, 520] width 30 height 30
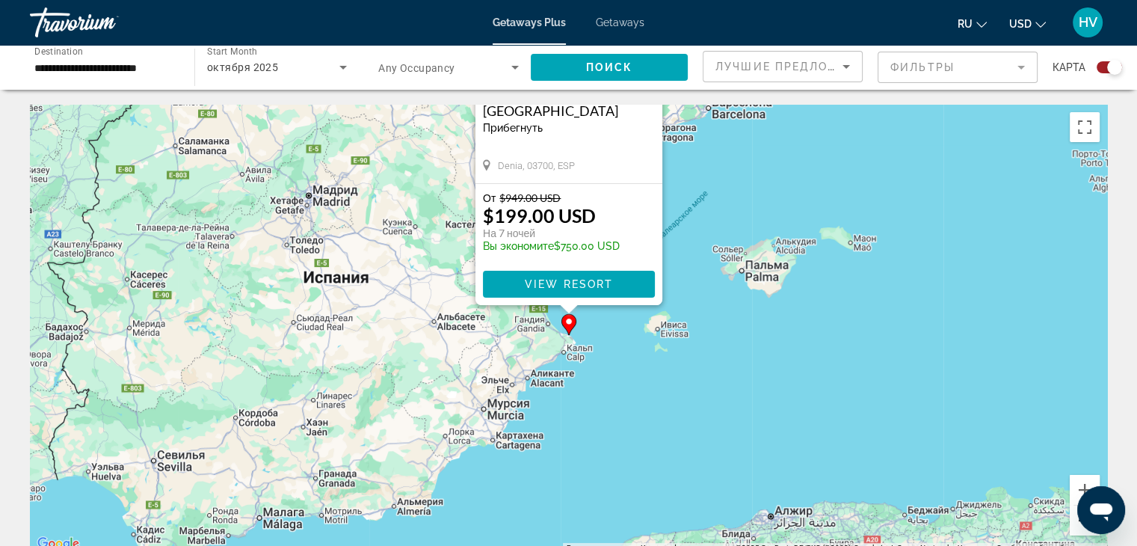
click at [1076, 525] on button "Уменьшить" at bounding box center [1085, 520] width 30 height 30
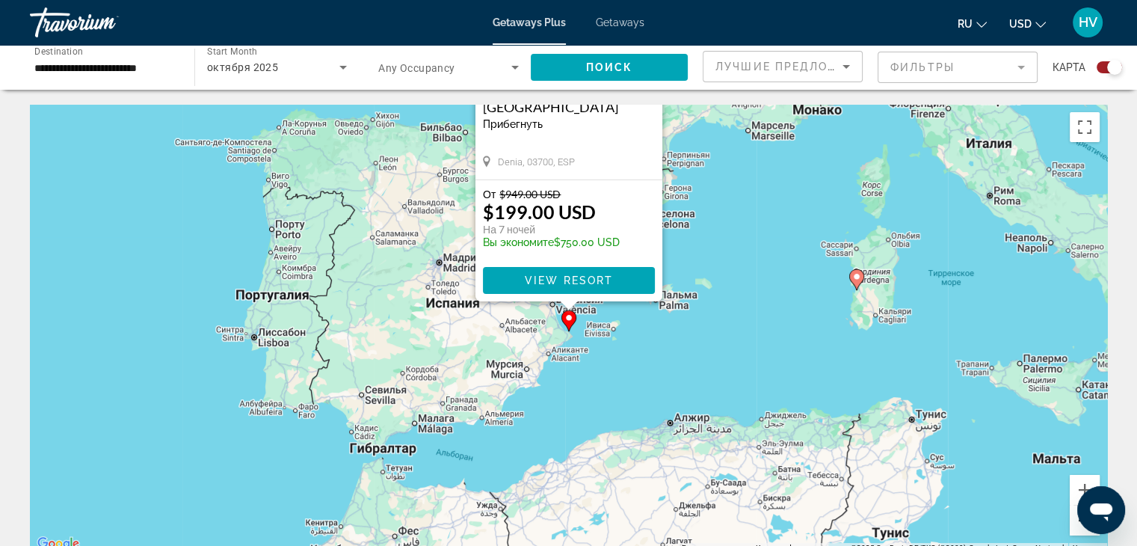
click at [1076, 525] on button "Уменьшить" at bounding box center [1085, 520] width 30 height 30
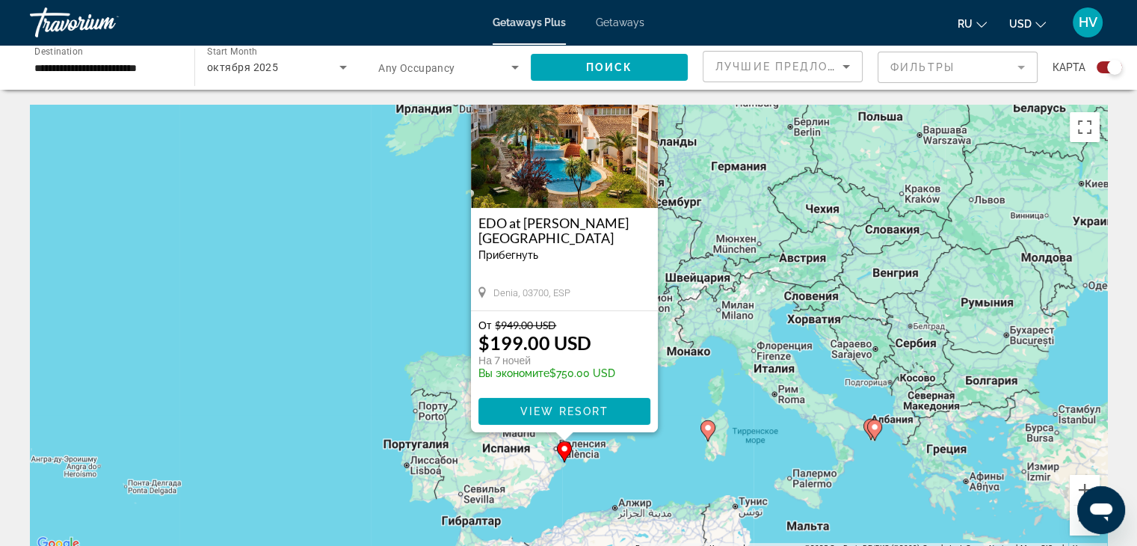
drag, startPoint x: 761, startPoint y: 276, endPoint x: 754, endPoint y: 412, distance: 136.2
click at [754, 412] on div "Чтобы активировать перетаскивание с помощью клавиатуры, нажмите Alt + Ввод. Пос…" at bounding box center [568, 329] width 1077 height 448
click at [1074, 522] on button "Уменьшить" at bounding box center [1085, 520] width 30 height 30
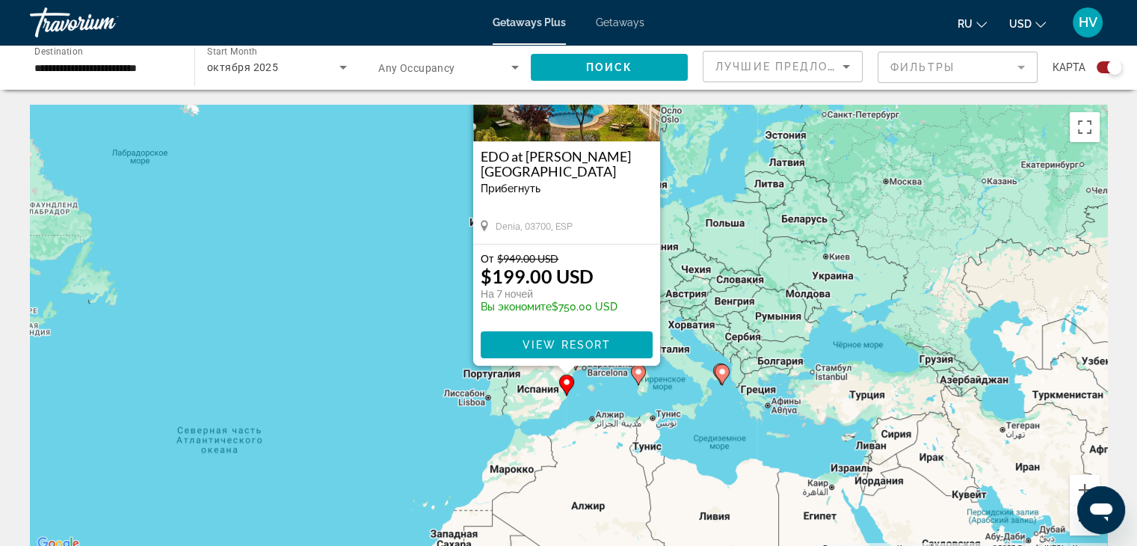
click at [1074, 522] on button "Уменьшить" at bounding box center [1085, 520] width 30 height 30
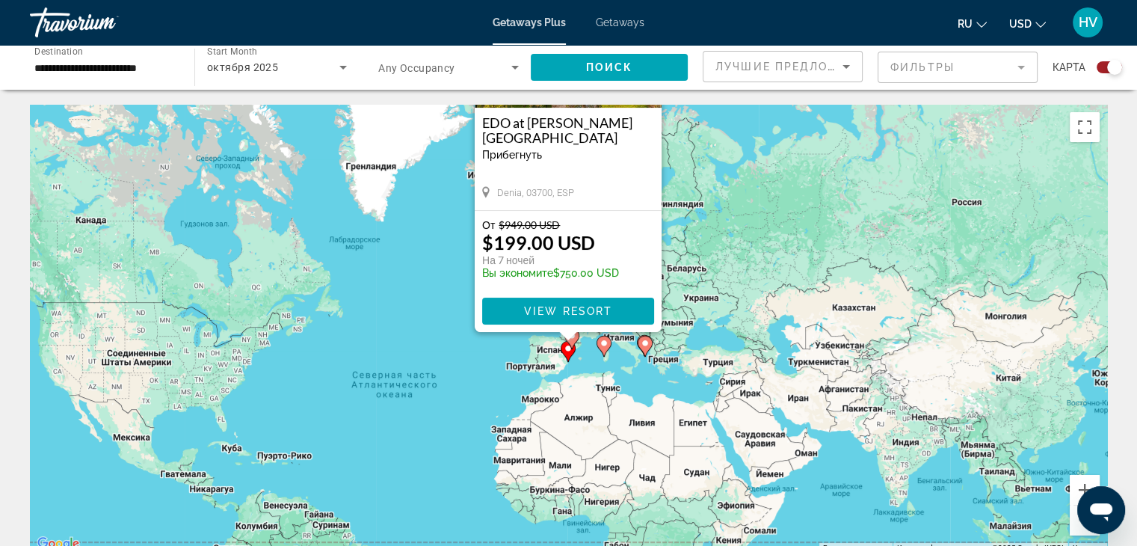
click at [568, 351] on image "Main content" at bounding box center [568, 348] width 9 height 9
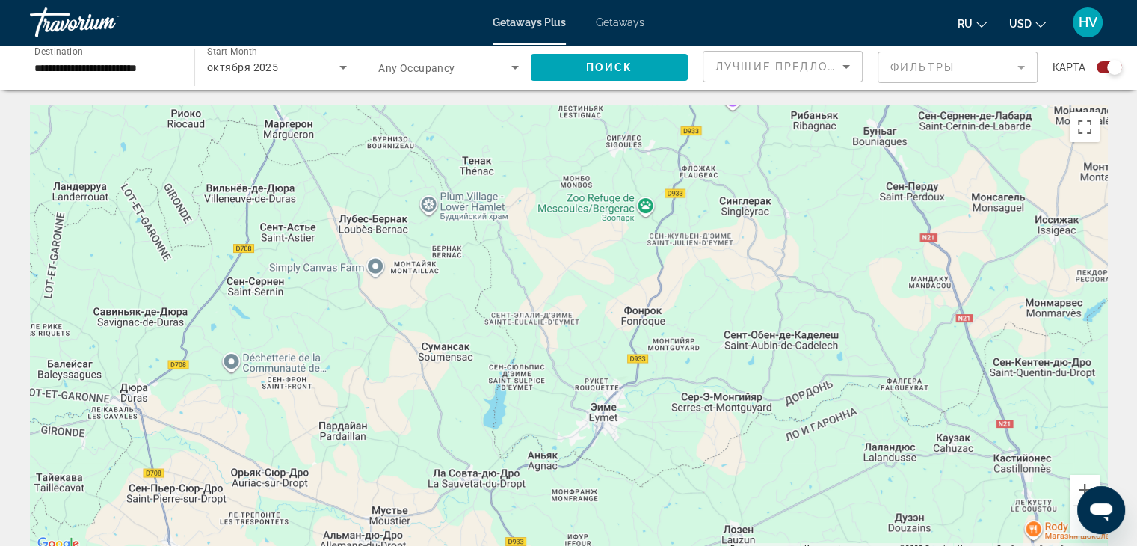
click at [126, 71] on input "**********" at bounding box center [104, 68] width 141 height 18
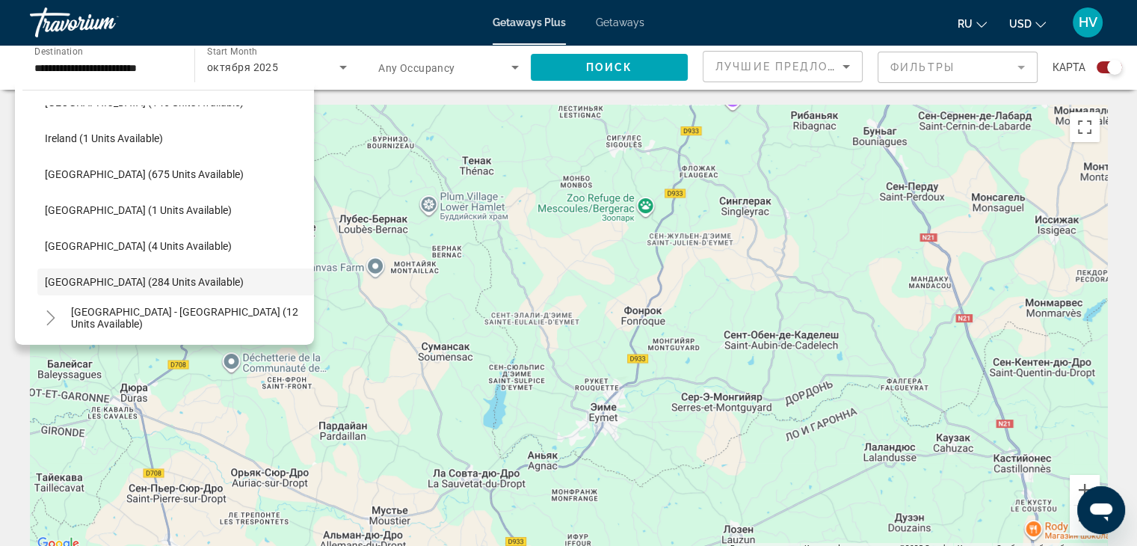
scroll to position [524, 0]
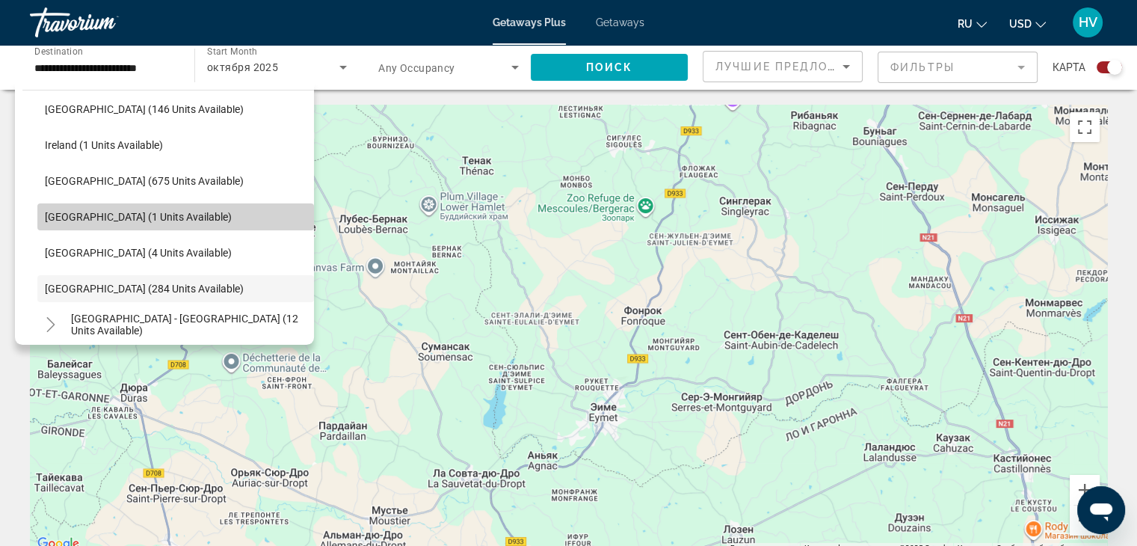
click at [227, 219] on span "Search widget" at bounding box center [175, 217] width 277 height 36
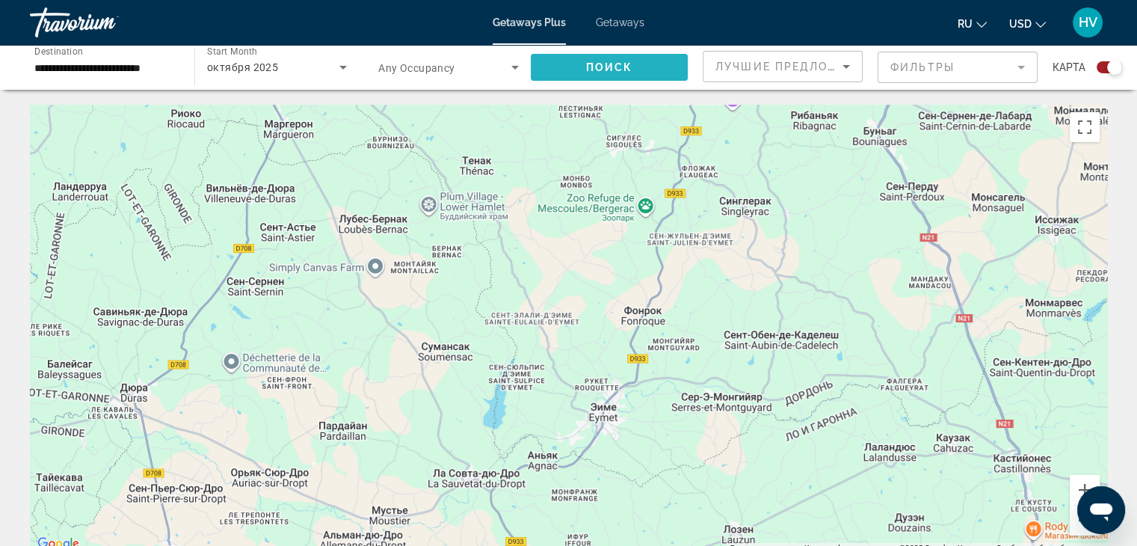
click at [626, 70] on span "Поиск" at bounding box center [609, 67] width 47 height 12
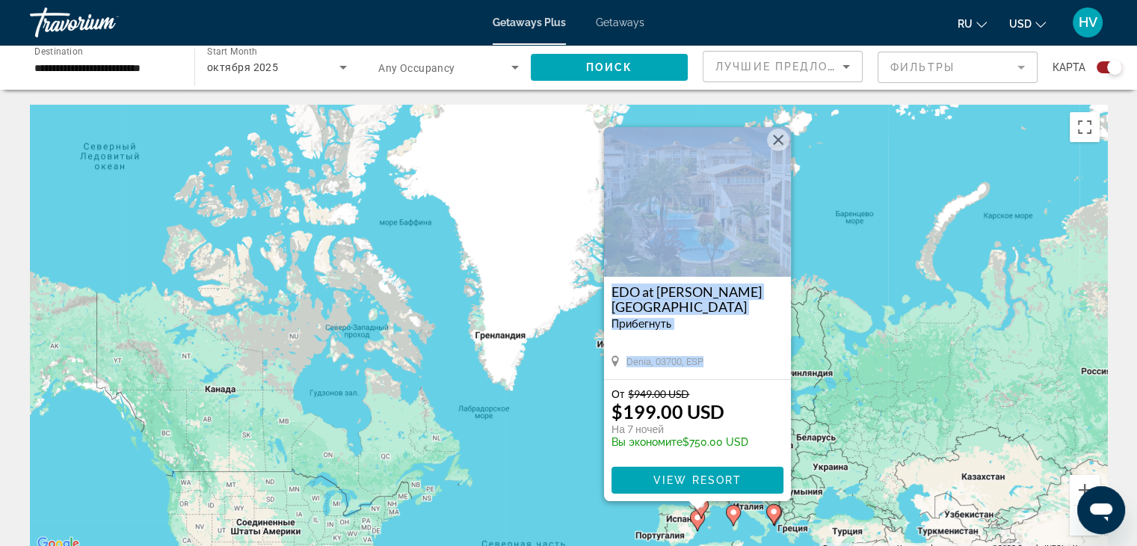
drag, startPoint x: 736, startPoint y: 348, endPoint x: 653, endPoint y: 103, distance: 258.1
click at [653, 103] on div "**********" at bounding box center [568, 301] width 1137 height 602
click at [853, 185] on div "Чтобы активировать перетаскивание с помощью клавиатуры, нажмите Alt + Ввод. Пос…" at bounding box center [568, 329] width 1077 height 448
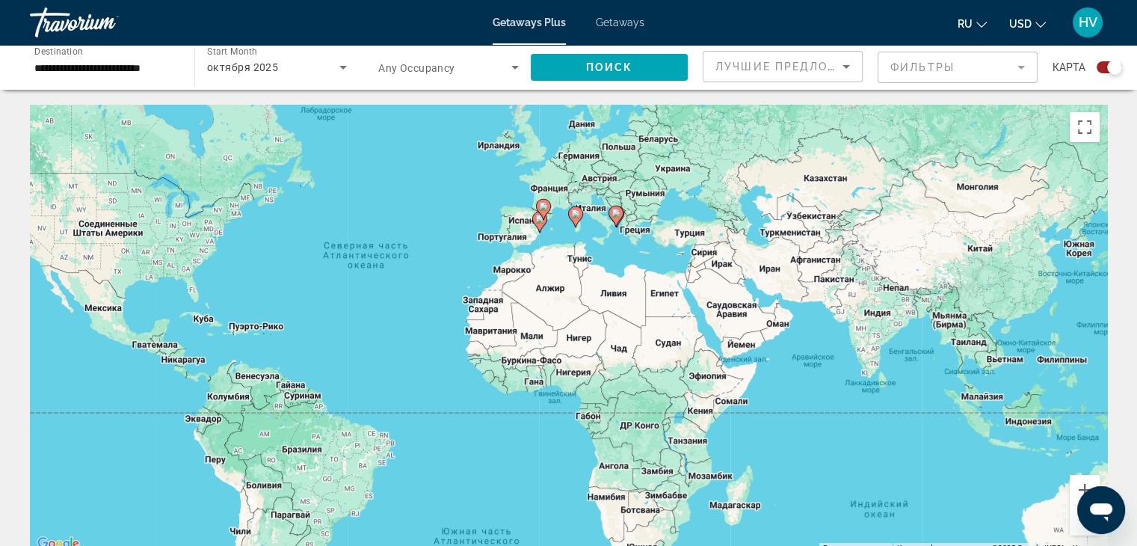
drag, startPoint x: 878, startPoint y: 422, endPoint x: 712, endPoint y: 116, distance: 348.9
click at [712, 116] on div "Чтобы активировать перетаскивание с помощью клавиатуры, нажмите Alt + Ввод. Пос…" at bounding box center [568, 329] width 1077 height 448
click at [614, 215] on image "Main content" at bounding box center [615, 213] width 9 height 9
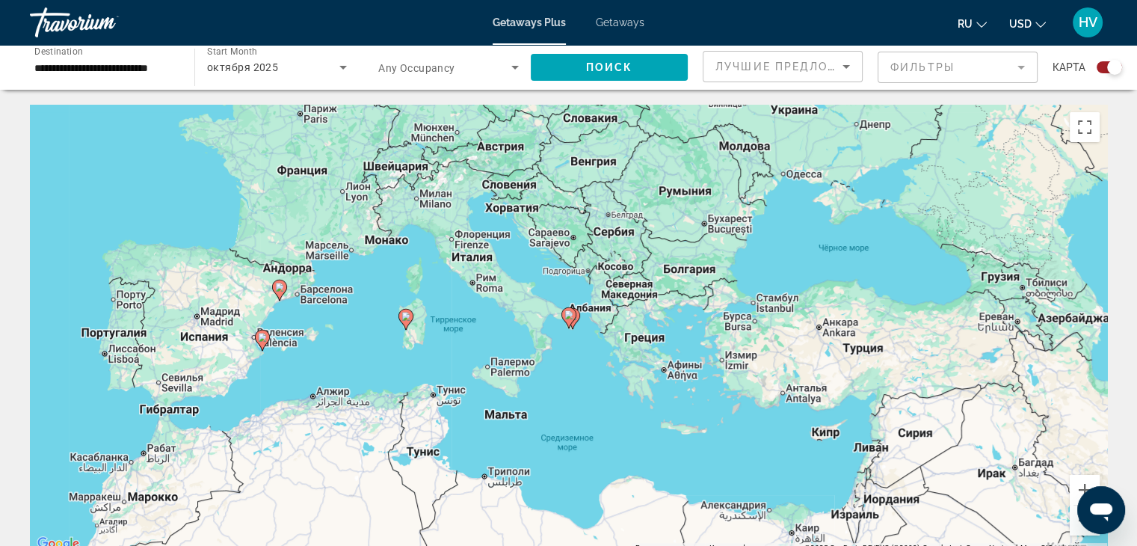
click at [279, 292] on icon "Main content" at bounding box center [278, 289] width 13 height 19
type input "**********"
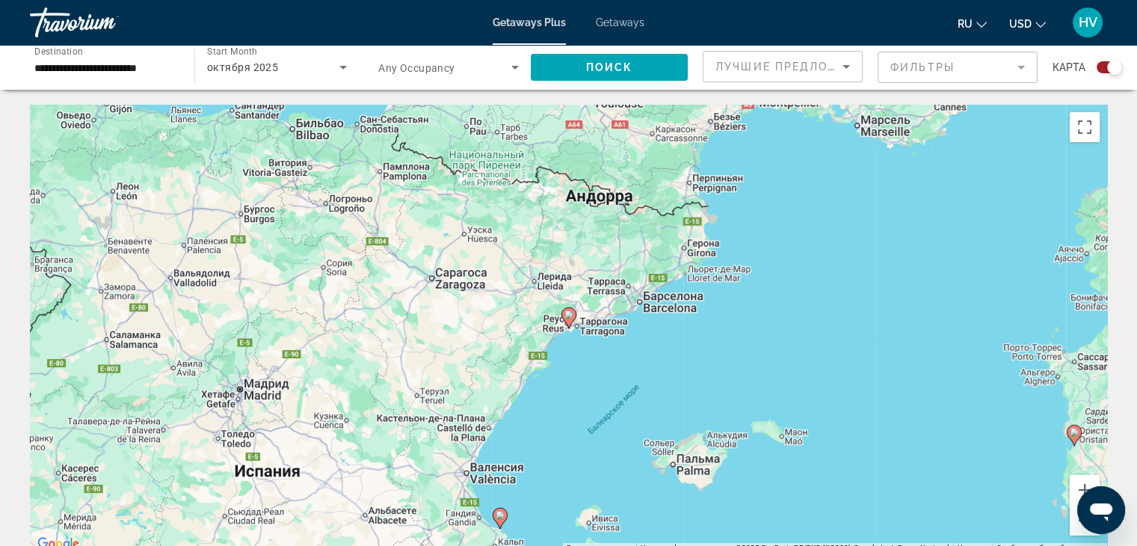
click at [567, 315] on image "Main content" at bounding box center [568, 314] width 9 height 9
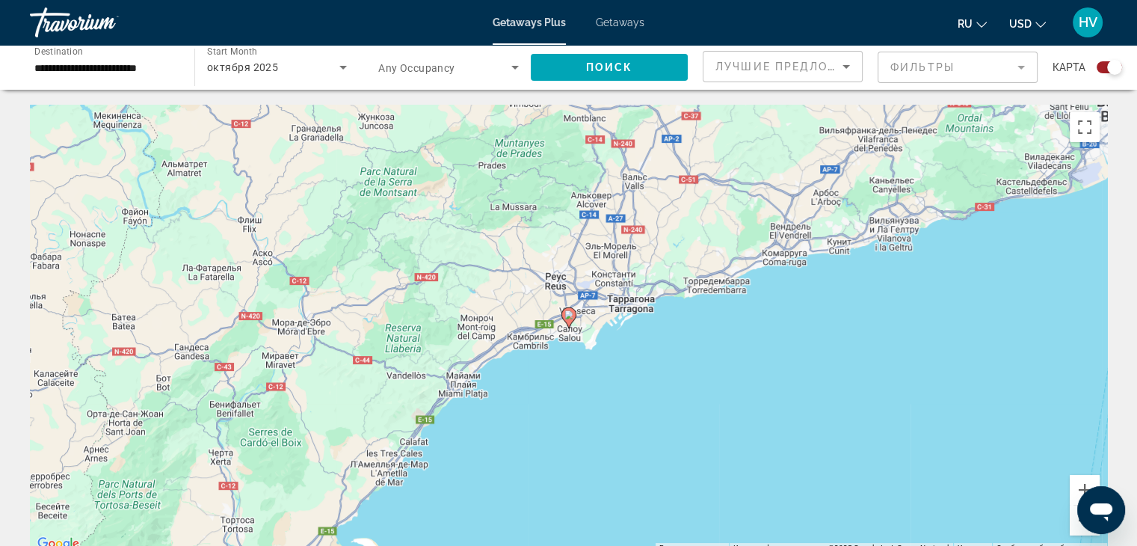
click at [567, 315] on image "Main content" at bounding box center [568, 314] width 9 height 9
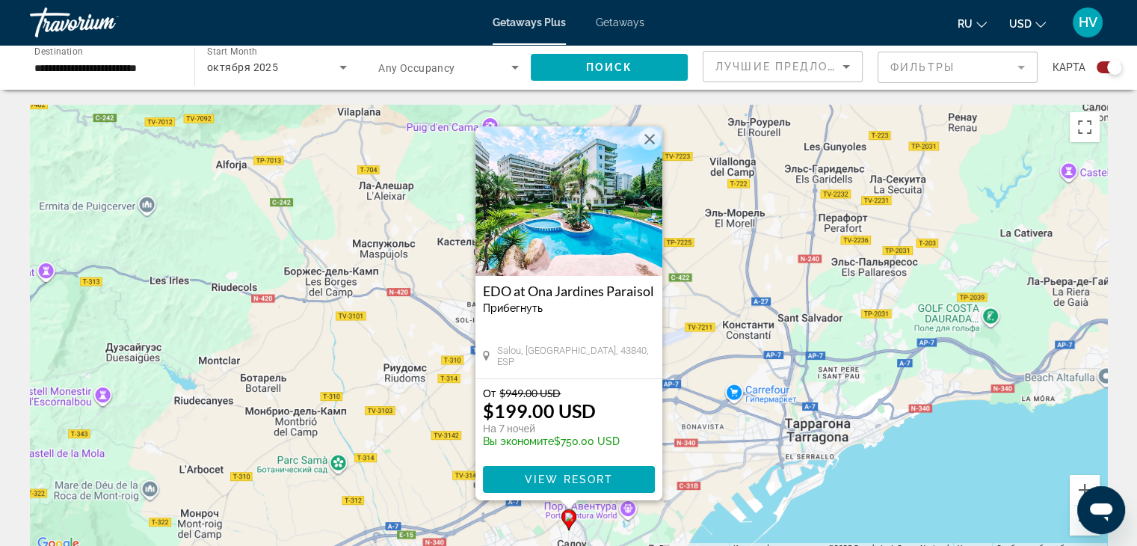
click at [588, 210] on img "Main content" at bounding box center [568, 200] width 187 height 149
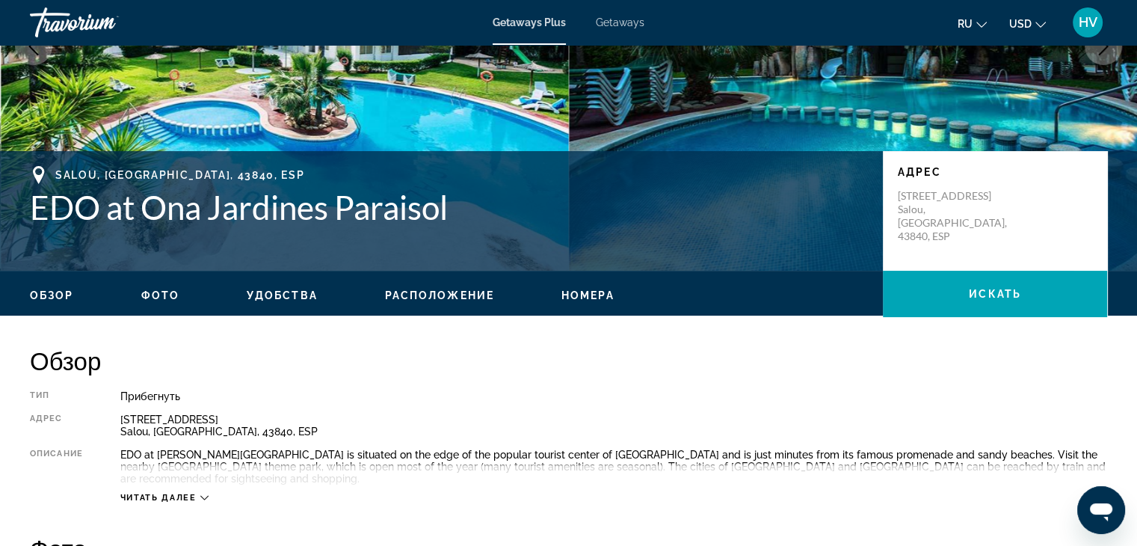
scroll to position [80, 0]
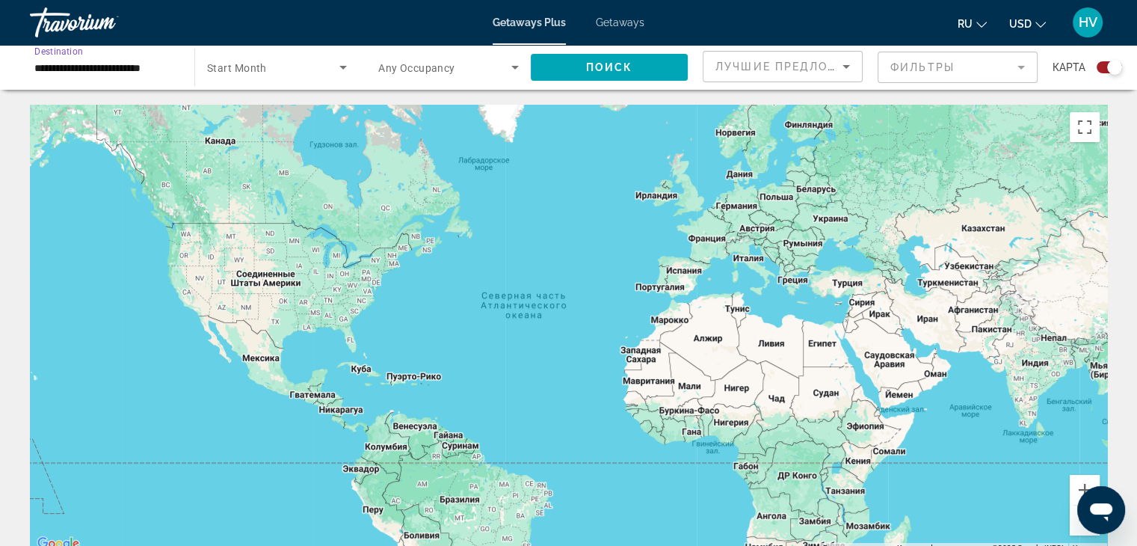
click at [139, 64] on input "**********" at bounding box center [104, 68] width 141 height 18
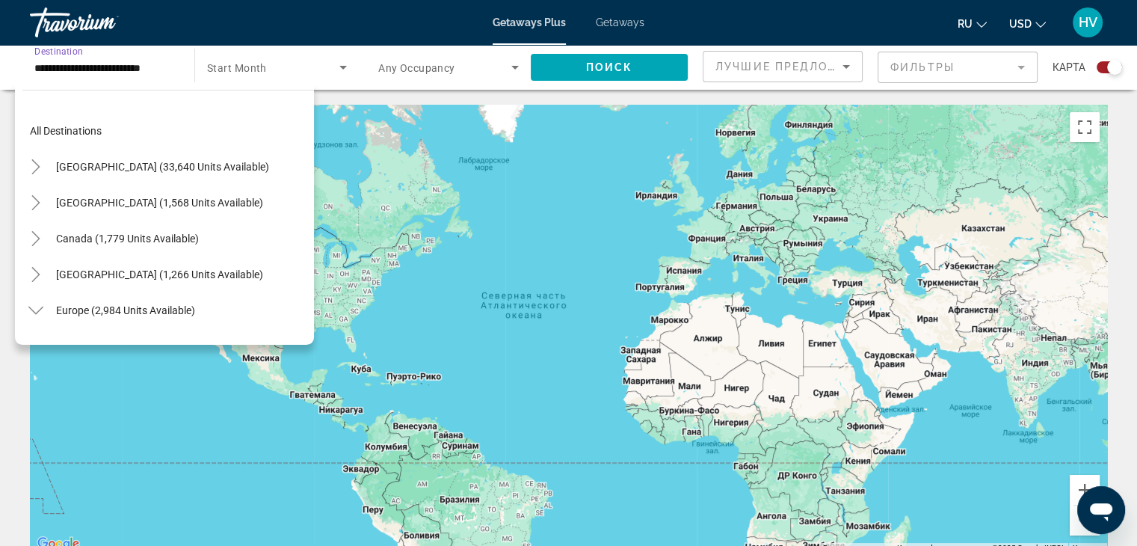
scroll to position [520, 0]
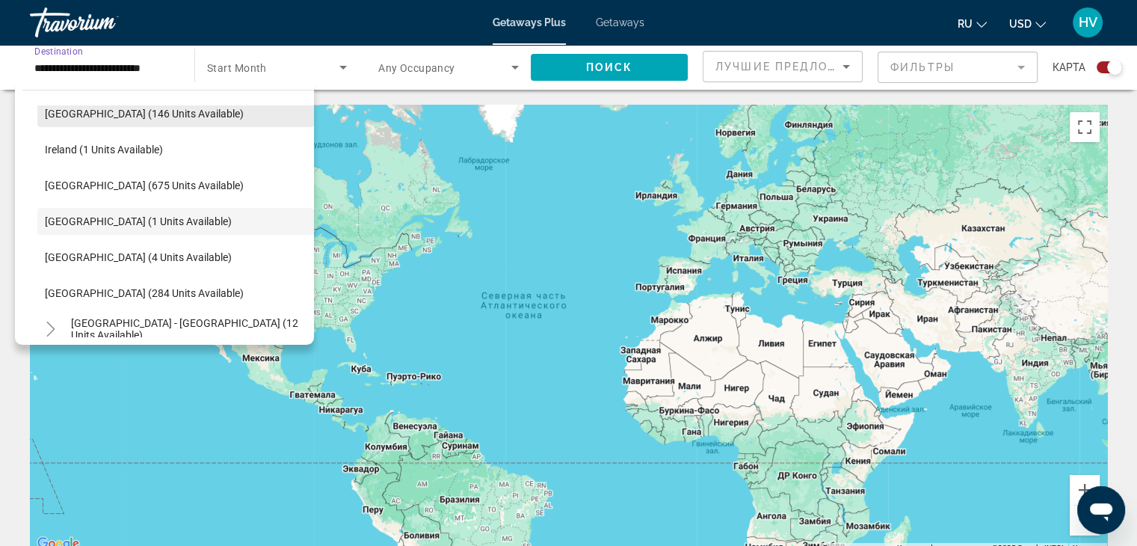
click at [152, 111] on span "[GEOGRAPHIC_DATA] (146 units available)" at bounding box center [144, 114] width 199 height 12
type input "**********"
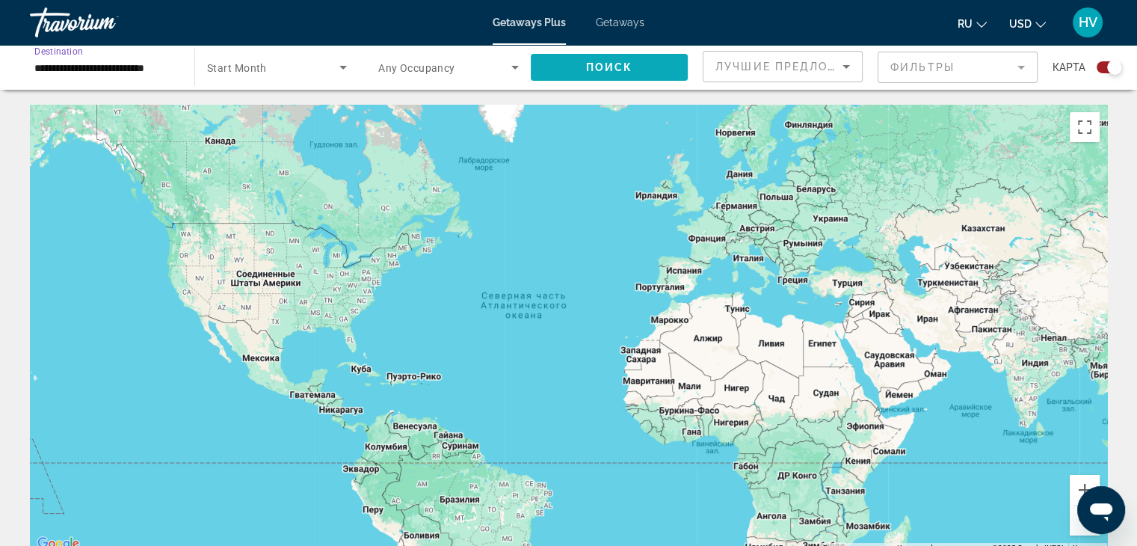
click at [604, 70] on span "Поиск" at bounding box center [609, 67] width 47 height 12
click at [776, 224] on image "Main content" at bounding box center [773, 222] width 9 height 9
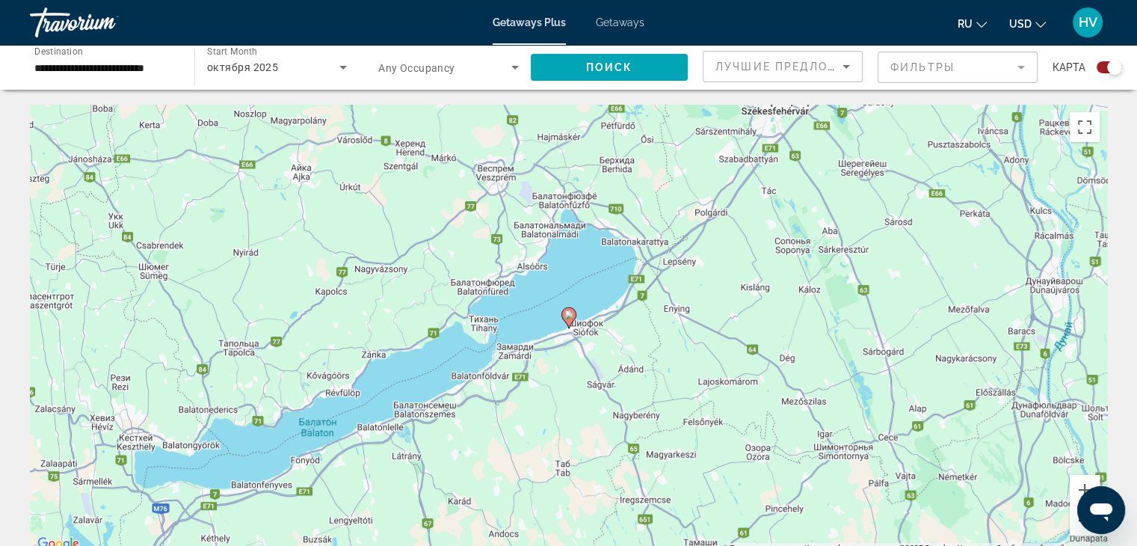
click at [1079, 529] on button "Уменьшить" at bounding box center [1085, 520] width 30 height 30
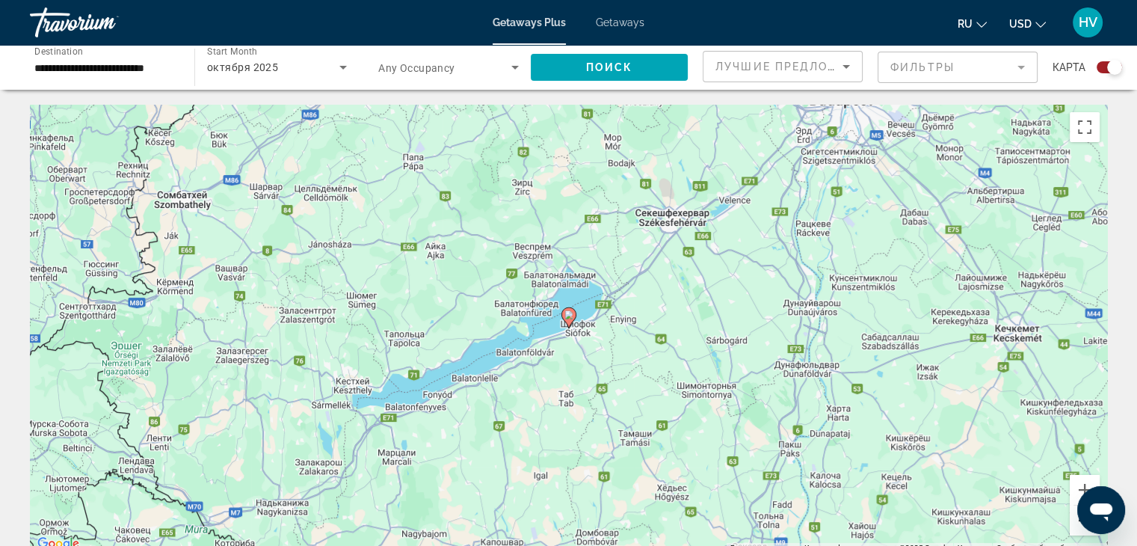
click at [1079, 529] on button "Уменьшить" at bounding box center [1085, 520] width 30 height 30
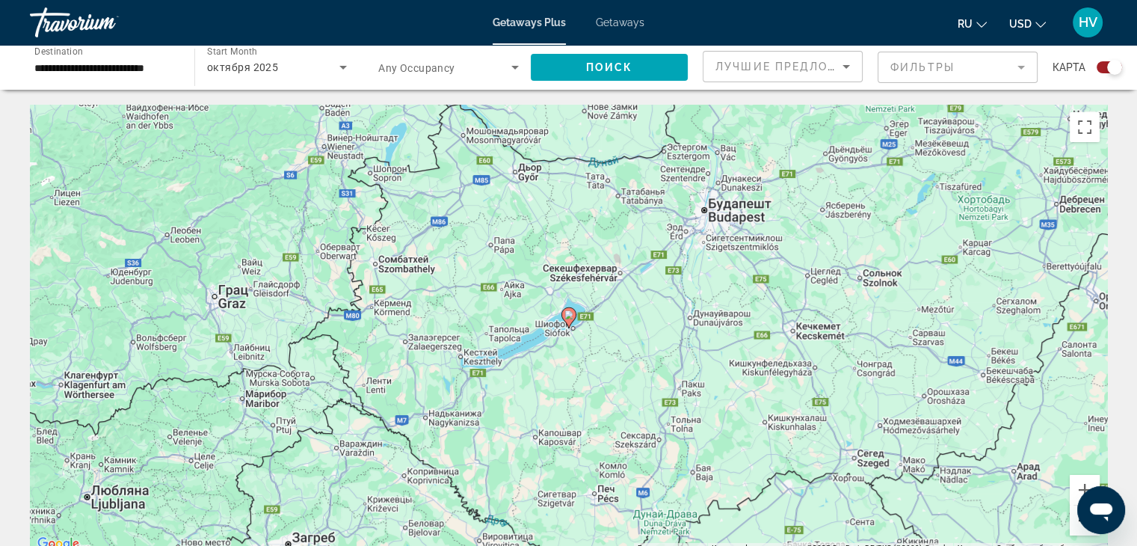
click at [1079, 529] on button "Уменьшить" at bounding box center [1085, 520] width 30 height 30
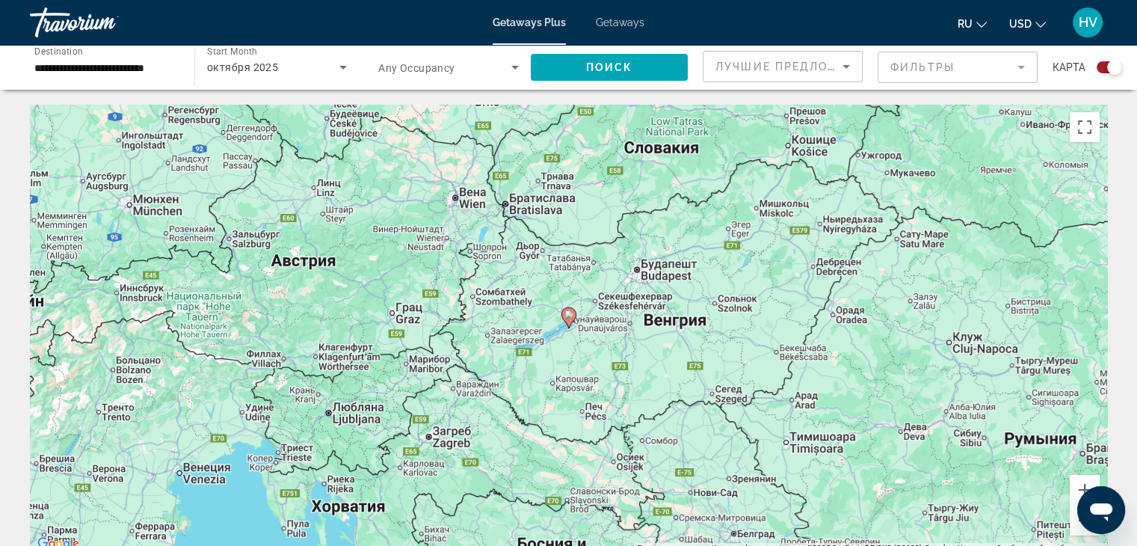
click at [599, 21] on span "Getaways" at bounding box center [620, 22] width 49 height 12
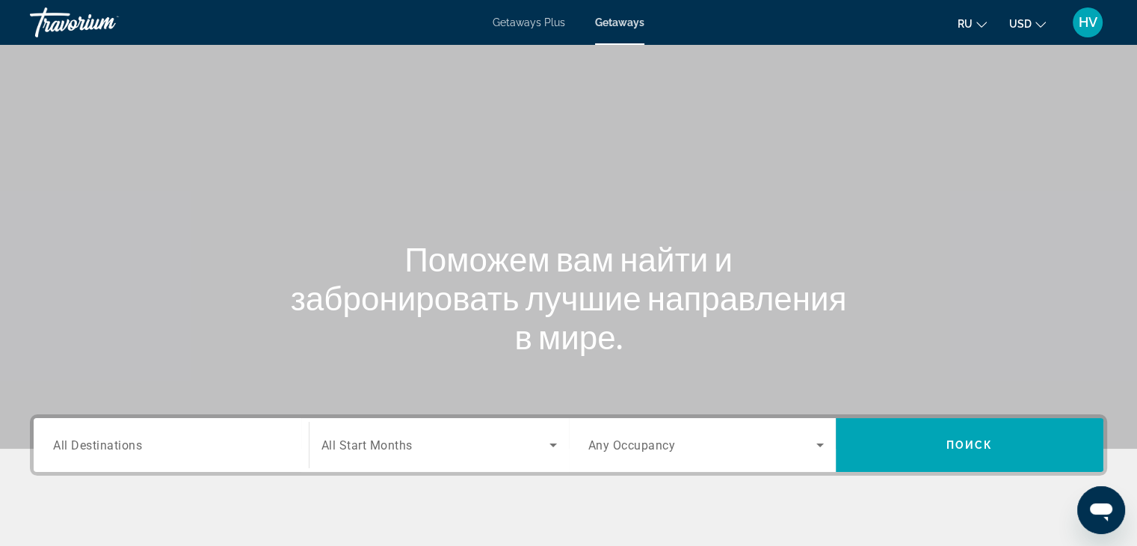
click at [232, 437] on input "Destination All Destinations" at bounding box center [171, 446] width 236 height 18
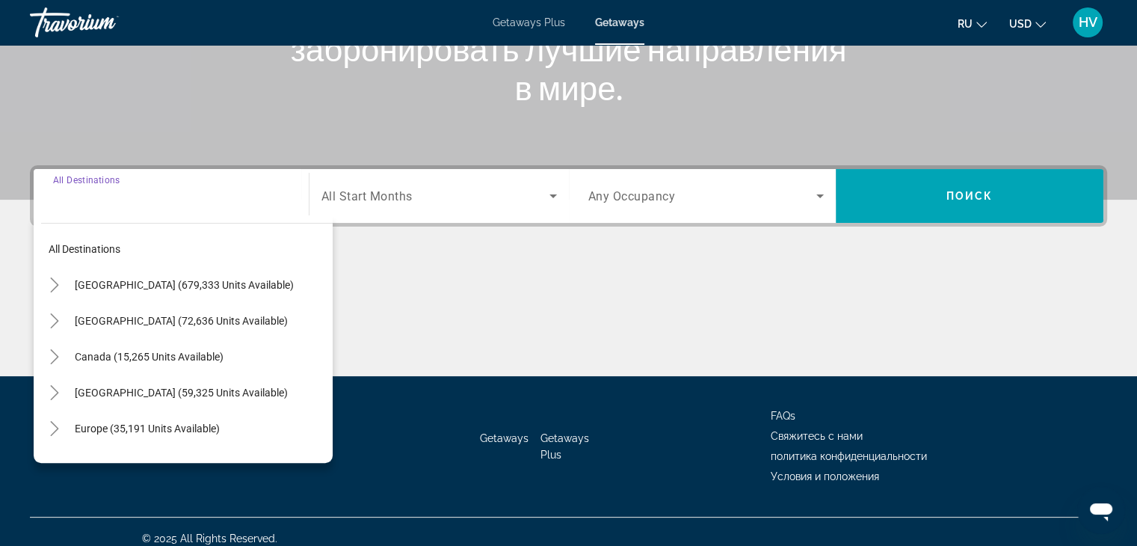
scroll to position [262, 0]
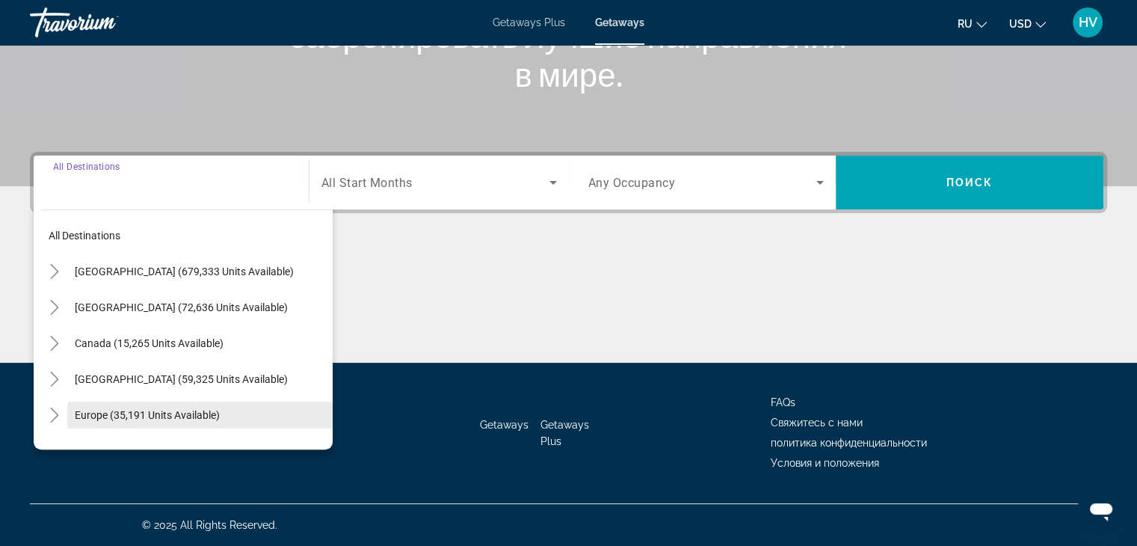
click at [123, 411] on span "Europe (35,191 units available)" at bounding box center [147, 415] width 145 height 12
type input "**********"
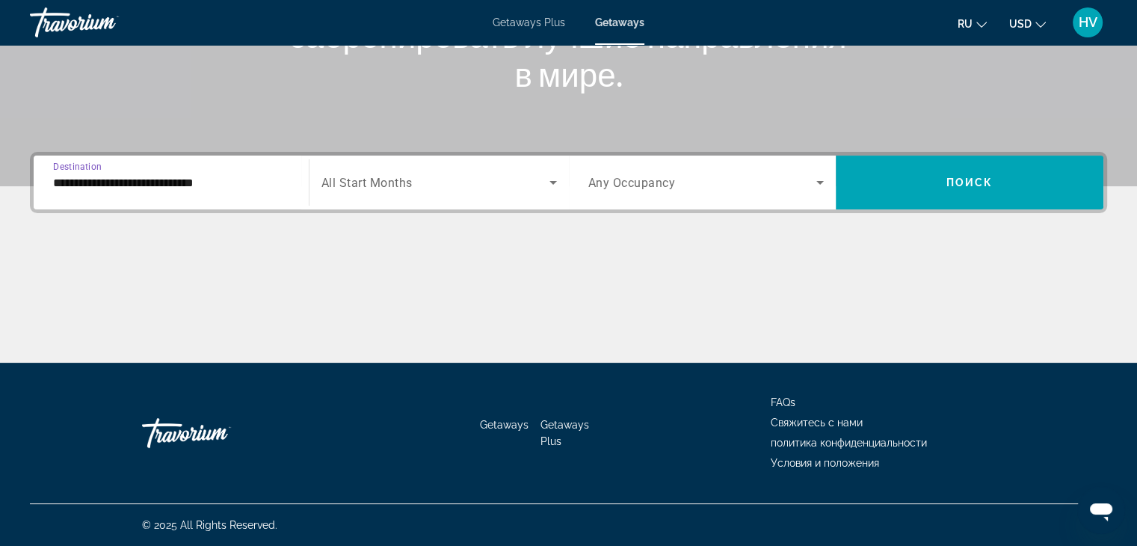
click at [431, 174] on span "Search widget" at bounding box center [435, 182] width 228 height 18
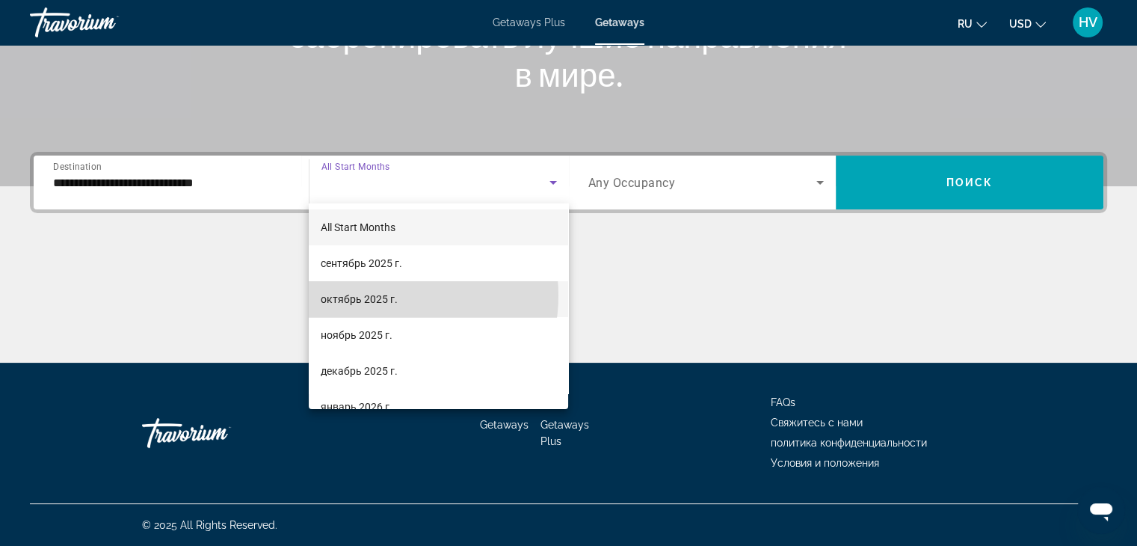
click at [381, 295] on span "октябрь 2025 г." at bounding box center [359, 299] width 77 height 18
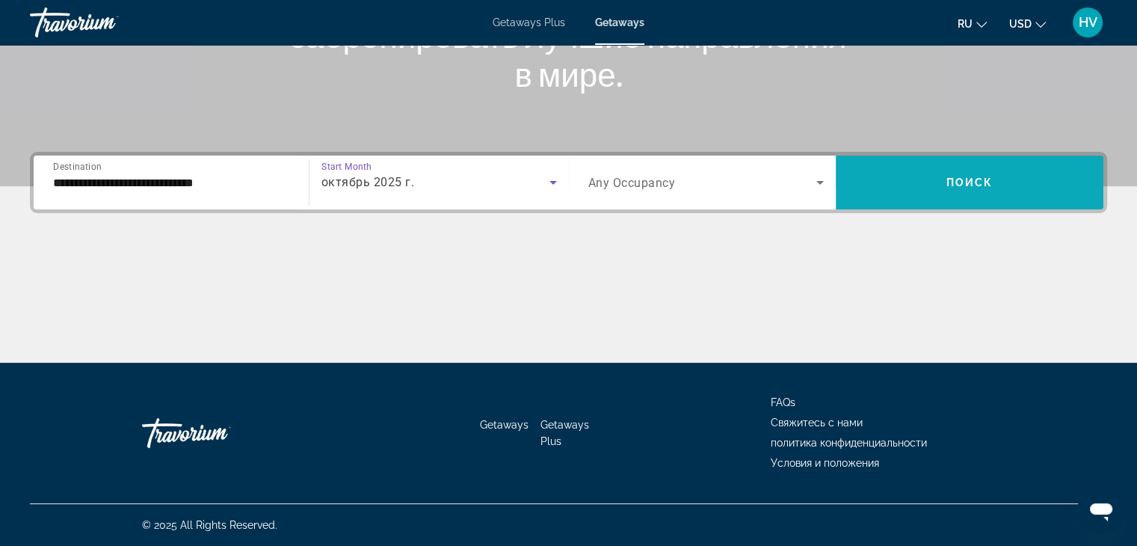
click at [915, 166] on span "Search widget" at bounding box center [970, 182] width 268 height 36
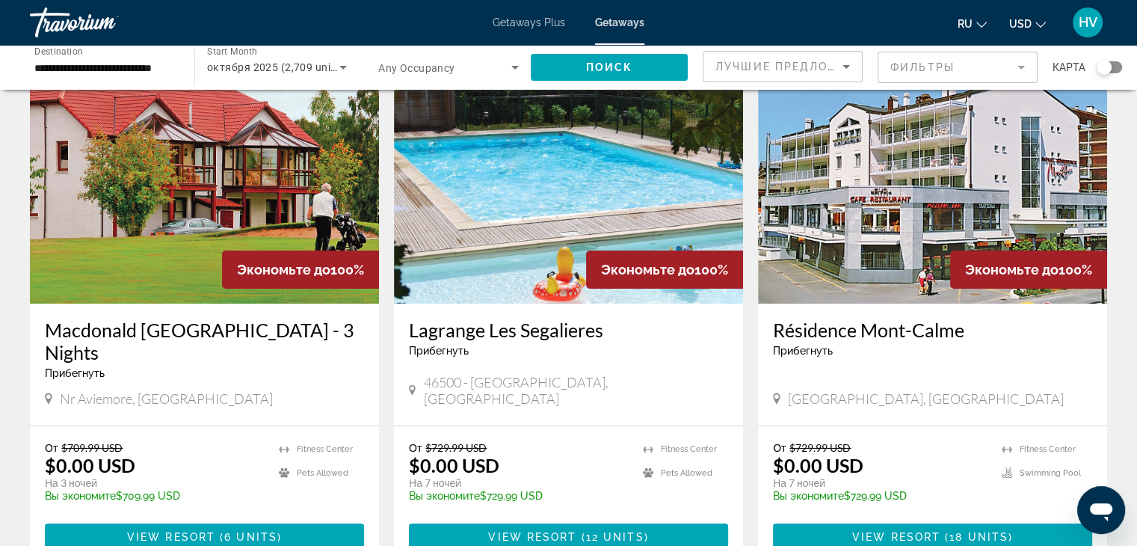
scroll to position [87, 0]
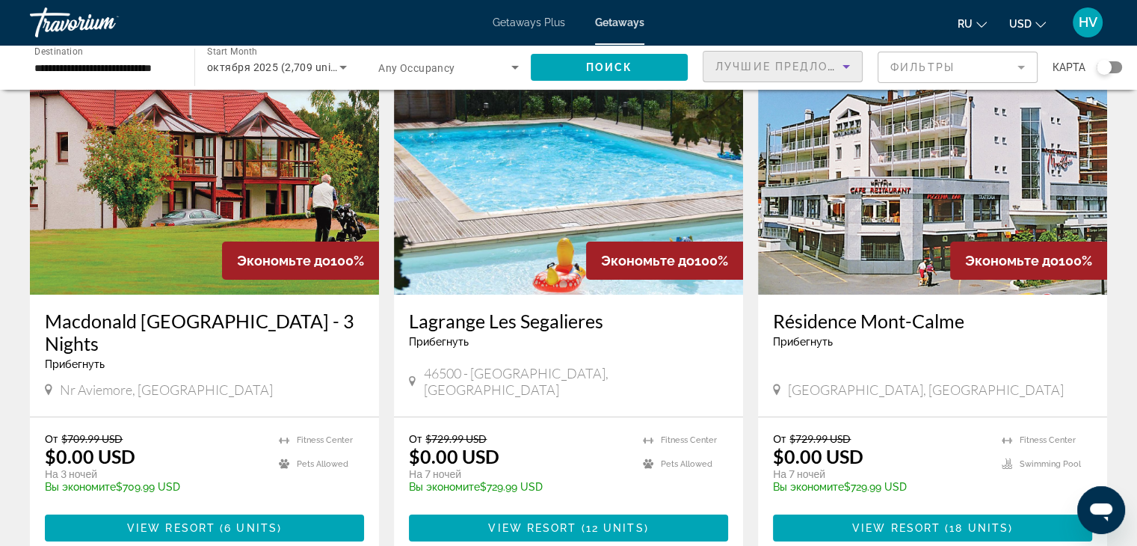
click at [852, 67] on icon "Sort by" at bounding box center [846, 67] width 18 height 18
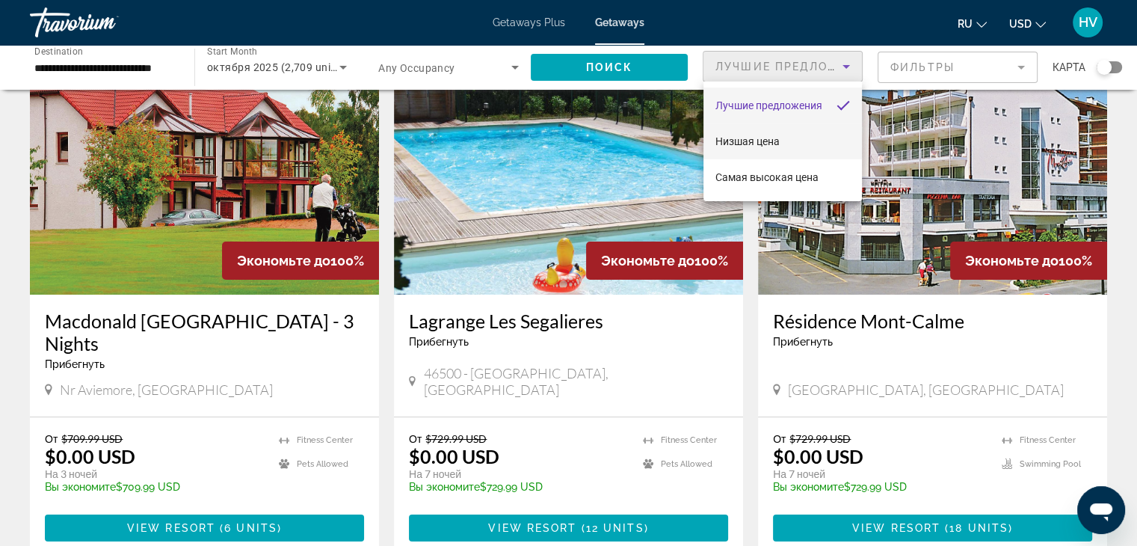
click at [774, 147] on span "Низшая цена" at bounding box center [747, 141] width 64 height 12
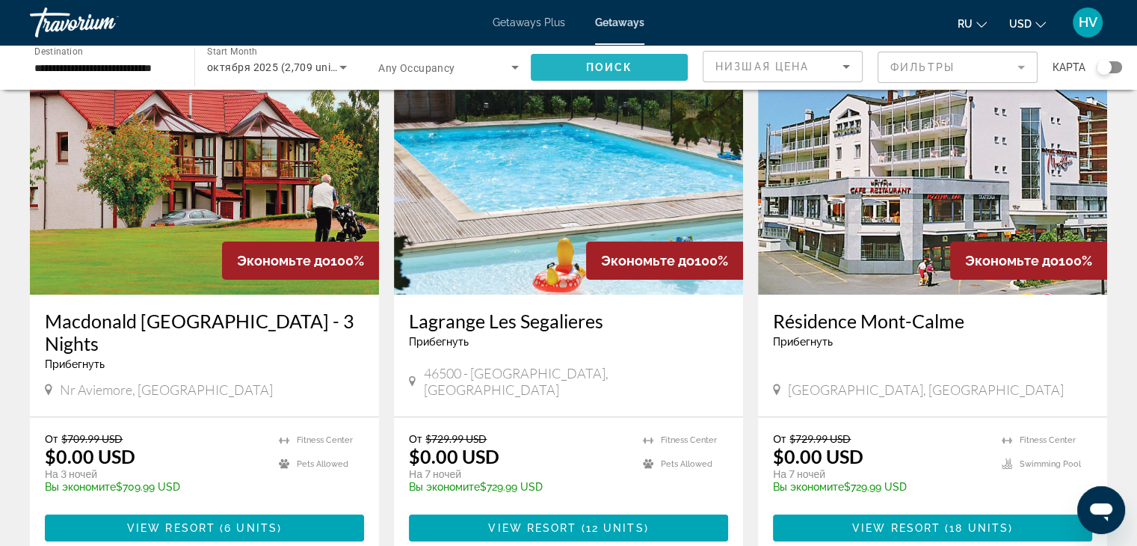
click at [635, 69] on span "Search widget" at bounding box center [609, 67] width 157 height 36
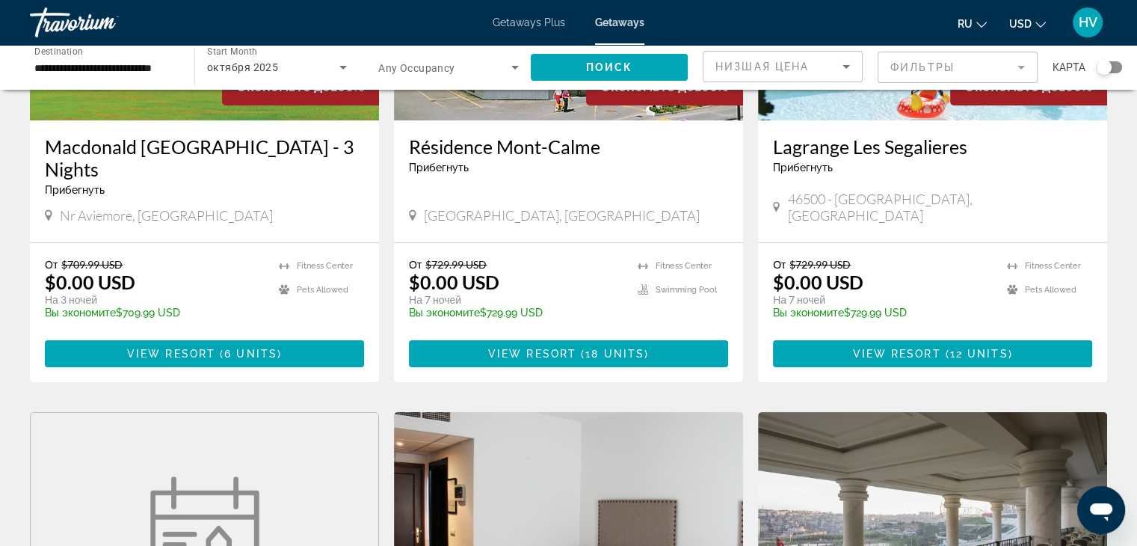
scroll to position [267, 0]
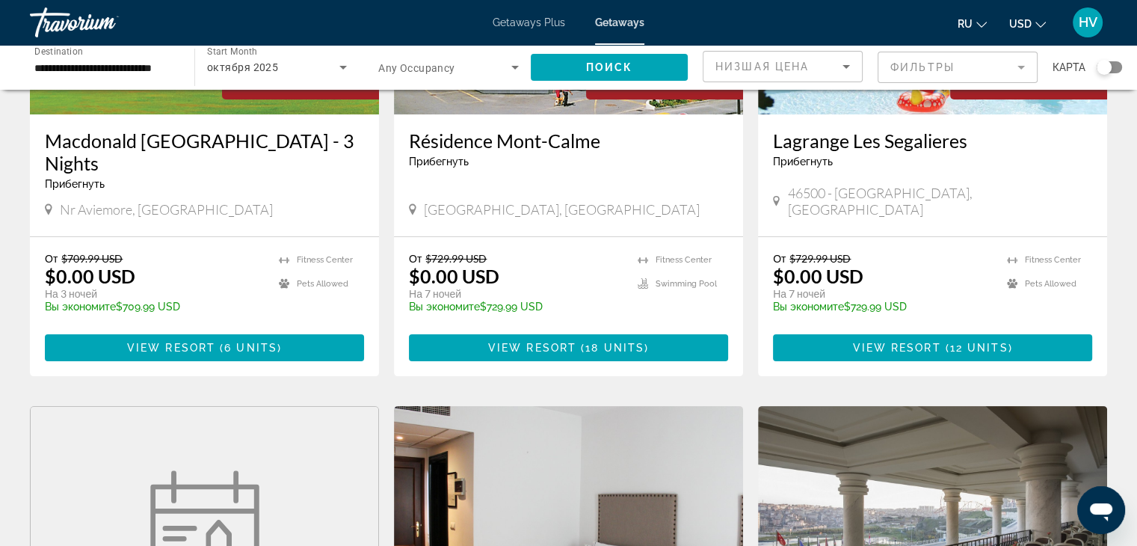
click at [93, 20] on div "Travorium" at bounding box center [104, 22] width 149 height 39
